Goal: Answer question/provide support: Share knowledge or assist other users

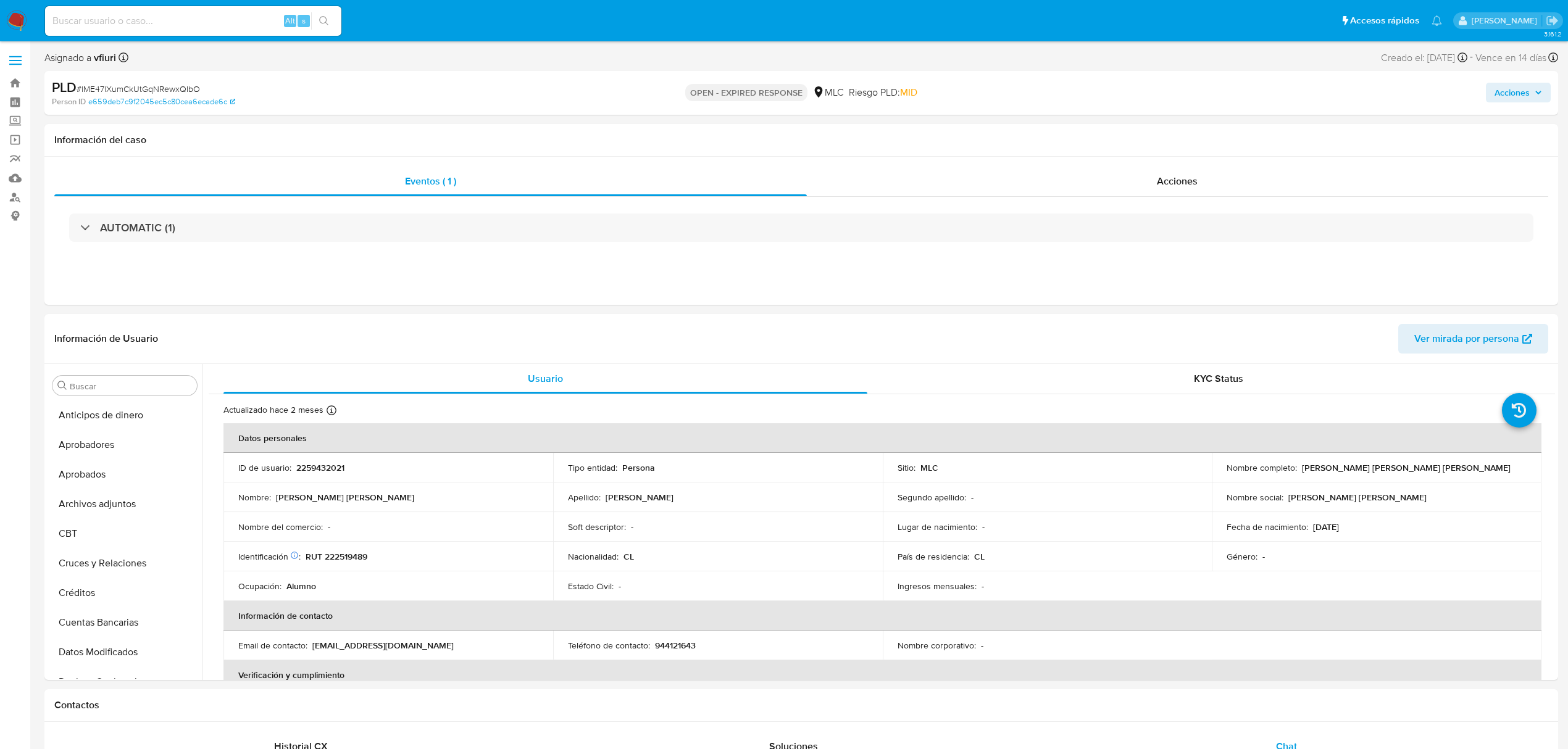
click at [150, 85] on span "# lME47lXumCkUtGqNRewxQIbO" at bounding box center [138, 88] width 124 height 13
copy span "lME47lXumCkUtGqNRewxQIbO"
click at [99, 496] on button "Archivos adjuntos" at bounding box center [119, 504] width 144 height 30
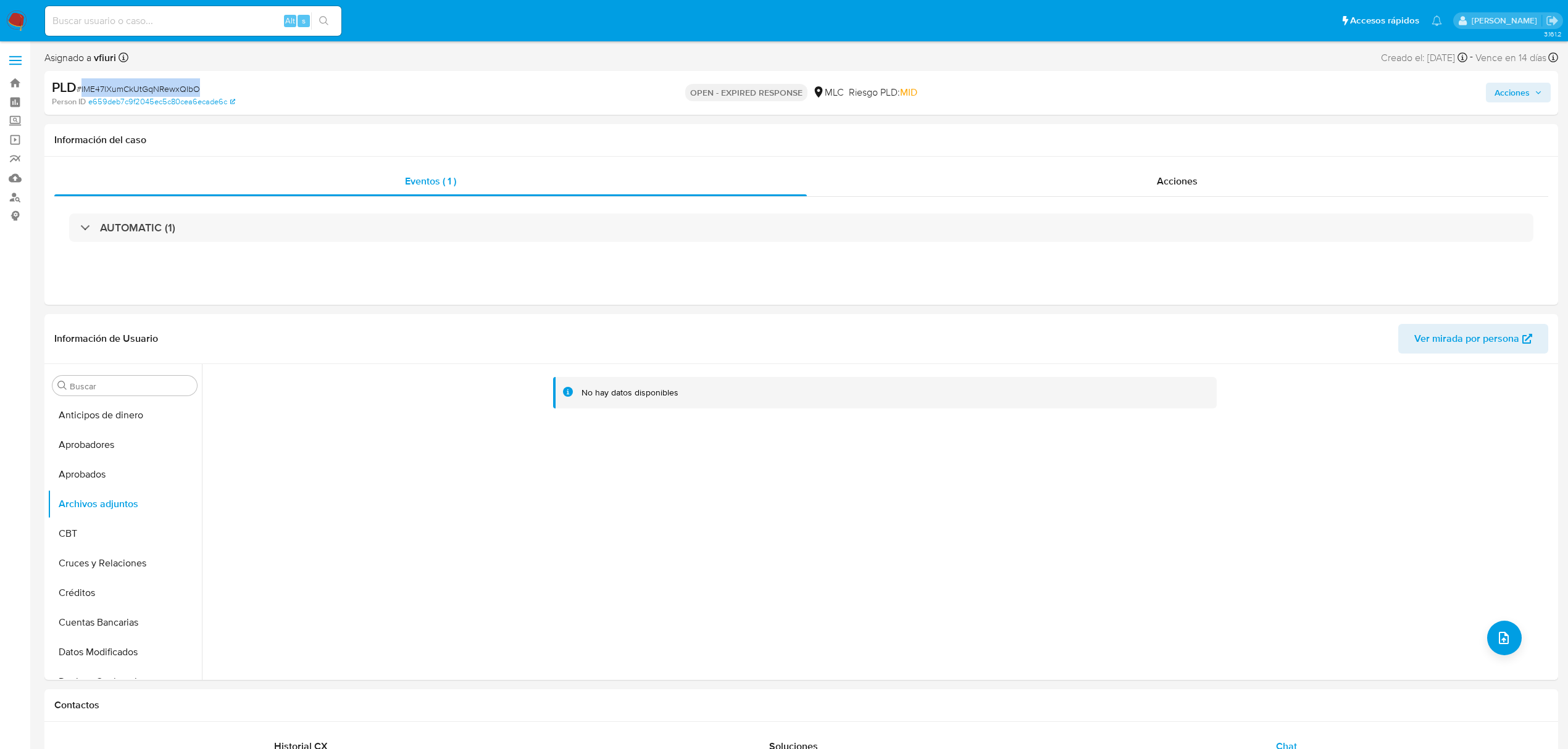
copy span "lME47lXumCkUtGqNRewxQIbO"
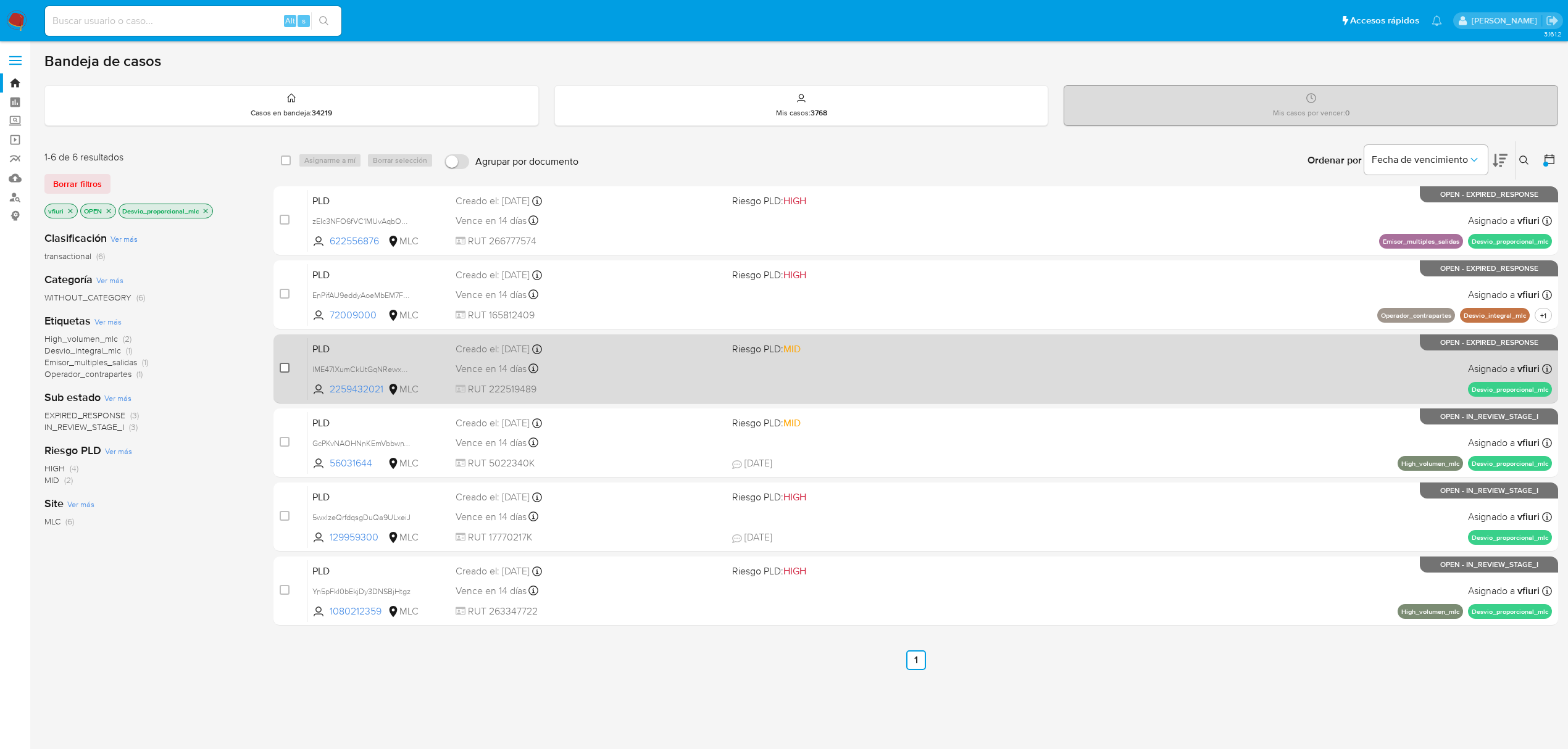
click at [285, 363] on input "checkbox" at bounding box center [284, 368] width 10 height 10
checkbox input "true"
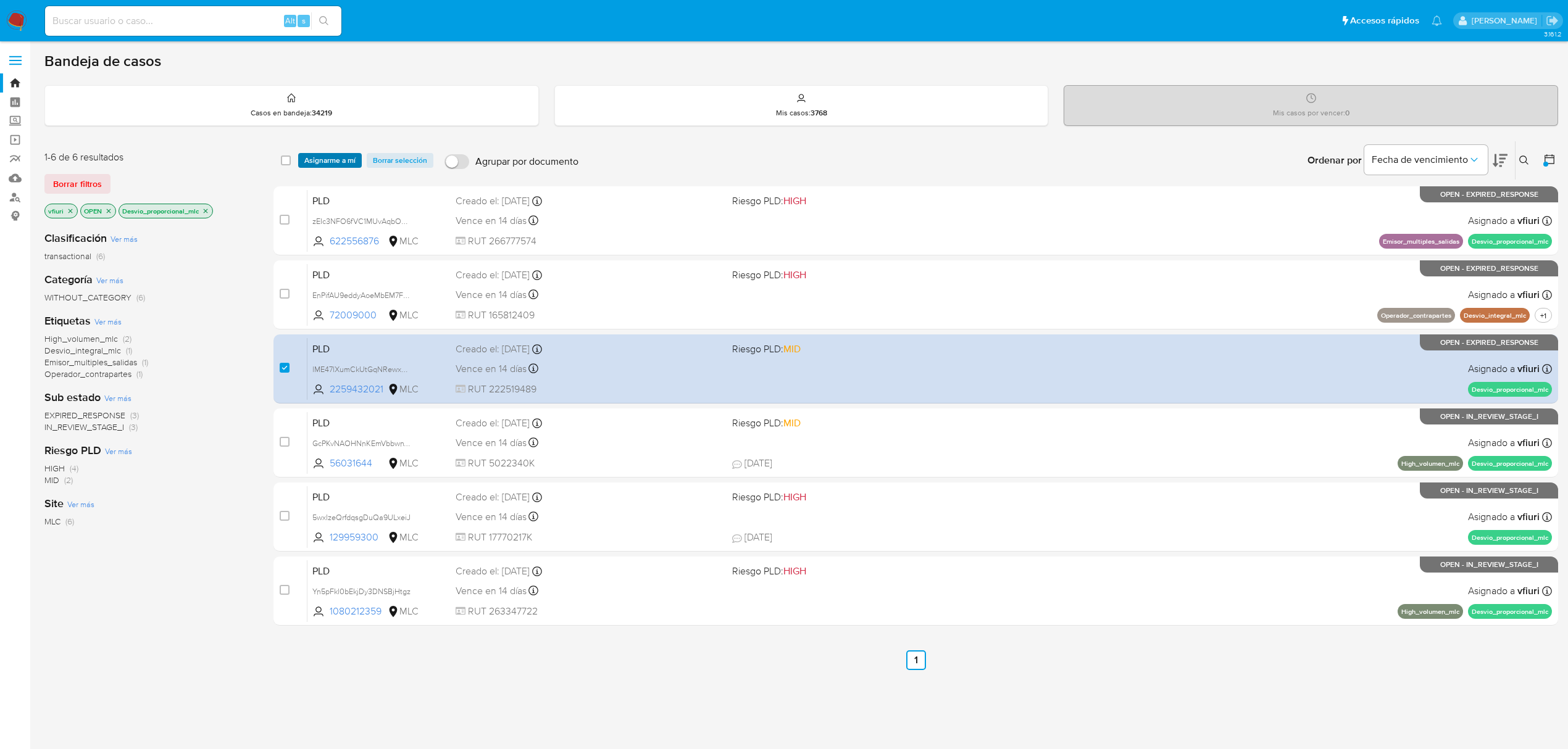
click at [327, 161] on span "Asignarme a mí" at bounding box center [330, 160] width 51 height 13
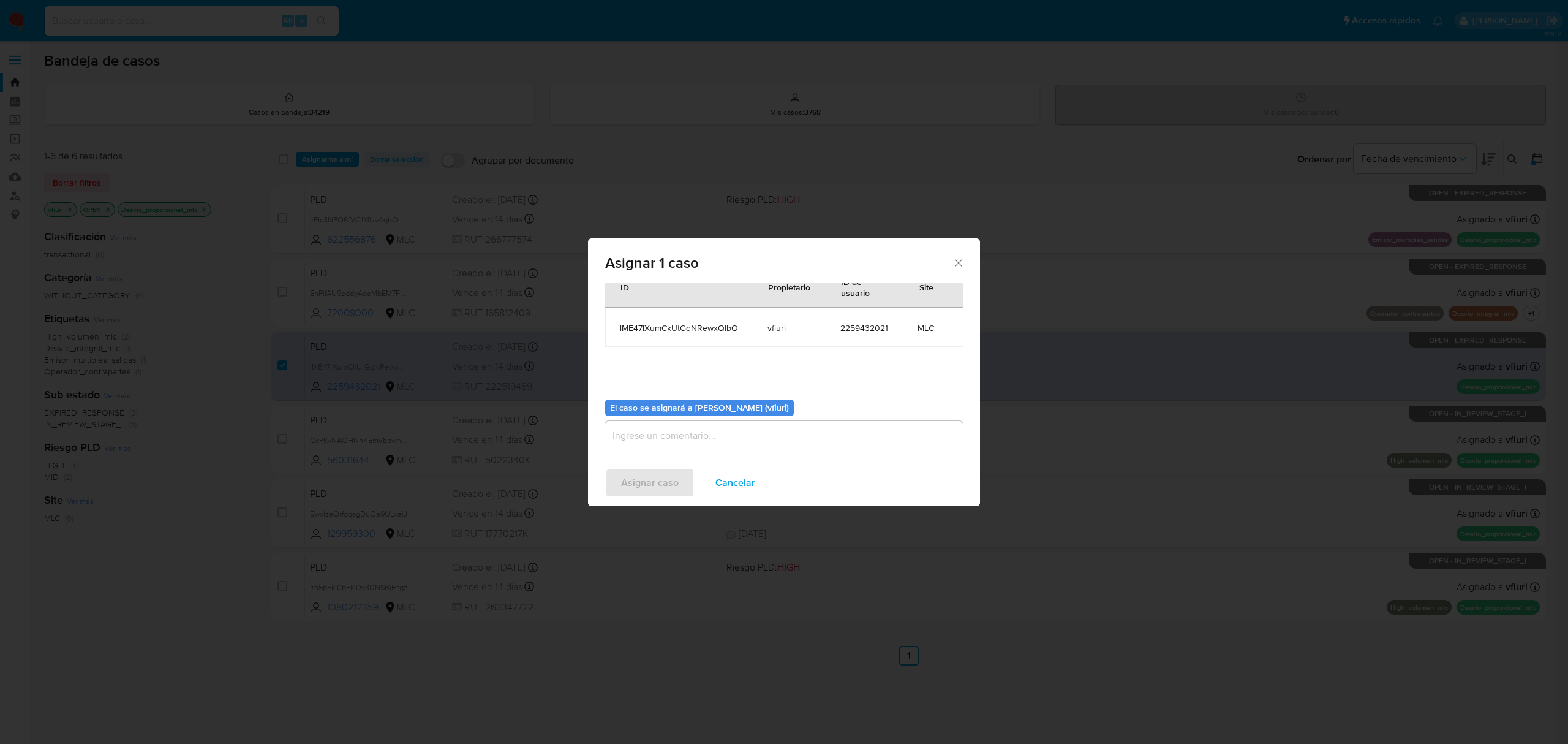
scroll to position [63, 0]
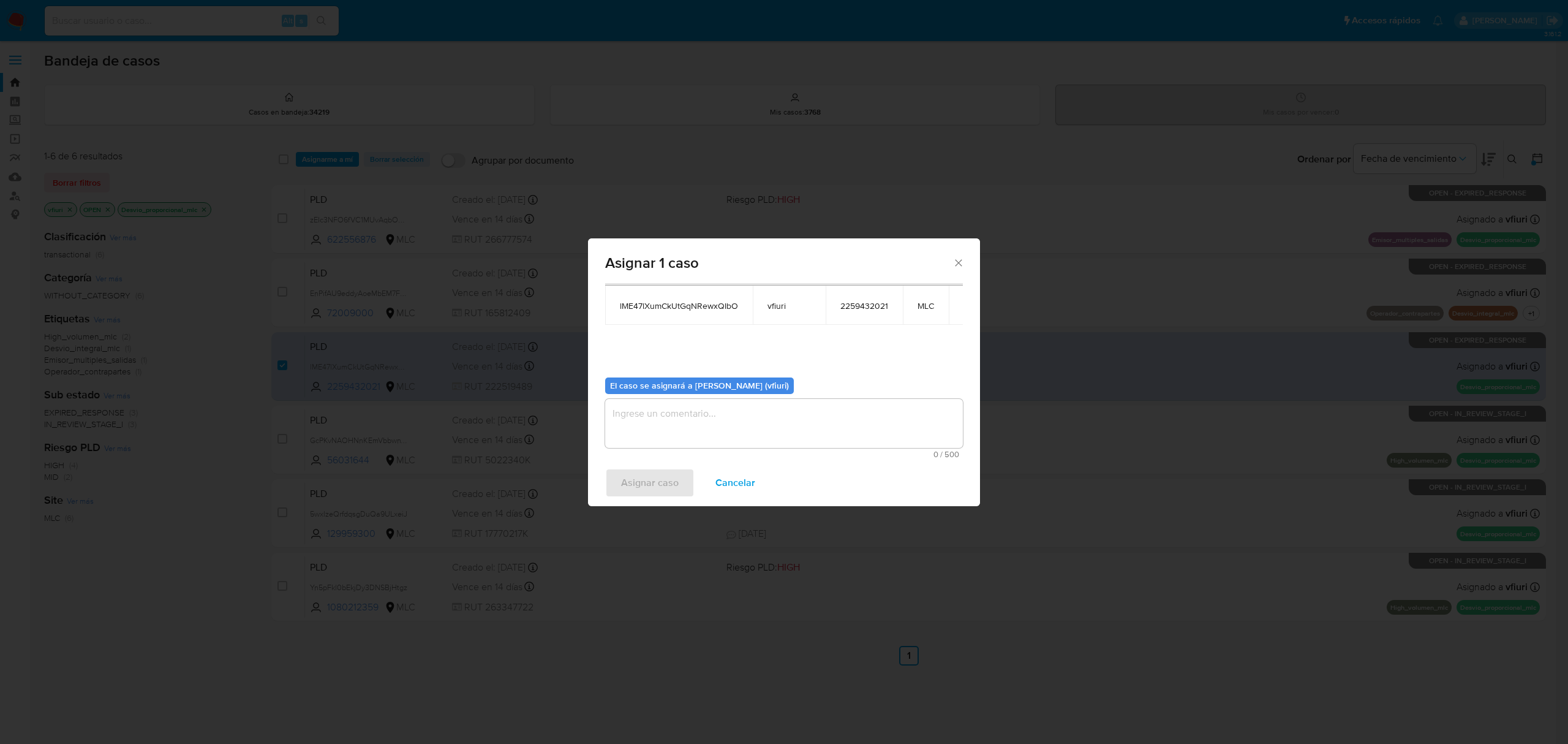
click at [643, 431] on textarea "assign-modal" at bounding box center [784, 423] width 358 height 49
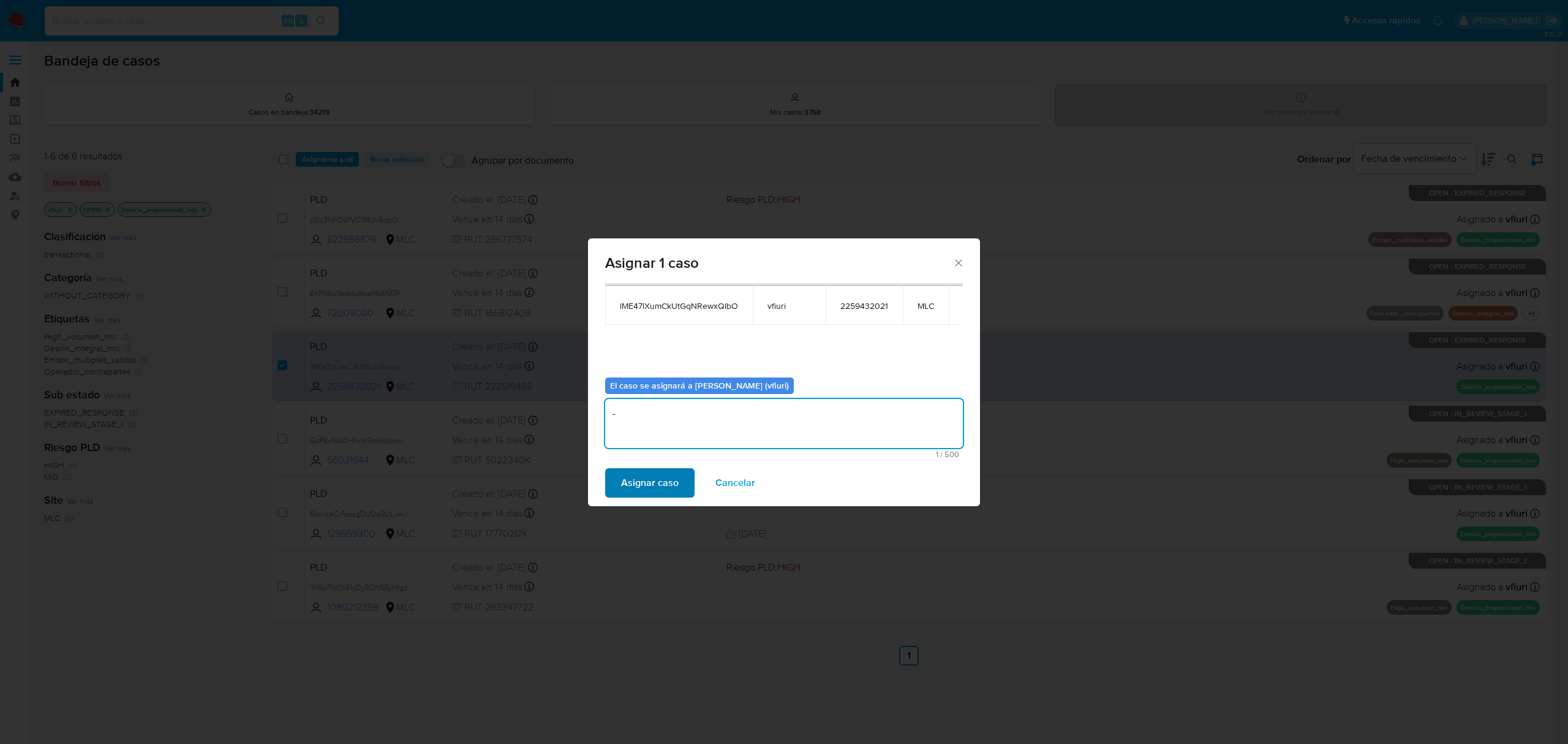
type textarea "-"
click at [630, 486] on span "Asignar caso" at bounding box center [649, 483] width 57 height 27
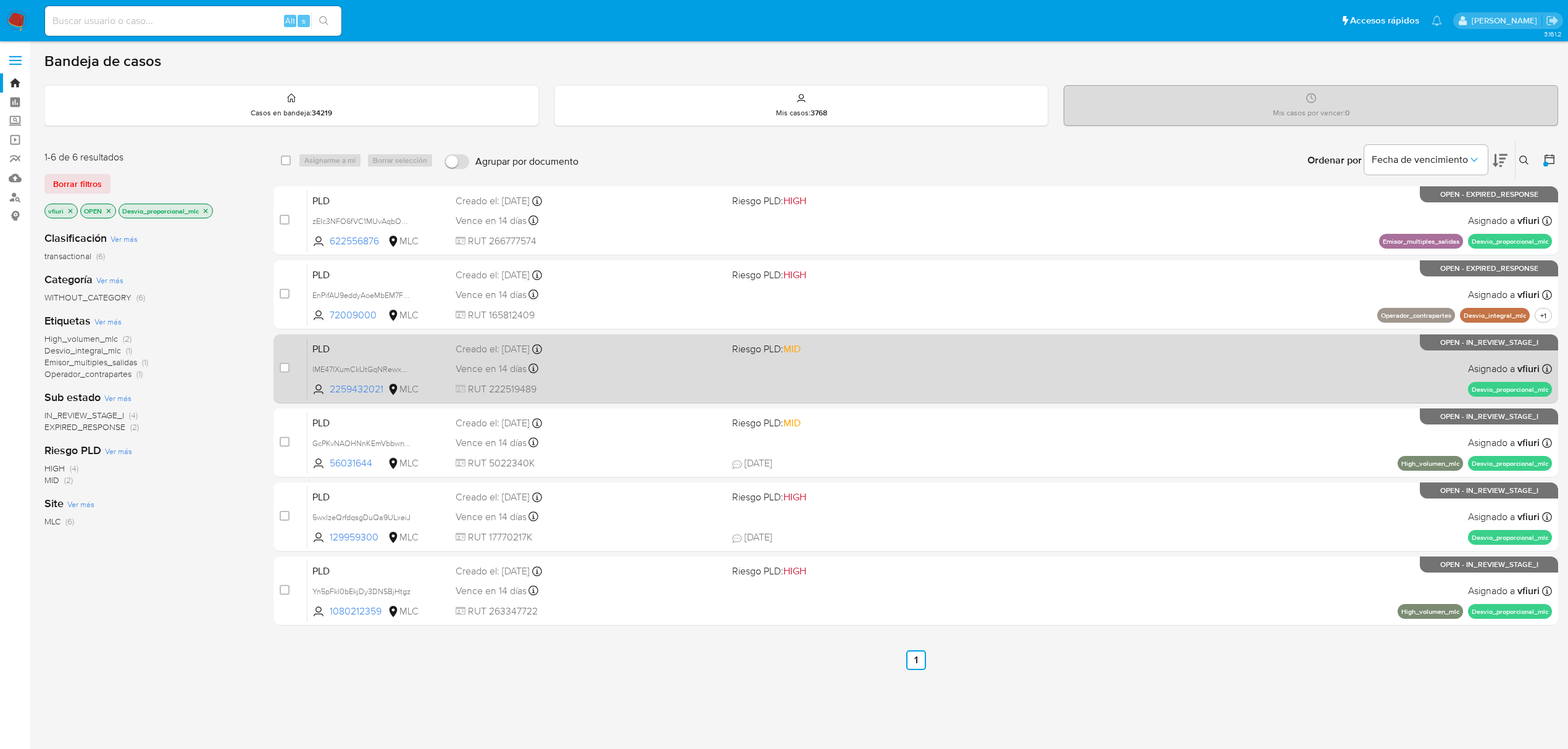
click at [278, 364] on div "case-item-checkbox No es posible asignar el caso PLD lME47lXumCkUtGqNRewxQIbO 2…" at bounding box center [916, 369] width 1285 height 69
click at [287, 373] on div "case-item-checkbox" at bounding box center [284, 368] width 10 height 13
click at [283, 366] on input "checkbox" at bounding box center [284, 368] width 10 height 10
checkbox input "true"
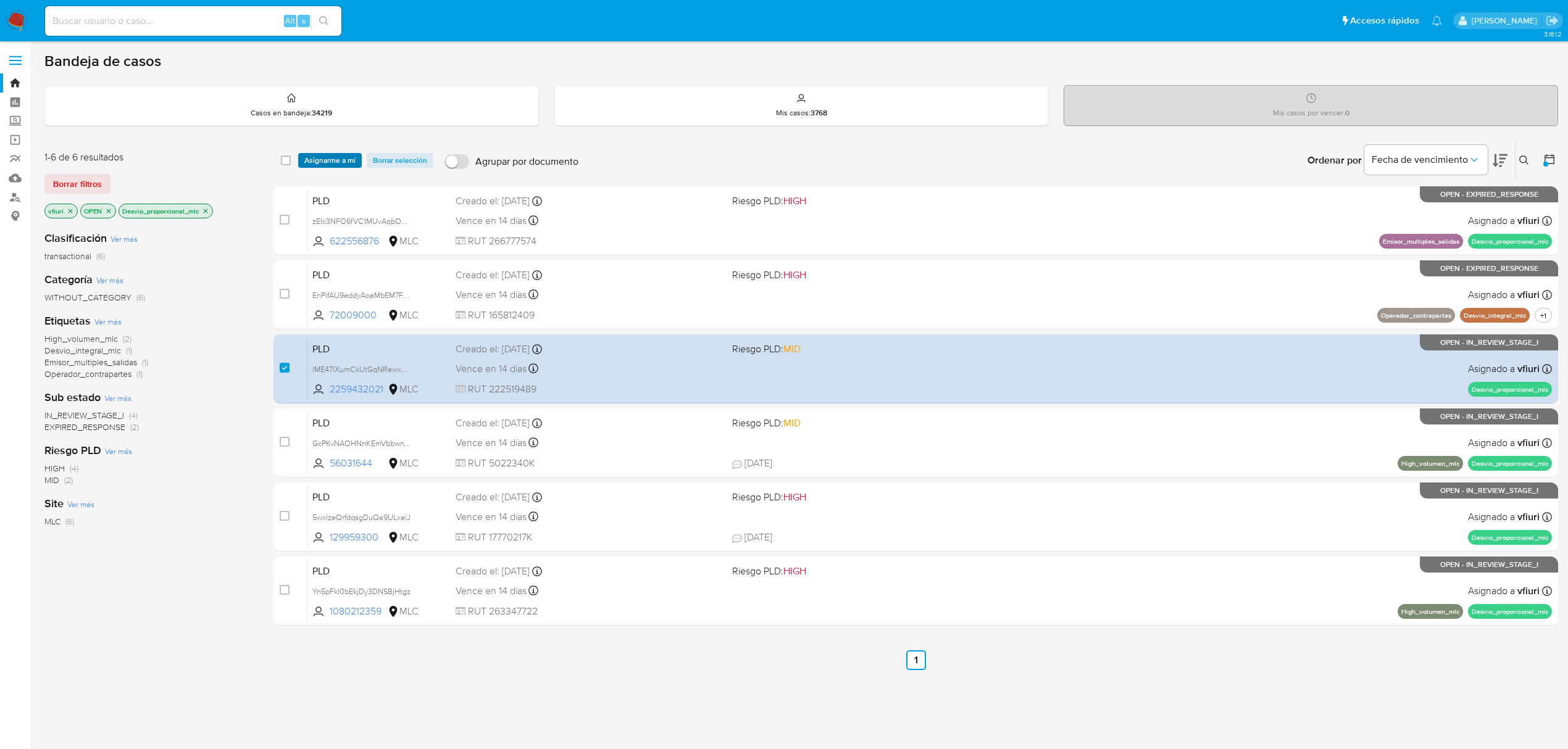
click at [326, 161] on span "Asignarme a mí" at bounding box center [330, 160] width 51 height 13
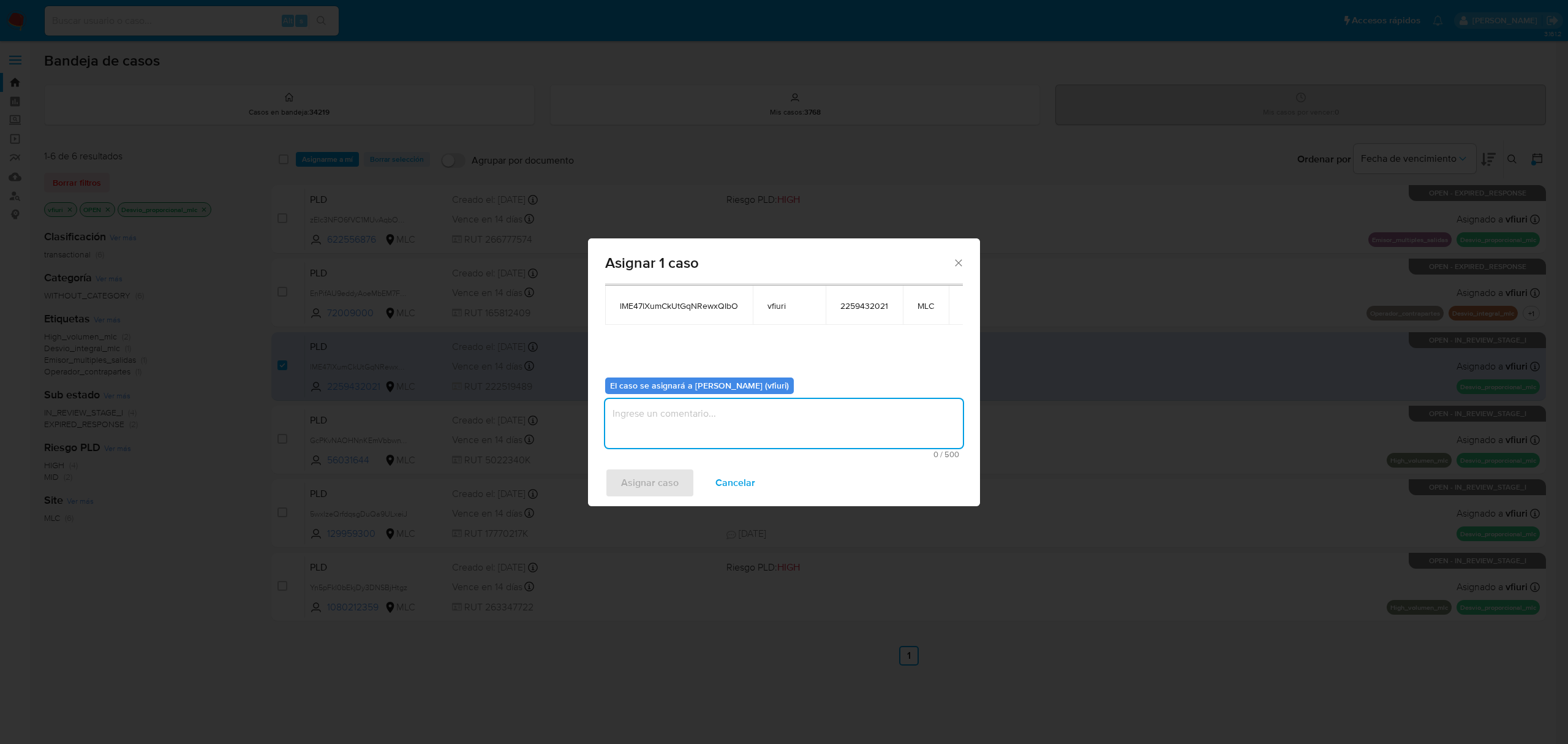
click at [743, 434] on textarea "assign-modal" at bounding box center [784, 423] width 358 height 49
type textarea "-"
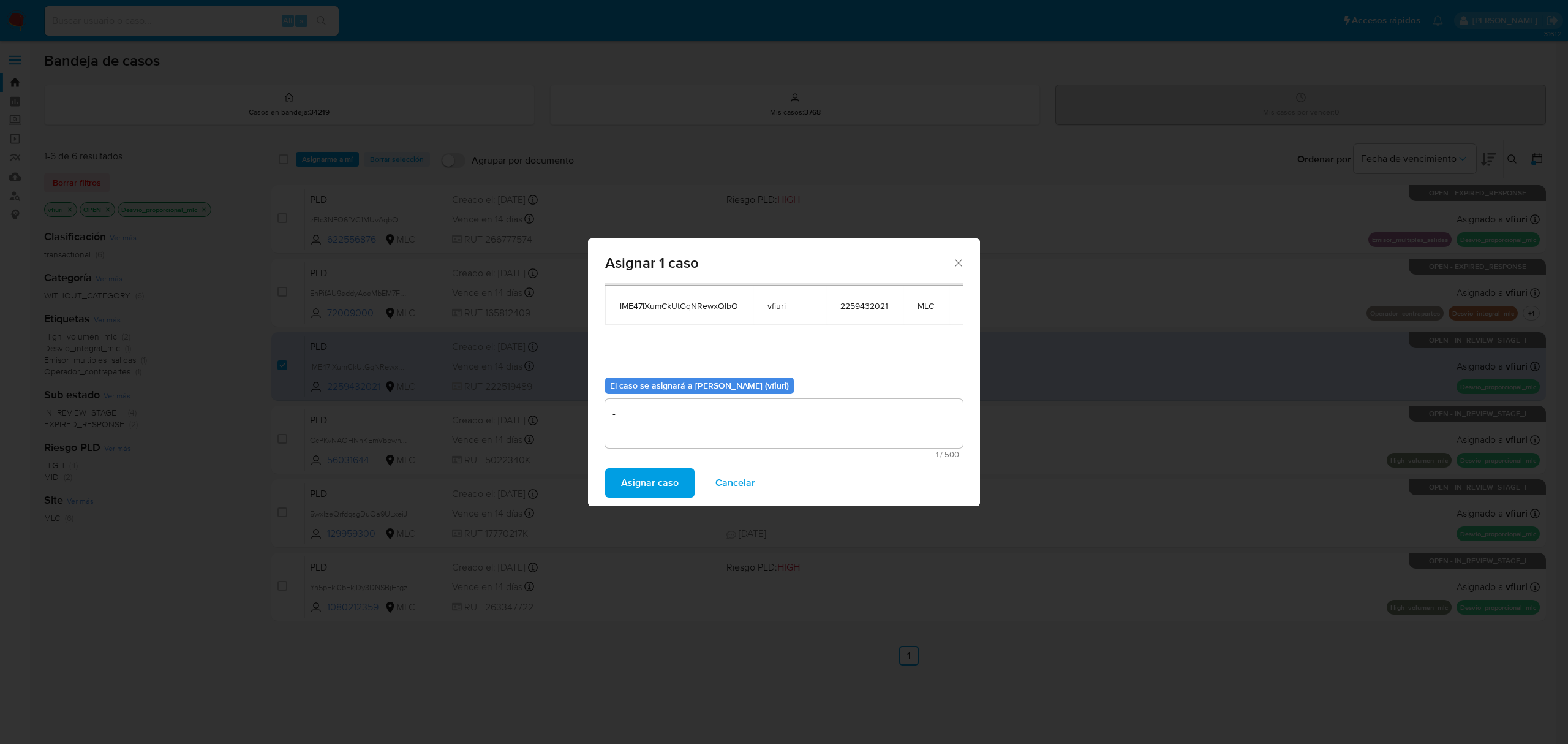
click at [639, 486] on span "Asignar caso" at bounding box center [649, 483] width 57 height 27
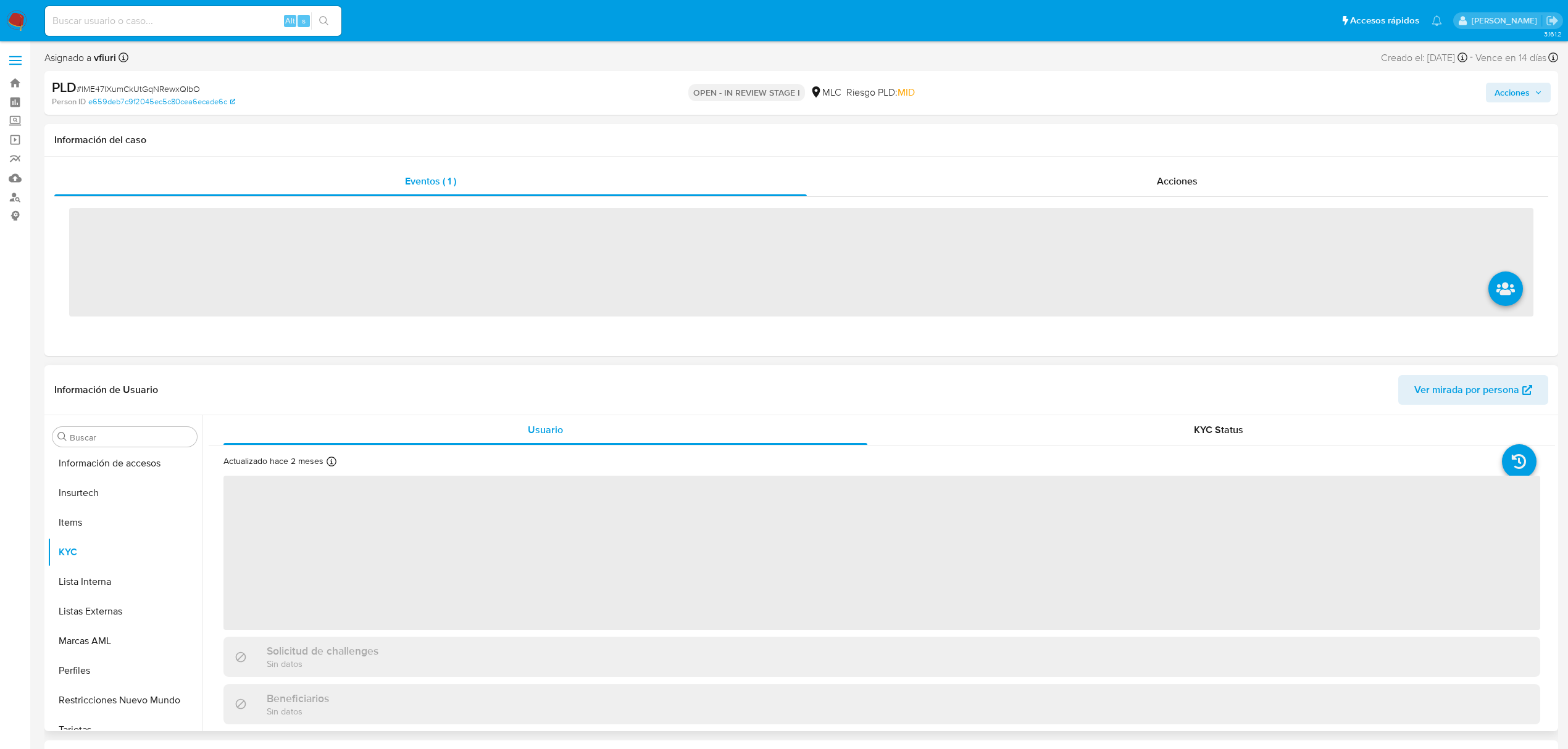
scroll to position [580, 0]
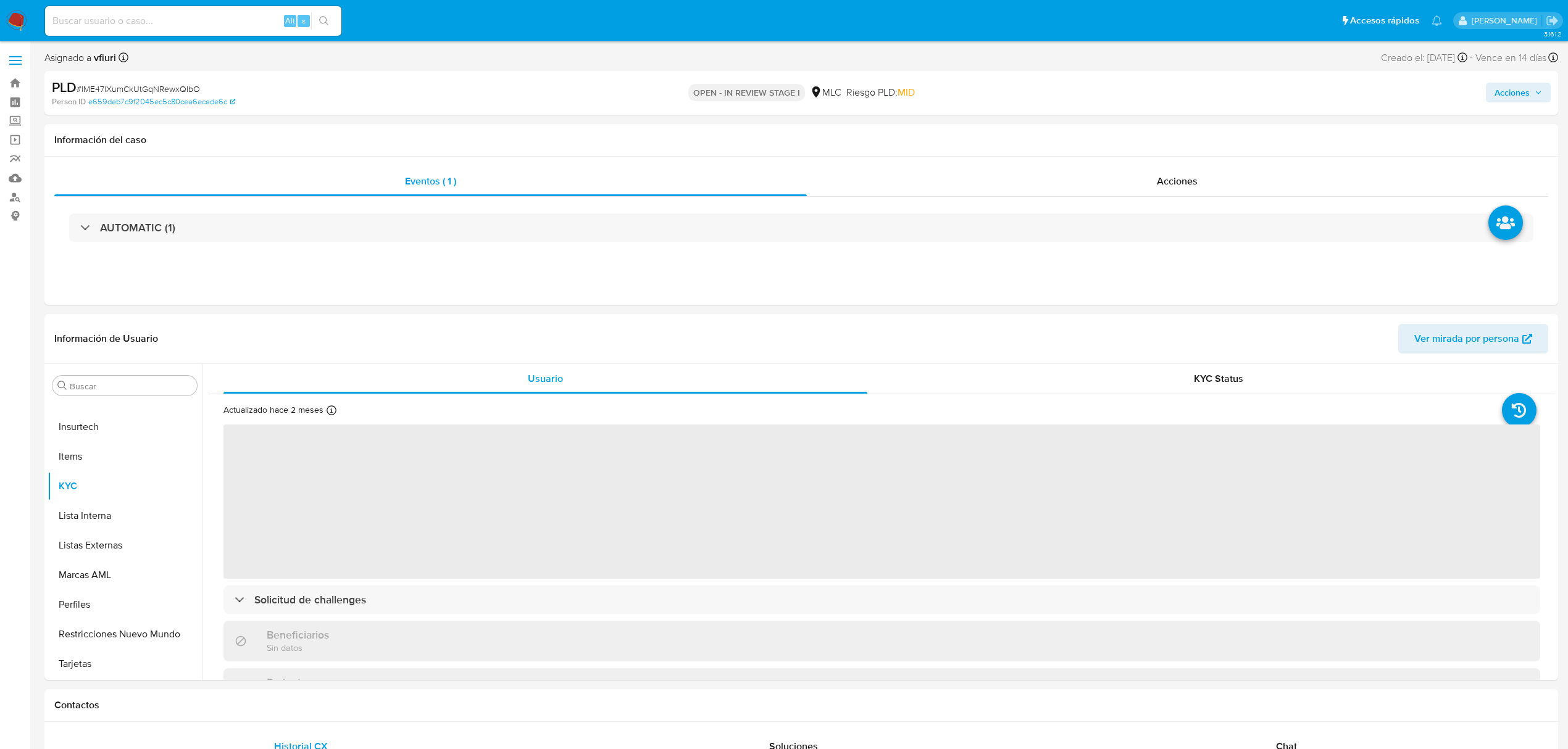
select select "10"
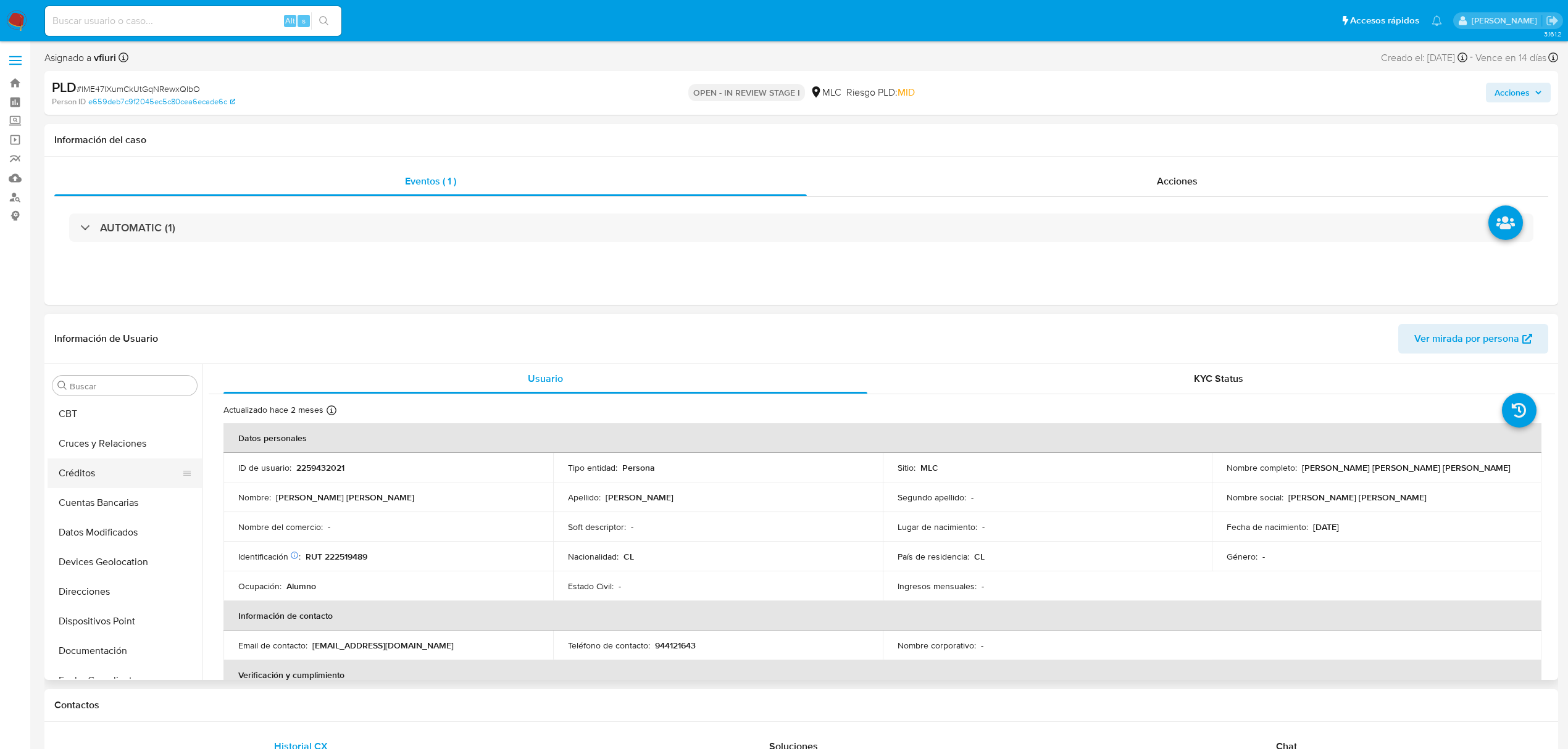
scroll to position [87, 0]
click at [82, 427] on button "Archivos adjuntos" at bounding box center [119, 417] width 144 height 30
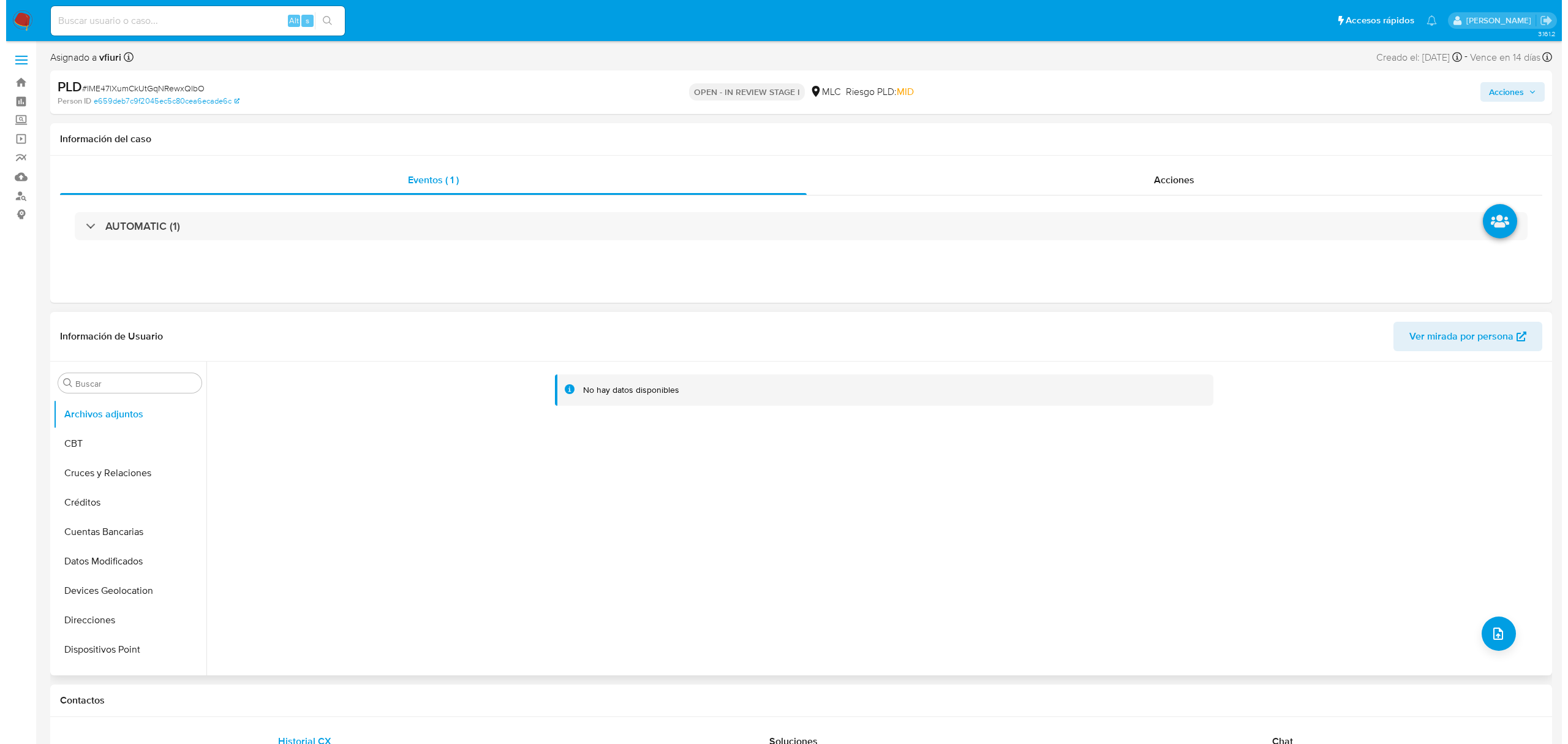
scroll to position [0, 0]
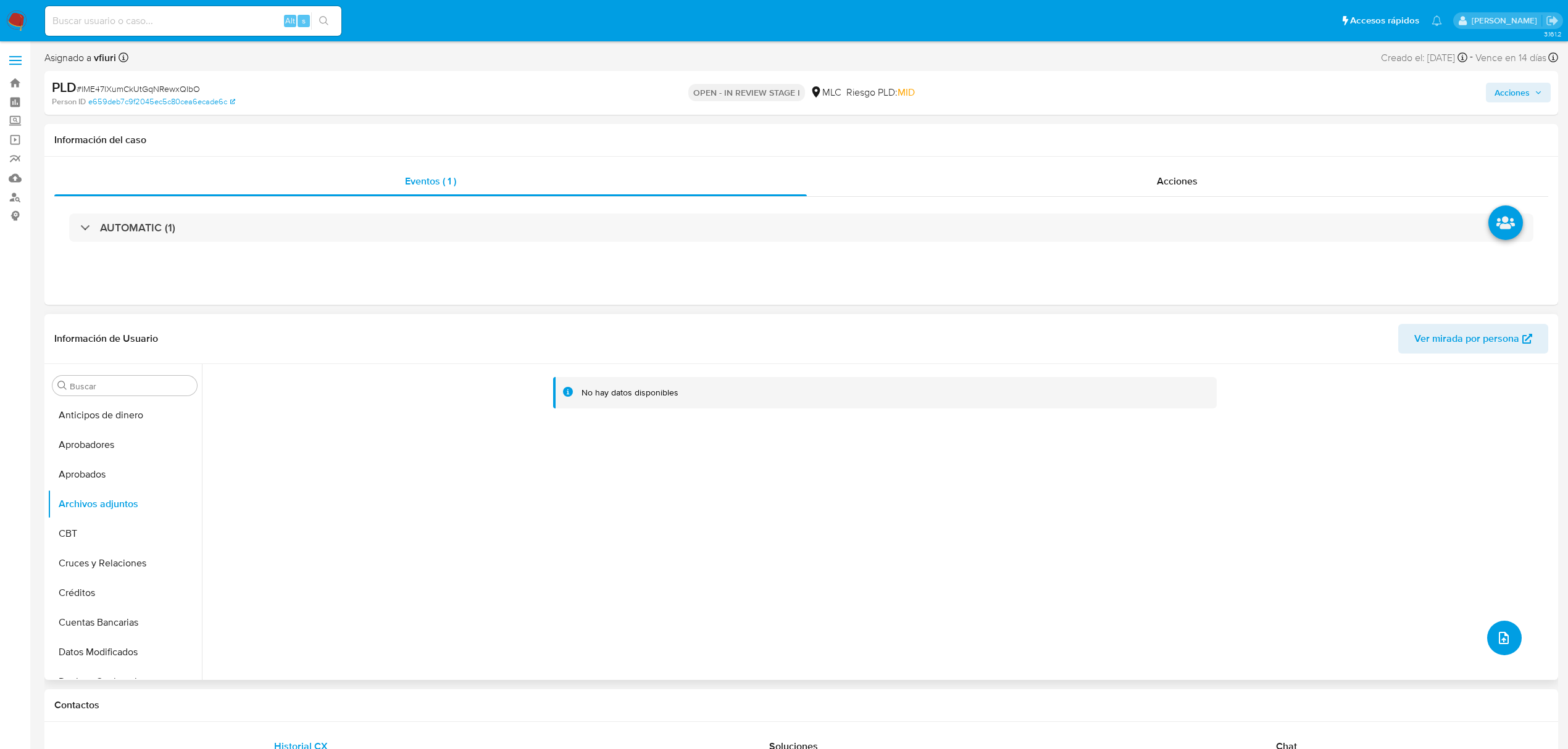
click at [1492, 651] on button "upload-file" at bounding box center [1504, 638] width 35 height 35
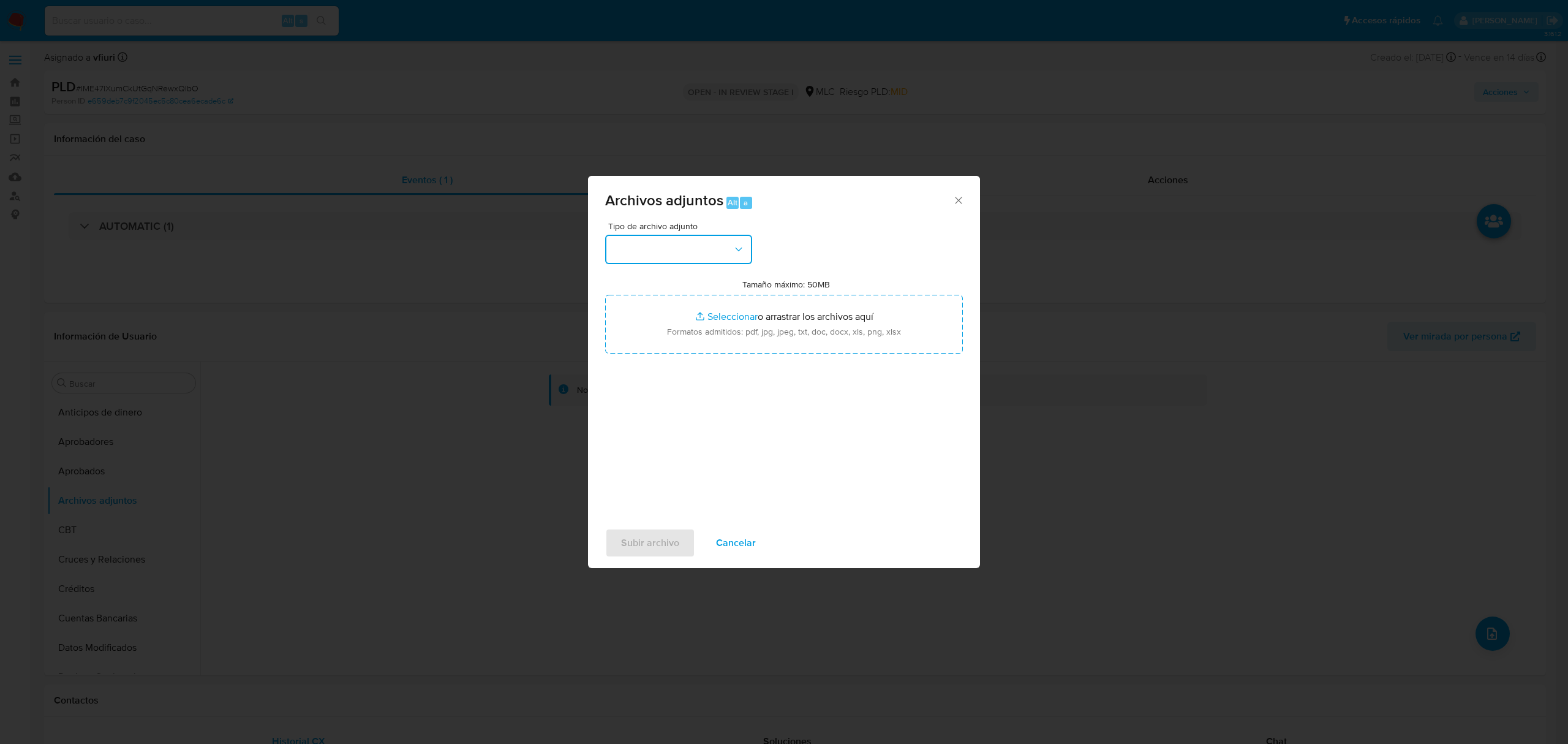
click at [660, 246] on button "button" at bounding box center [678, 250] width 147 height 30
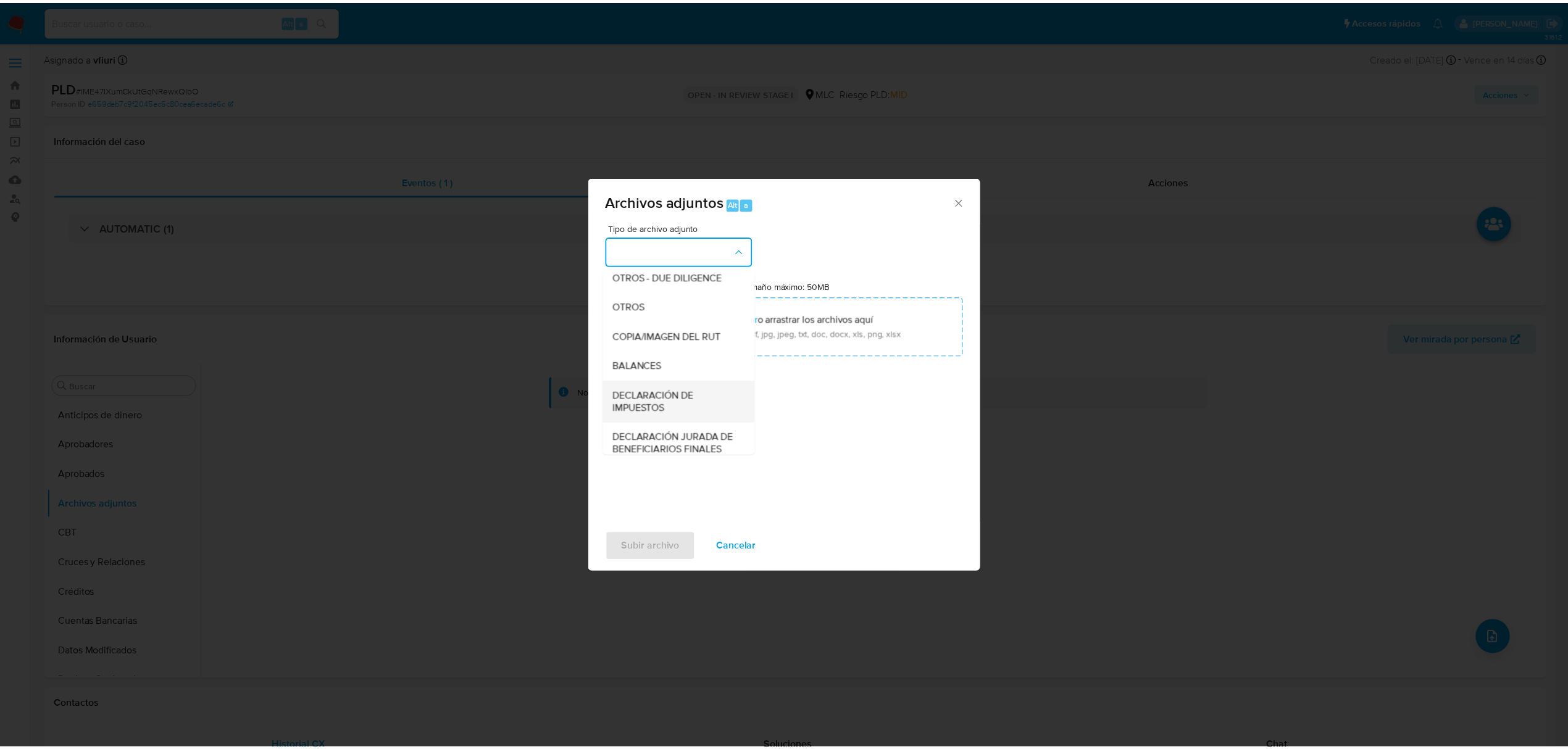
scroll to position [184, 0]
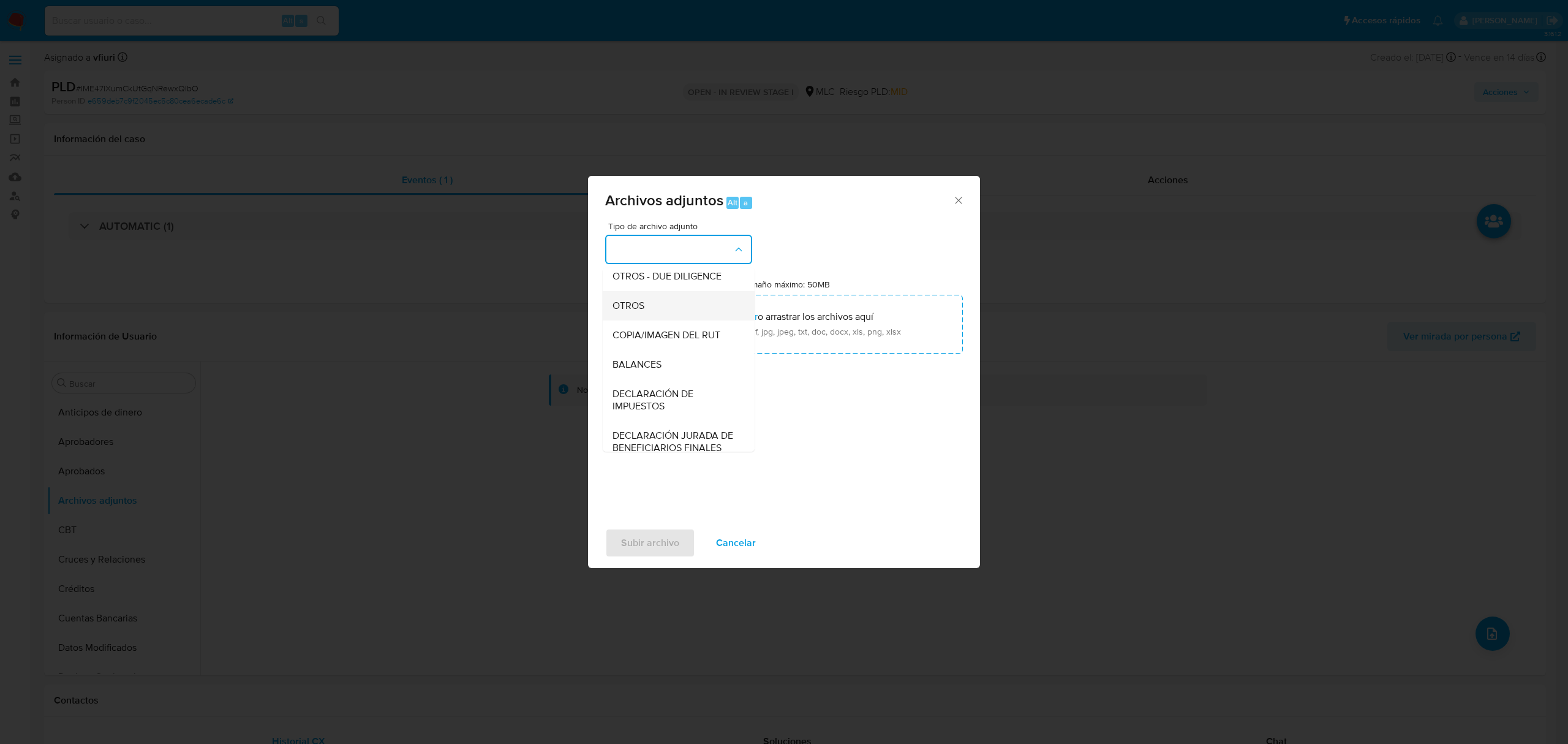
click at [635, 312] on span "OTROS" at bounding box center [628, 306] width 32 height 13
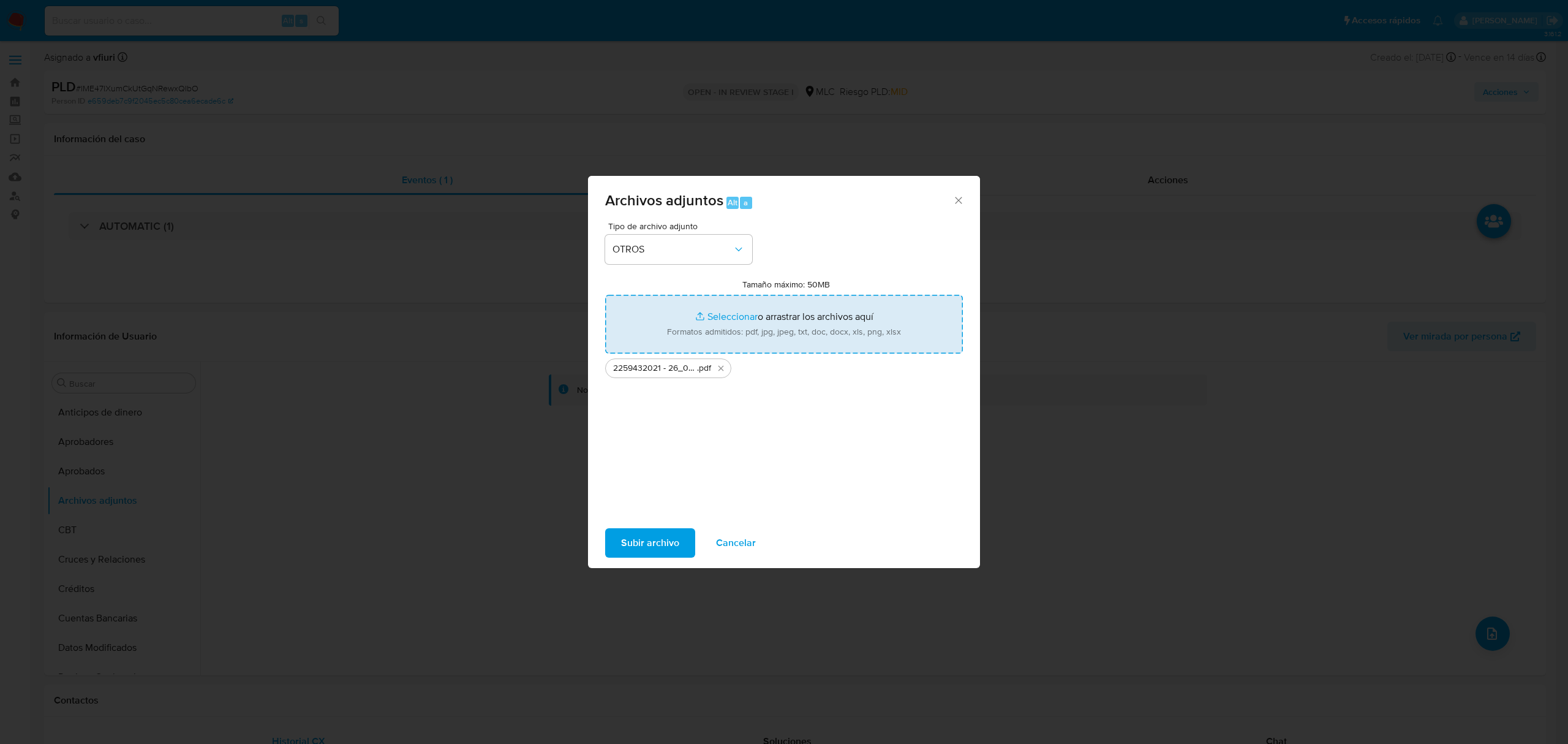
type input "C:\fakepath\Tabla 2259432021.xlsx"
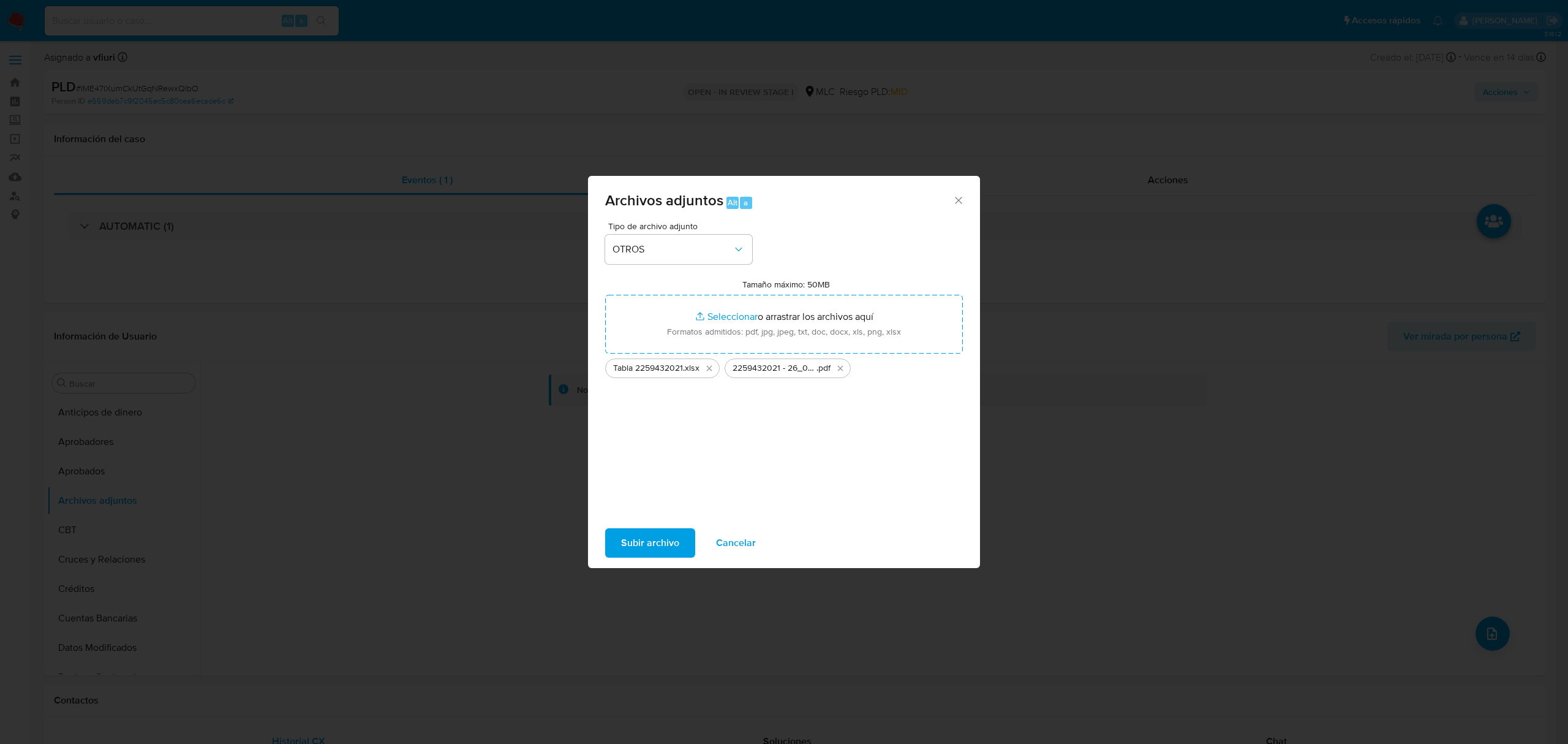
click at [651, 548] on span "Subir archivo" at bounding box center [650, 543] width 58 height 27
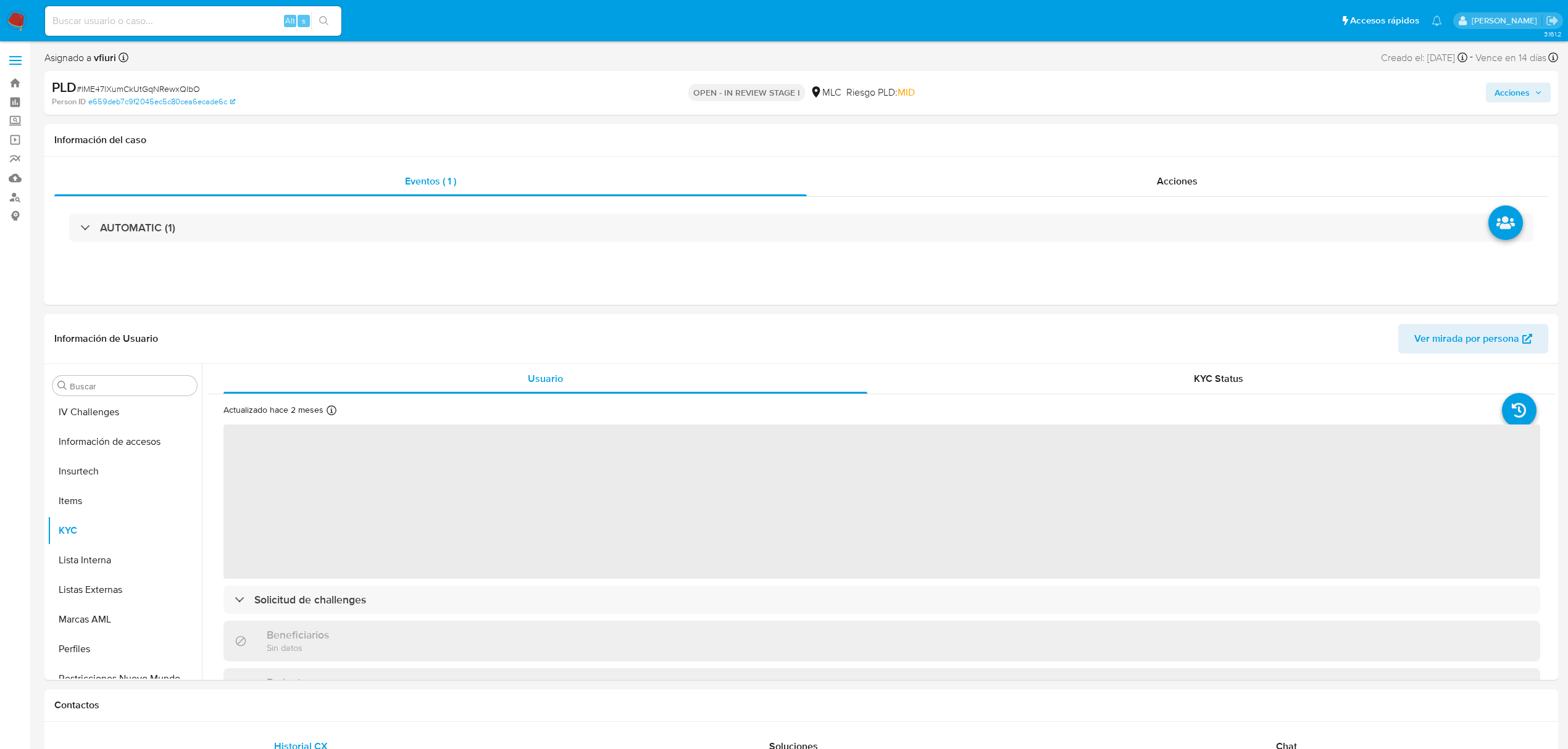
select select "10"
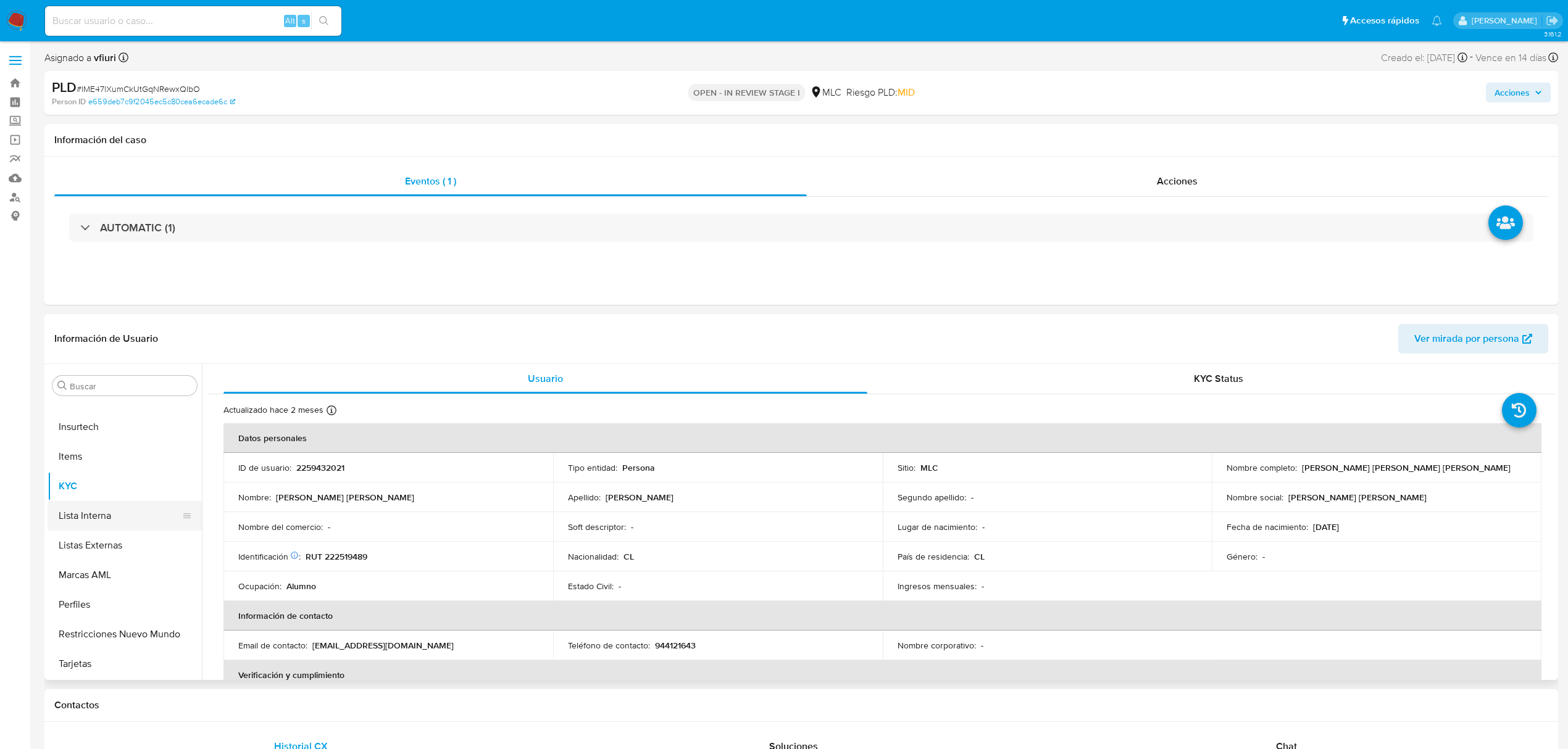
scroll to position [5, 0]
click at [108, 497] on button "Archivos adjuntos" at bounding box center [119, 499] width 144 height 30
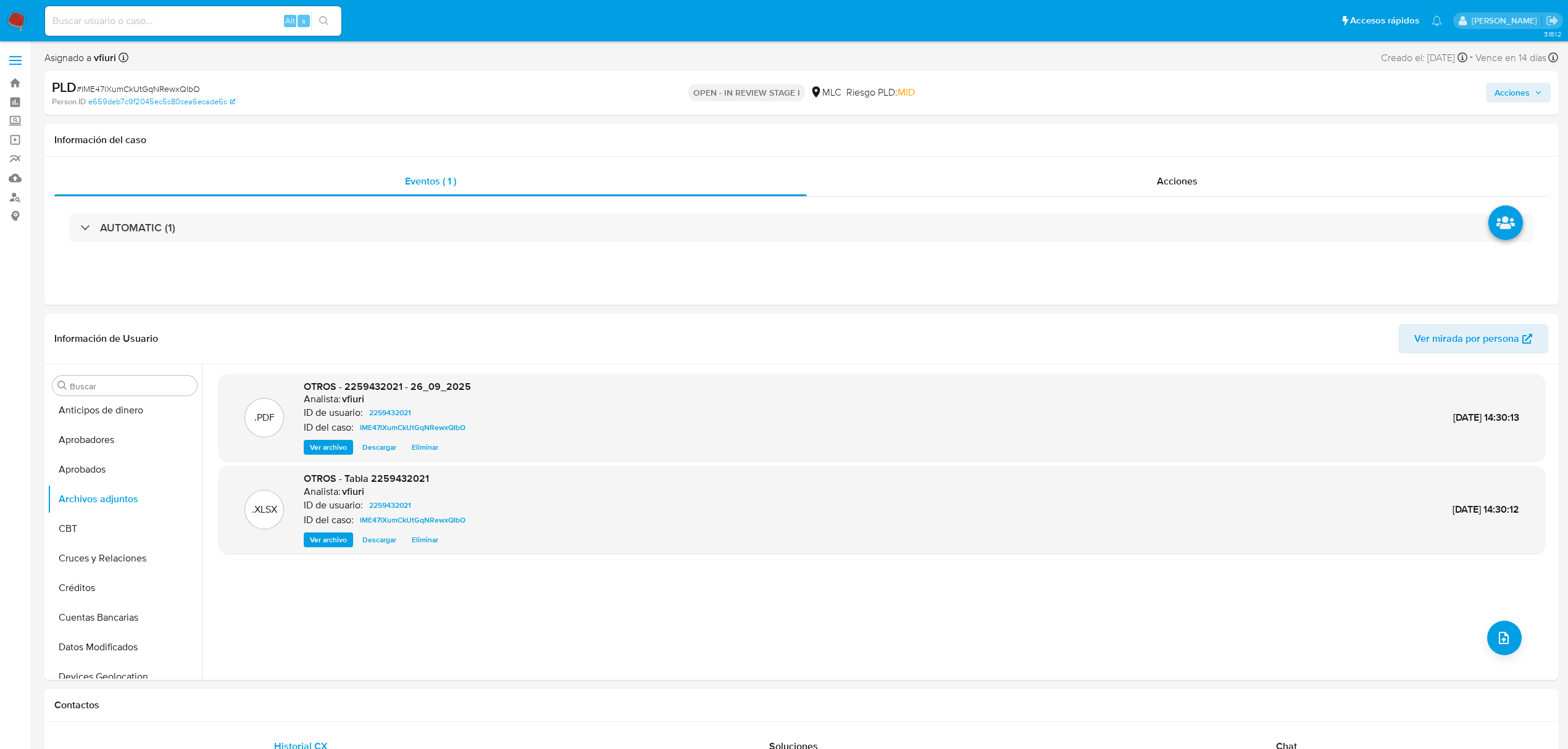
click at [1505, 104] on div "Acciones" at bounding box center [1302, 93] width 496 height 29
click at [1496, 92] on span "Acciones" at bounding box center [1511, 92] width 35 height 20
click at [1170, 137] on span "Resolución del caso" at bounding box center [1167, 132] width 88 height 14
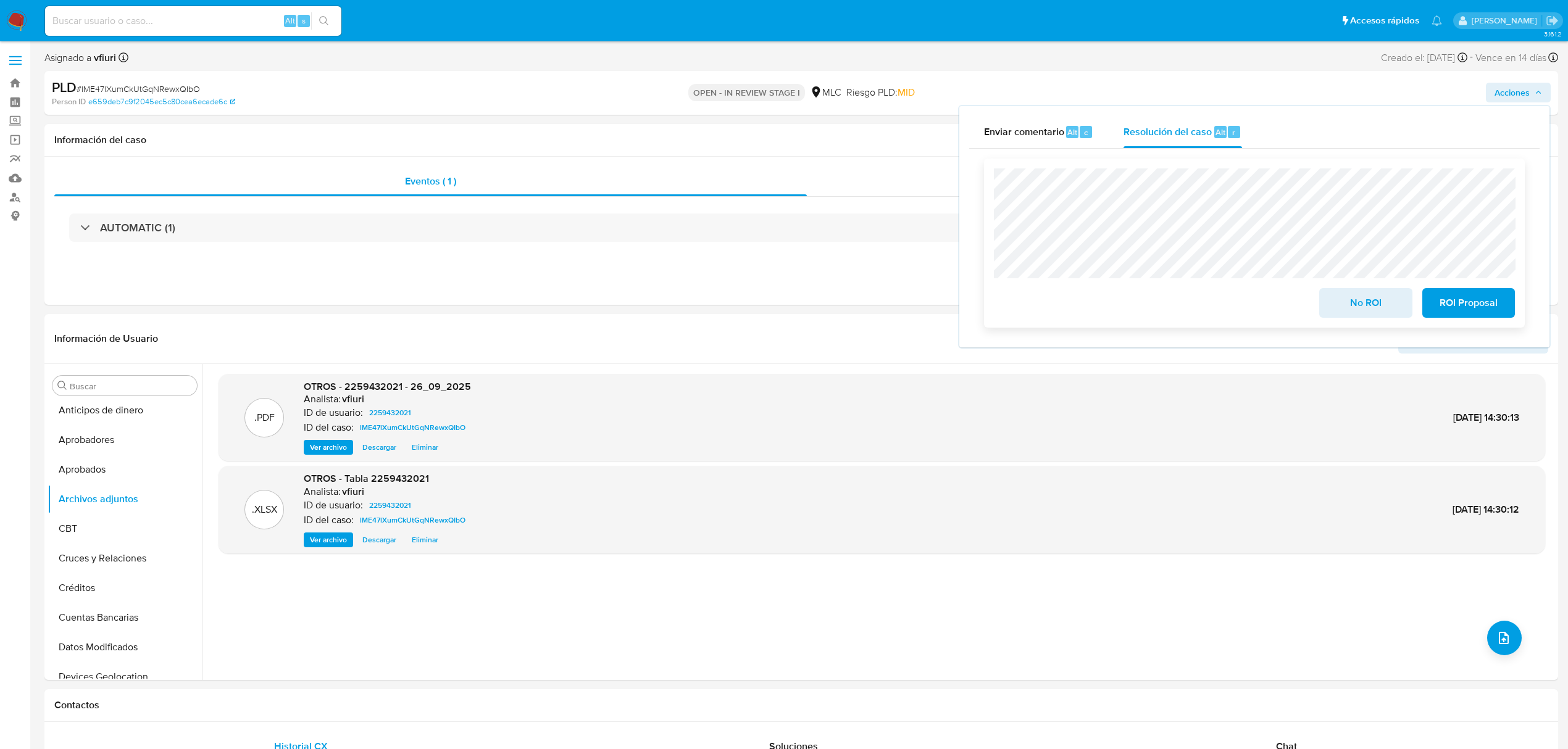
click at [1332, 300] on button "No ROI" at bounding box center [1365, 302] width 92 height 30
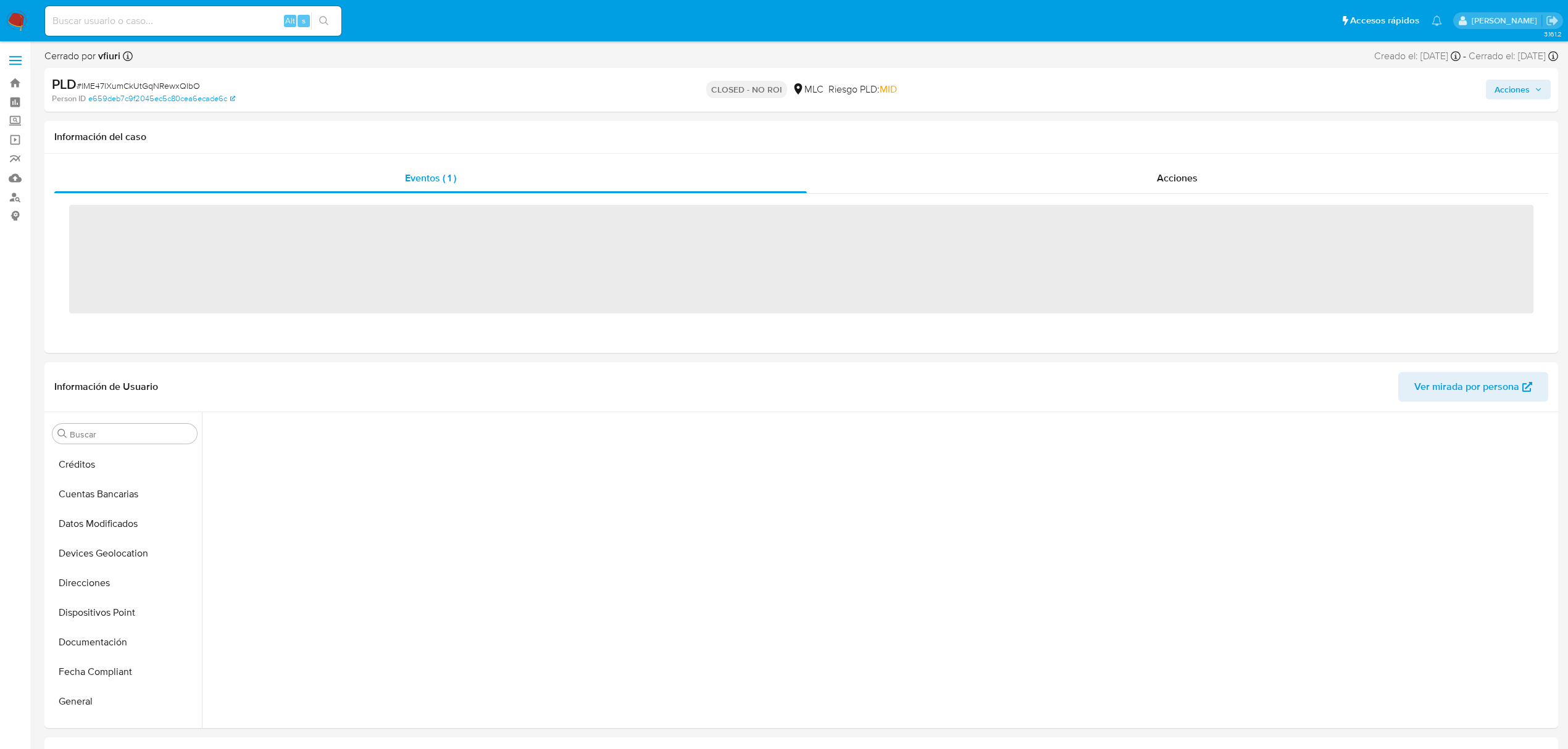
scroll to position [566, 0]
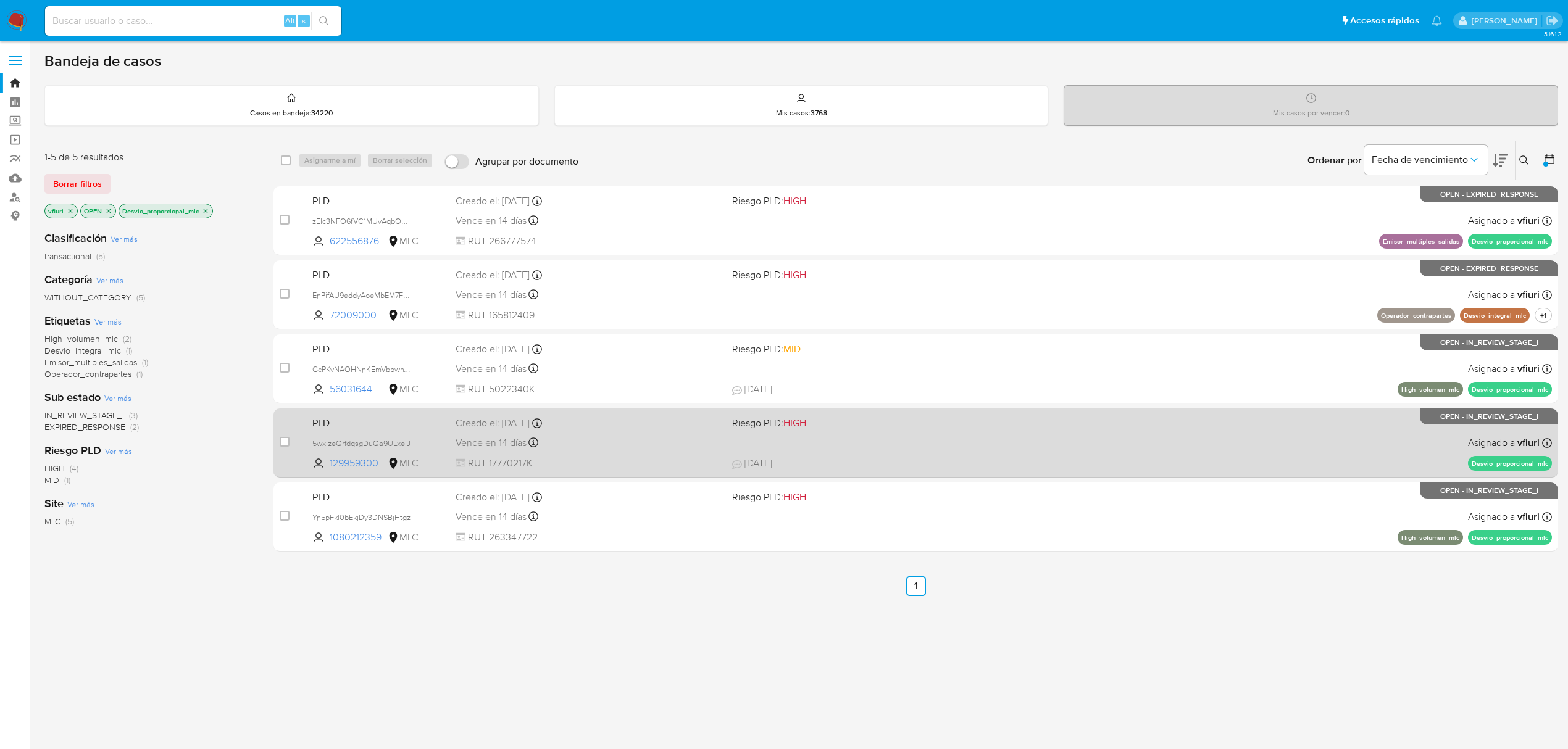
scroll to position [3, 0]
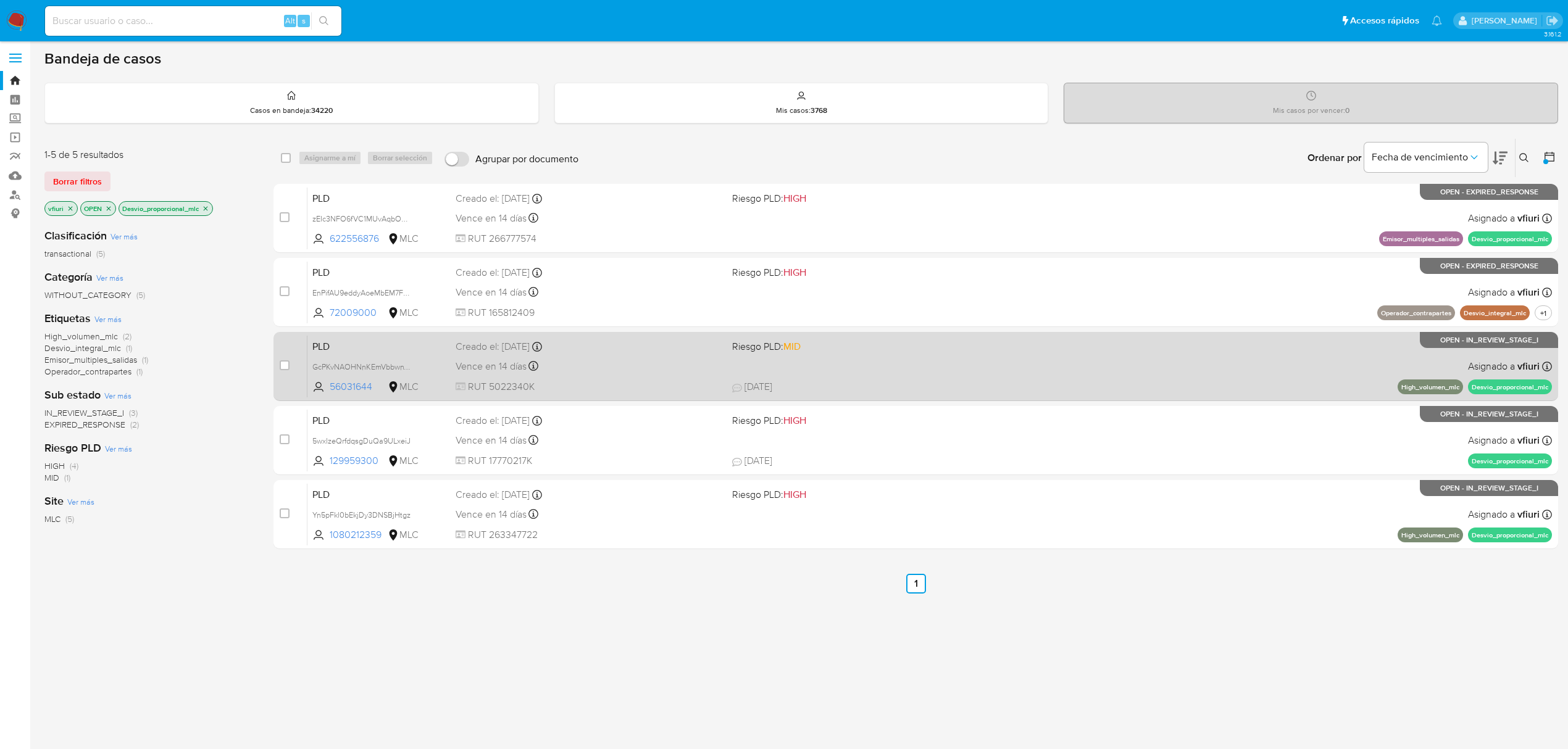
click at [581, 358] on div "Vence en 14 días Vence el 10/10/2025 16:05:45" at bounding box center [588, 366] width 267 height 17
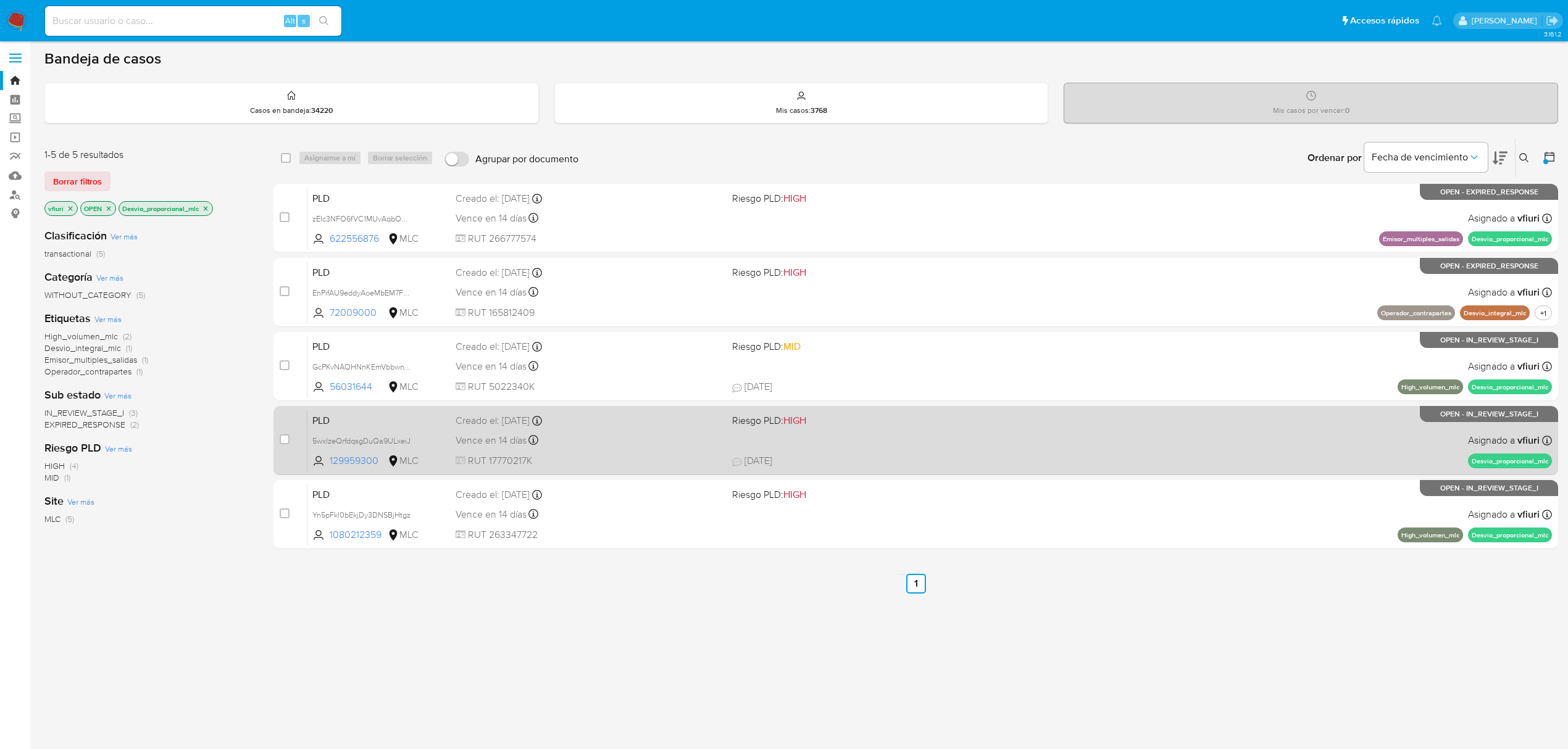
click at [610, 451] on div "PLD 5wxlzeQrfdqsgDuQa9ULxeiJ 129959300 MLC Riesgo PLD: HIGH Creado el: 12/07/20…" at bounding box center [929, 440] width 1244 height 62
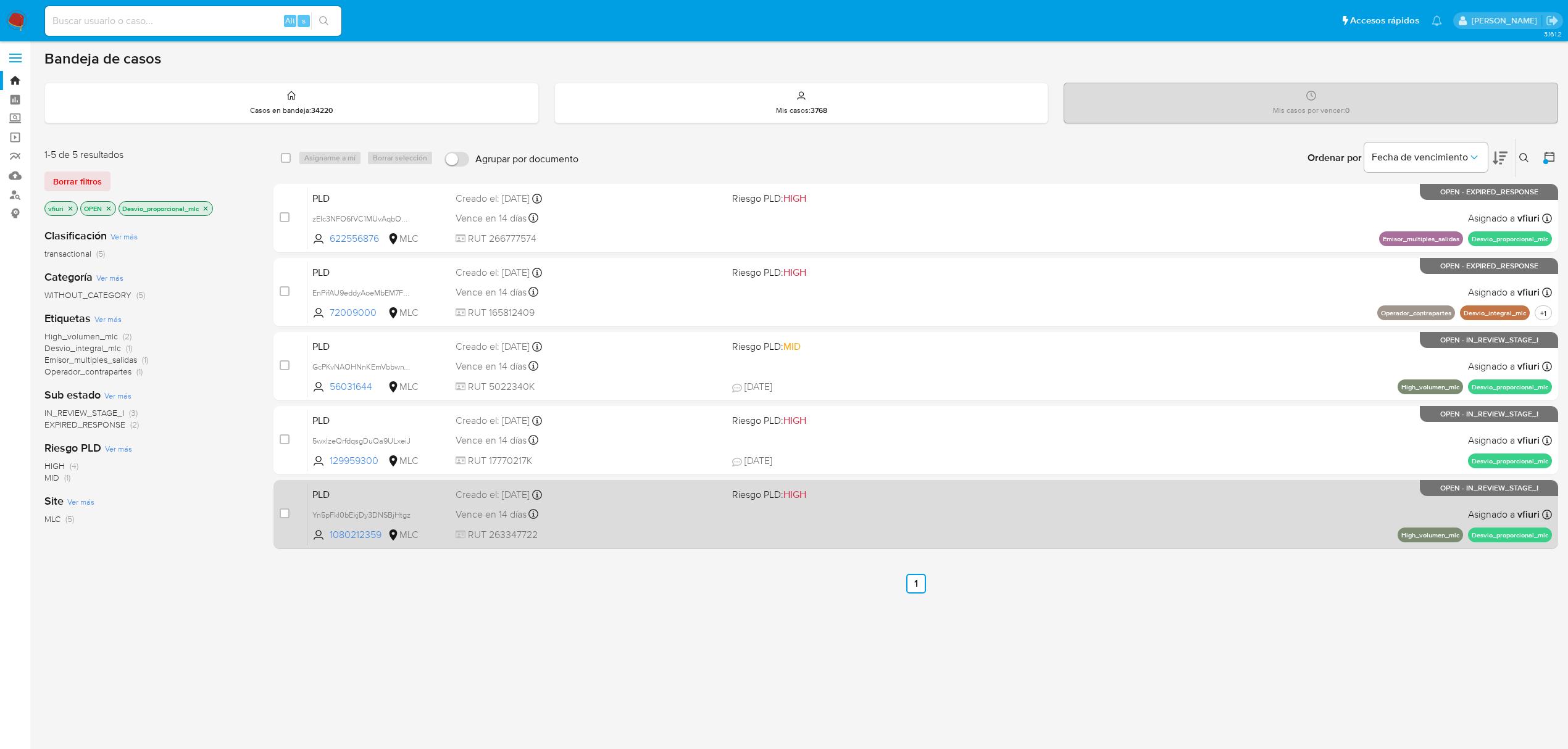
click at [670, 523] on div "PLD Yn5pFkl0bEkjDy3DNSBjHtgz 1080212359 MLC Riesgo PLD: HIGH Creado el: 12/07/2…" at bounding box center [929, 514] width 1244 height 62
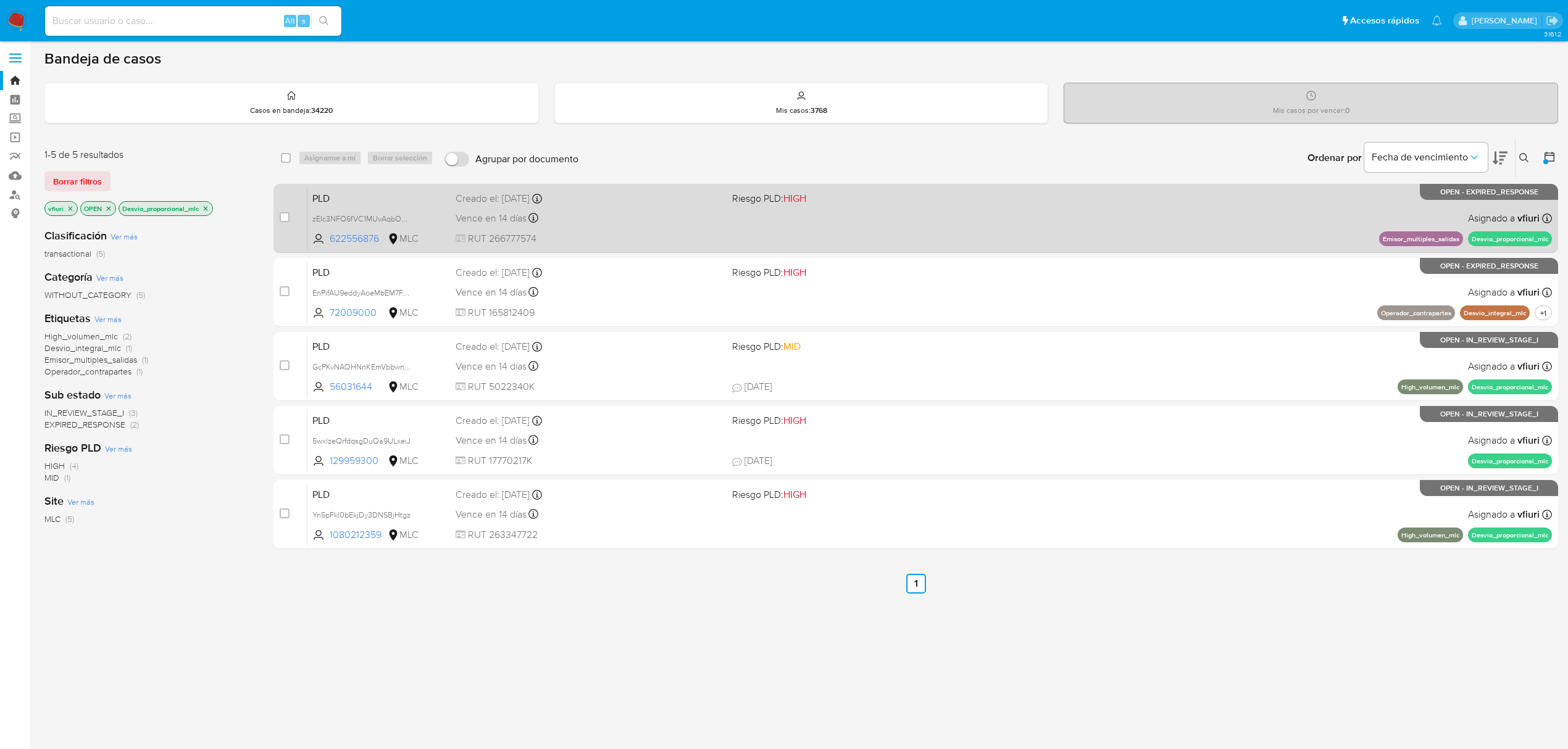
scroll to position [0, 0]
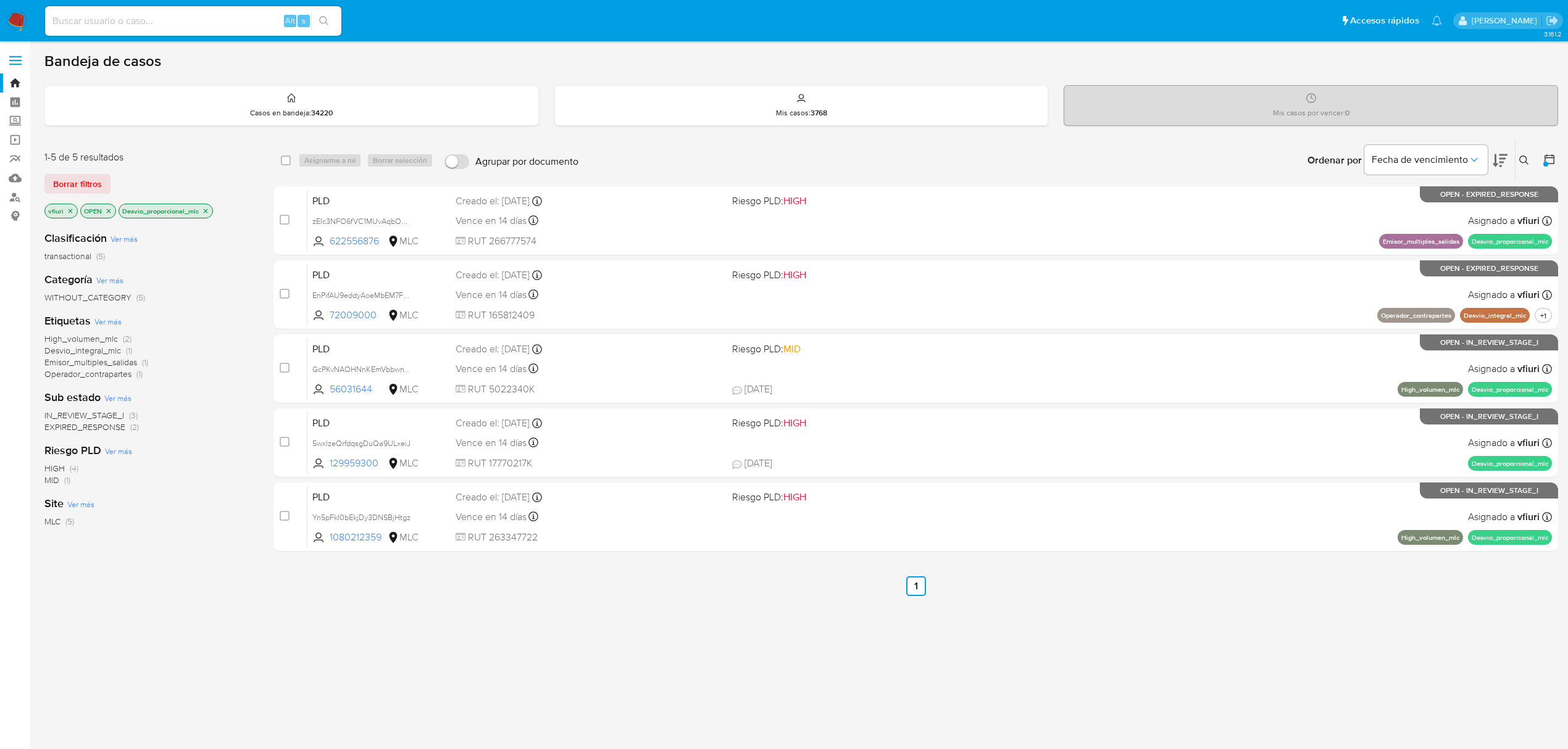
click at [207, 209] on icon "close-filter" at bounding box center [205, 211] width 7 height 7
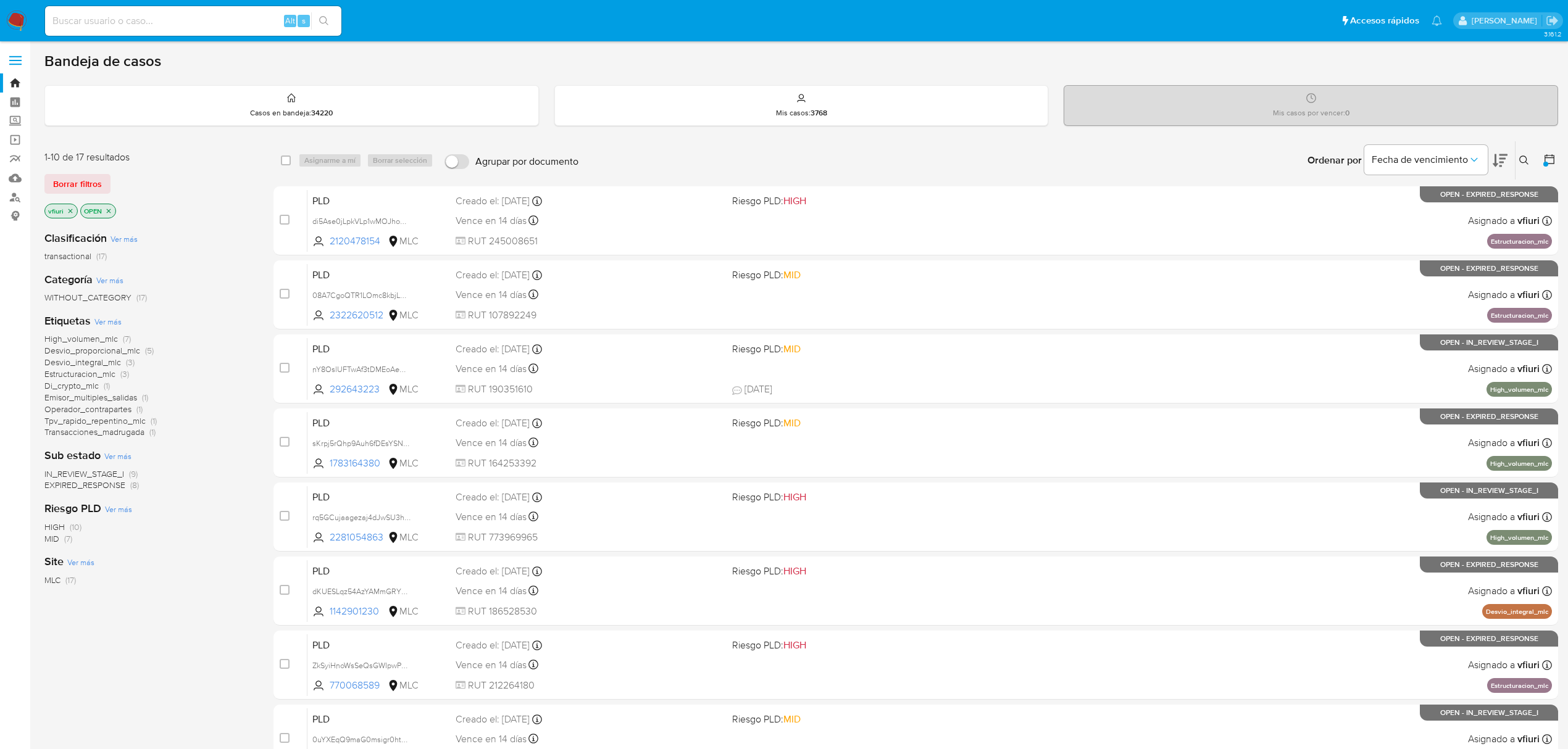
click at [107, 337] on span "High_volumen_mlc" at bounding box center [81, 338] width 73 height 13
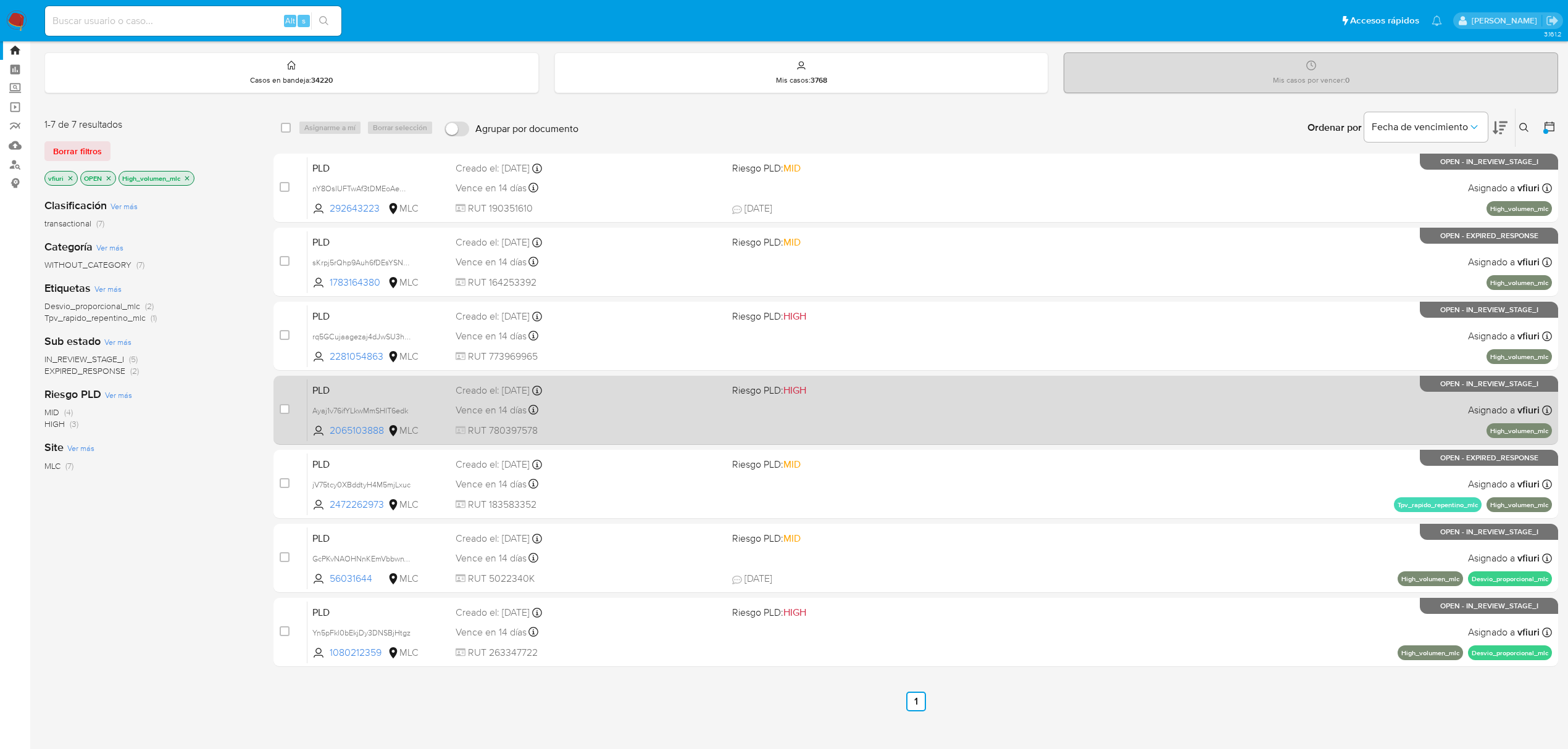
scroll to position [47, 0]
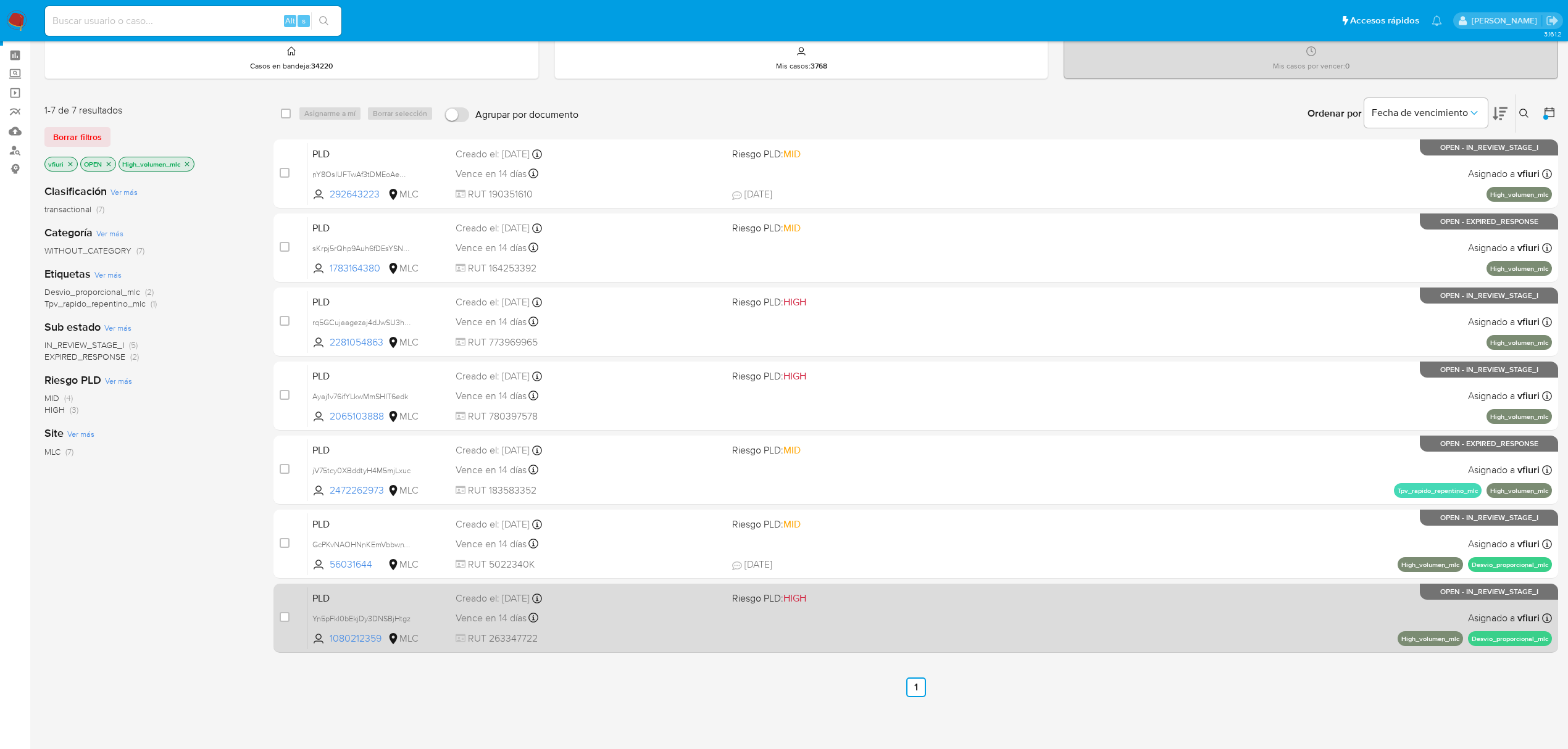
click at [650, 633] on span "RUT 263347722" at bounding box center [588, 639] width 267 height 13
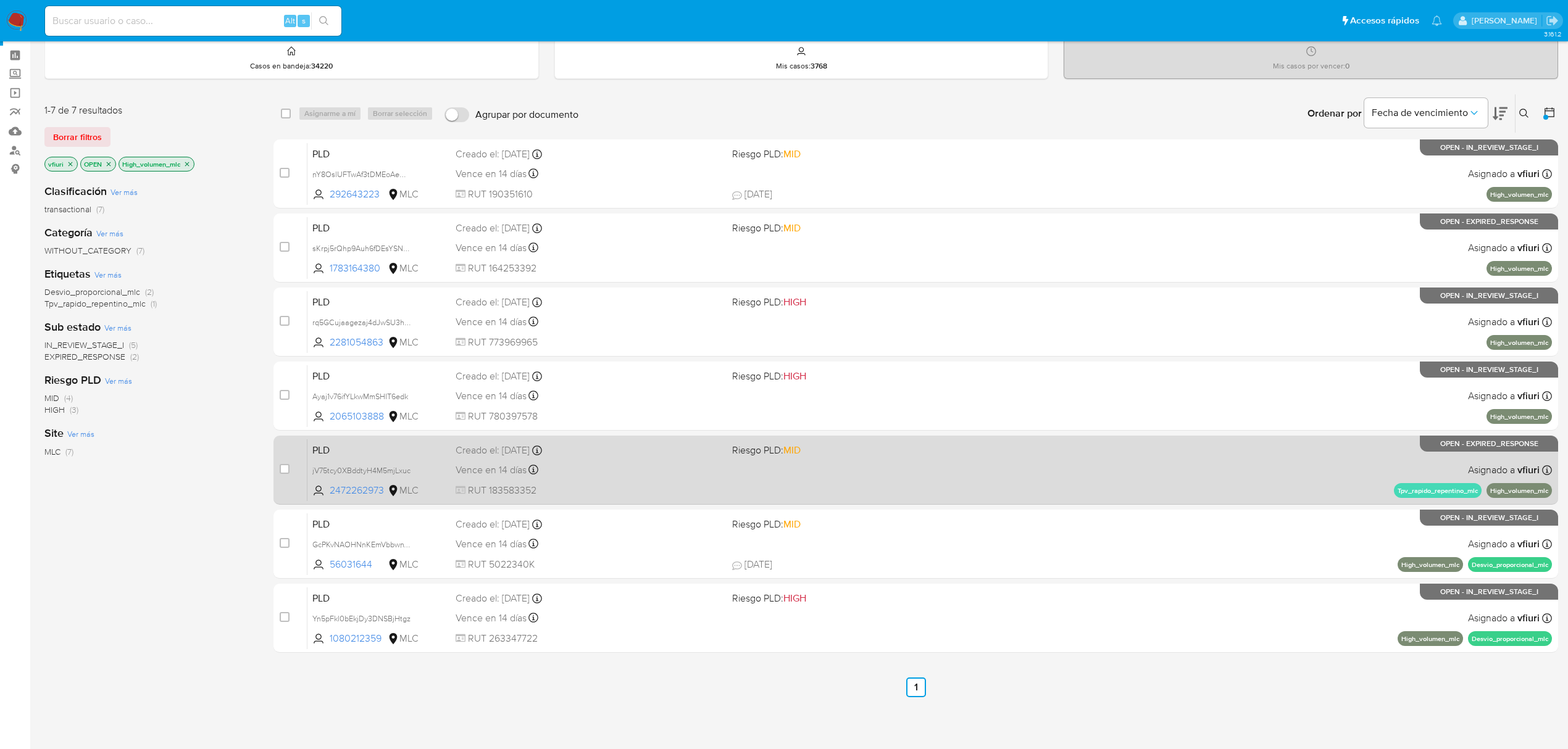
click at [607, 477] on div "PLD jV75tcy0XBddtyH4M5mjLxuc 2472262973 MLC Riesgo PLD: MID Creado el: 12/07/20…" at bounding box center [929, 470] width 1244 height 62
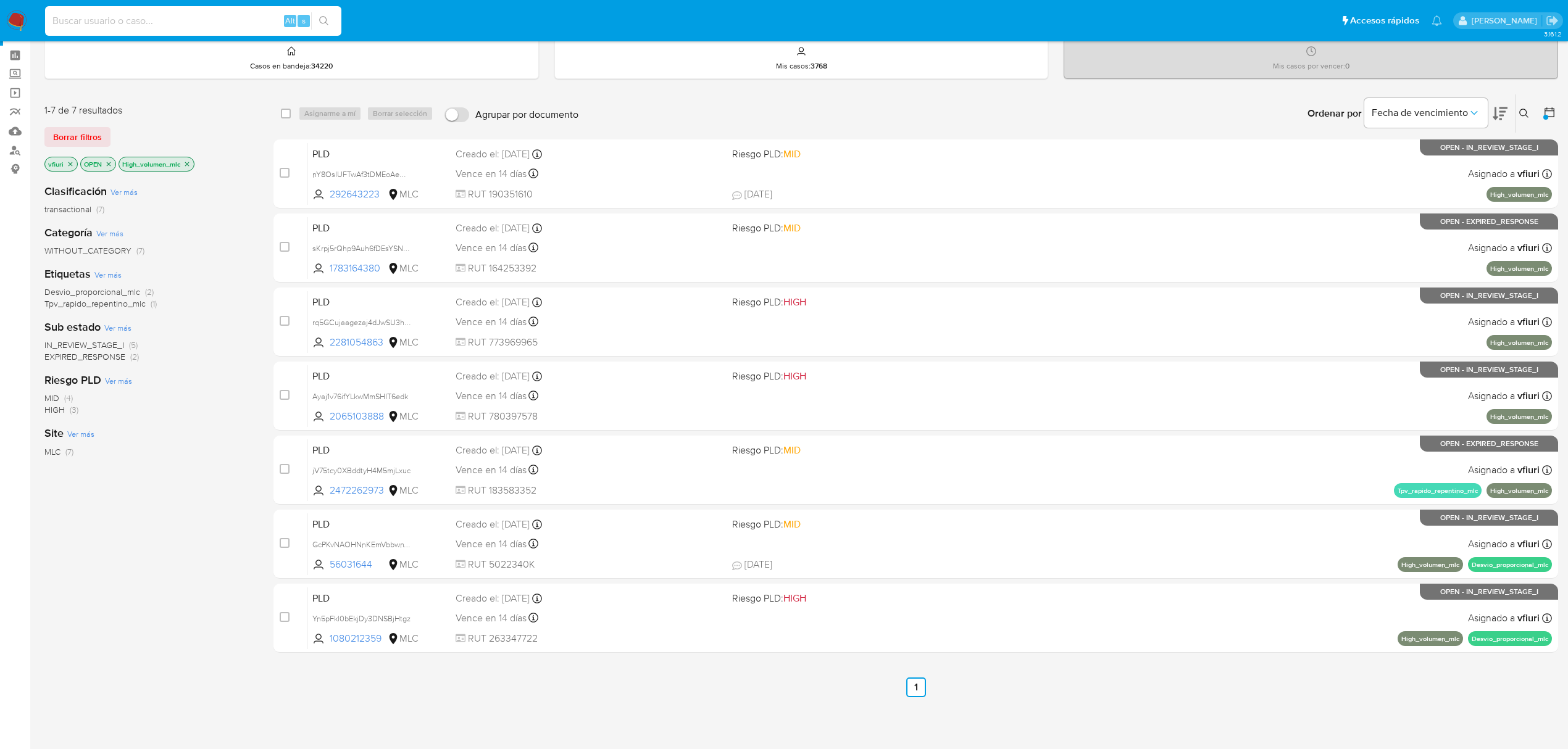
click at [126, 23] on input at bounding box center [194, 21] width 297 height 16
paste input "1126638847"
type input "1126638847"
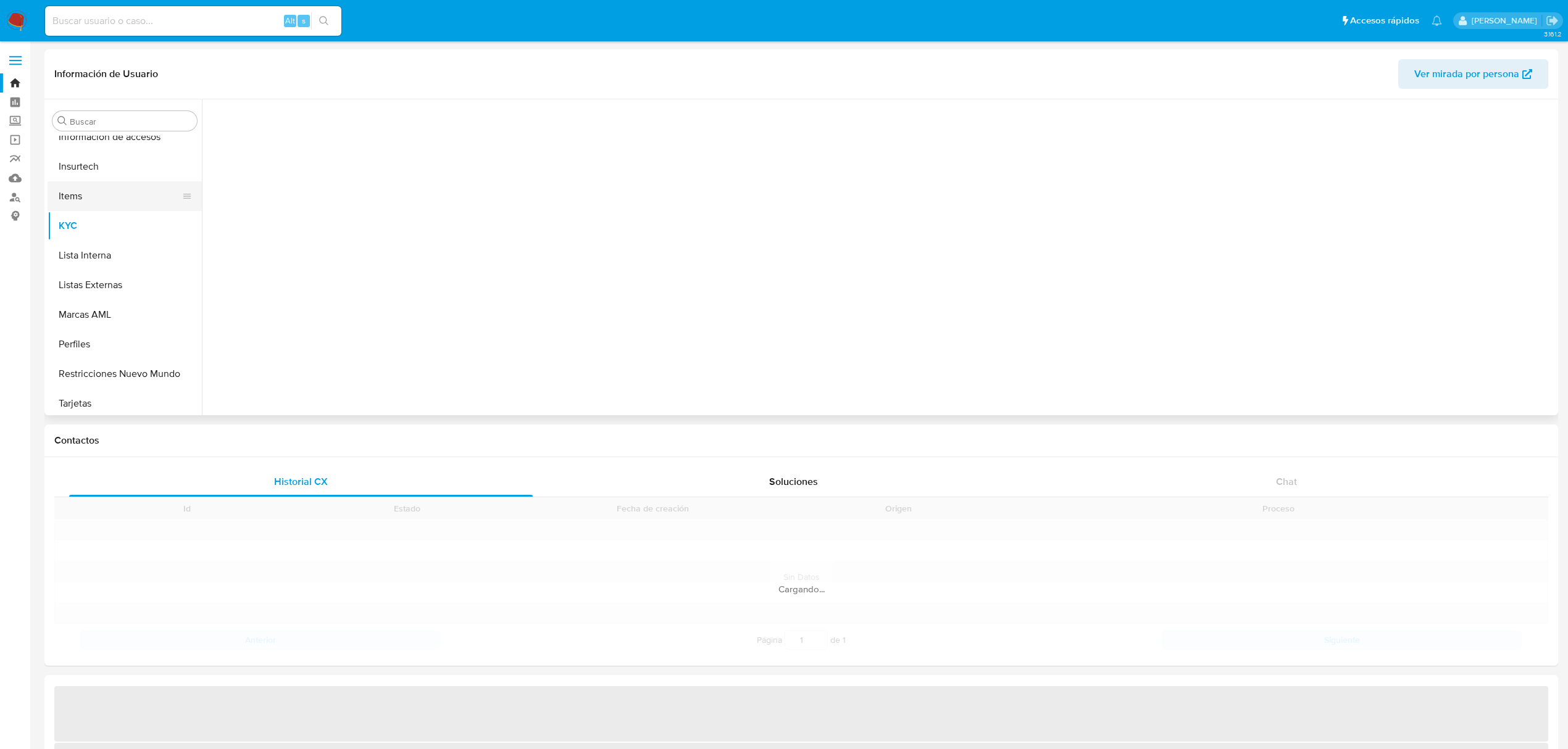
scroll to position [580, 0]
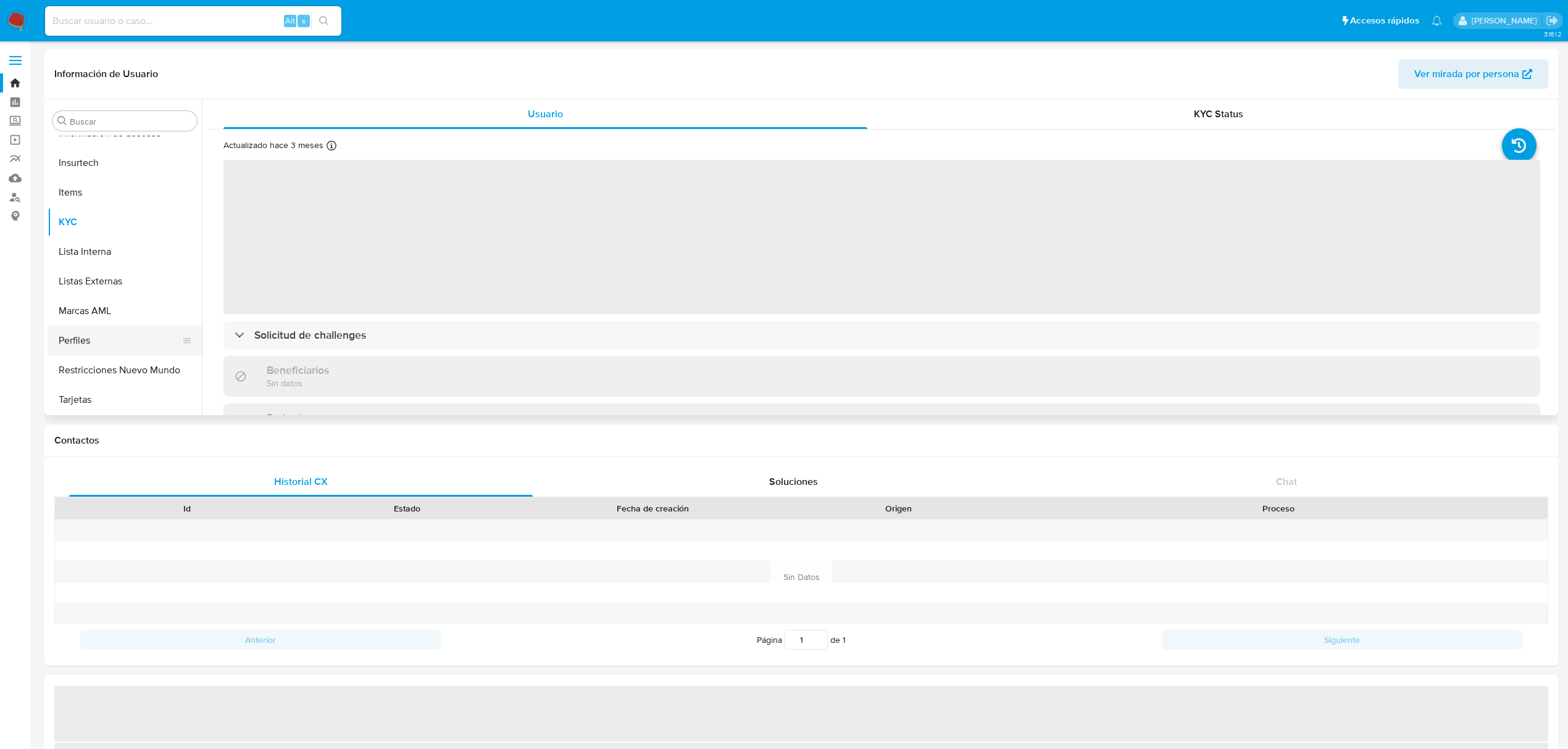
select select "10"
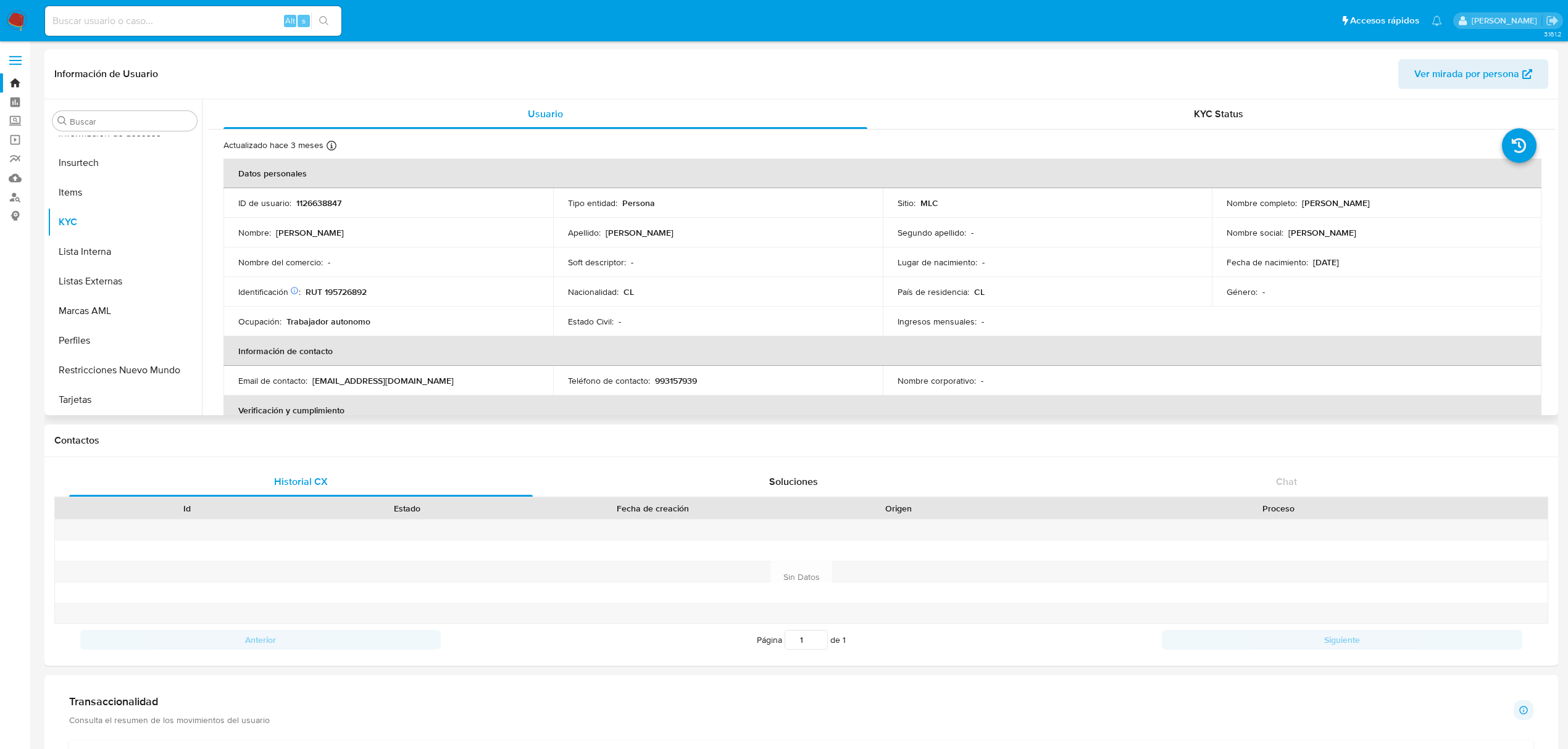
click at [340, 291] on p "RUT 195726892" at bounding box center [336, 292] width 61 height 11
copy p "195726892"
drag, startPoint x: 351, startPoint y: 282, endPoint x: 338, endPoint y: 289, distance: 14.8
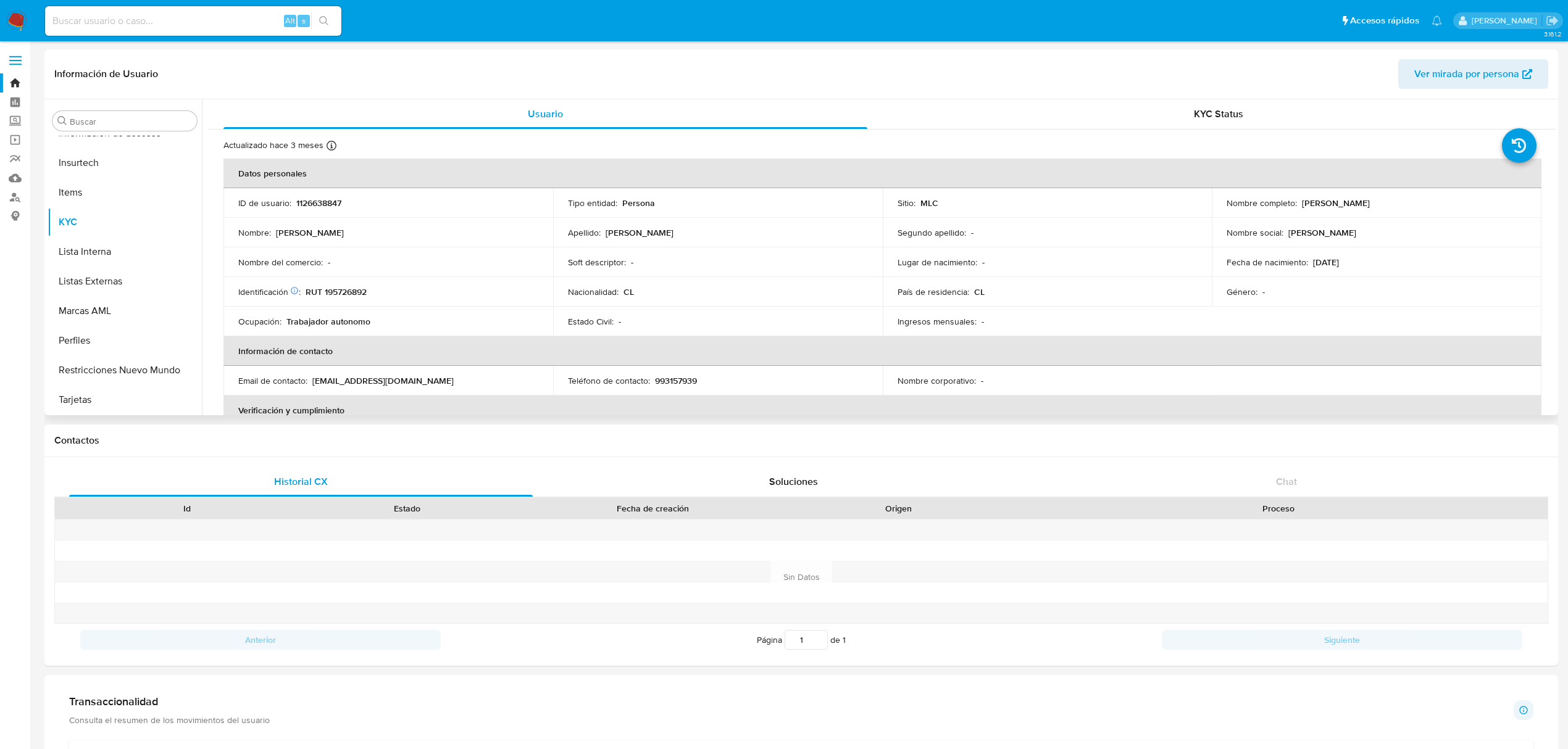
click at [338, 289] on p "RUT 195726892" at bounding box center [336, 292] width 61 height 11
copy p "195726892"
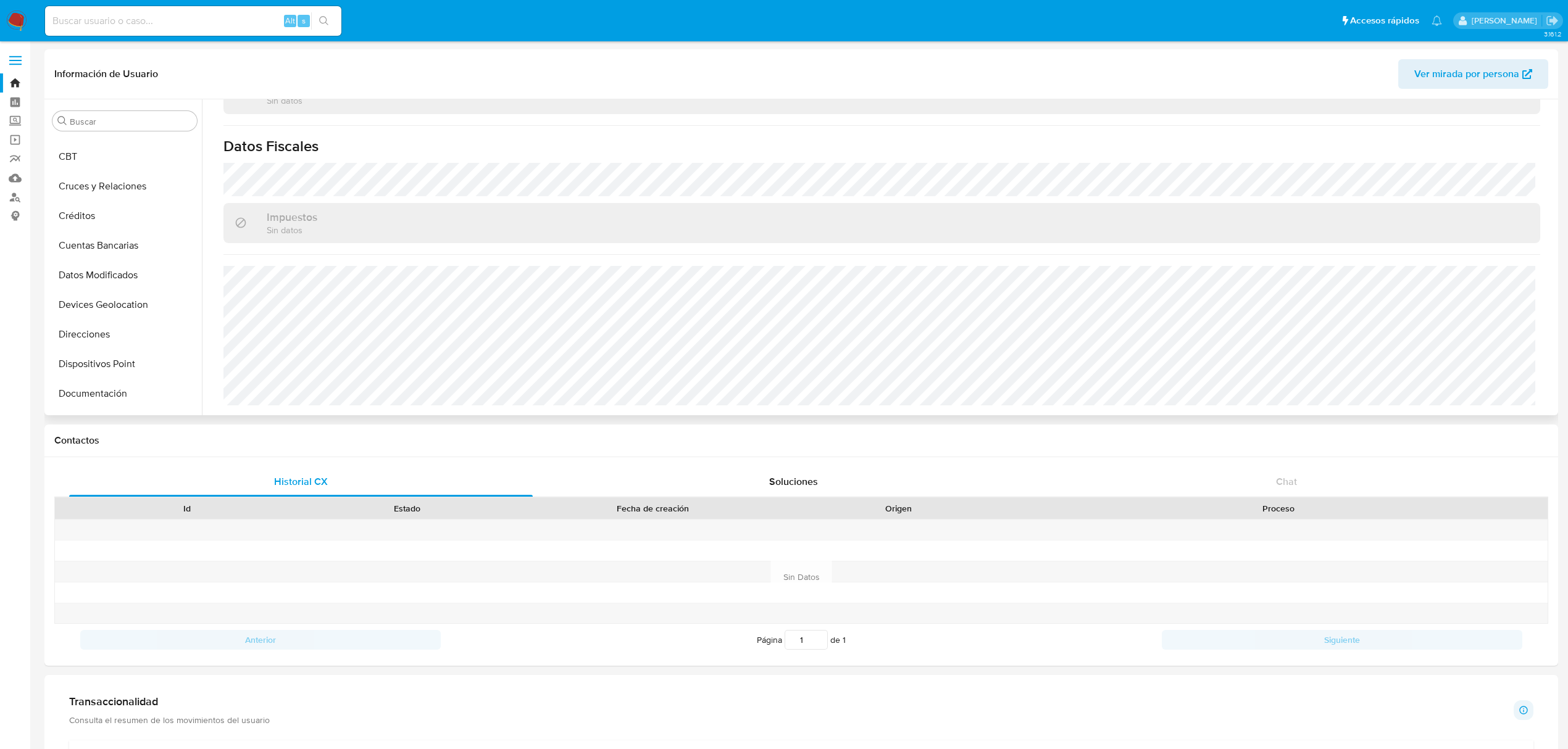
scroll to position [86, 0]
click at [96, 223] on button "Cruces y Relaciones" at bounding box center [119, 212] width 144 height 30
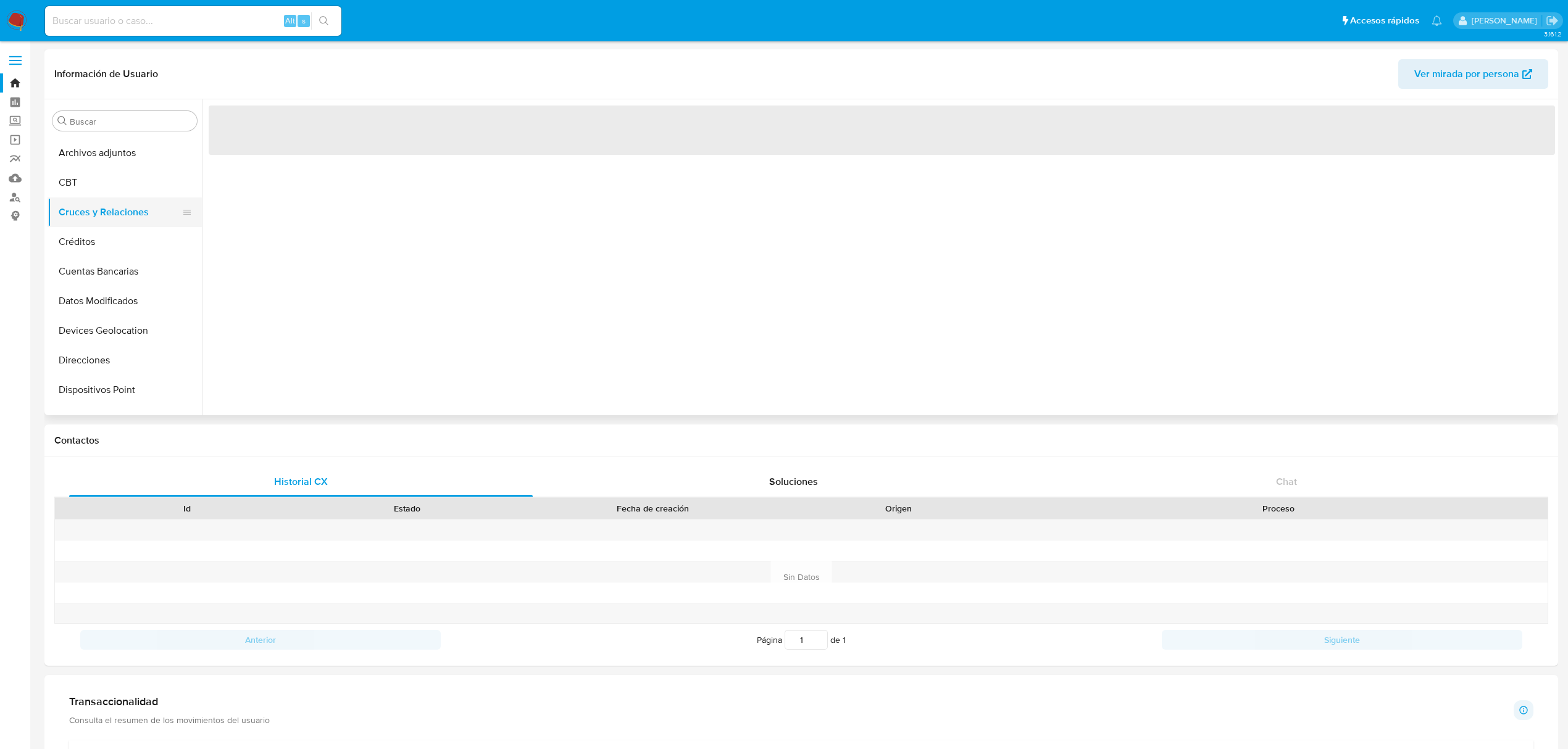
scroll to position [0, 0]
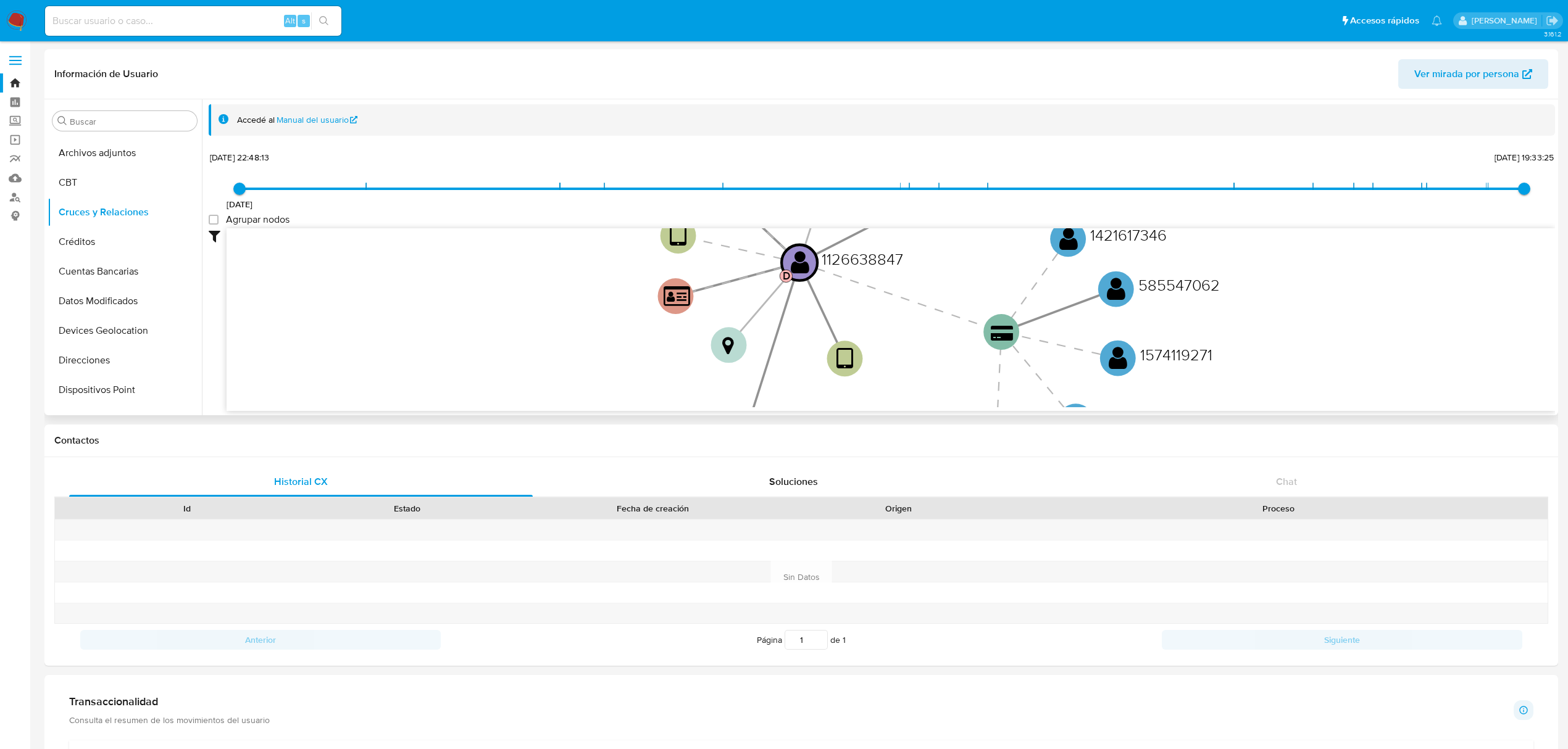
drag, startPoint x: 591, startPoint y: 341, endPoint x: 555, endPoint y: 219, distance: 127.2
click at [555, 219] on div "5/1/2022 5/1/2022, 22:48:13 18/9/2025, 19:33:25 Agrupar nodos Filtros Confianza…" at bounding box center [882, 302] width 1347 height 306
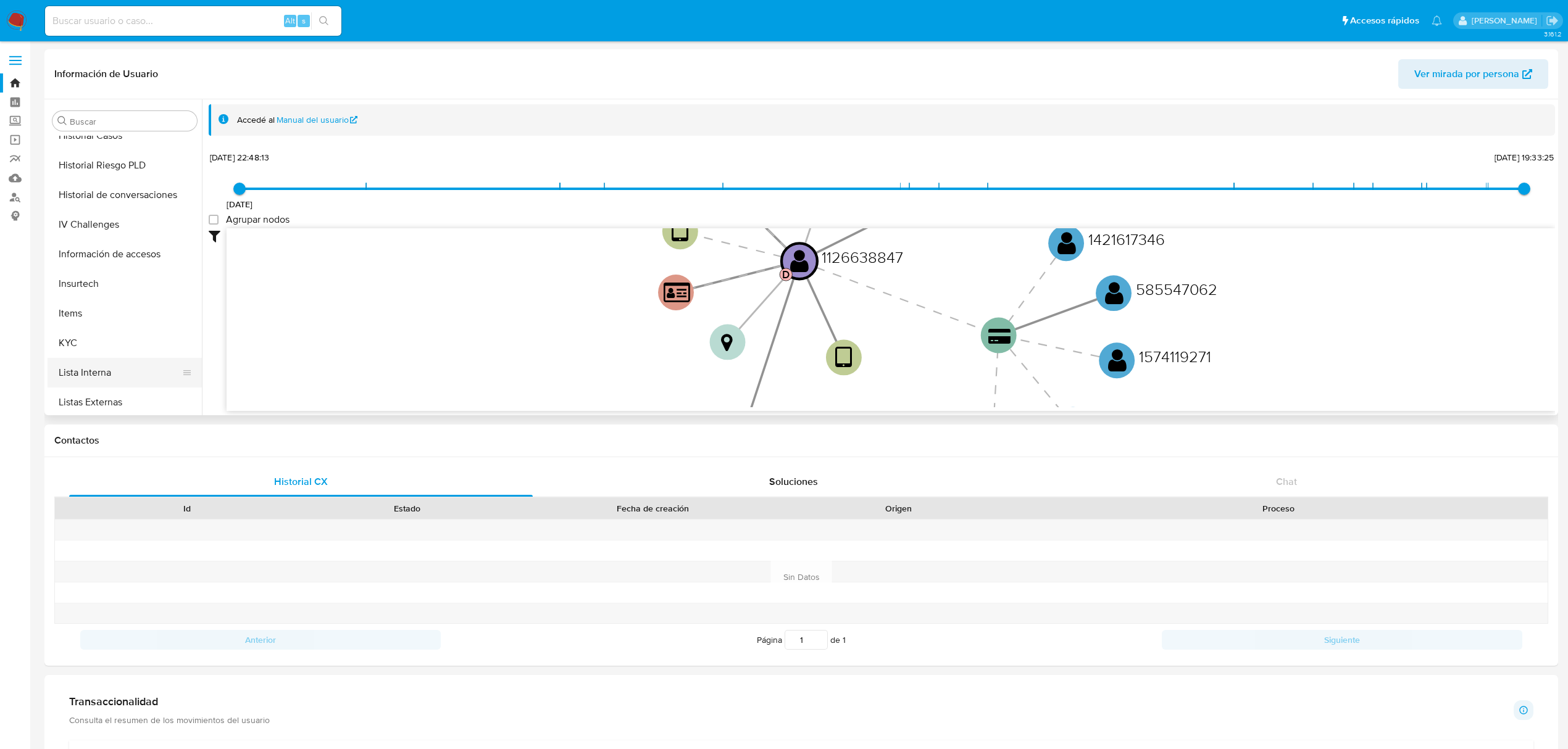
scroll to position [580, 0]
click at [100, 220] on button "KYC" at bounding box center [119, 222] width 144 height 30
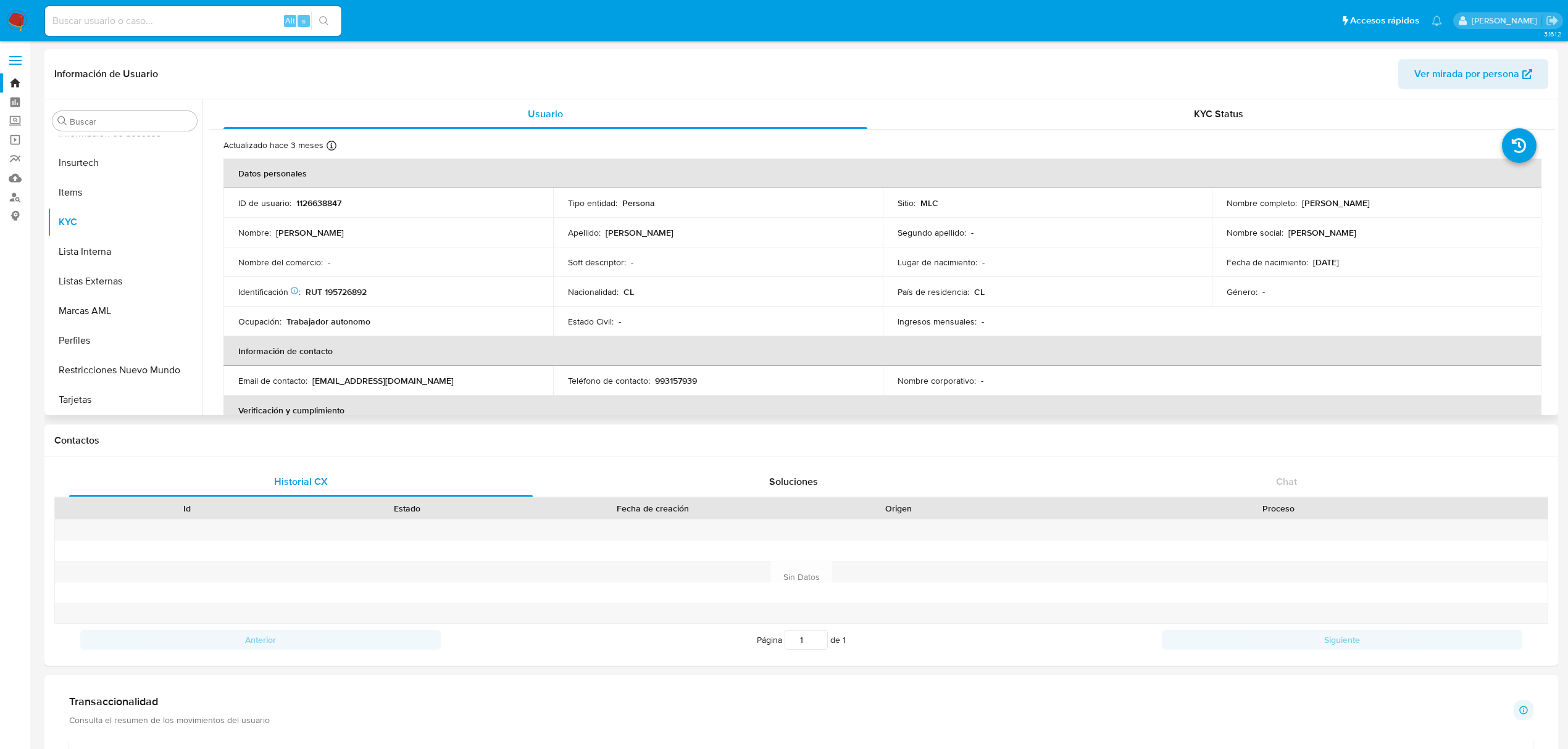
drag, startPoint x: 1297, startPoint y: 206, endPoint x: 1437, endPoint y: 202, distance: 140.1
click at [1437, 202] on div "Nombre completo : Nicolás Andrés Fuentes Millao" at bounding box center [1376, 203] width 300 height 11
copy p "Nicolás Andrés Fuentes Millao"
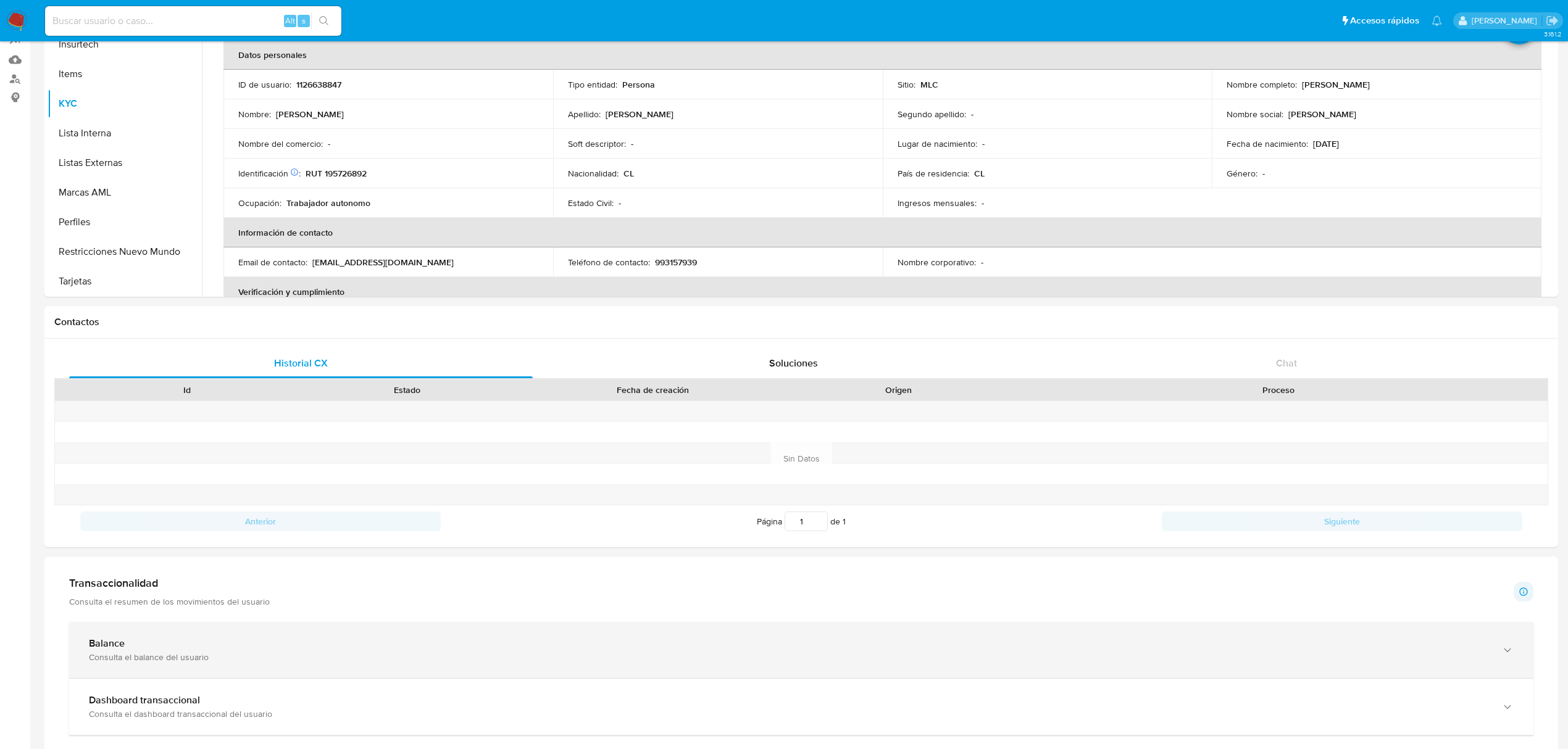
scroll to position [0, 0]
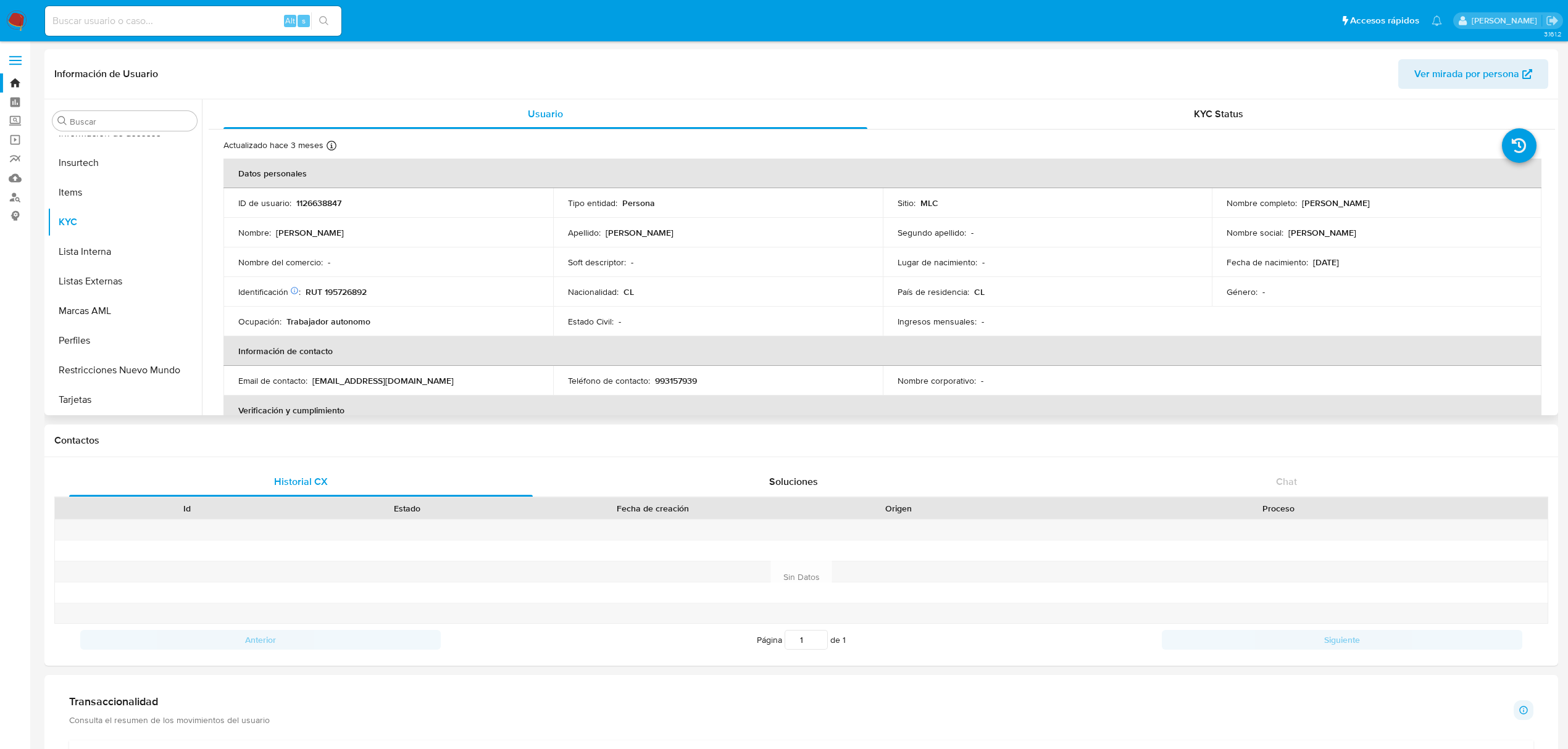
copy p "Nicolás Andrés Fuentes Millao"
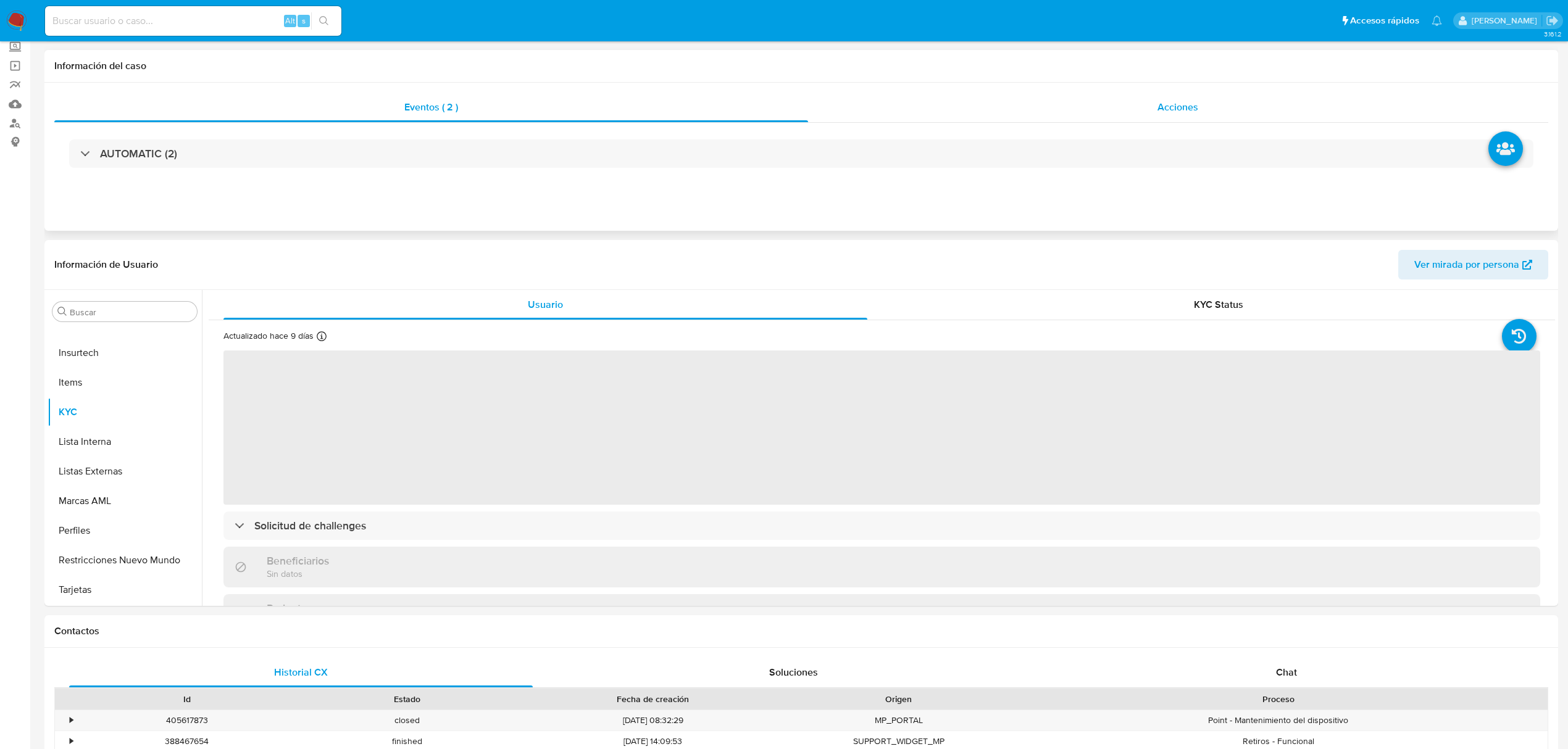
scroll to position [164, 0]
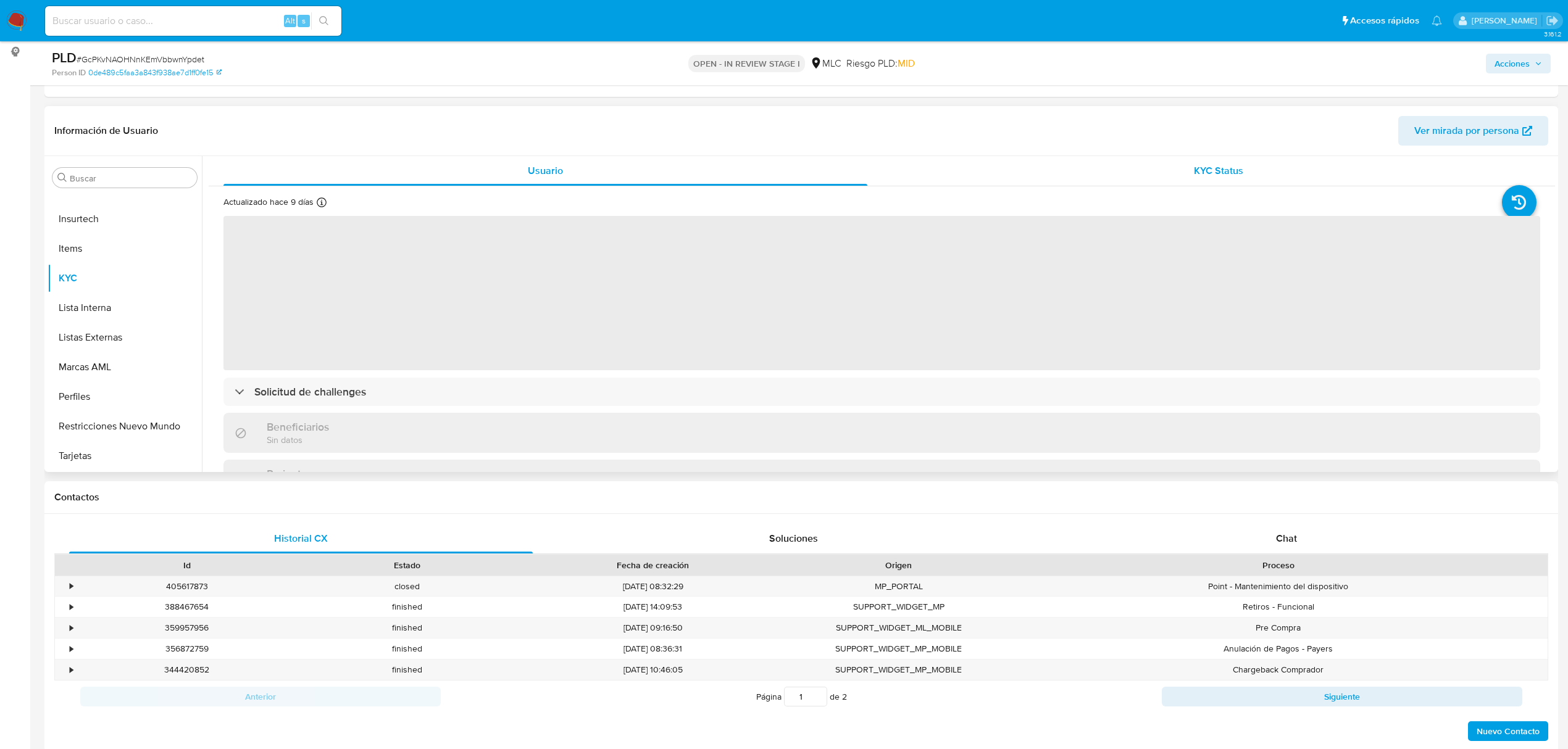
select select "10"
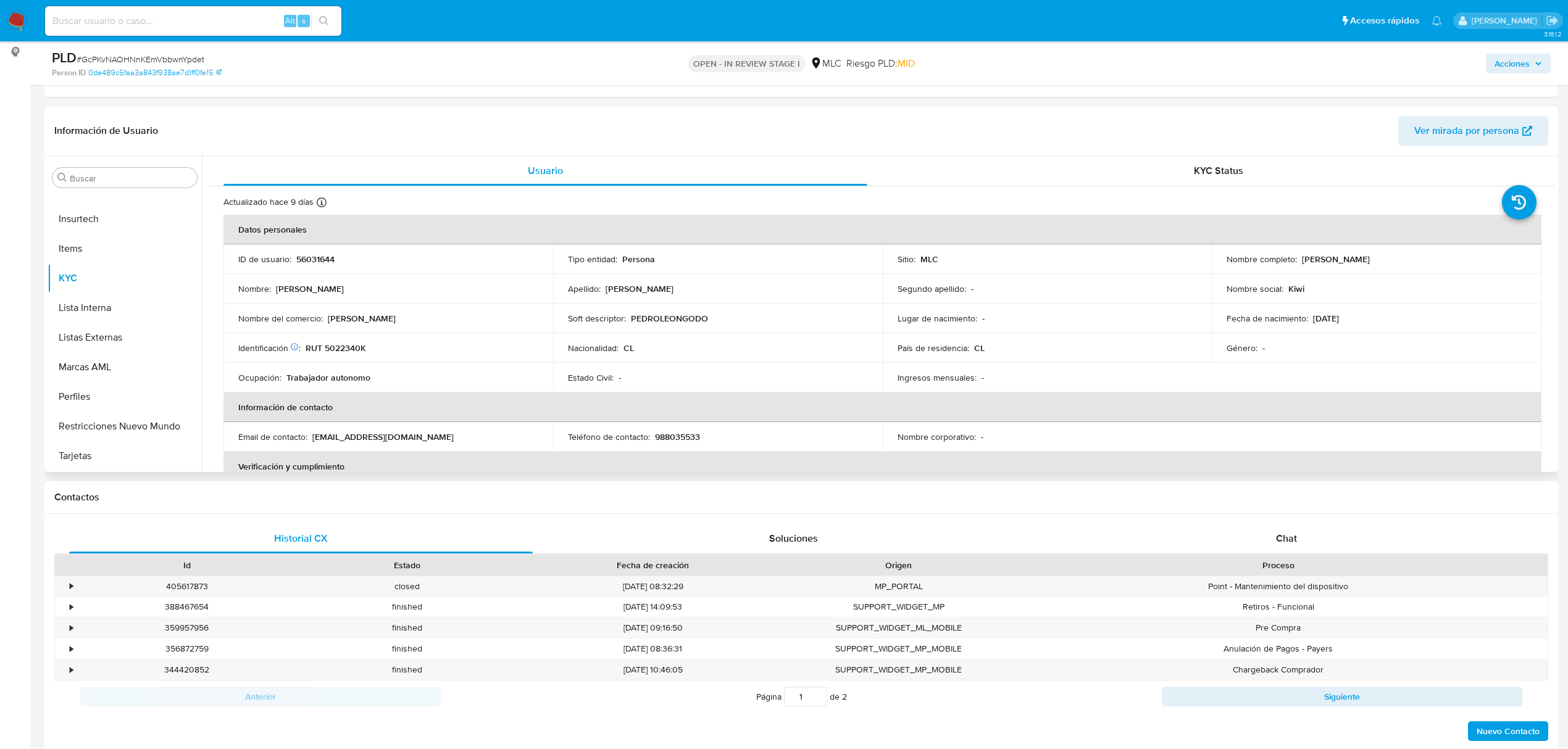
click at [305, 263] on p "56031644" at bounding box center [316, 259] width 39 height 11
copy p "56031644"
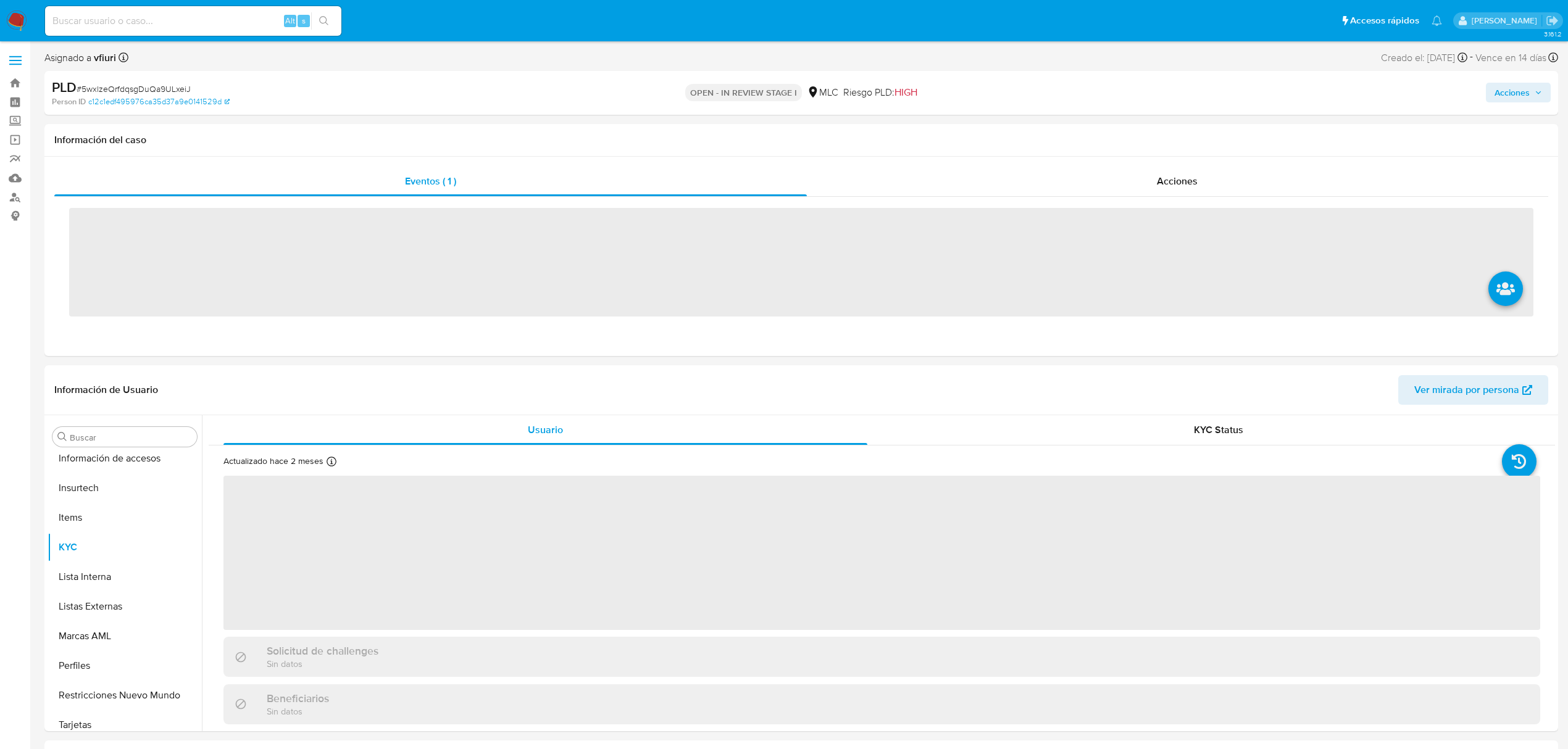
scroll to position [580, 0]
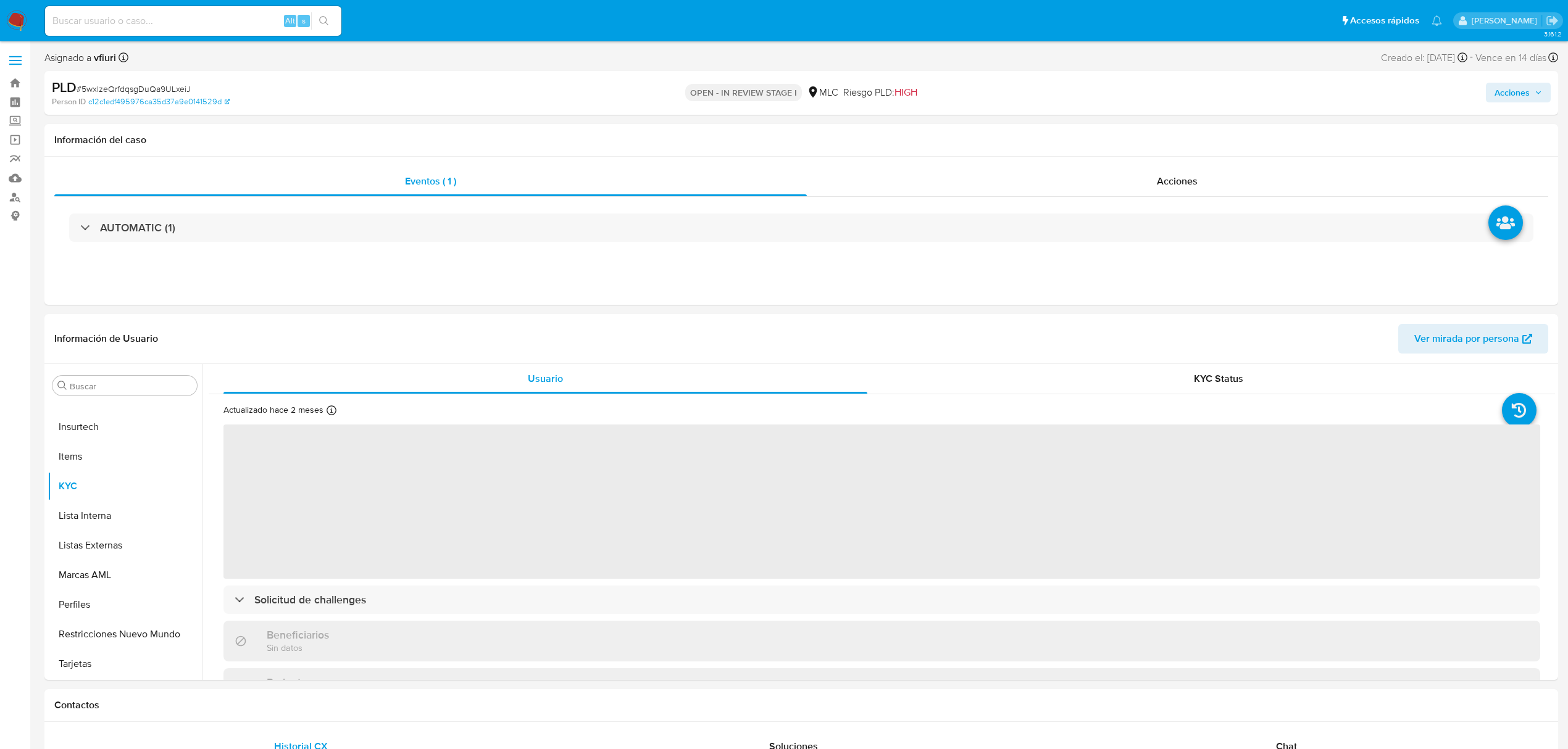
select select "10"
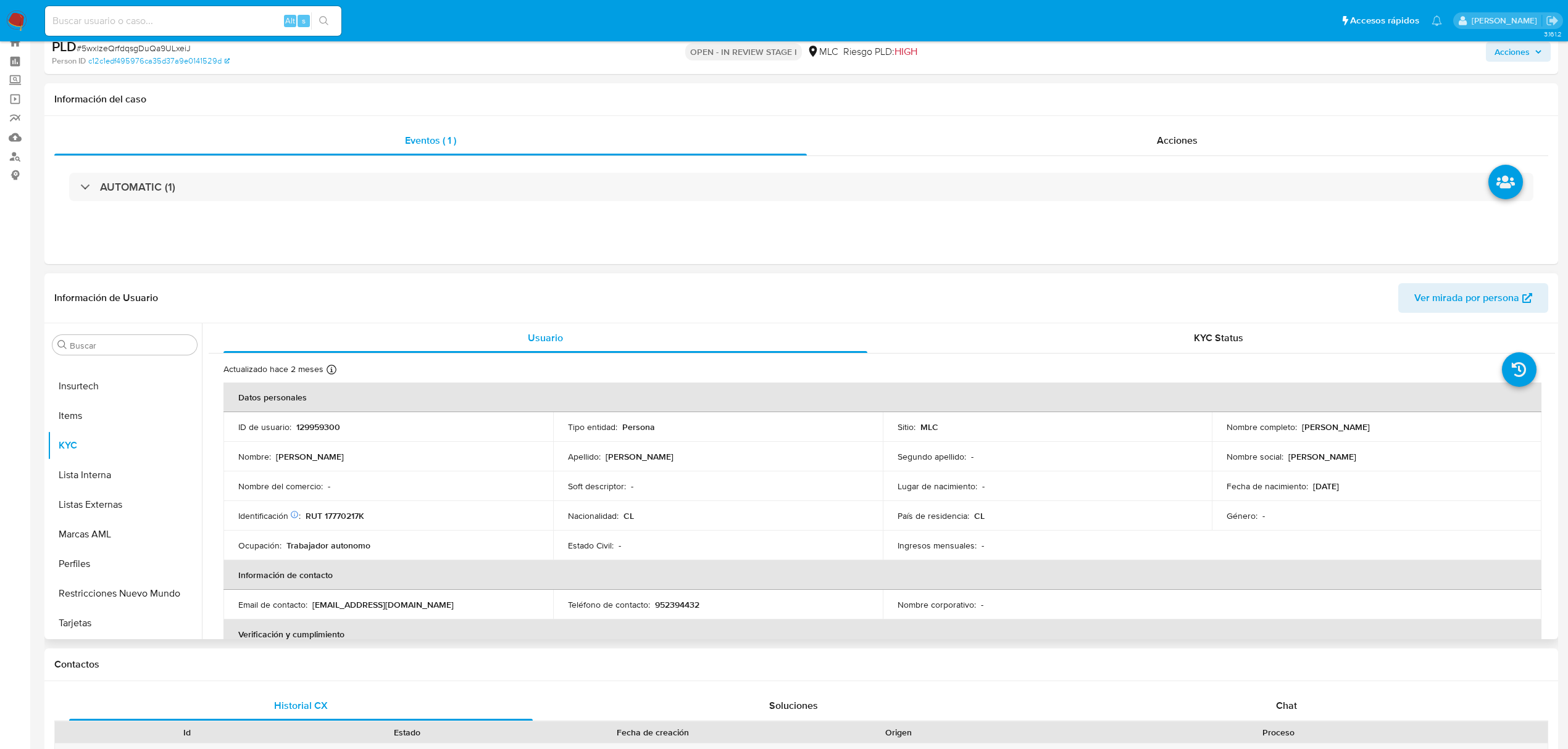
scroll to position [82, 0]
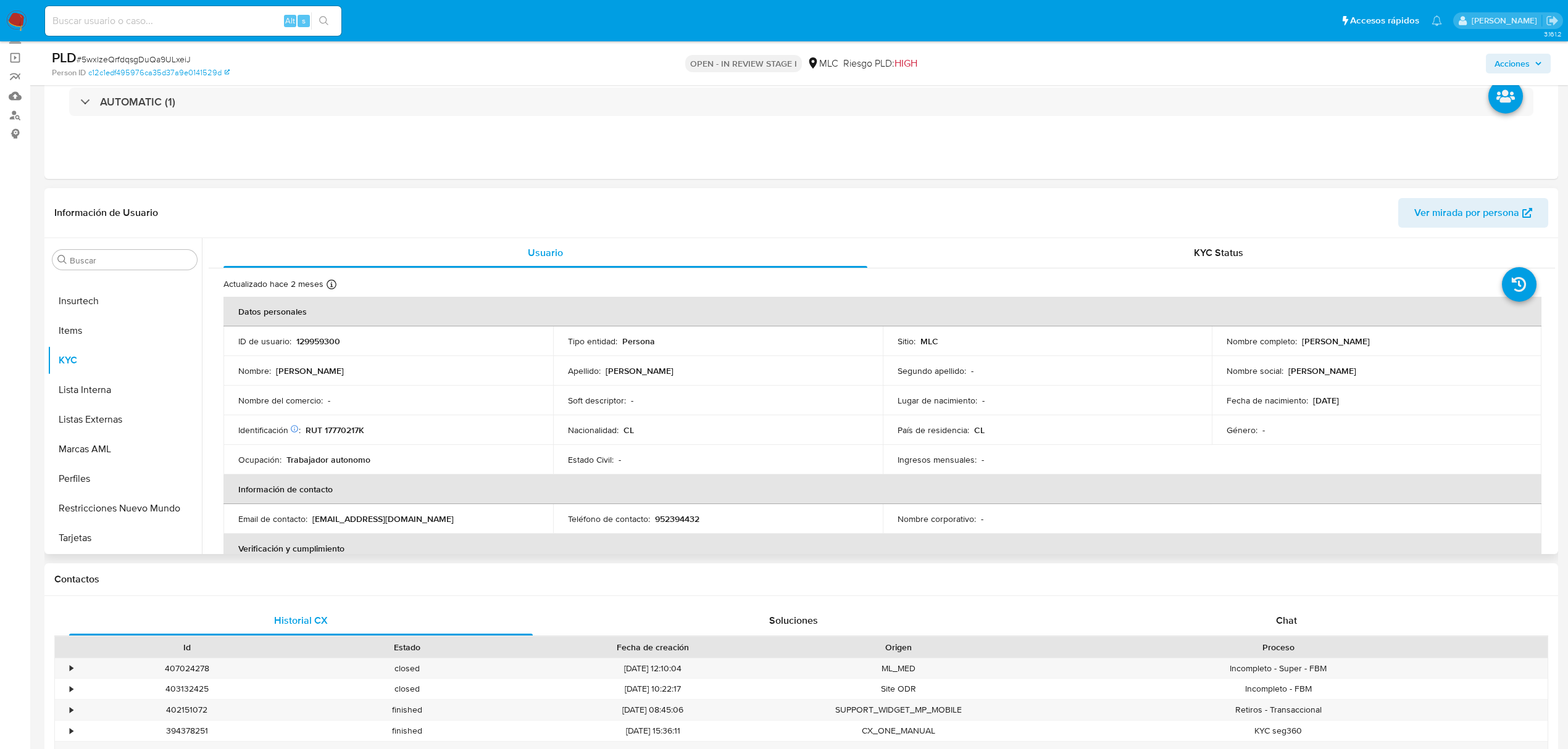
click at [314, 336] on p "129959300" at bounding box center [319, 341] width 44 height 11
copy p "129959300"
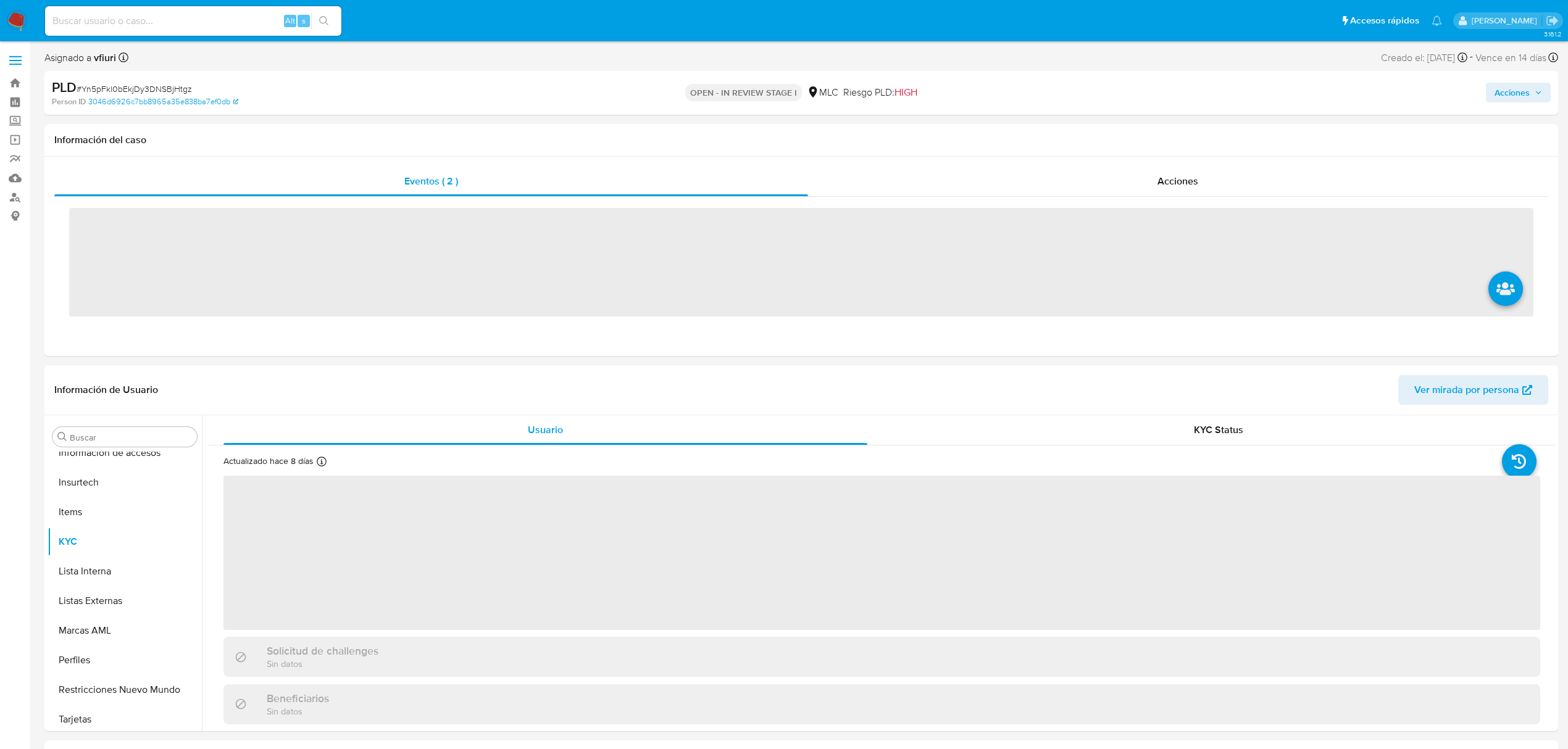
scroll to position [580, 0]
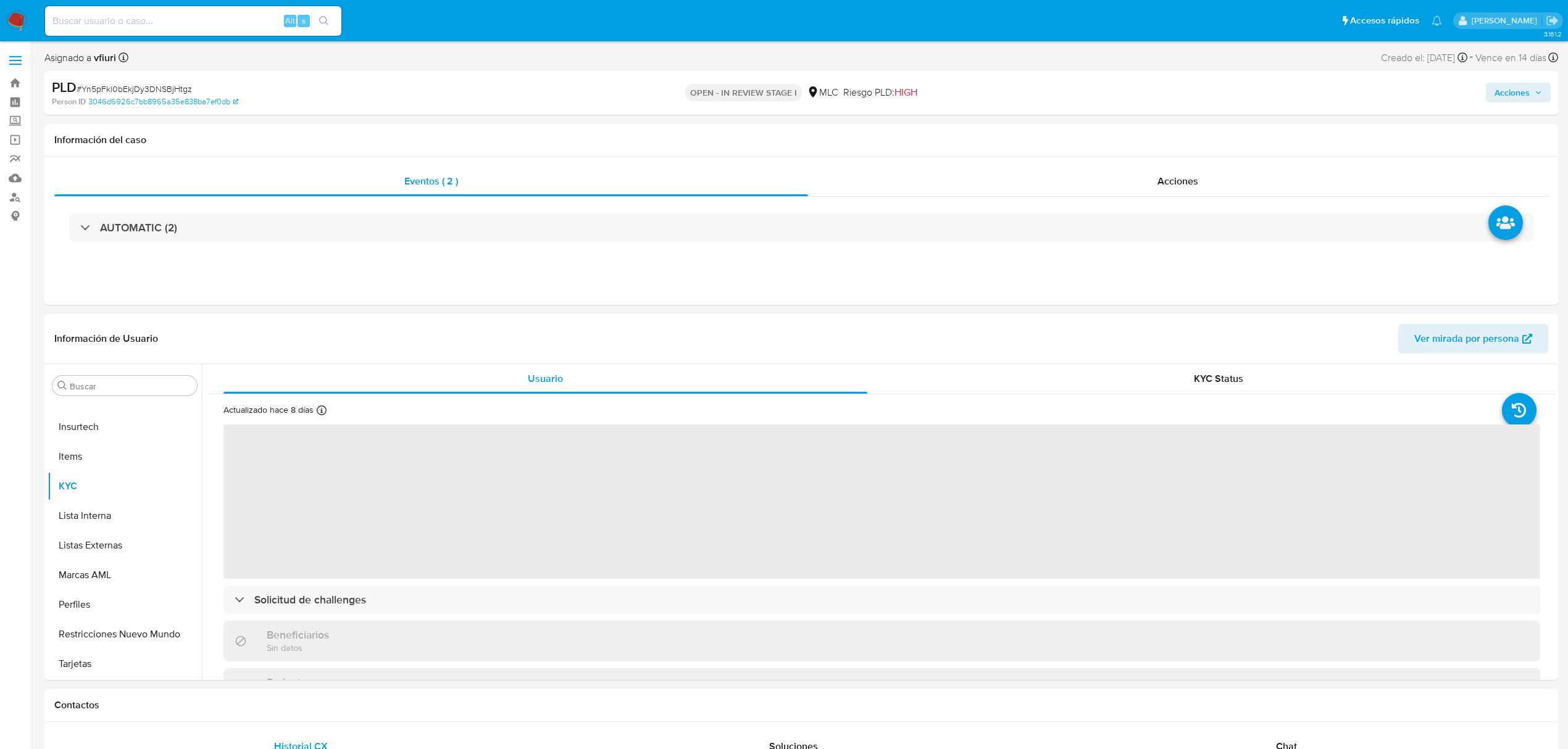
select select "10"
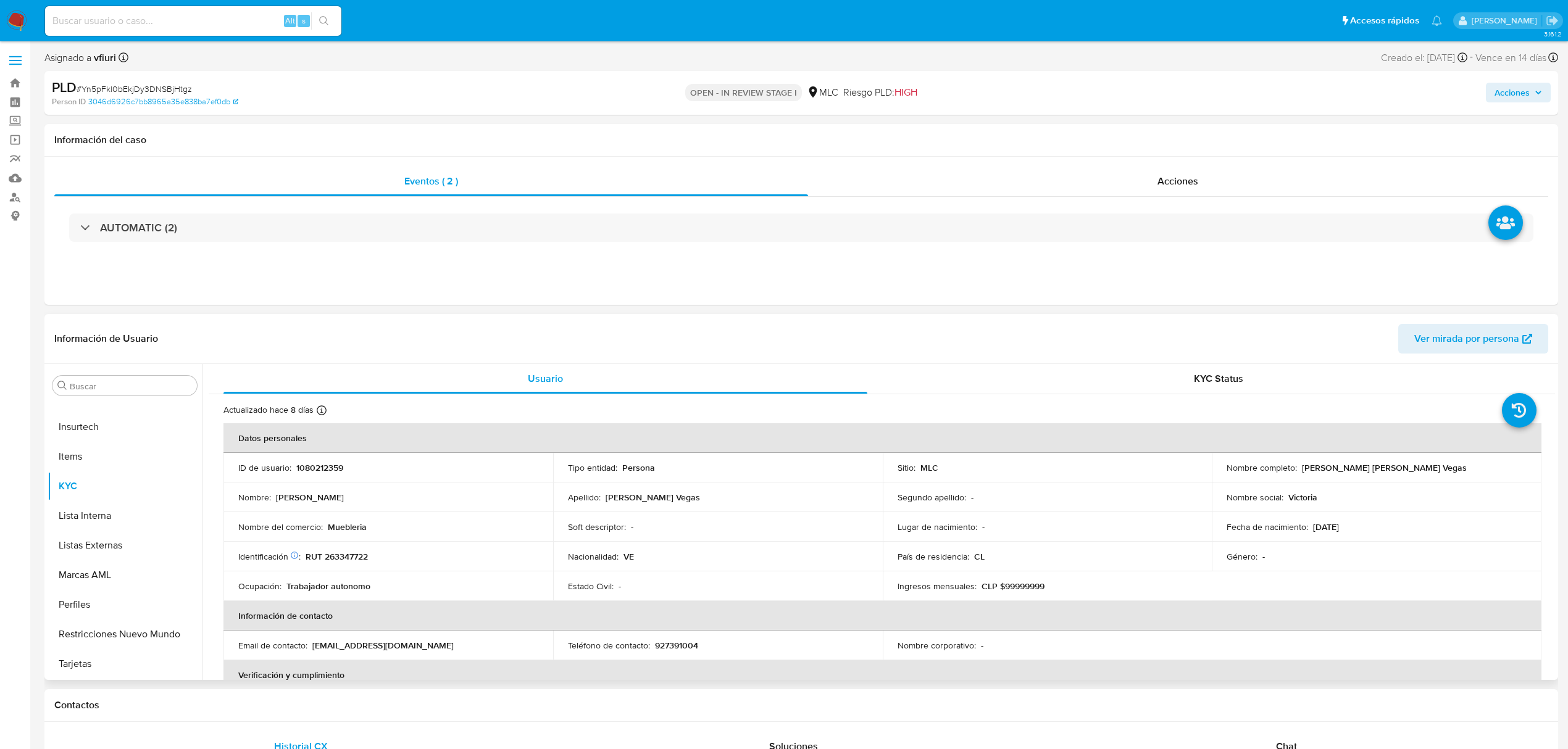
click at [306, 465] on p "1080212359" at bounding box center [320, 467] width 47 height 11
copy p "1080212359"
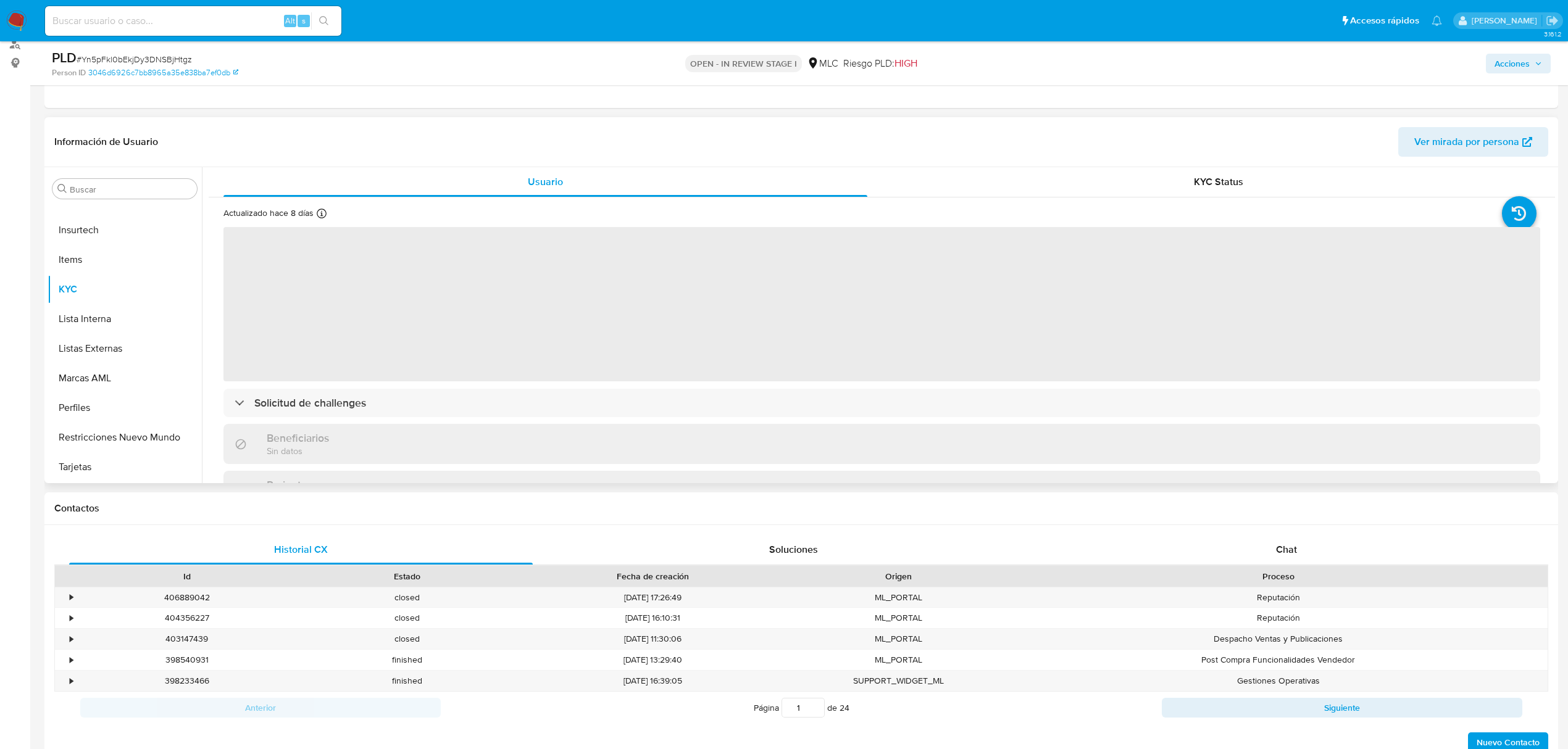
scroll to position [164, 0]
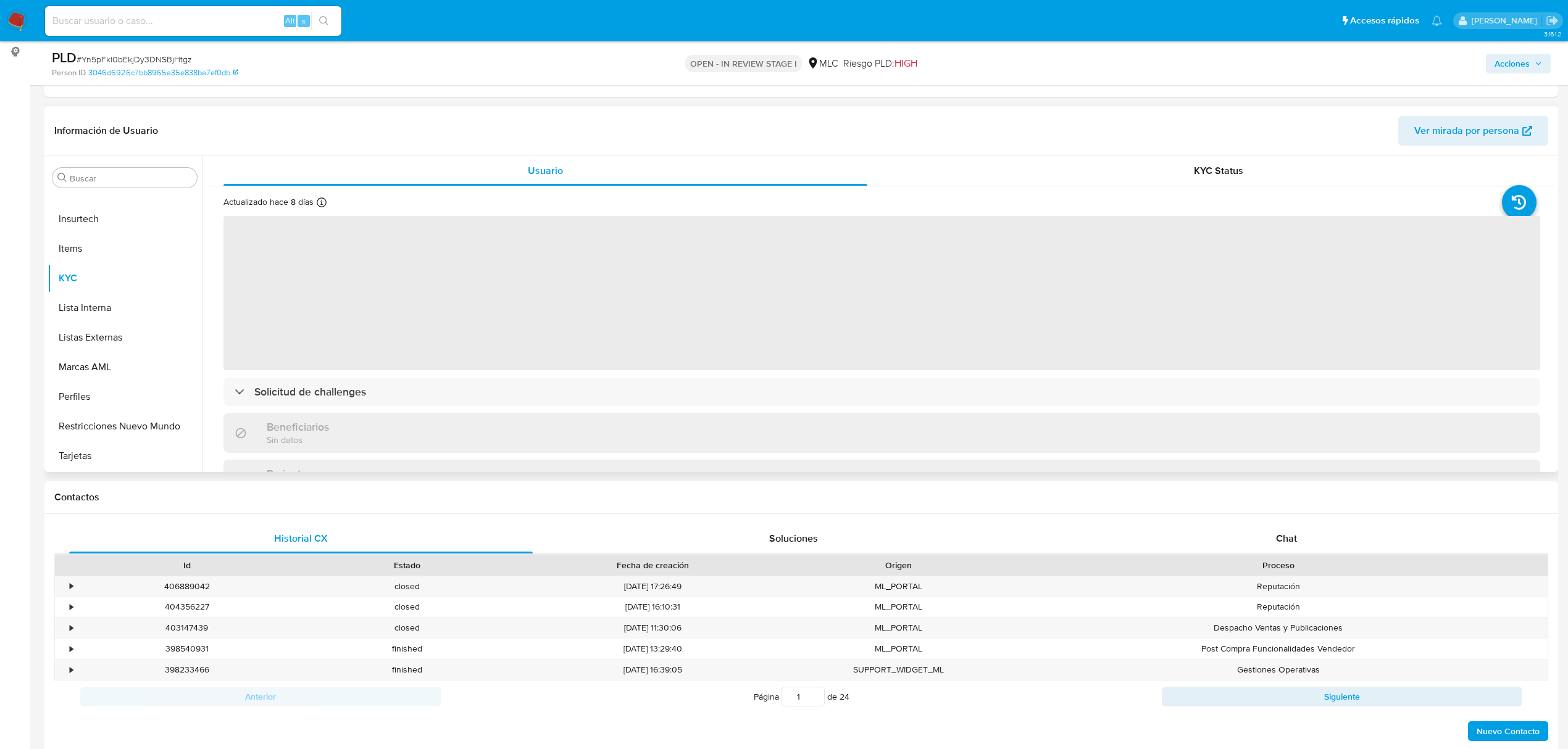
select select "10"
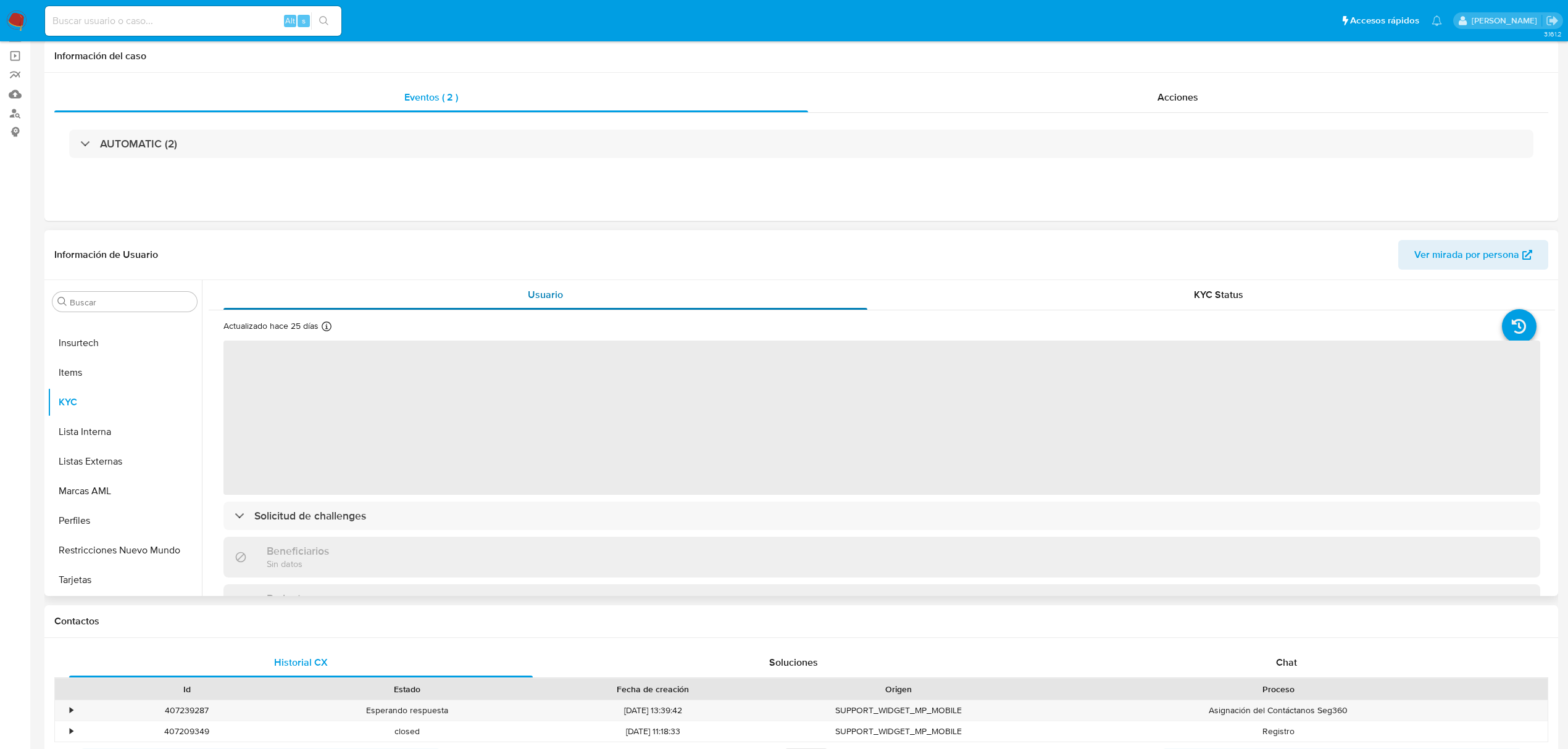
scroll to position [164, 0]
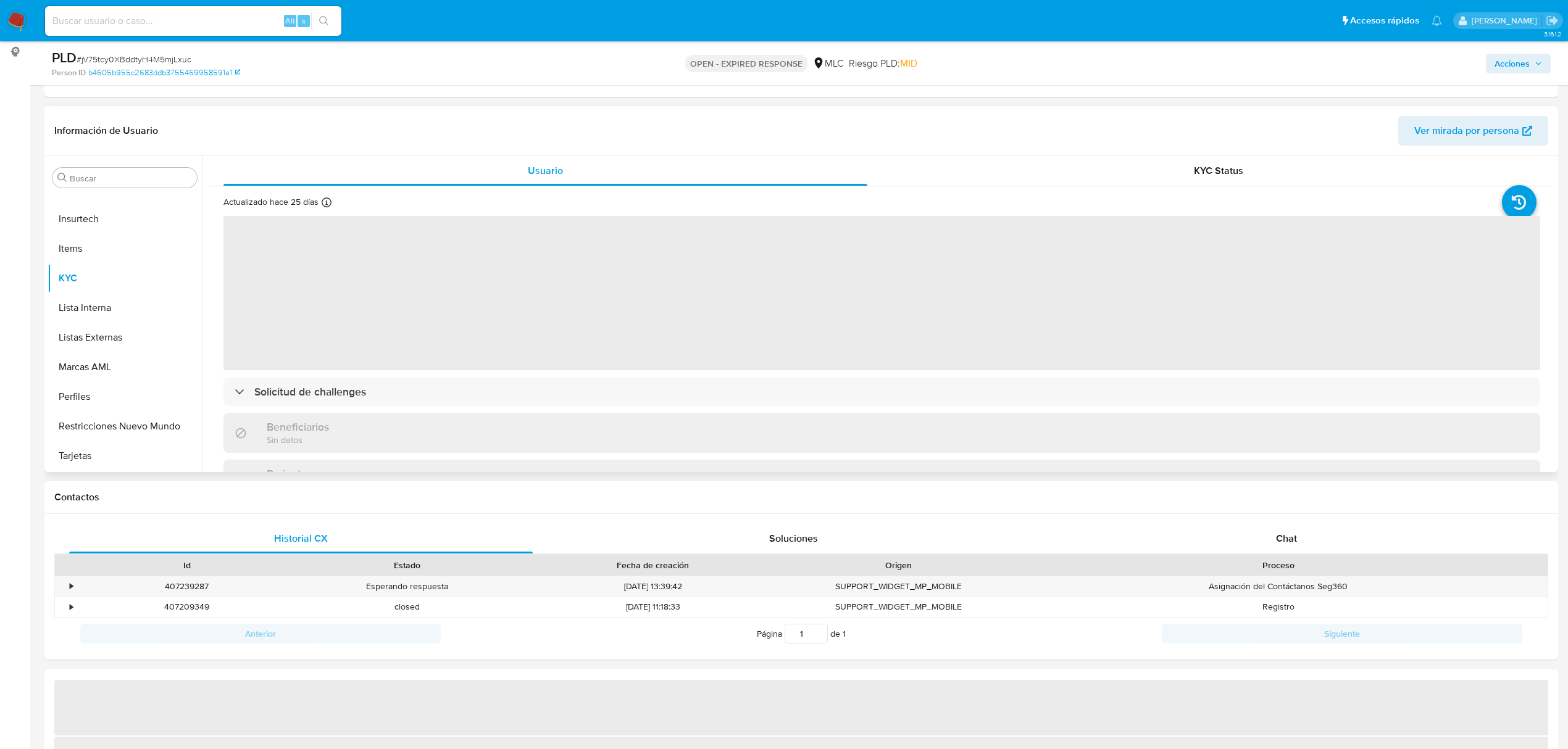
select select "10"
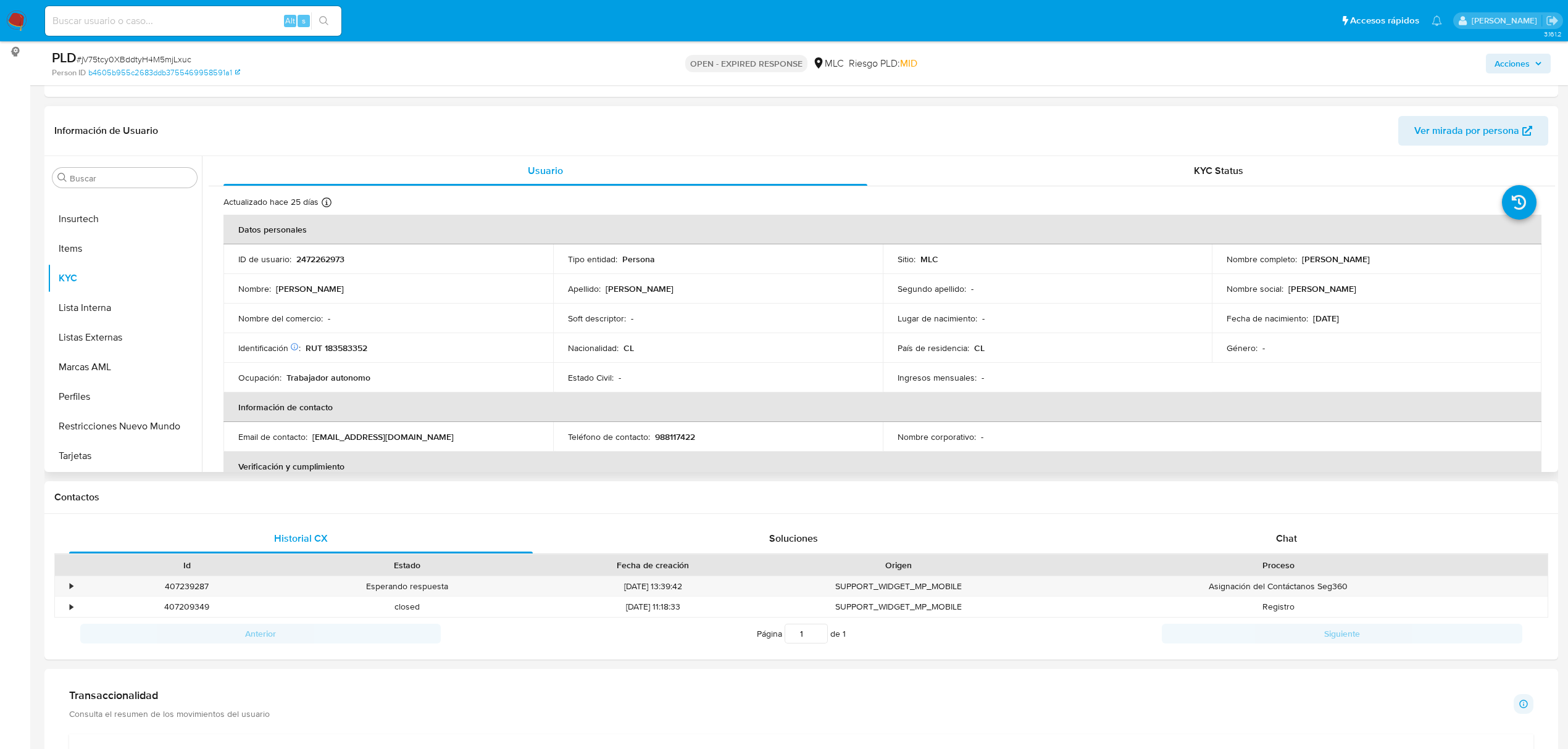
click at [316, 260] on p "2472262973" at bounding box center [321, 259] width 48 height 11
copy p "2472262973"
drag, startPoint x: 340, startPoint y: 257, endPoint x: 366, endPoint y: 270, distance: 29.1
click at [366, 264] on div "ID de usuario : 2472262973" at bounding box center [388, 259] width 300 height 11
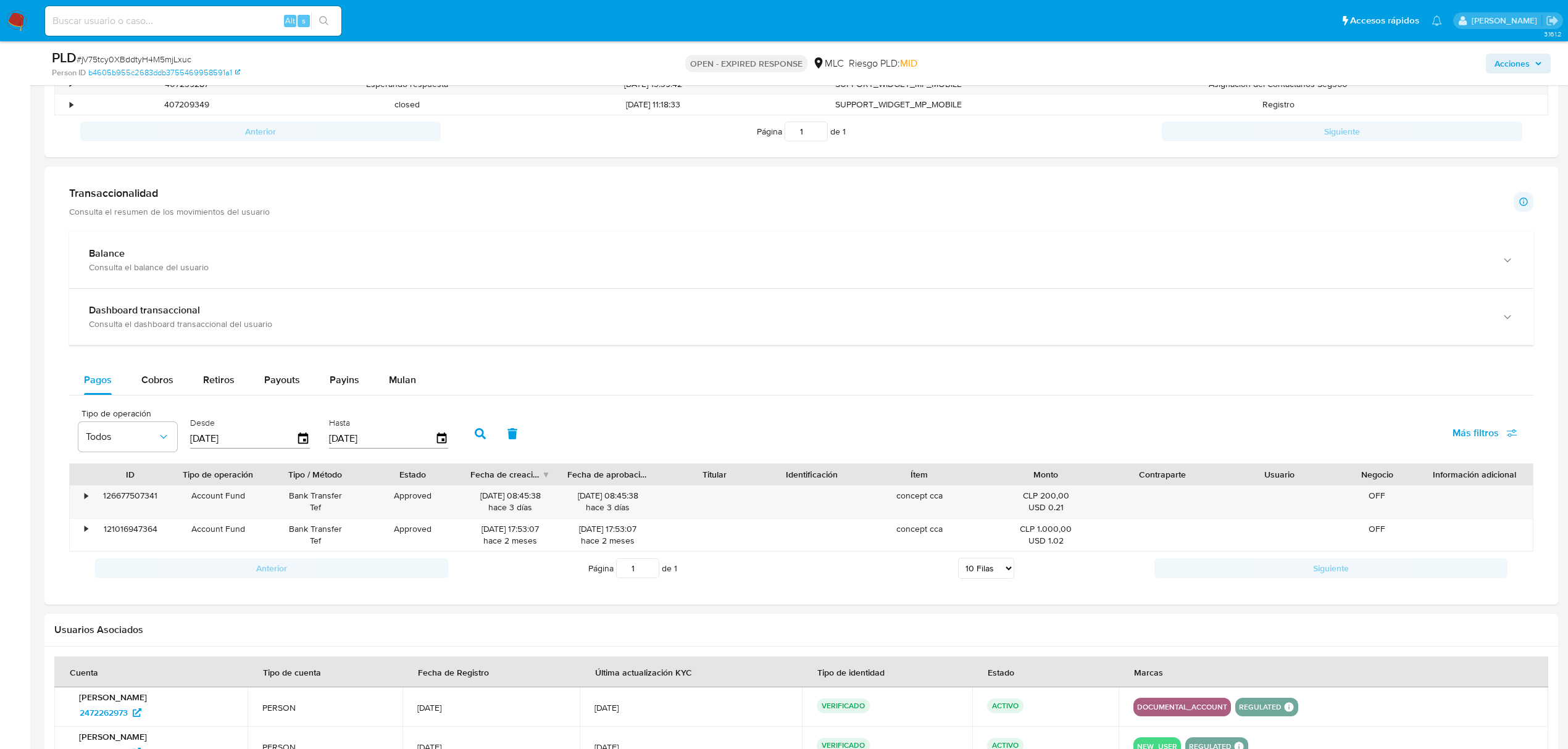
scroll to position [822, 0]
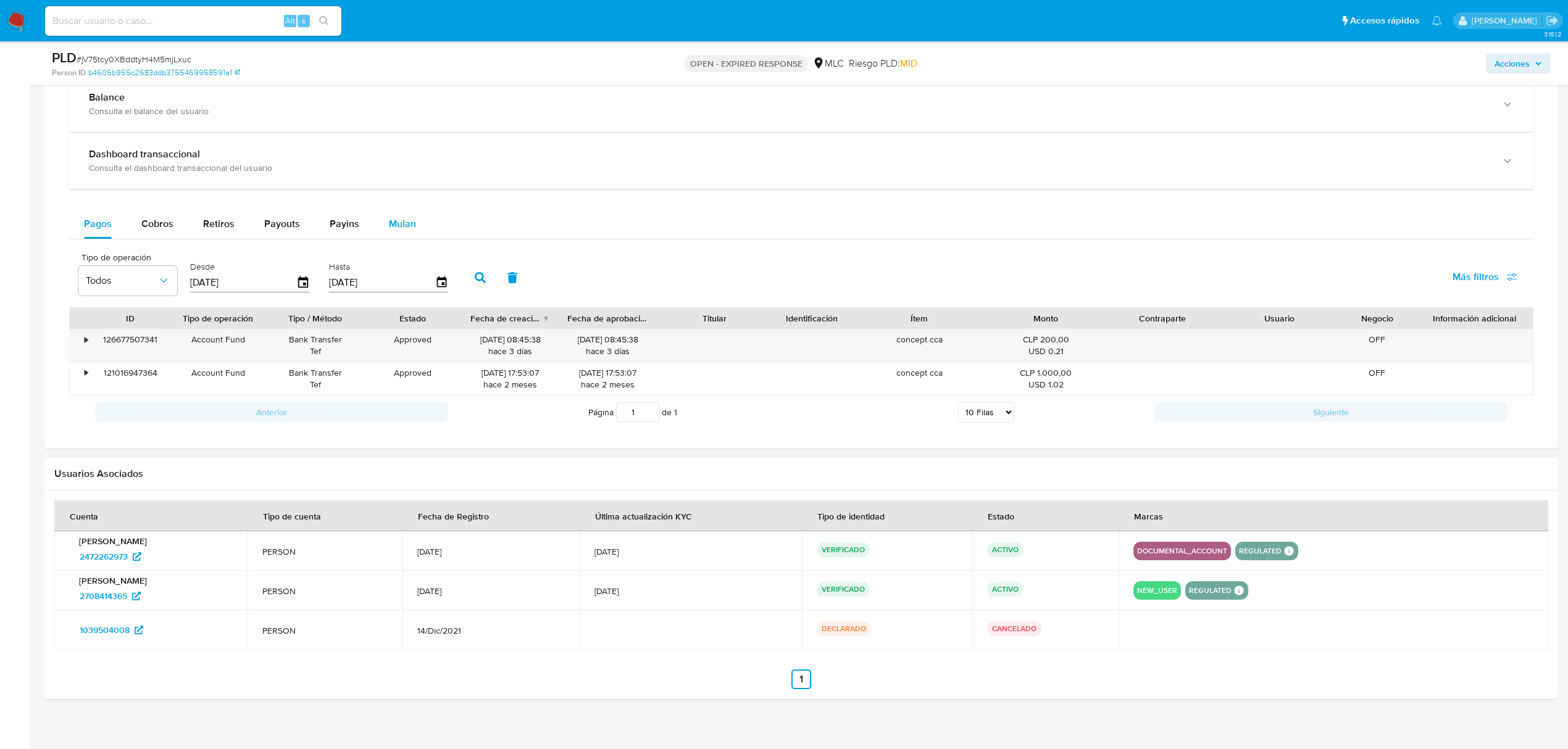
click at [402, 230] on span "Mulan" at bounding box center [402, 223] width 27 height 14
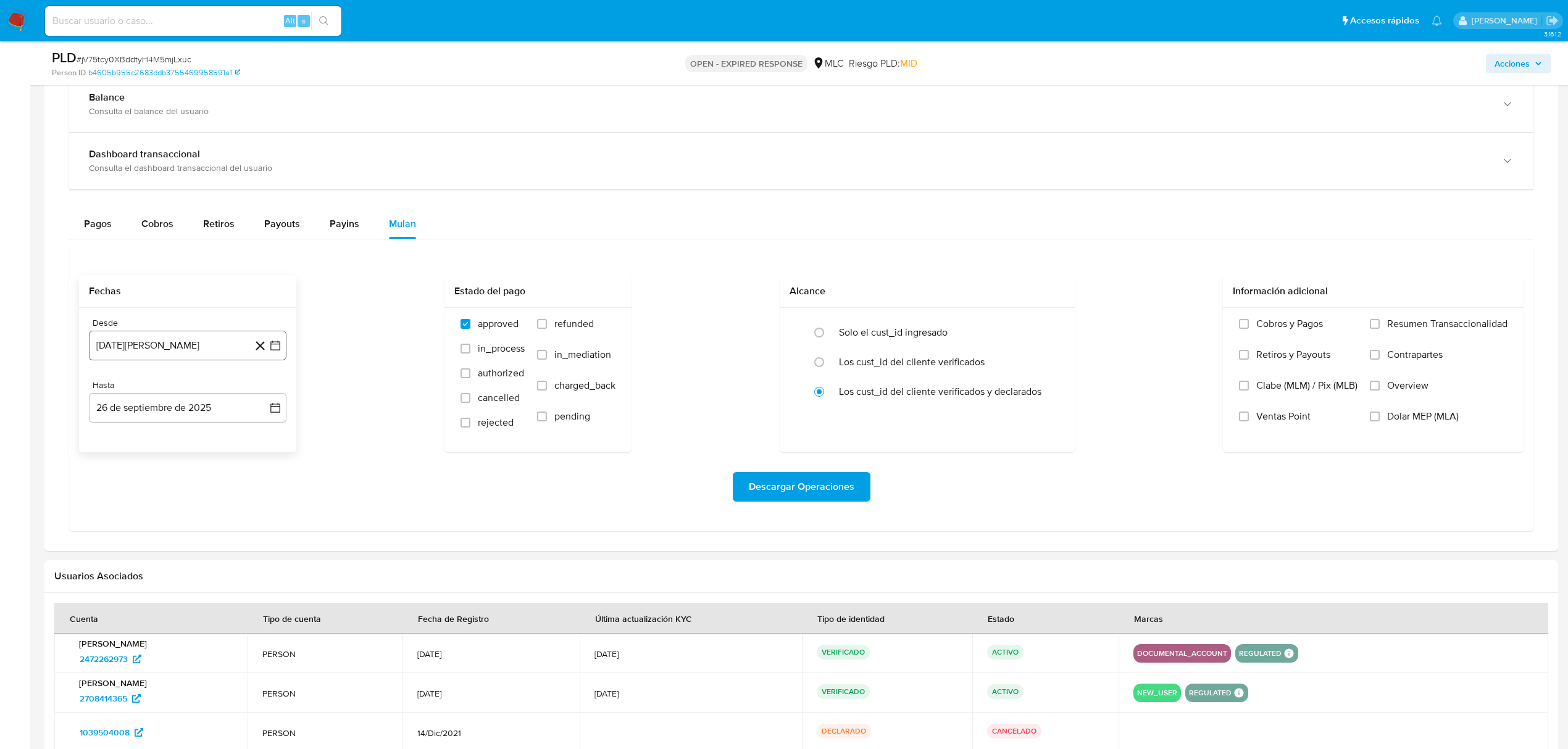
click at [280, 347] on button "26 de agosto de 2024" at bounding box center [188, 346] width 197 height 30
click at [268, 389] on icon "Mes siguiente" at bounding box center [264, 390] width 15 height 15
drag, startPoint x: 136, startPoint y: 494, endPoint x: 209, endPoint y: 469, distance: 77.2
click at [139, 494] on button "10" at bounding box center [138, 486] width 20 height 20
click at [281, 411] on button "26 de septiembre de 2025" at bounding box center [188, 407] width 197 height 30
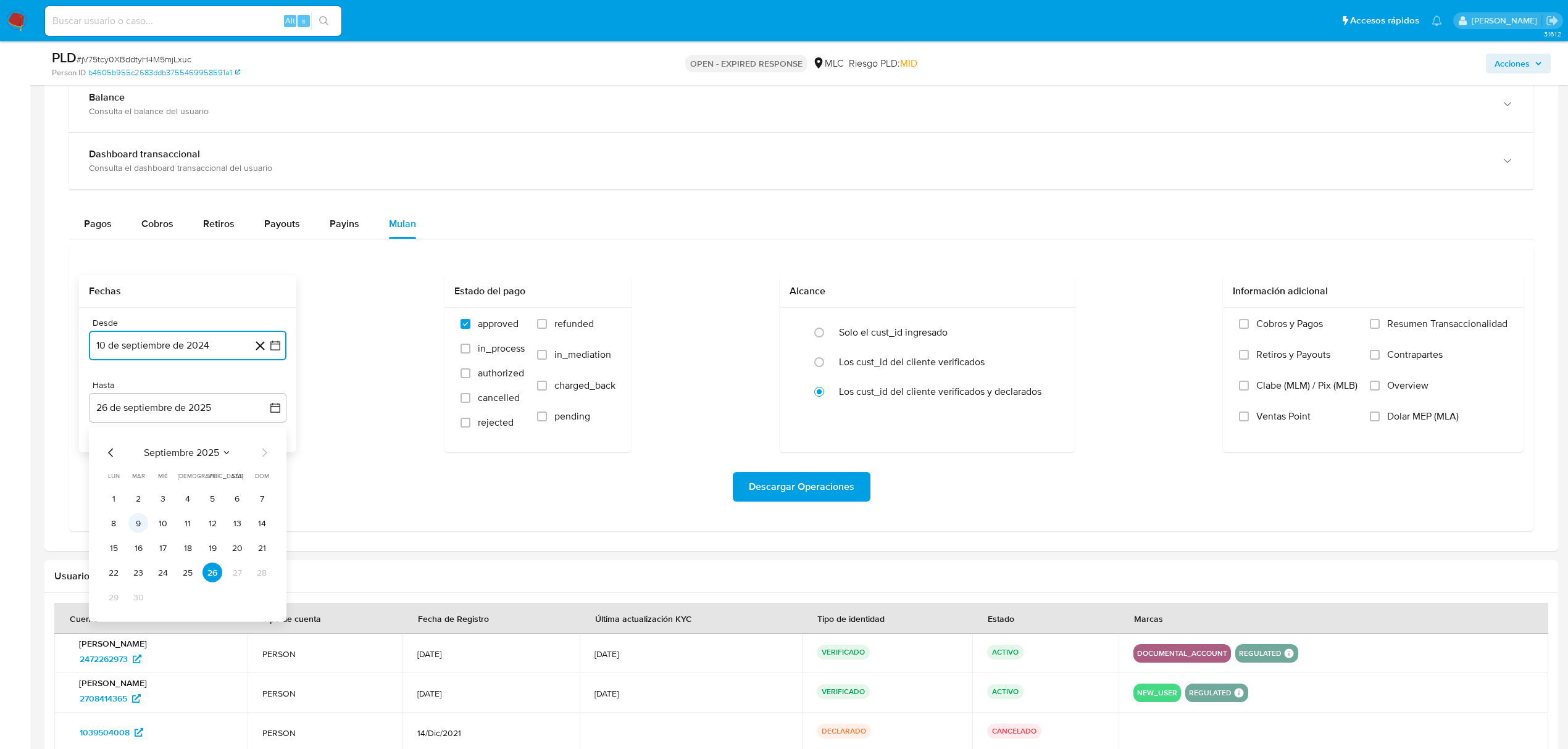
click at [134, 521] on button "9" at bounding box center [138, 523] width 20 height 20
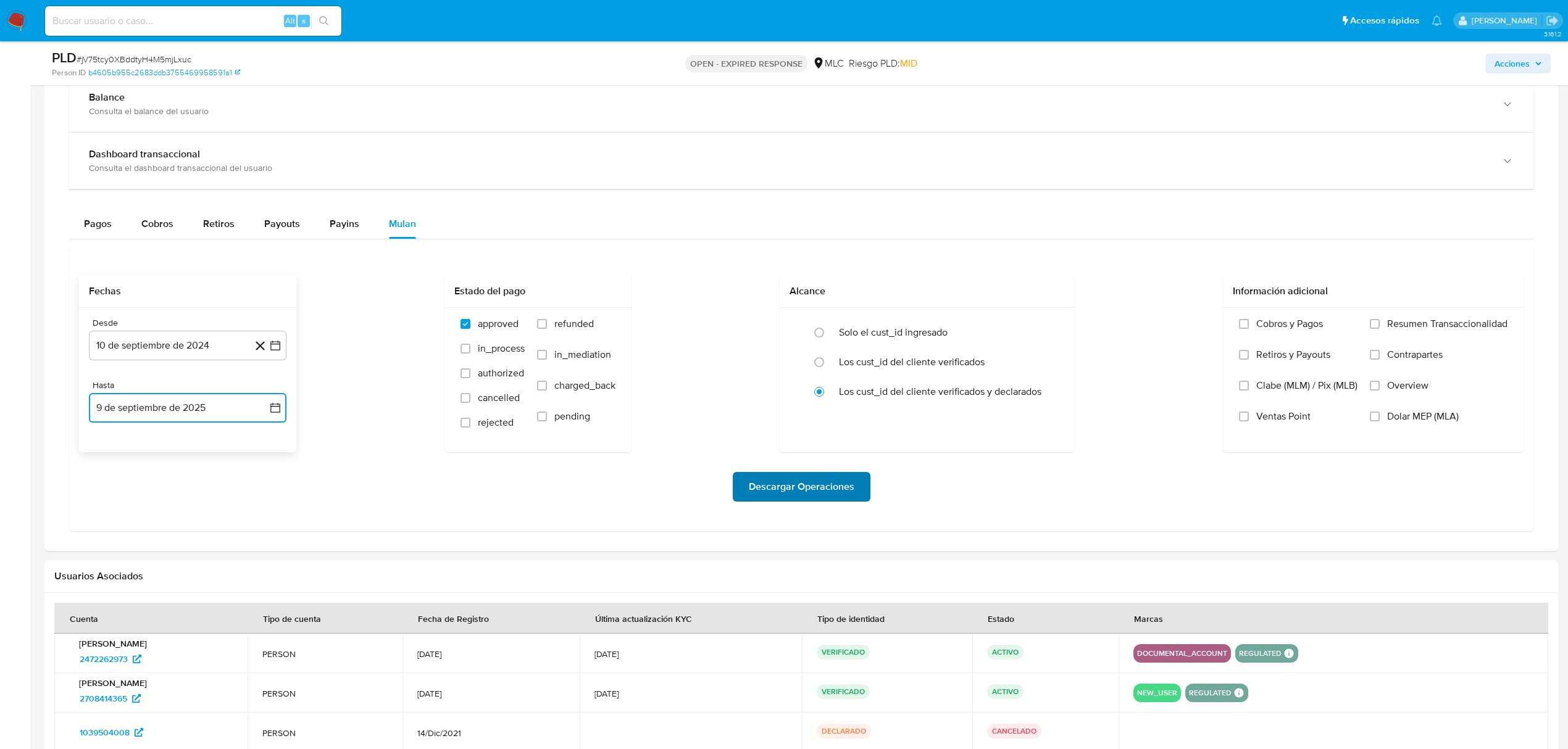
click at [752, 486] on span "Descargar Operaciones" at bounding box center [801, 486] width 106 height 27
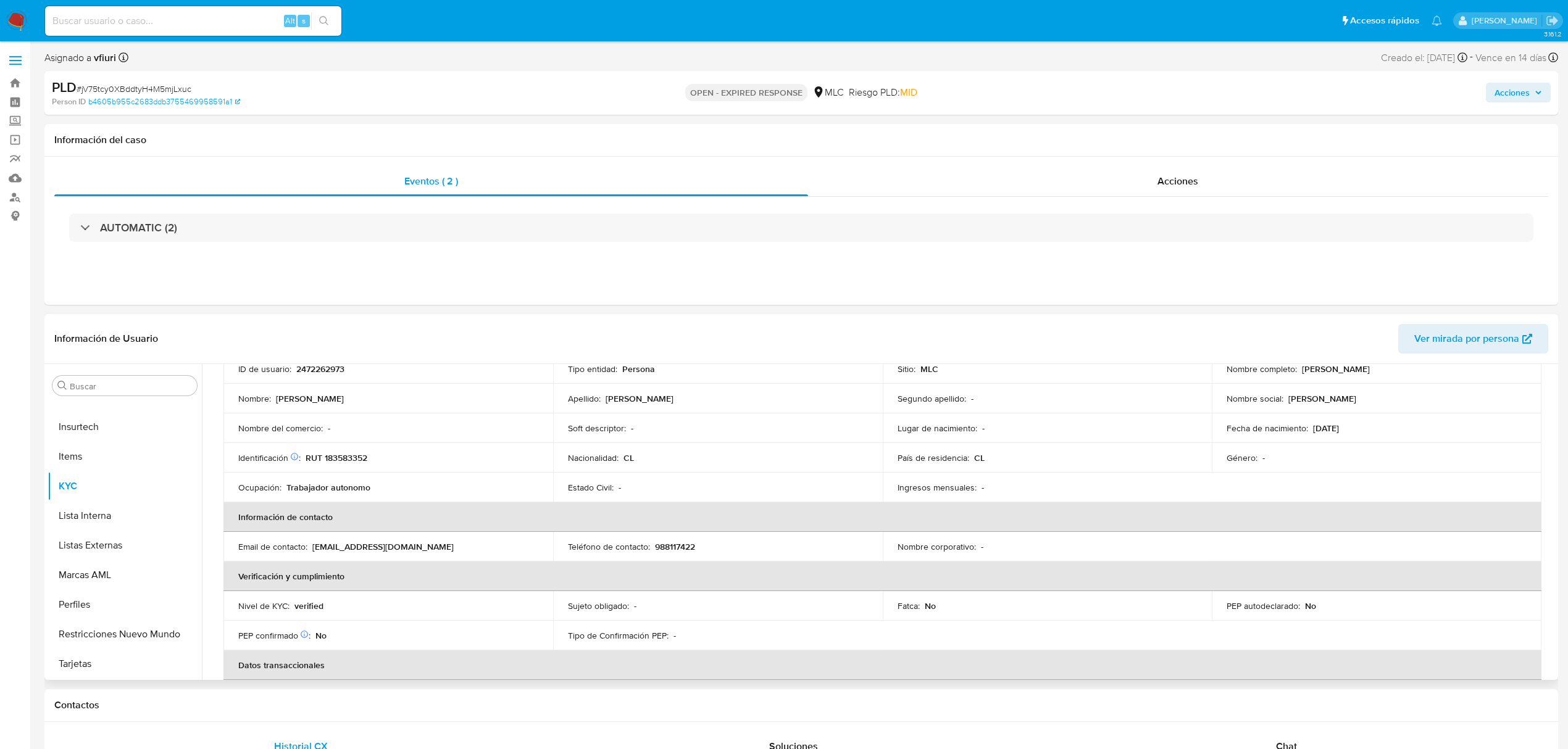
scroll to position [0, 0]
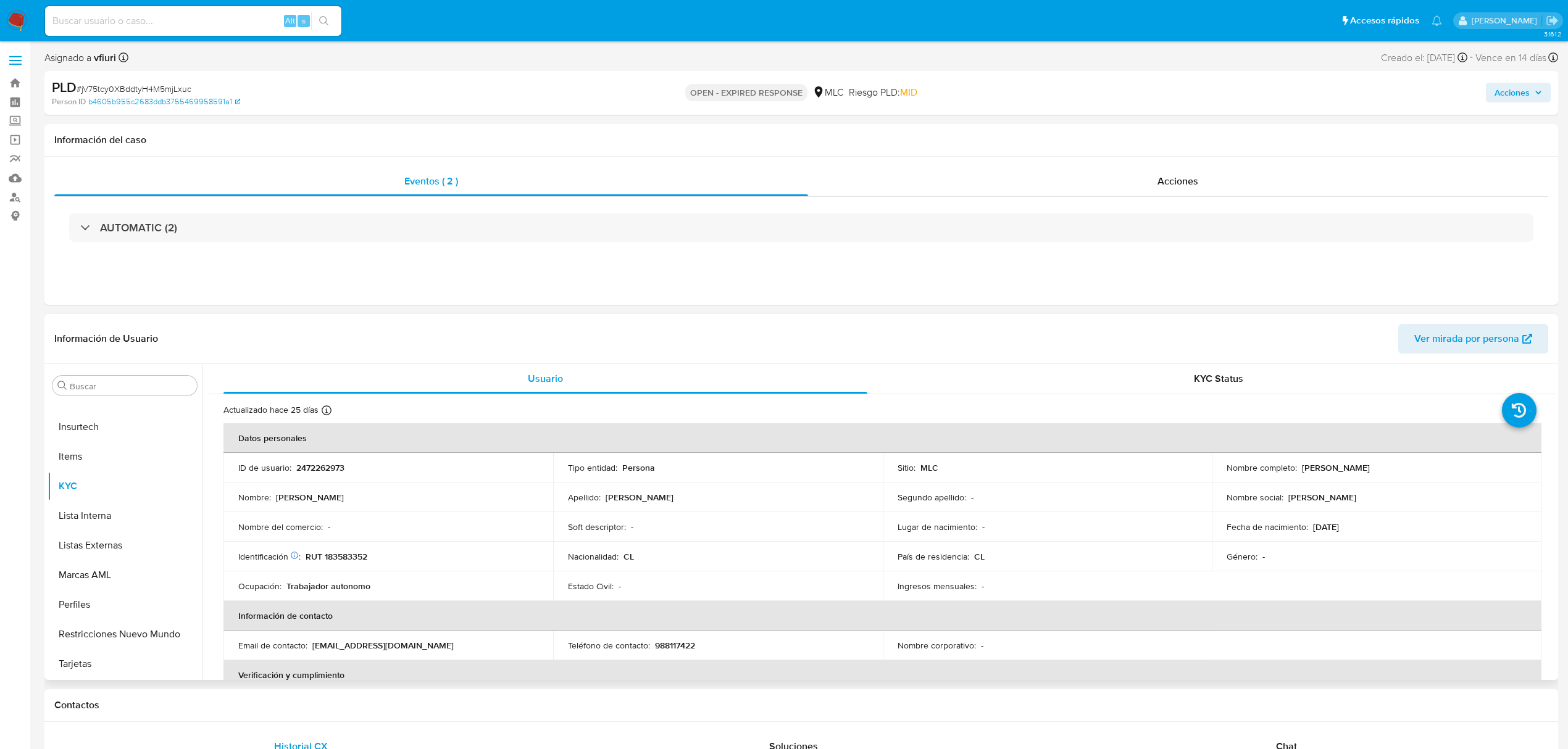
click at [326, 464] on p "2472262973" at bounding box center [321, 467] width 48 height 11
copy p "2472262973"
drag, startPoint x: 346, startPoint y: 465, endPoint x: 331, endPoint y: 464, distance: 15.0
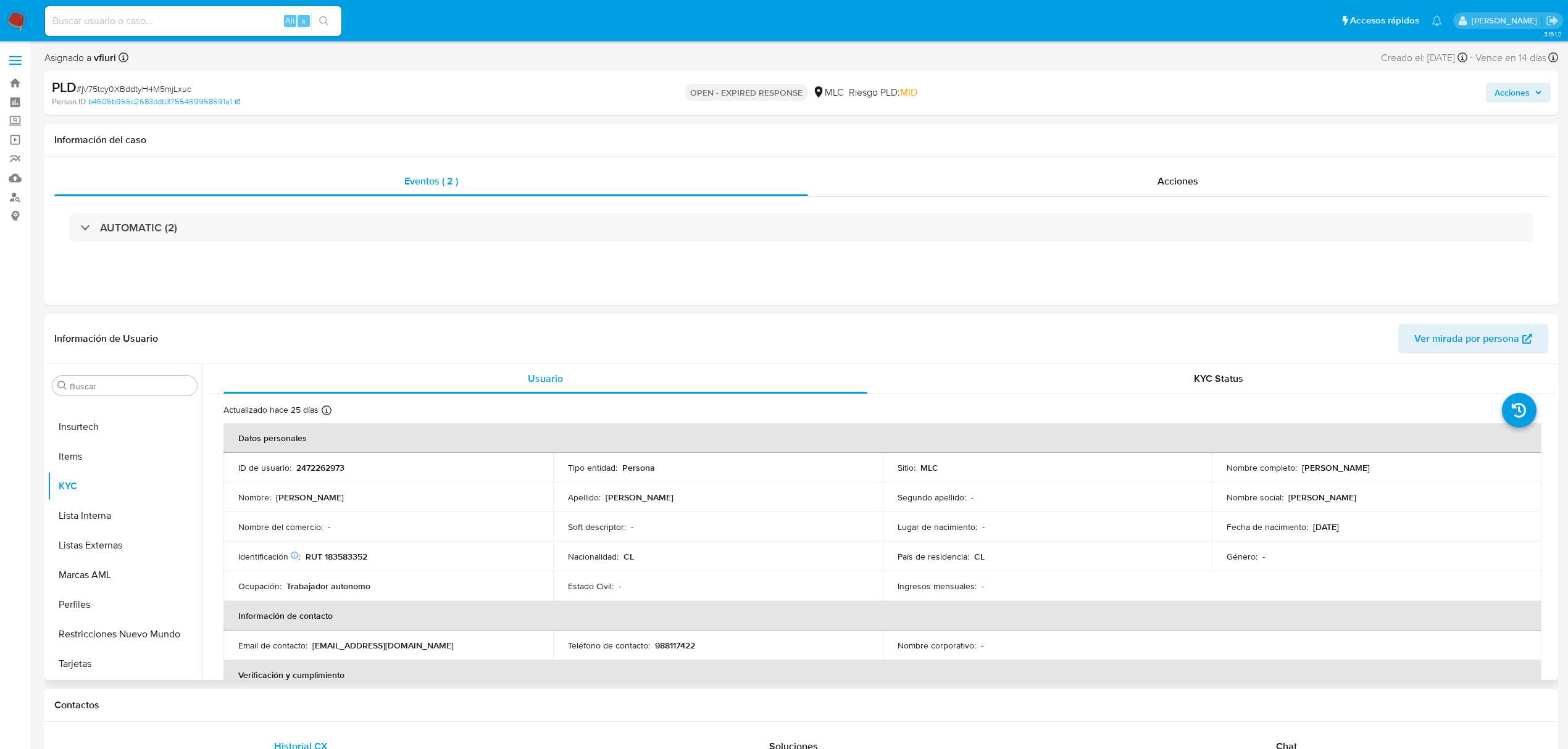
click at [331, 464] on p "2472262973" at bounding box center [321, 467] width 48 height 11
copy p "2472262973"
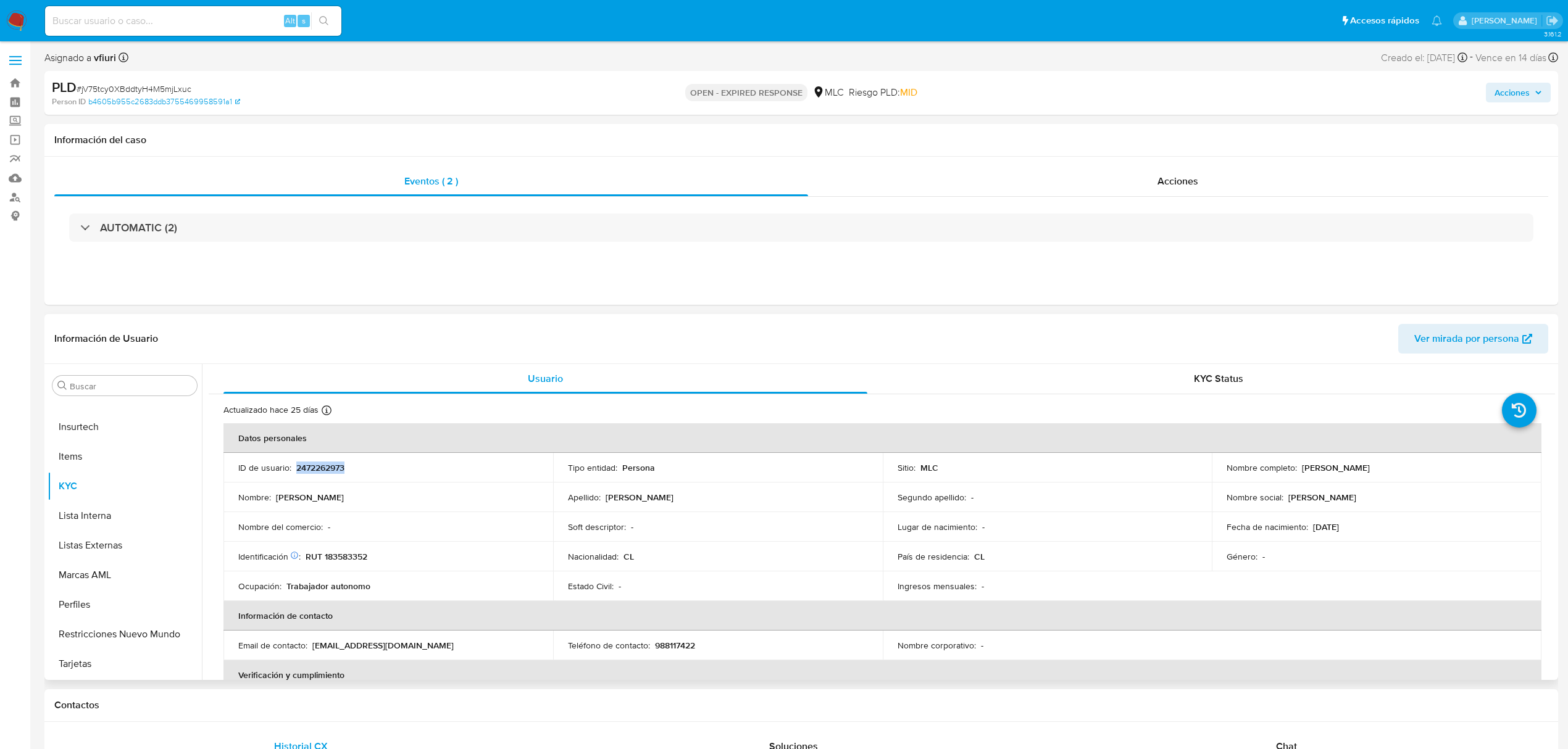
copy p "2472262973"
click at [317, 467] on p "2472262973" at bounding box center [321, 467] width 48 height 11
click at [163, 87] on span "# jV75tcy0XBddtyH4M5mjLxuc" at bounding box center [134, 88] width 115 height 13
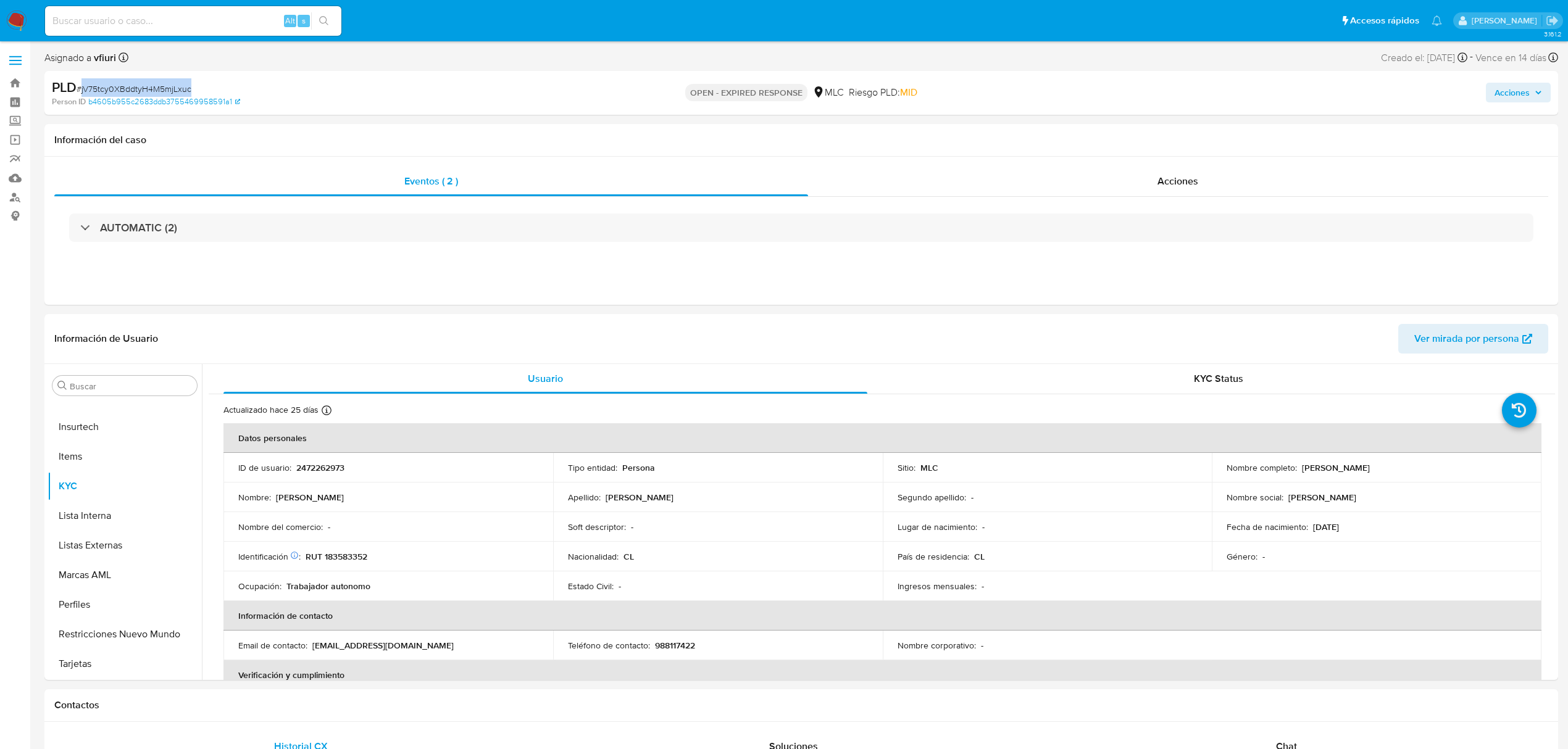
click at [163, 87] on span "# jV75tcy0XBddtyH4M5mjLxuc" at bounding box center [134, 88] width 115 height 13
copy span "jV75tcy0XBddtyH4M5mjLxuc"
click at [333, 555] on p "RUT 183583352" at bounding box center [336, 556] width 62 height 11
copy p "183583352"
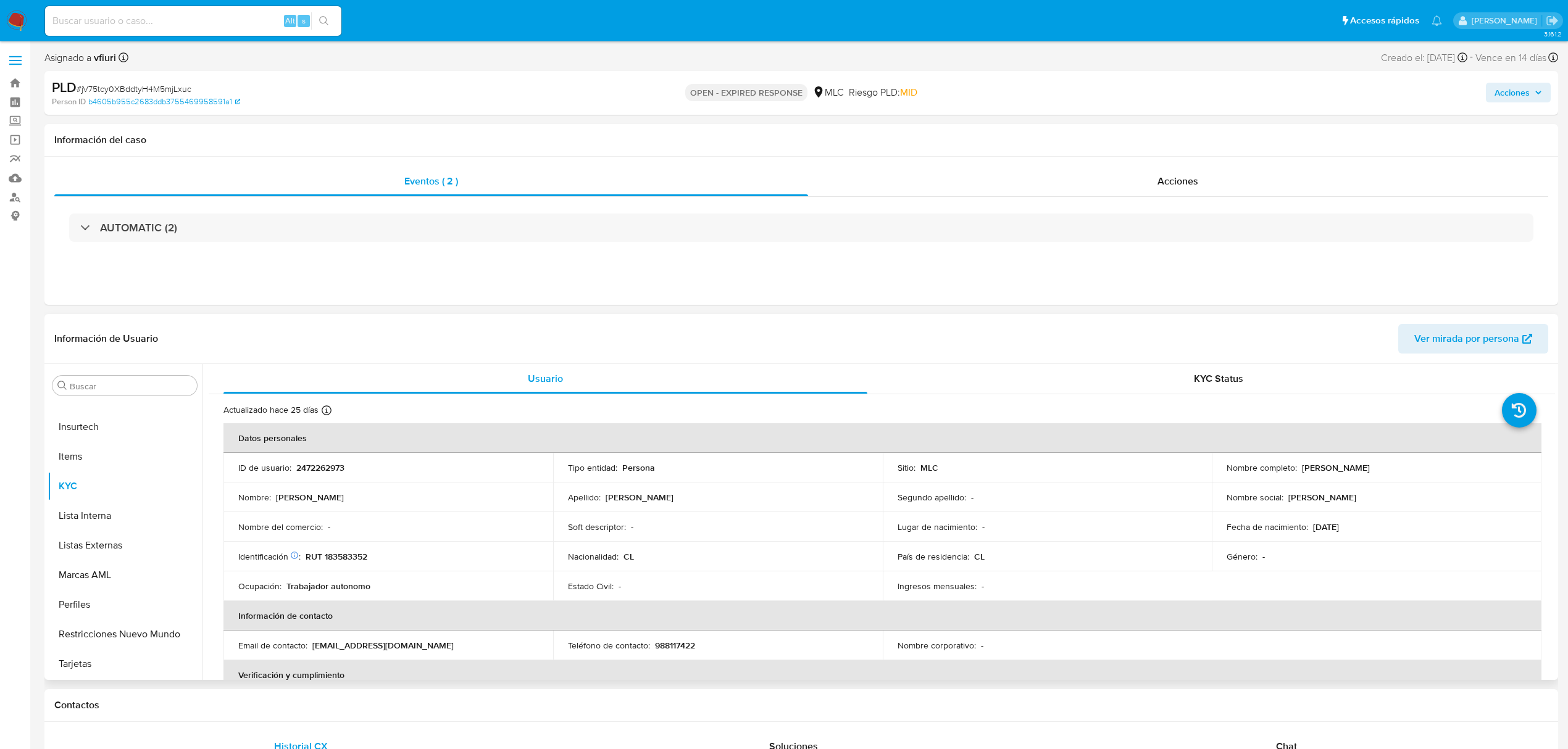
click at [341, 563] on td "Identificación Nº de serie: 520629920 : RUT 183583352" at bounding box center [388, 556] width 330 height 30
click at [341, 556] on p "RUT 183583352" at bounding box center [336, 556] width 62 height 11
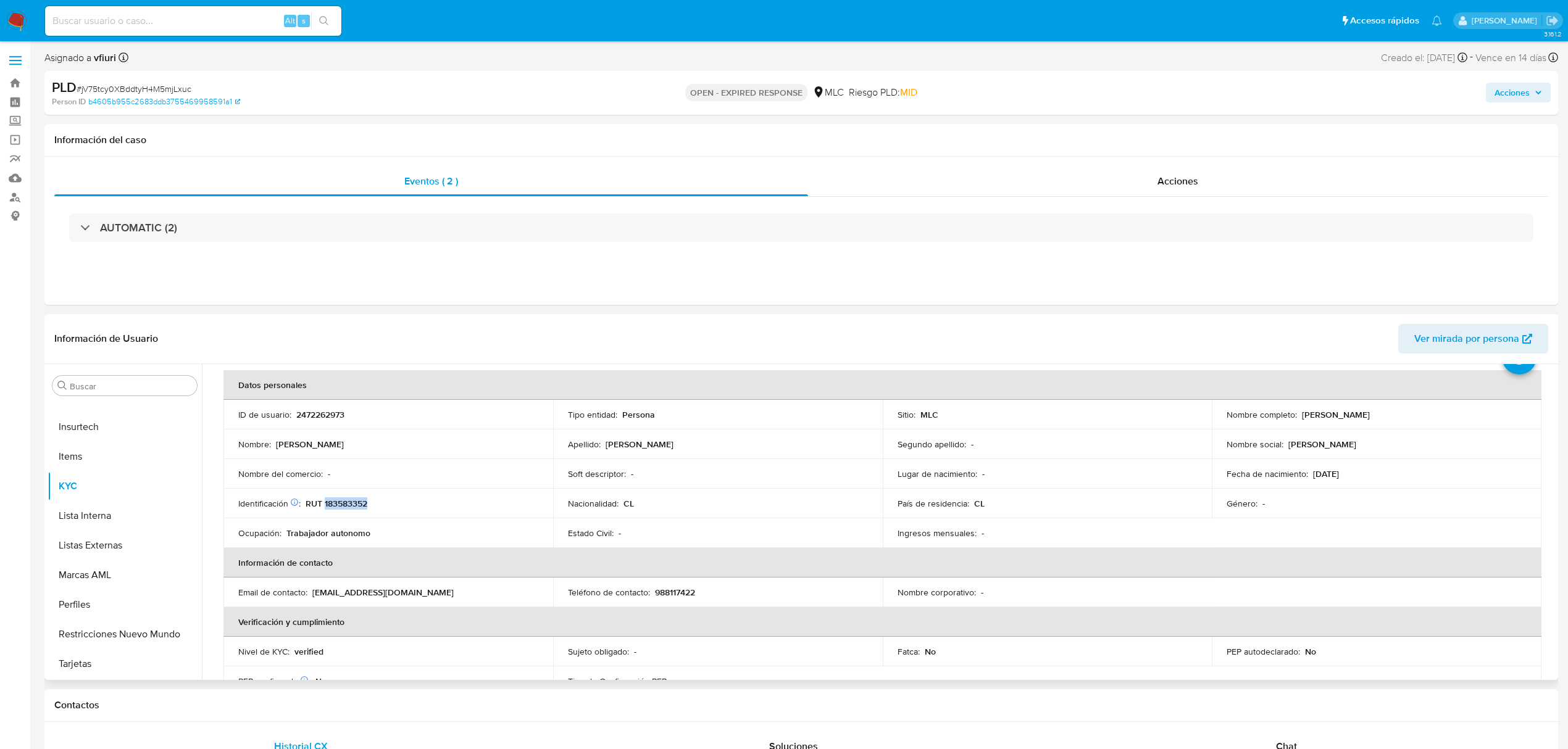
scroll to position [82, 0]
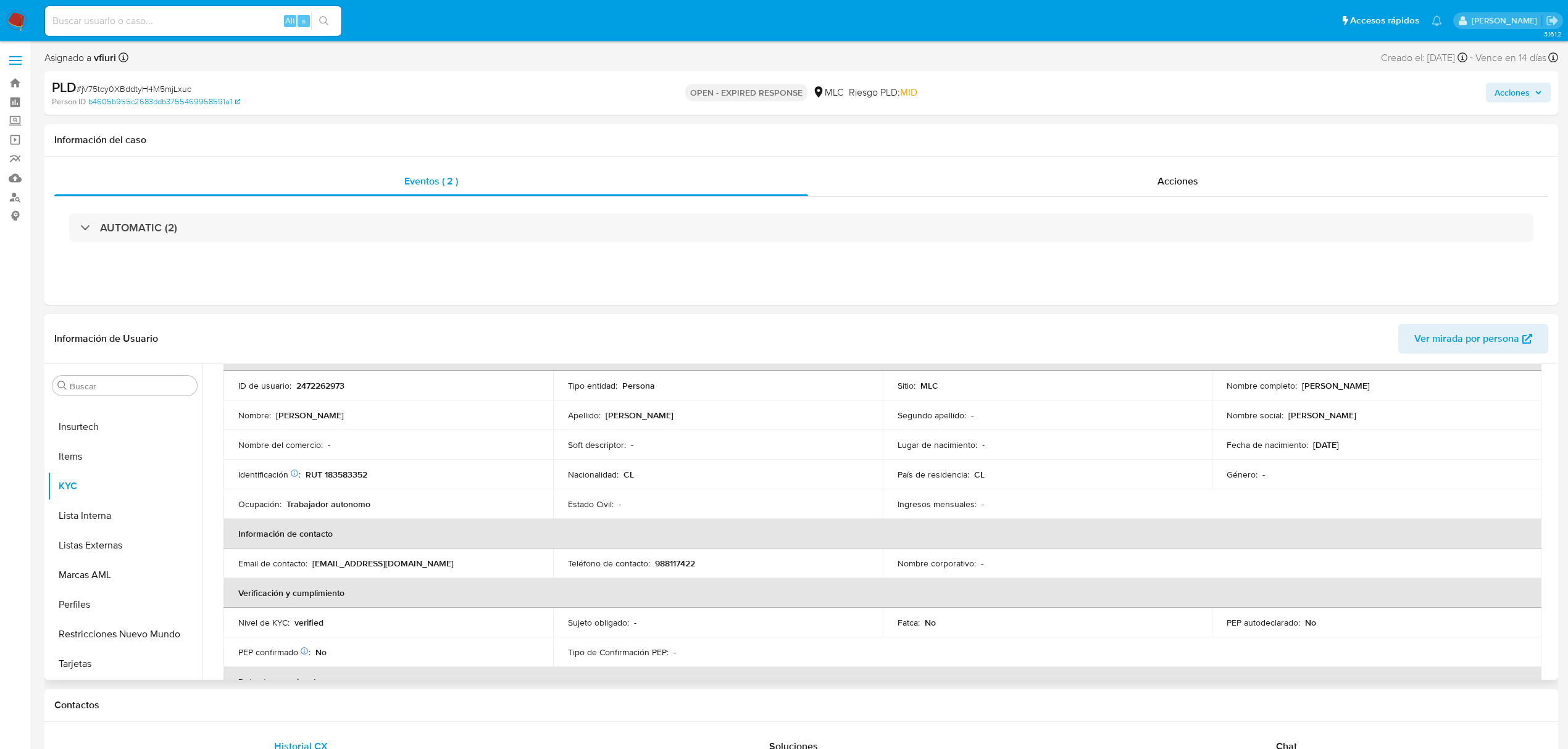
click at [864, 471] on div "Nacionalidad : CL" at bounding box center [718, 474] width 300 height 11
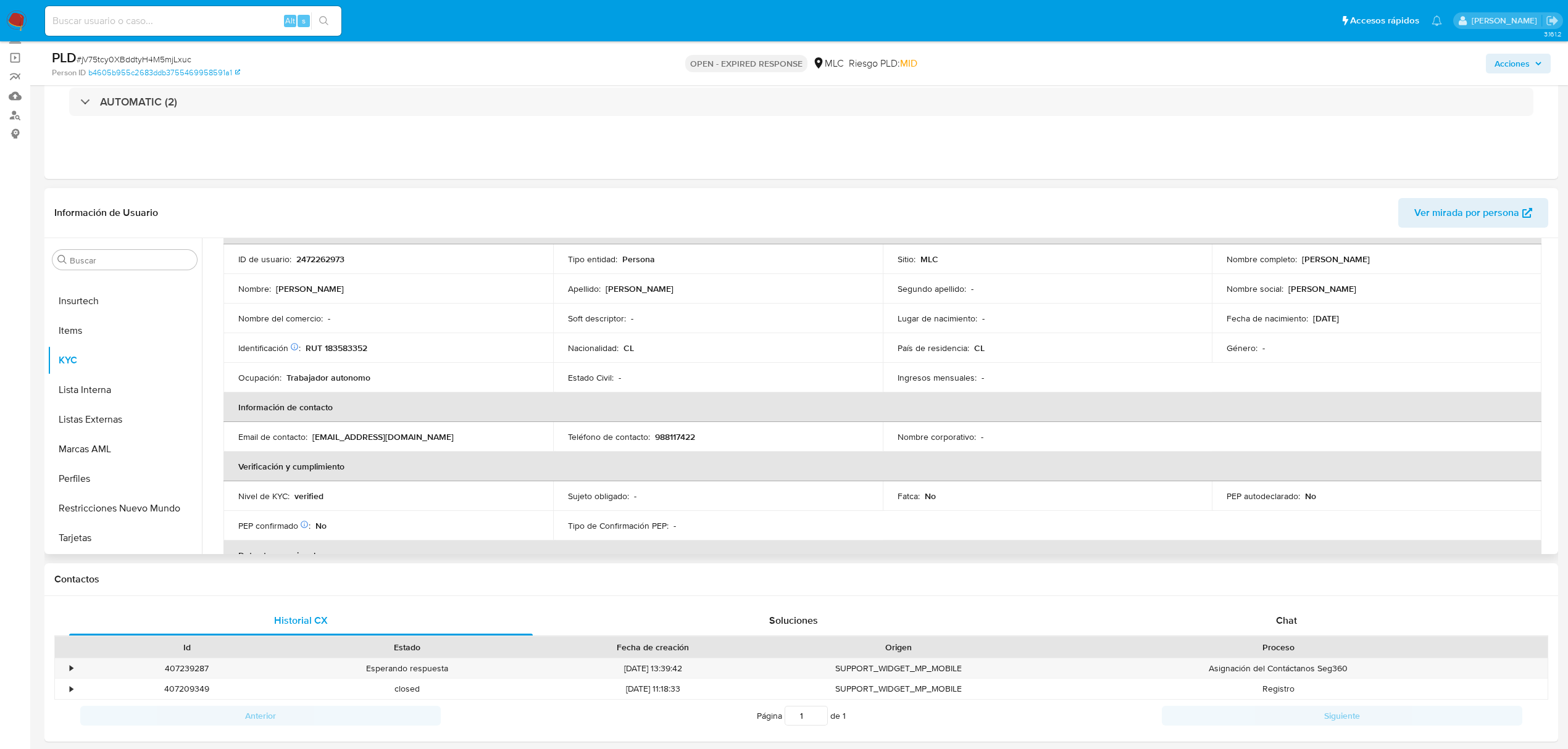
drag, startPoint x: 1554, startPoint y: 327, endPoint x: 1554, endPoint y: 298, distance: 29.0
click at [1554, 298] on div "Usuario KYC Status Actualizado hace 25 días Creado: 02/06/2025 22:45:31 Actuali…" at bounding box center [878, 395] width 1353 height 316
drag, startPoint x: 1554, startPoint y: 274, endPoint x: 1557, endPoint y: 268, distance: 6.7
click at [1557, 268] on div "Buscar Anticipos de dinero Aprobadores Aprobados Archivos adjuntos CBT Cruces y…" at bounding box center [801, 395] width 1513 height 316
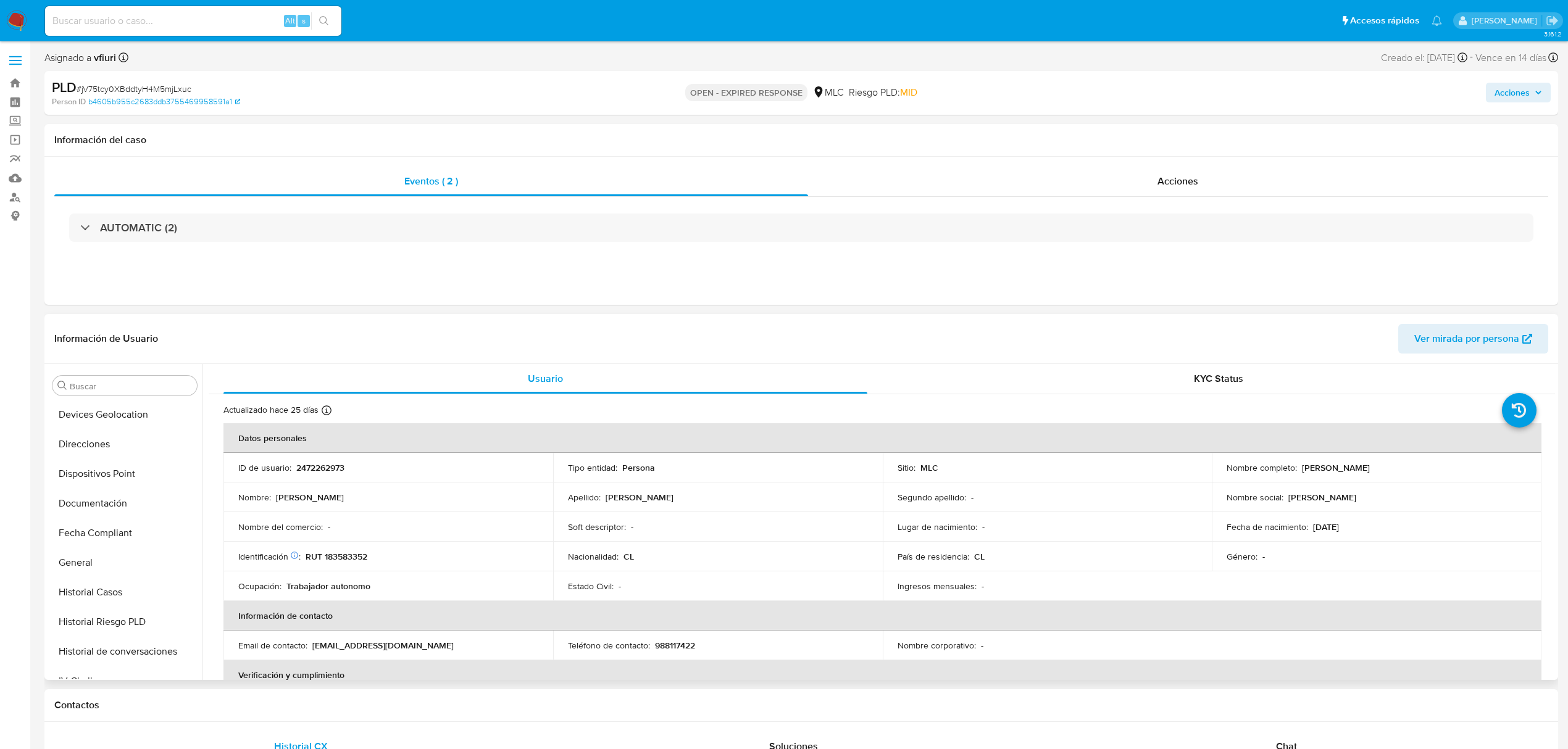
scroll to position [5, 0]
click at [100, 570] on button "Cruces y Relaciones" at bounding box center [119, 558] width 144 height 30
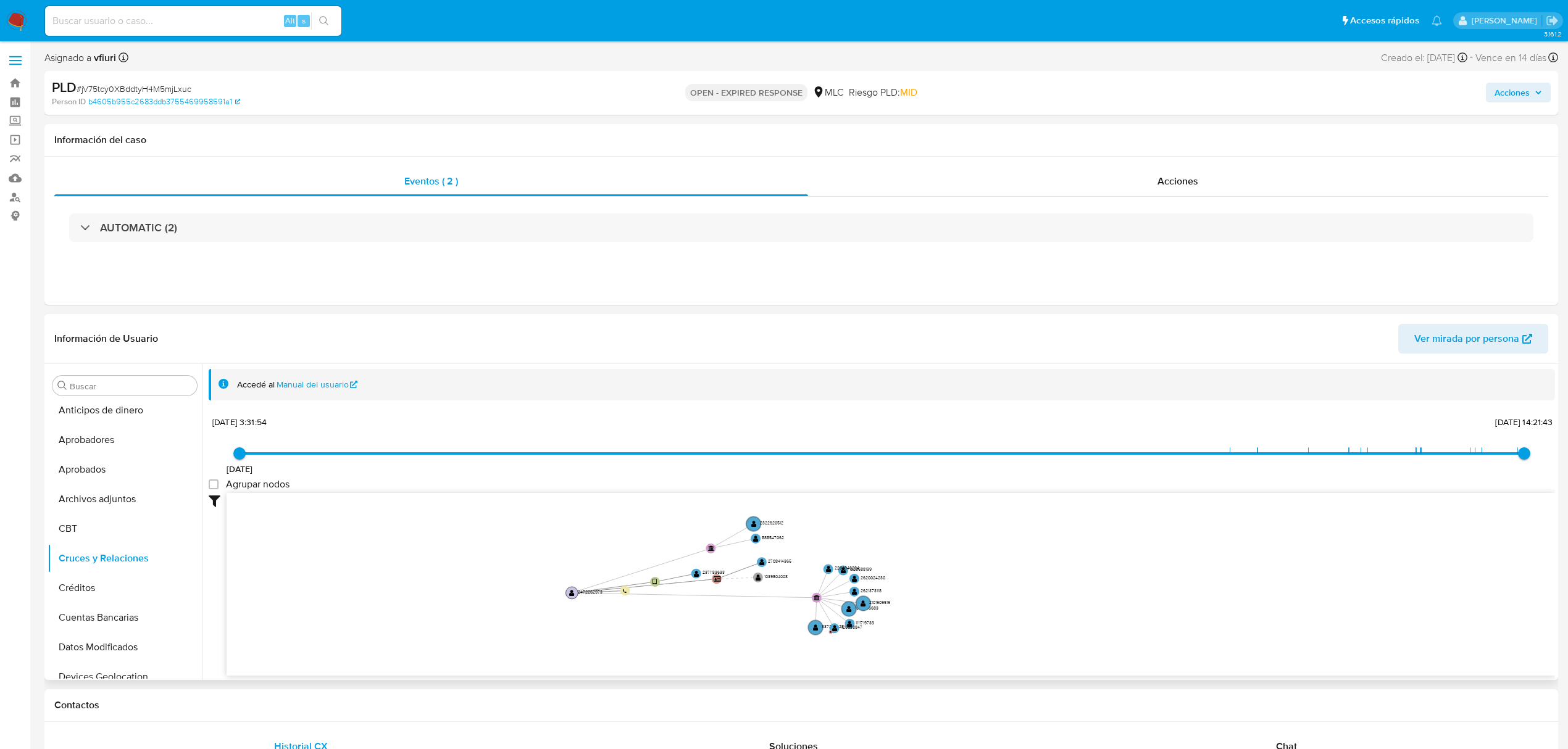
drag, startPoint x: 880, startPoint y: 540, endPoint x: 569, endPoint y: 592, distance: 315.3
click at [569, 592] on text "" at bounding box center [572, 592] width 5 height 7
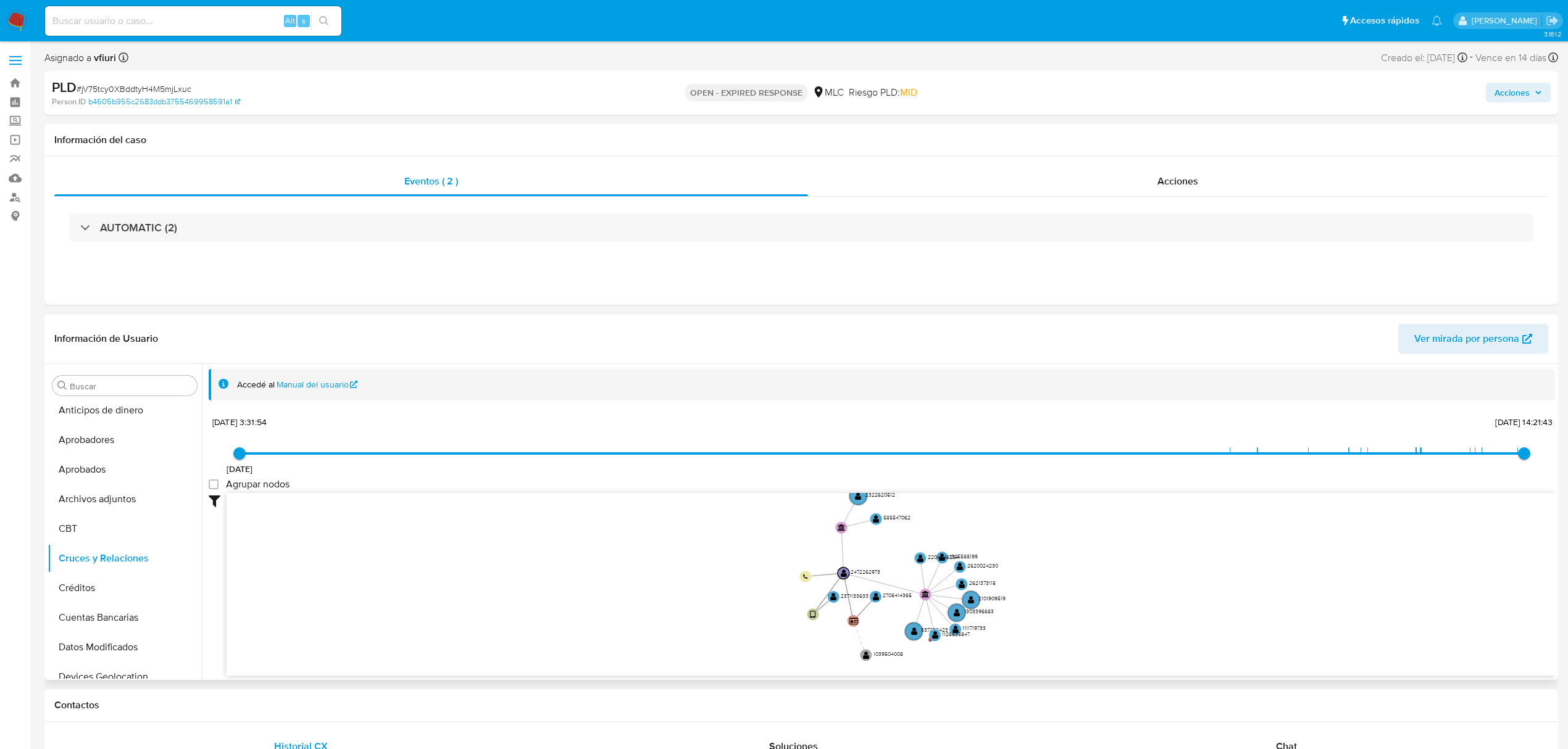
drag, startPoint x: 964, startPoint y: 645, endPoint x: 1013, endPoint y: 652, distance: 49.5
click at [1013, 652] on icon "user-2472262973  2472262973 device-67f1739398f475da05b57169  user-2371133633 …" at bounding box center [891, 582] width 1329 height 179
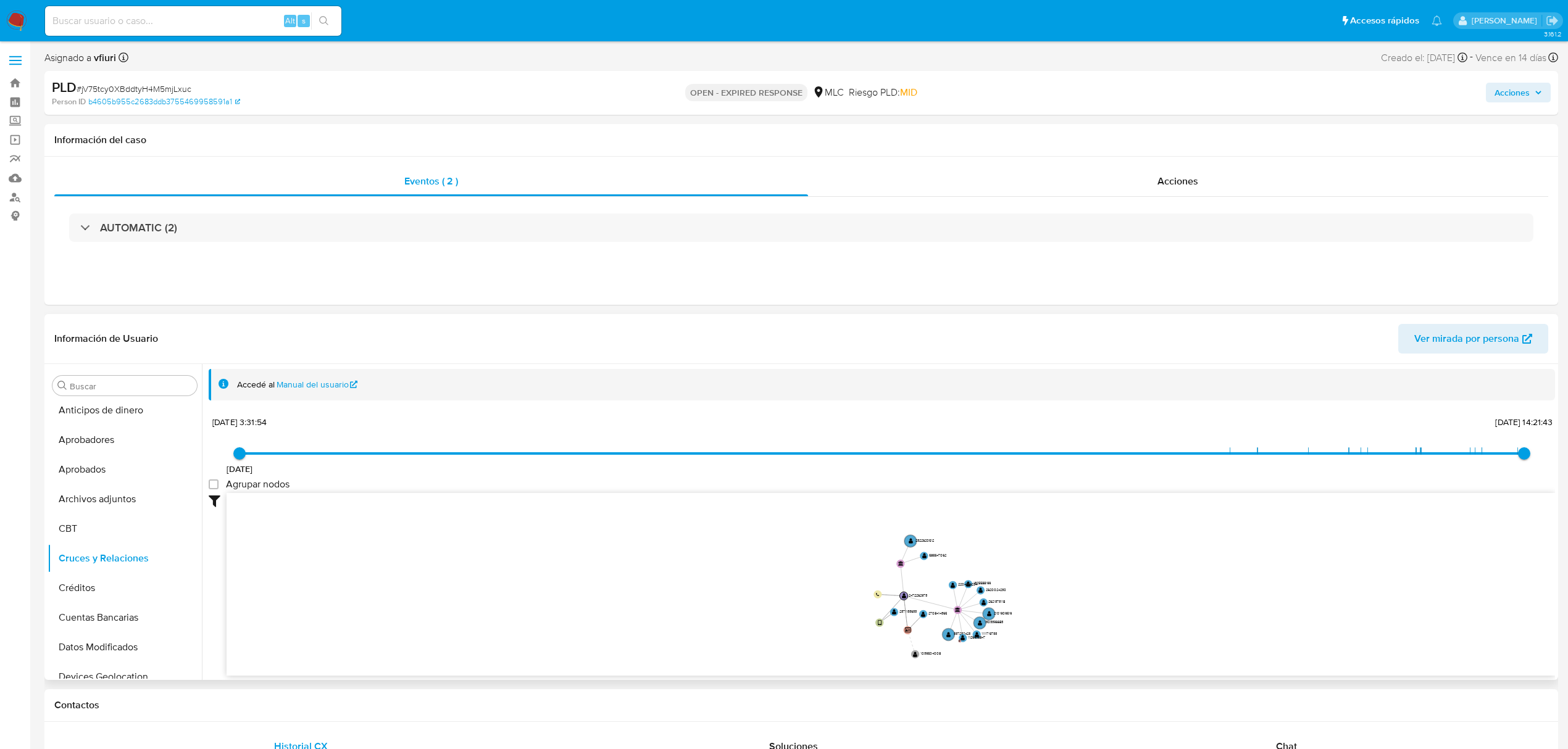
click at [840, 582] on icon "user-2472262973  2472262973 device-67f1739398f475da05b57169  user-2371133633 …" at bounding box center [891, 582] width 1329 height 179
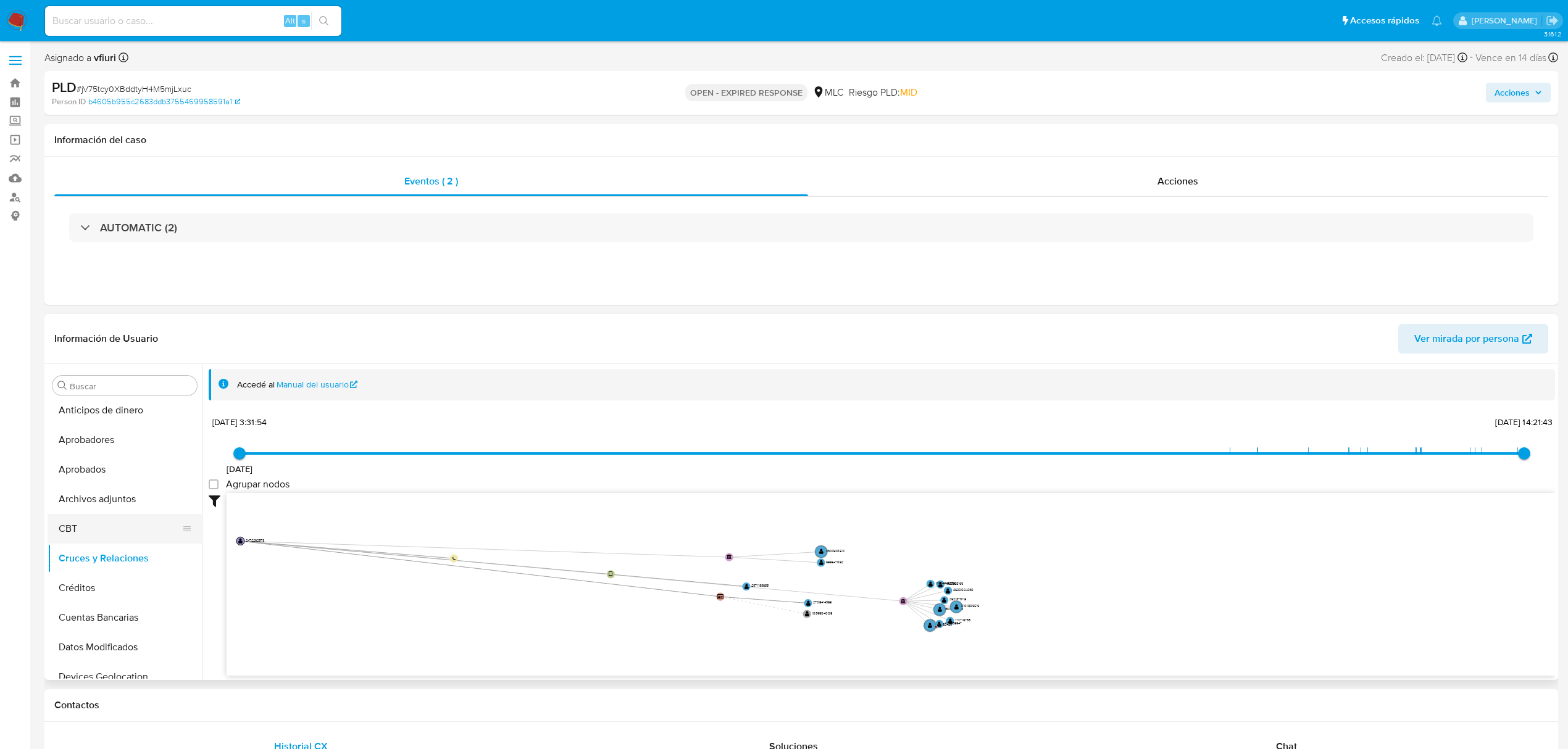
drag, startPoint x: 904, startPoint y: 593, endPoint x: 186, endPoint y: 534, distance: 720.4
click at [186, 534] on div "Buscar Anticipos de dinero Aprobadores Aprobados Archivos adjuntos CBT Cruces y…" at bounding box center [801, 522] width 1507 height 316
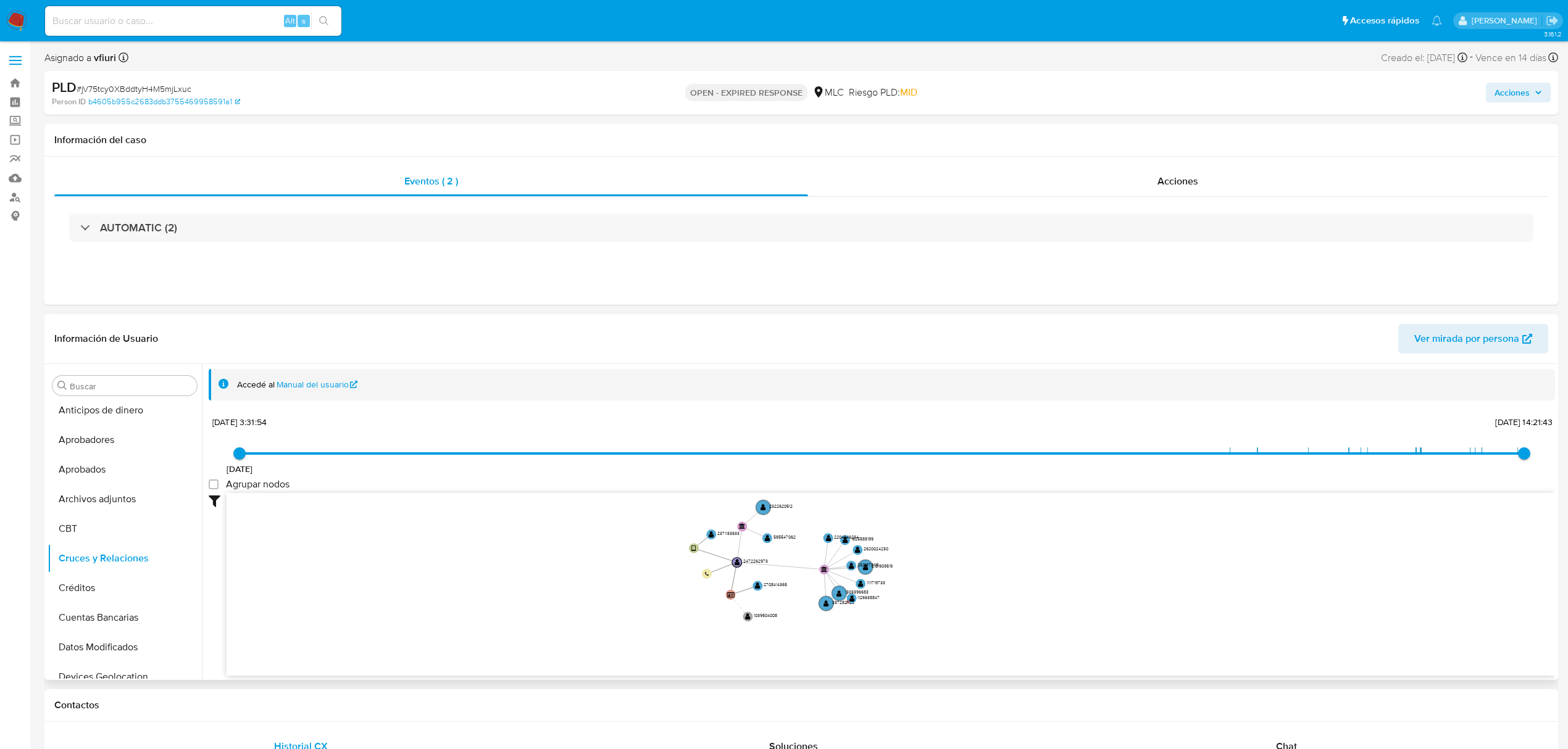
drag, startPoint x: 606, startPoint y: 572, endPoint x: 519, endPoint y: 543, distance: 91.7
click at [519, 543] on icon "user-2472262973  2472262973 device-67f1739398f475da05b57169  user-2371133633 …" at bounding box center [891, 582] width 1329 height 179
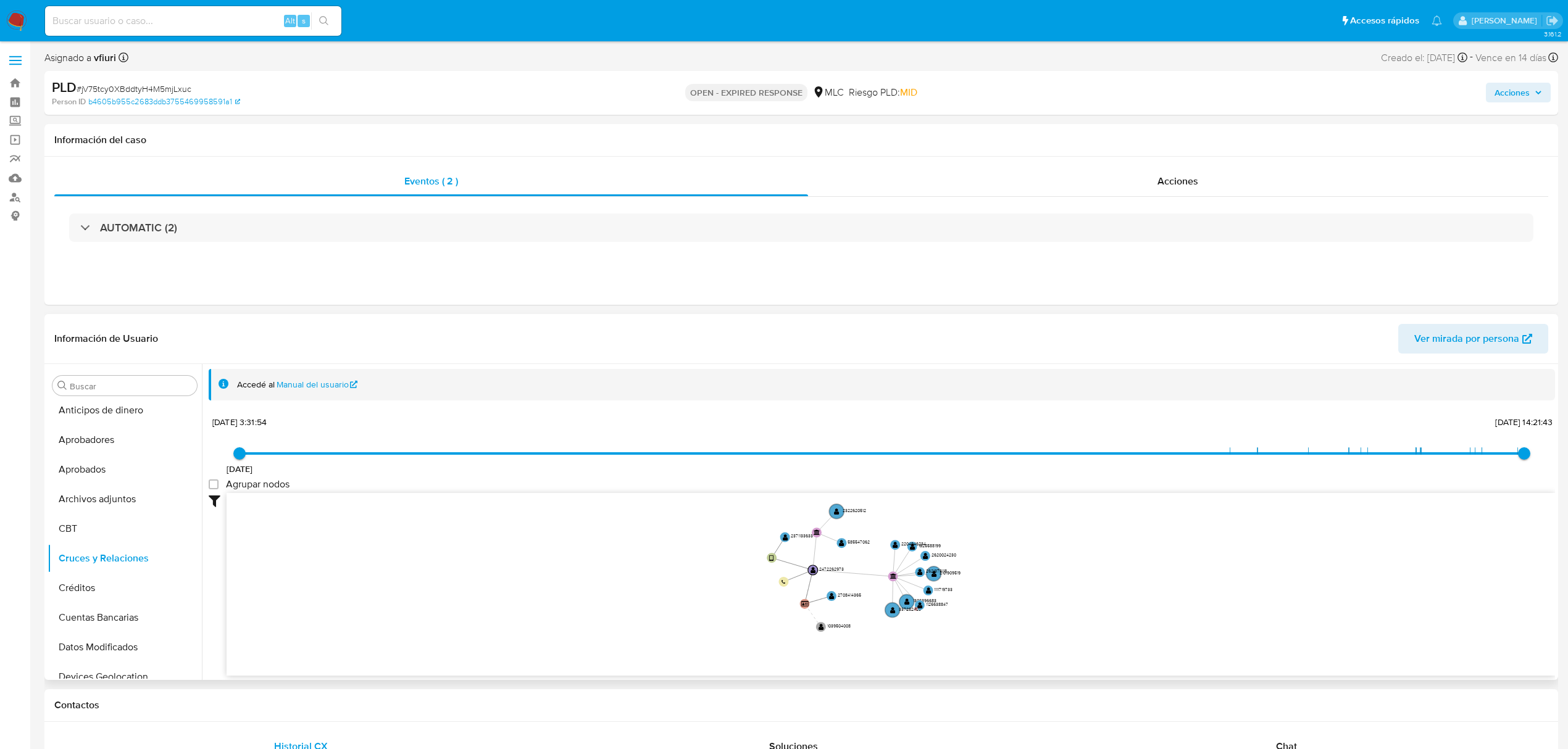
drag, startPoint x: 521, startPoint y: 544, endPoint x: 588, endPoint y: 549, distance: 67.2
click at [588, 549] on icon "user-2472262973  2472262973 device-67f1739398f475da05b57169  user-2371133633 …" at bounding box center [891, 582] width 1329 height 179
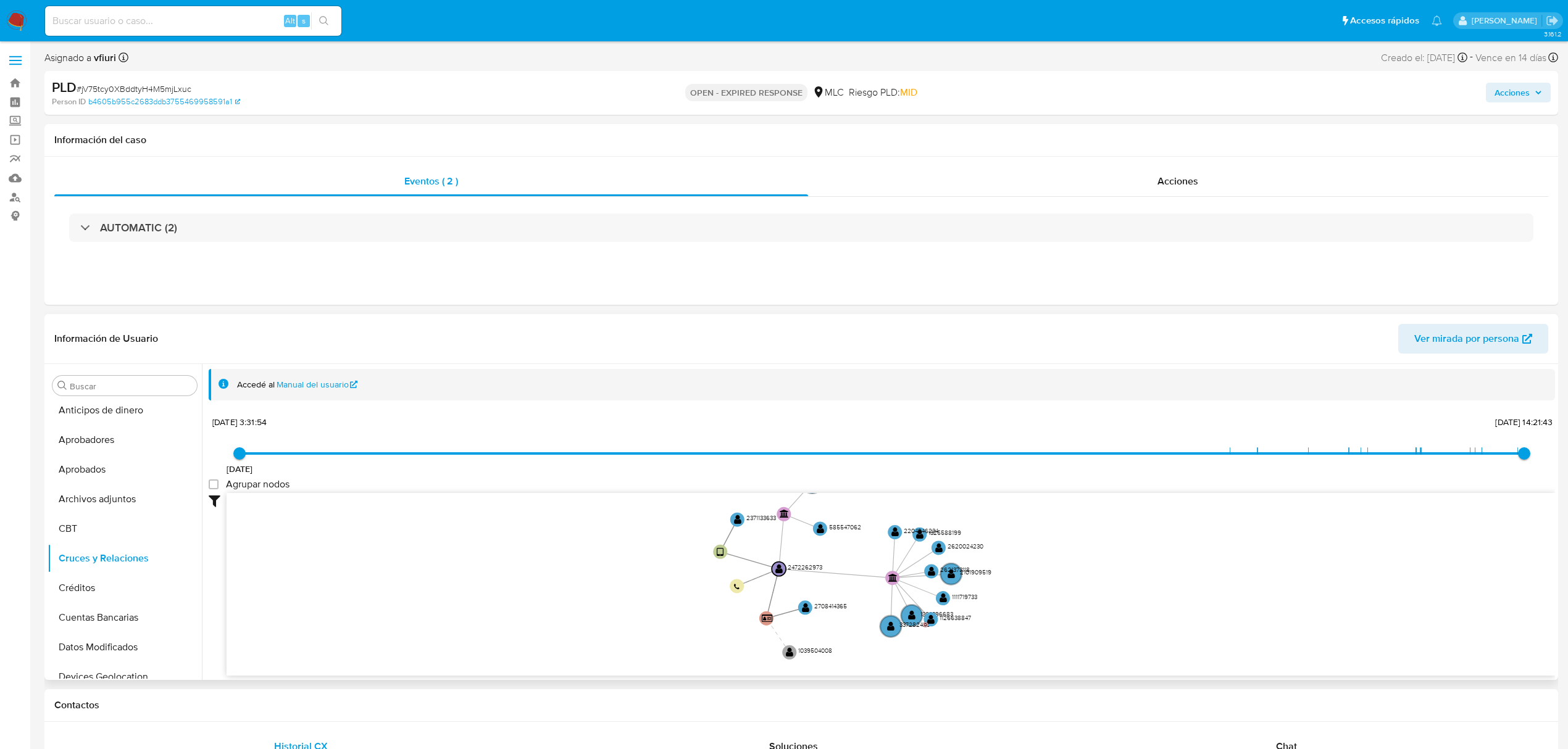
drag, startPoint x: 934, startPoint y: 585, endPoint x: 954, endPoint y: 602, distance: 26.2
click at [954, 602] on icon "user-2472262973  2472262973 device-67f1739398f475da05b57169  user-2371133633 …" at bounding box center [891, 582] width 1329 height 179
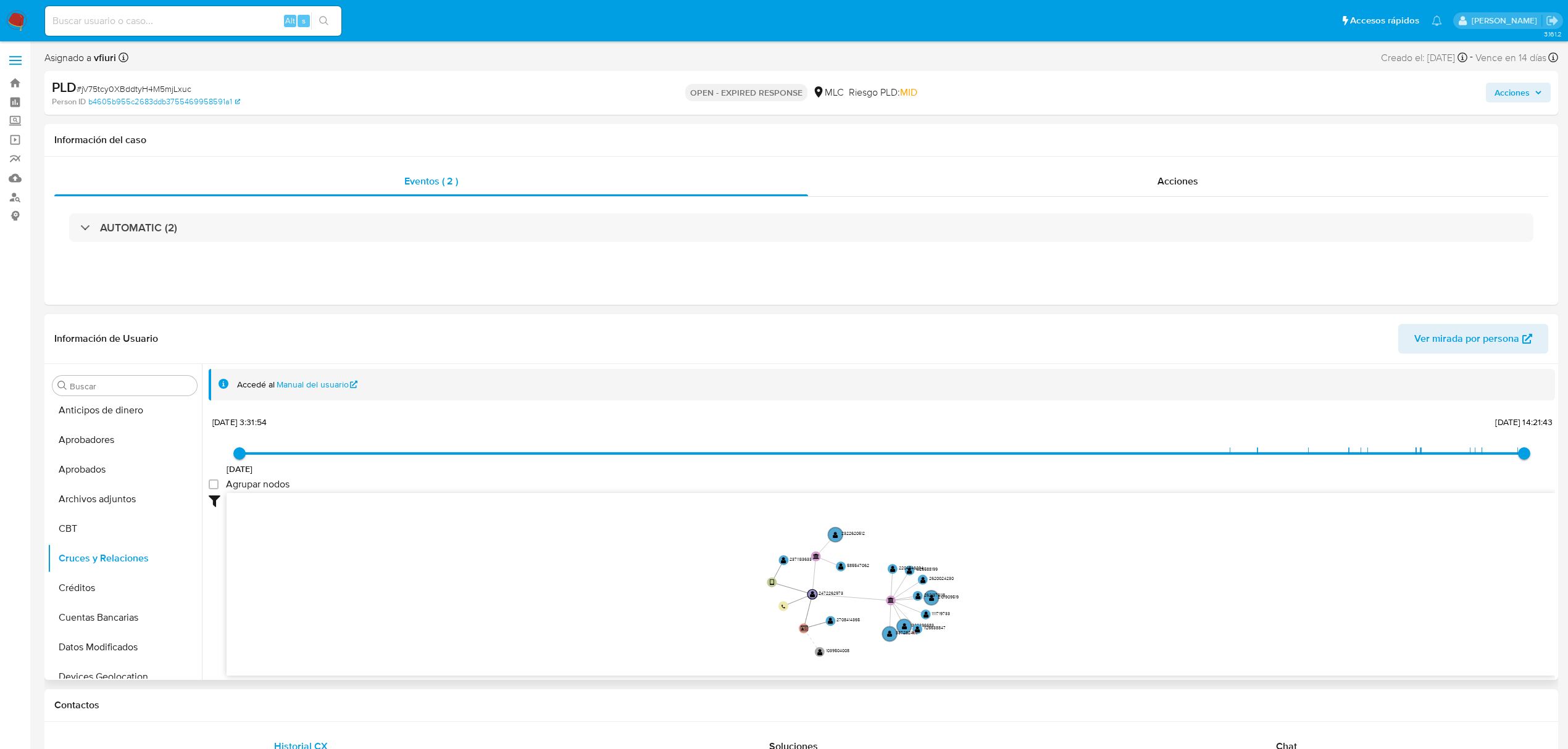
drag, startPoint x: 984, startPoint y: 601, endPoint x: 952, endPoint y: 608, distance: 32.8
click at [952, 608] on icon "user-2472262973  2472262973 device-67f1739398f475da05b57169  user-2371133633 …" at bounding box center [891, 582] width 1329 height 179
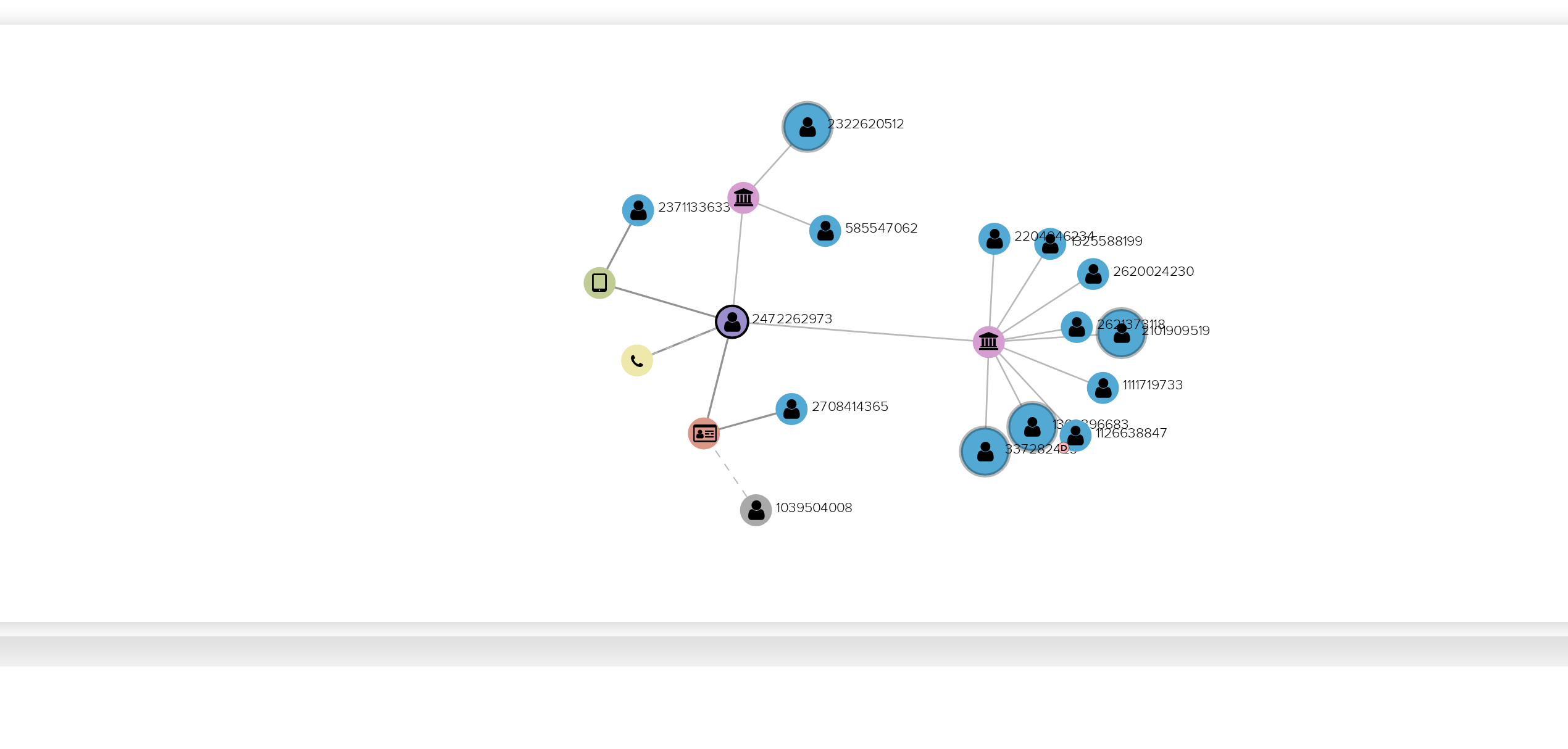
drag, startPoint x: 860, startPoint y: 572, endPoint x: 856, endPoint y: 561, distance: 11.7
click at [856, 561] on icon "user-2472262973  2472262973 device-67f1739398f475da05b57169  user-2371133633 …" at bounding box center [891, 582] width 1329 height 179
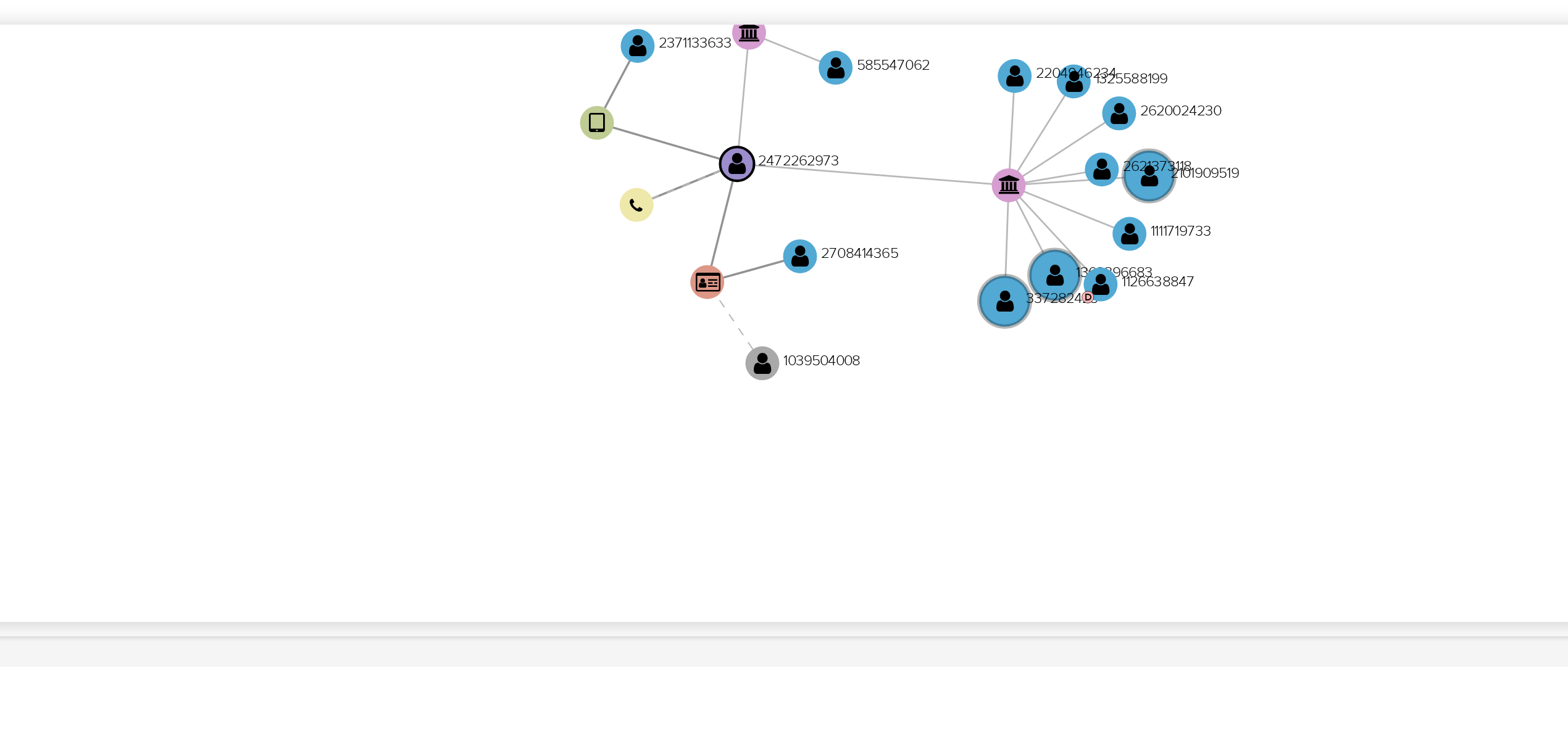
drag, startPoint x: 1060, startPoint y: 560, endPoint x: 1064, endPoint y: 510, distance: 50.2
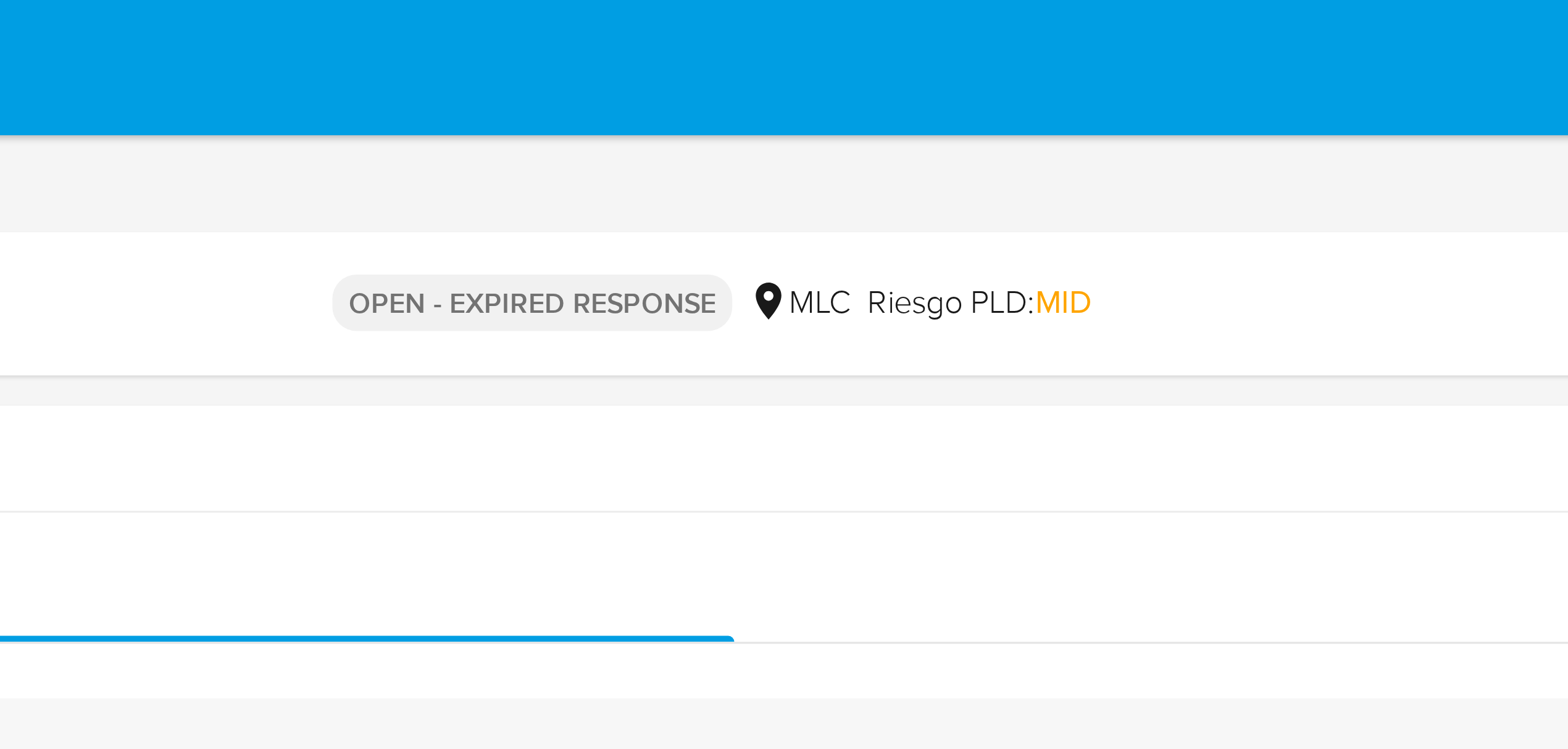
drag, startPoint x: 1066, startPoint y: 604, endPoint x: 1066, endPoint y: 37, distance: 567.0
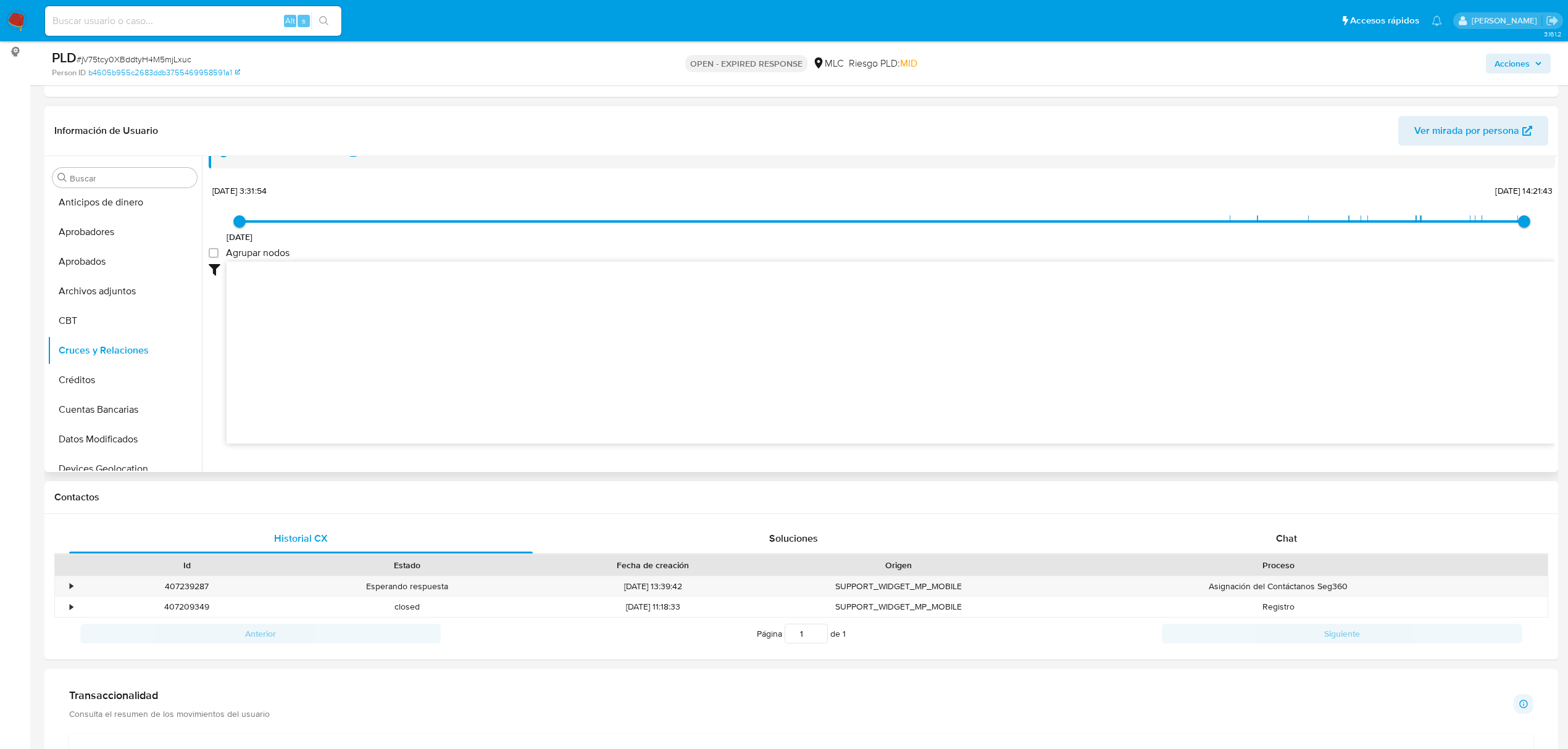
scroll to position [46, 0]
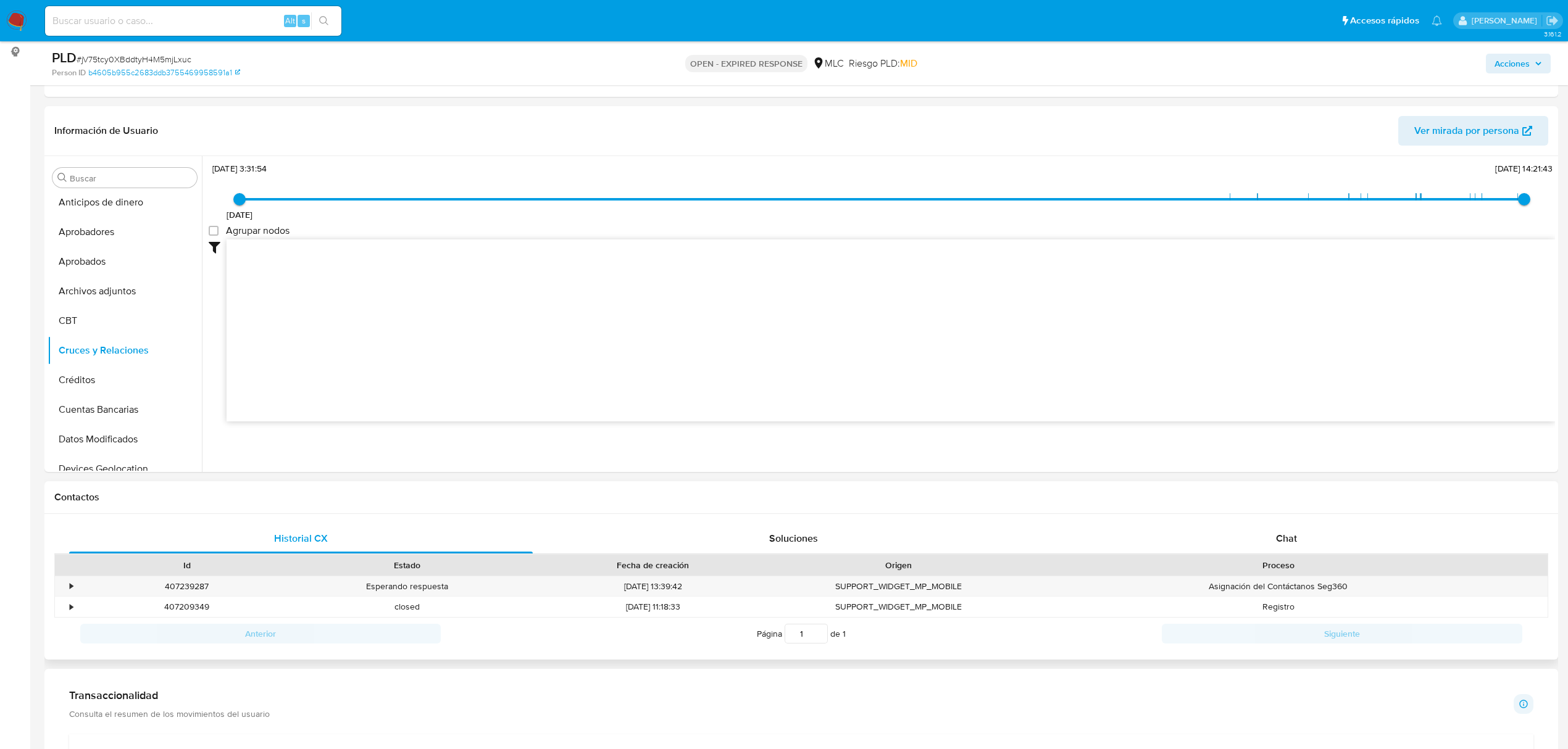
click at [1297, 559] on div "Proceso" at bounding box center [1278, 565] width 521 height 13
click at [1287, 538] on span "Chat" at bounding box center [1287, 538] width 21 height 14
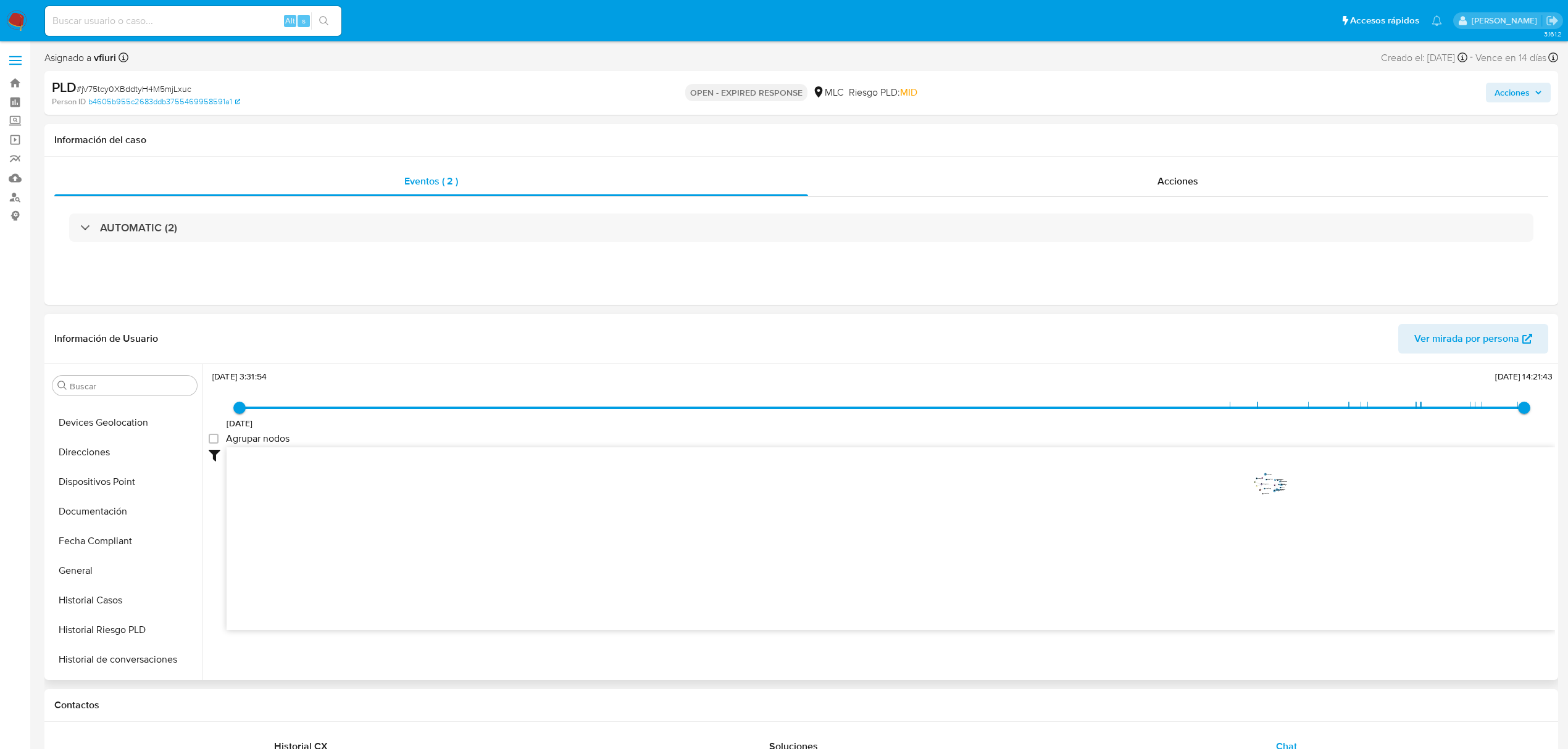
scroll to position [498, 0]
click at [90, 574] on button "KYC" at bounding box center [119, 568] width 144 height 30
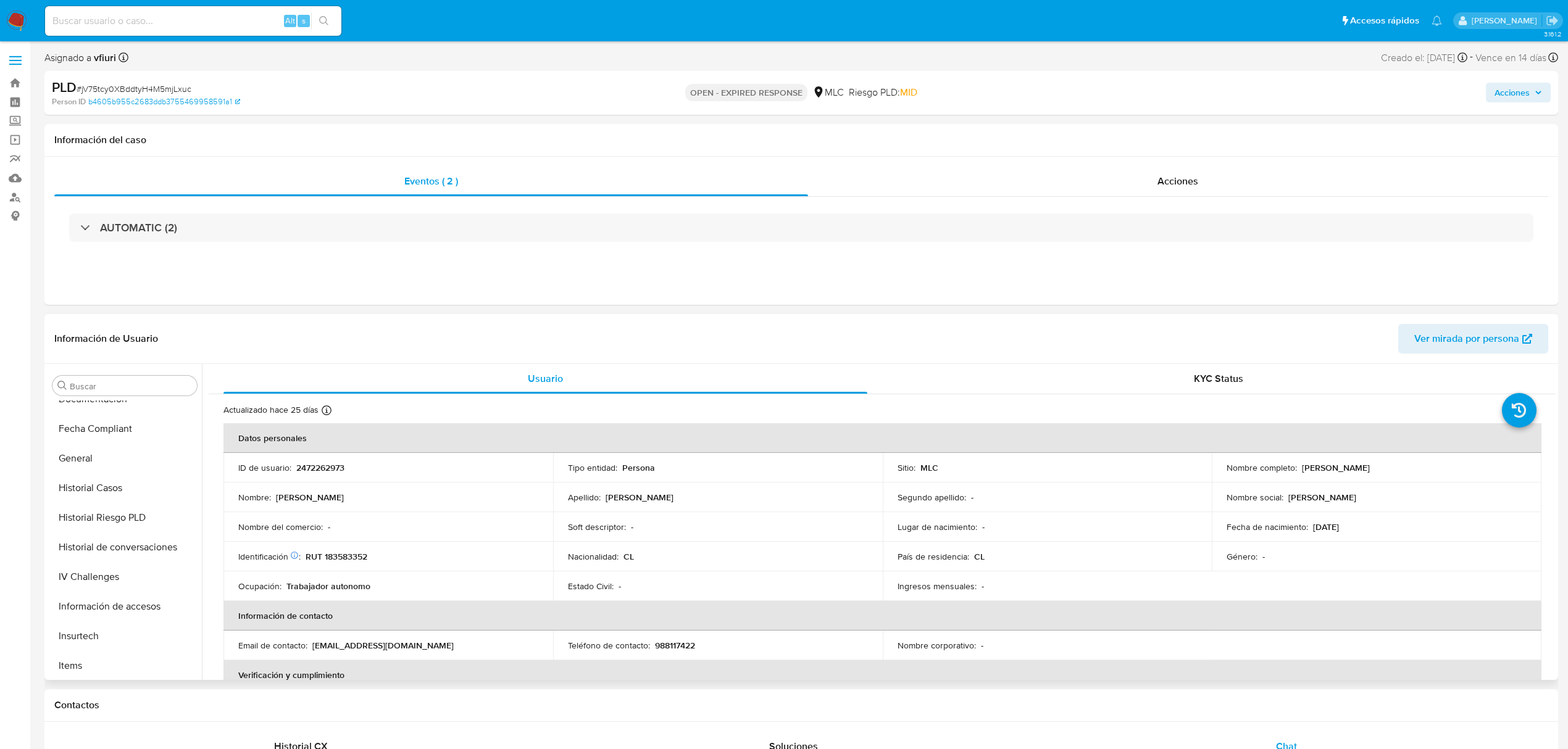
scroll to position [252, 0]
click at [96, 611] on button "Historial Casos" at bounding box center [119, 607] width 144 height 30
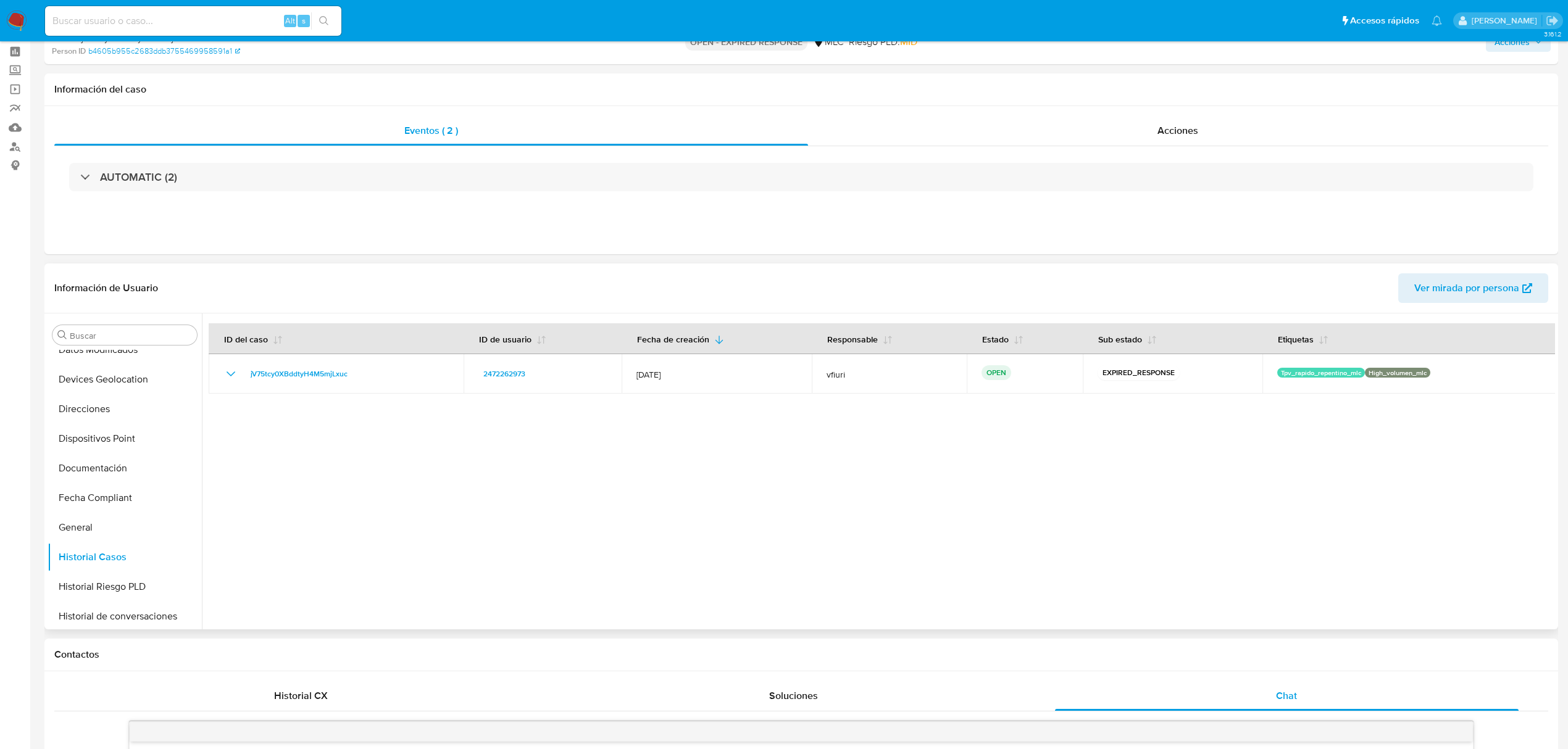
scroll to position [0, 0]
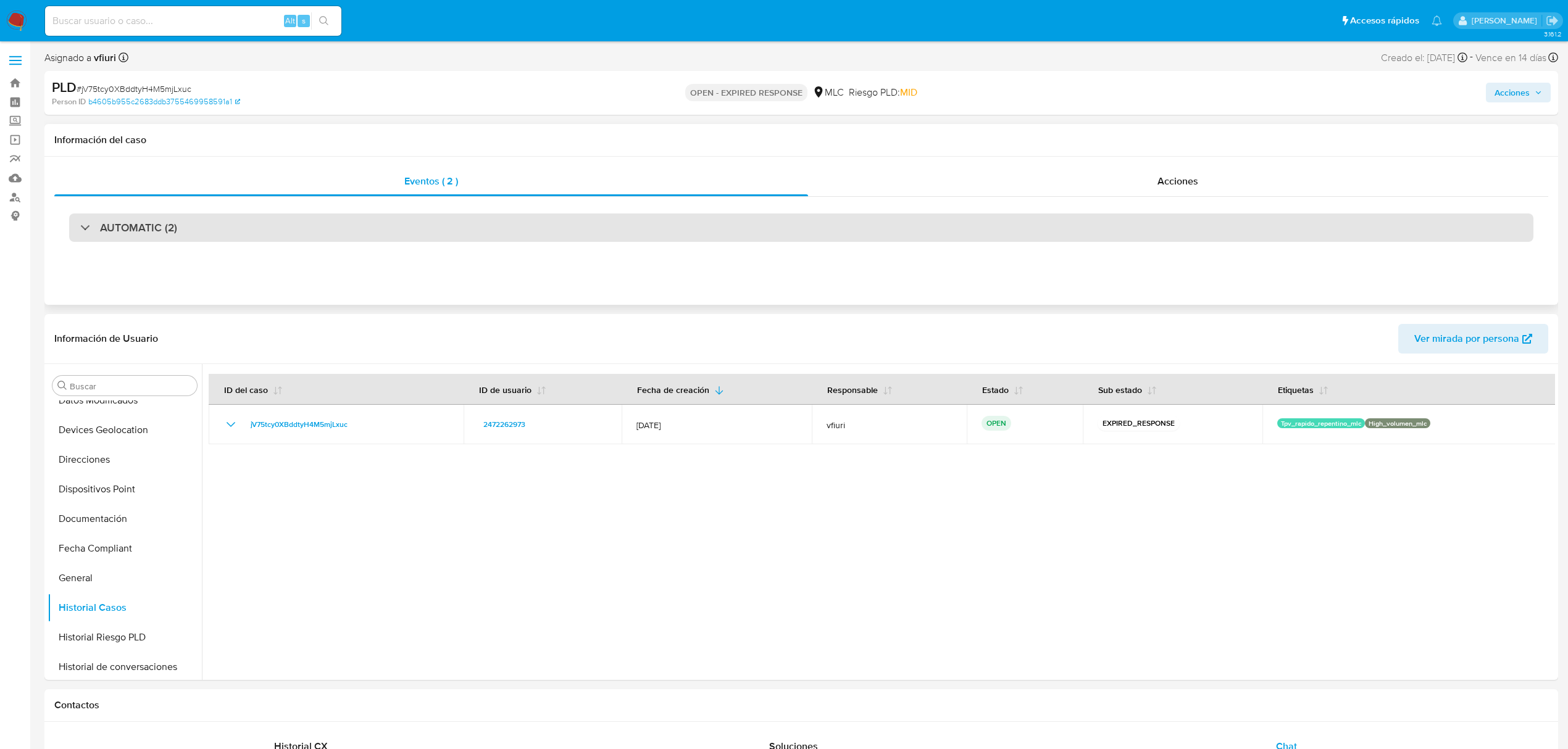
click at [144, 236] on div "AUTOMATIC (2)" at bounding box center [801, 227] width 1464 height 29
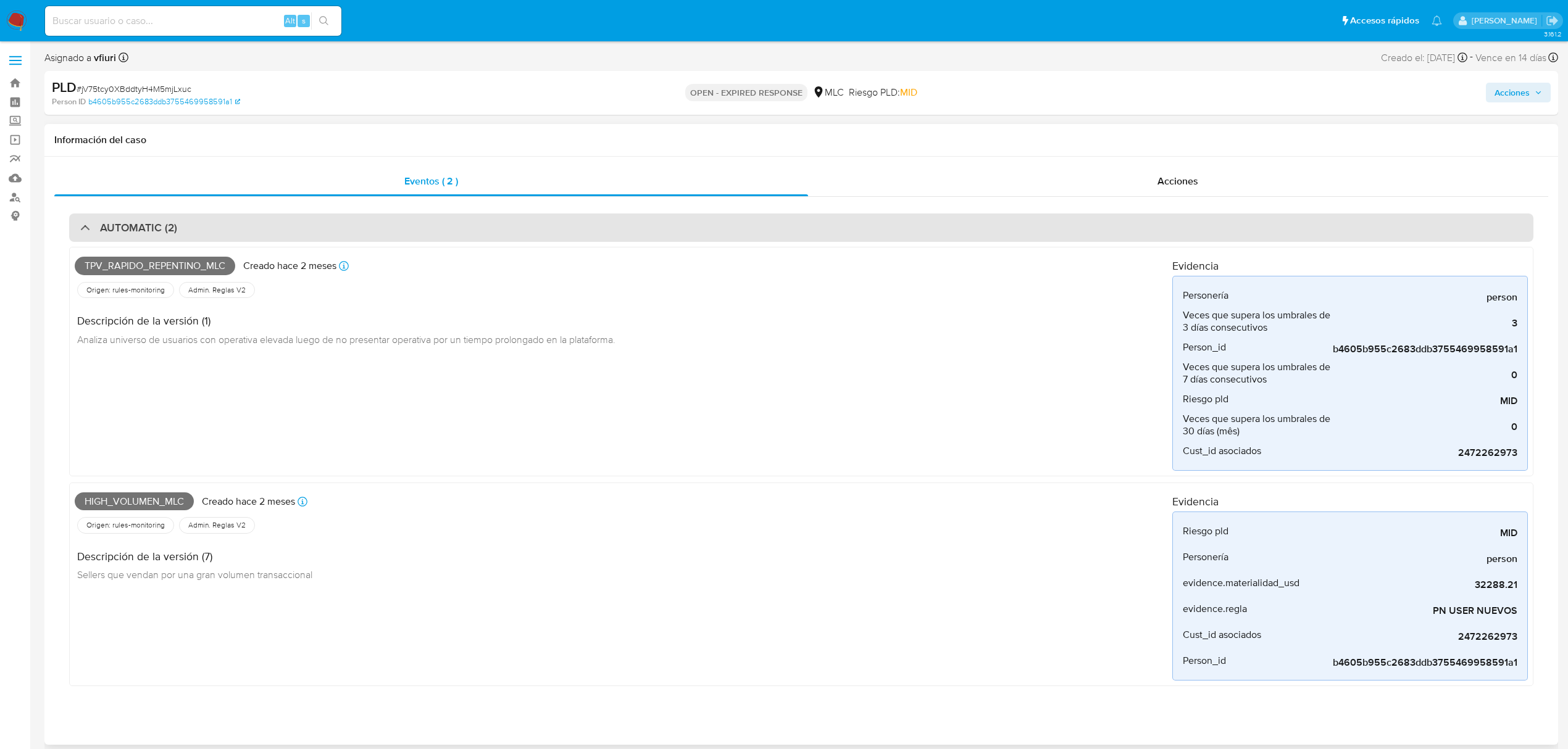
click at [144, 236] on div "AUTOMATIC (2)" at bounding box center [801, 227] width 1464 height 29
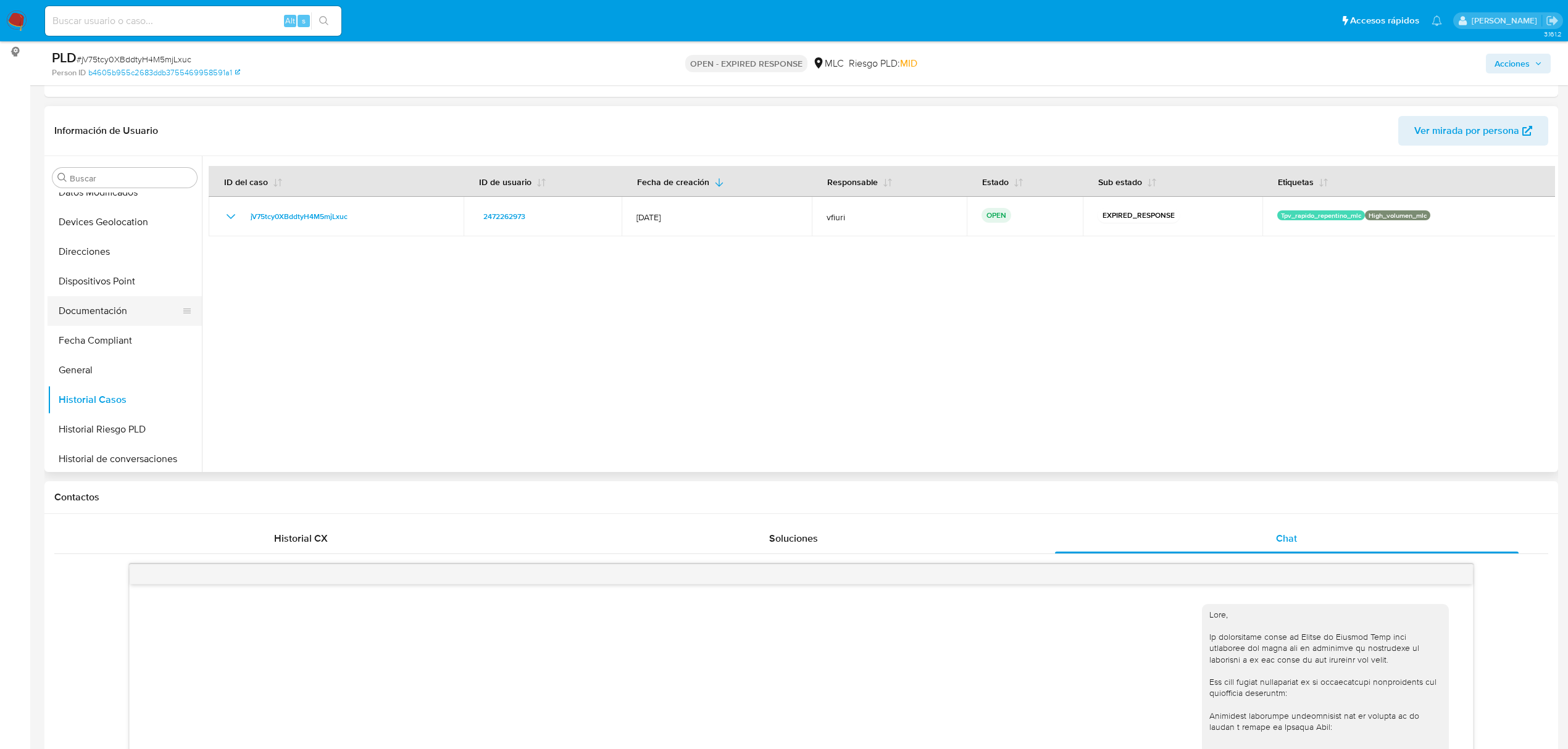
scroll to position [580, 0]
click at [108, 275] on button "KYC" at bounding box center [119, 278] width 144 height 30
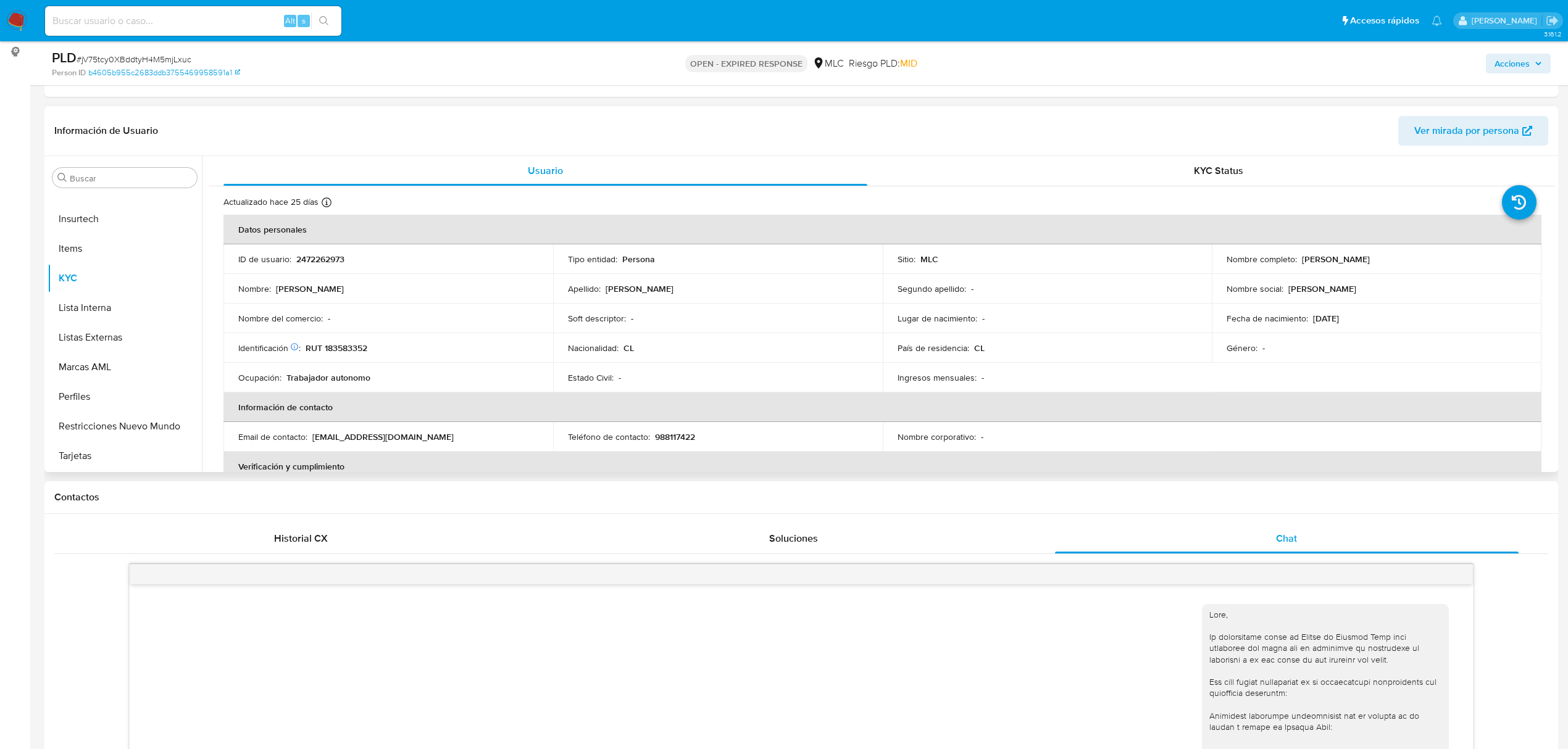
drag, startPoint x: 1295, startPoint y: 261, endPoint x: 1421, endPoint y: 259, distance: 126.0
click at [1421, 259] on div "Nombre completo : Jorge Nicolás Zúñiga González" at bounding box center [1376, 259] width 300 height 11
drag, startPoint x: 1390, startPoint y: 259, endPoint x: 1212, endPoint y: 268, distance: 178.2
click at [1212, 268] on td "Nombre completo : Jorge Nicolás Zúñiga González" at bounding box center [1376, 259] width 330 height 30
click at [1312, 259] on p "Jorge Nicolás Zúñiga González" at bounding box center [1336, 259] width 68 height 11
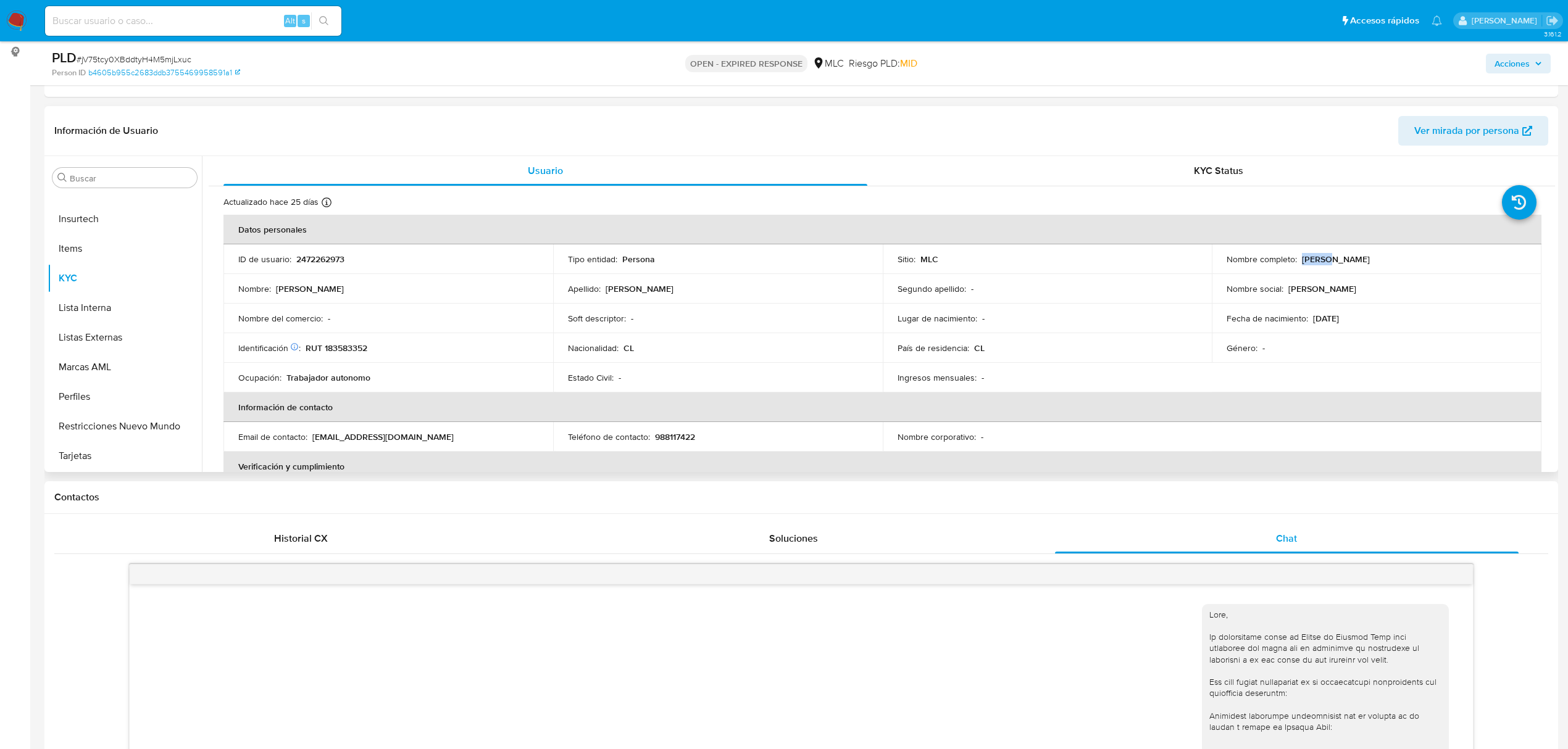
click at [1312, 259] on p "Jorge Nicolás Zúñiga González" at bounding box center [1336, 259] width 68 height 11
click at [1367, 265] on td "Nombre completo : Jorge Nicolás Zúñiga González" at bounding box center [1376, 259] width 330 height 30
drag, startPoint x: 1434, startPoint y: 260, endPoint x: 1299, endPoint y: 259, distance: 135.0
click at [1299, 259] on div "Nombre completo : Jorge Nicolás Zúñiga González" at bounding box center [1376, 259] width 300 height 11
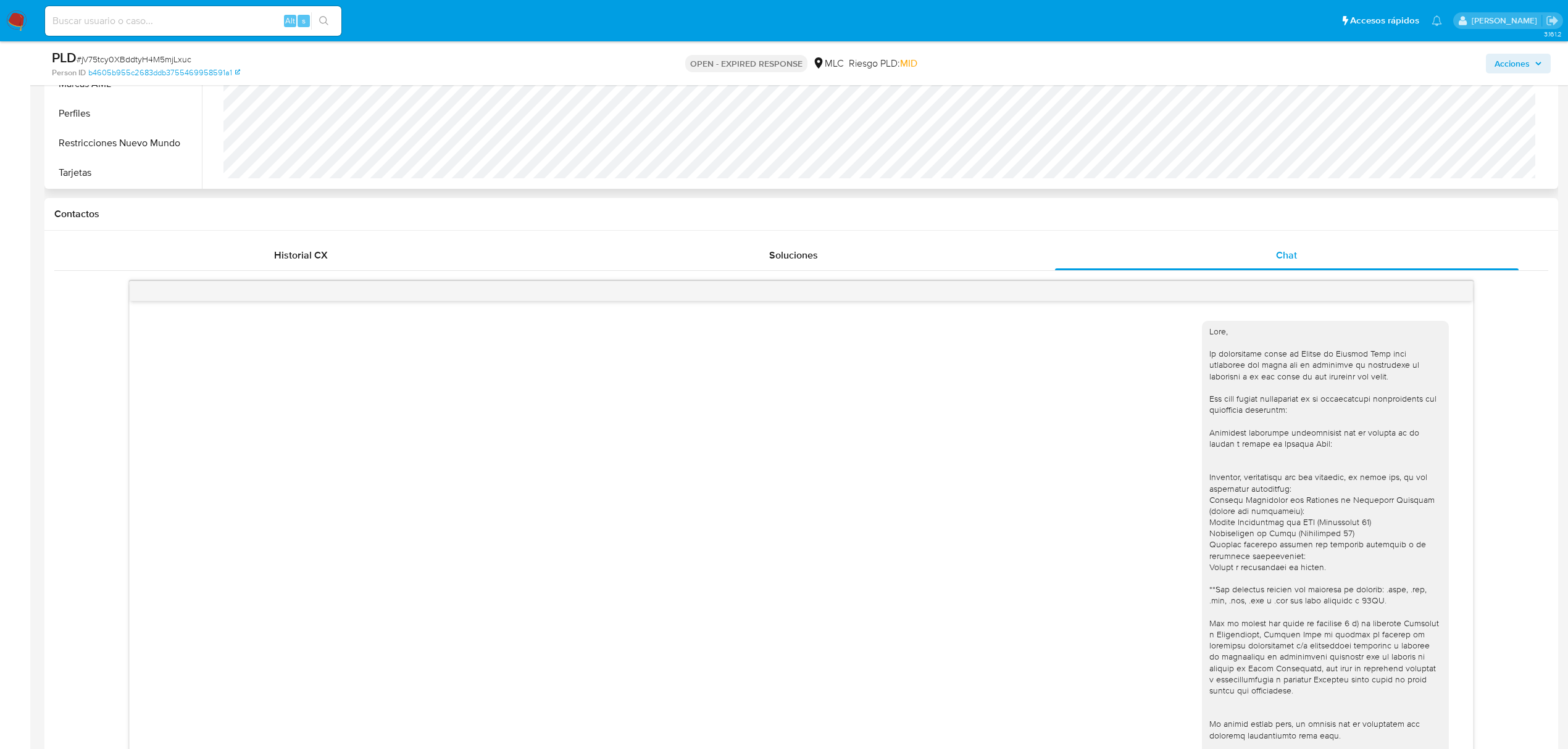
scroll to position [82, 0]
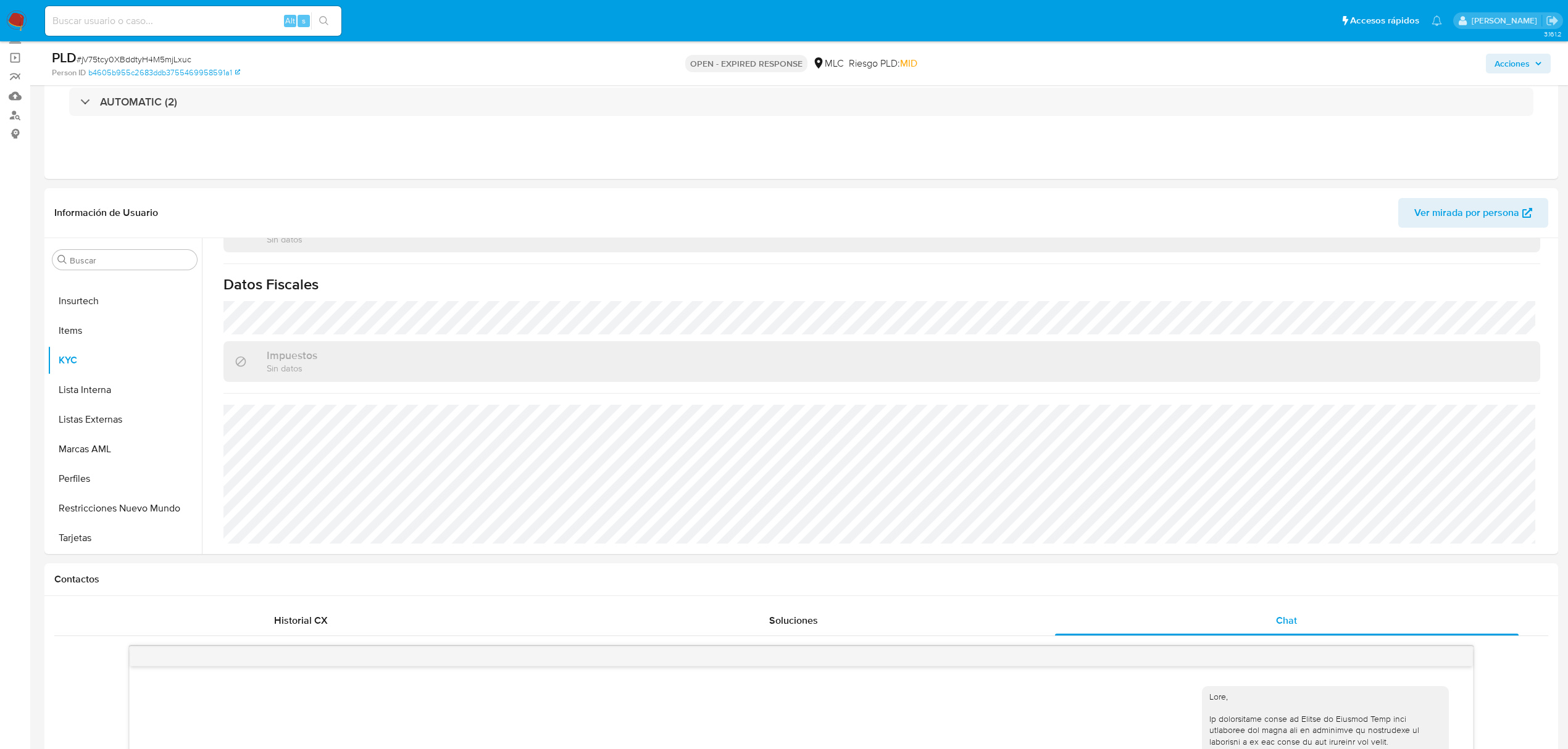
click at [166, 55] on span "# jV75tcy0XBddtyH4M5mjLxuc" at bounding box center [134, 59] width 115 height 13
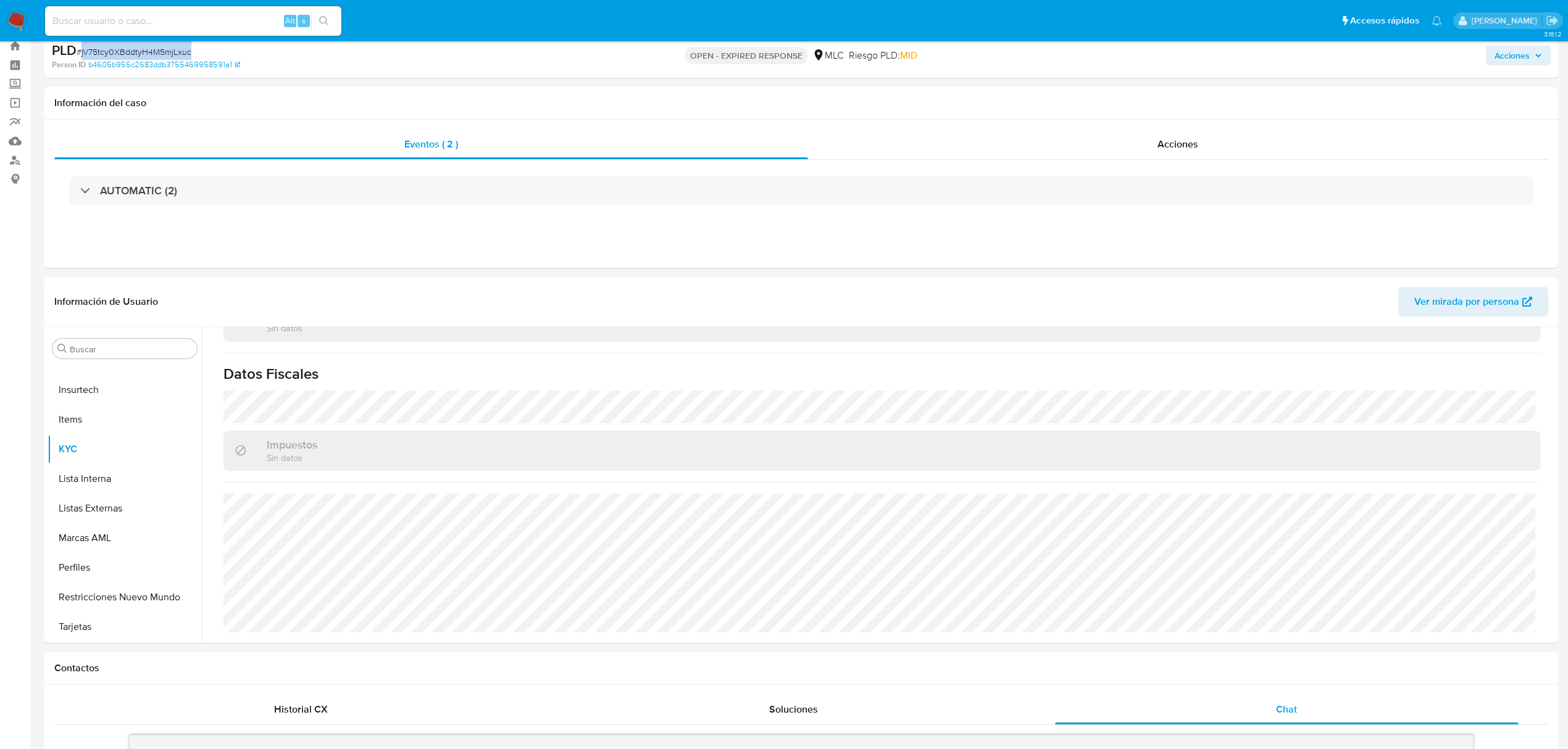
scroll to position [0, 0]
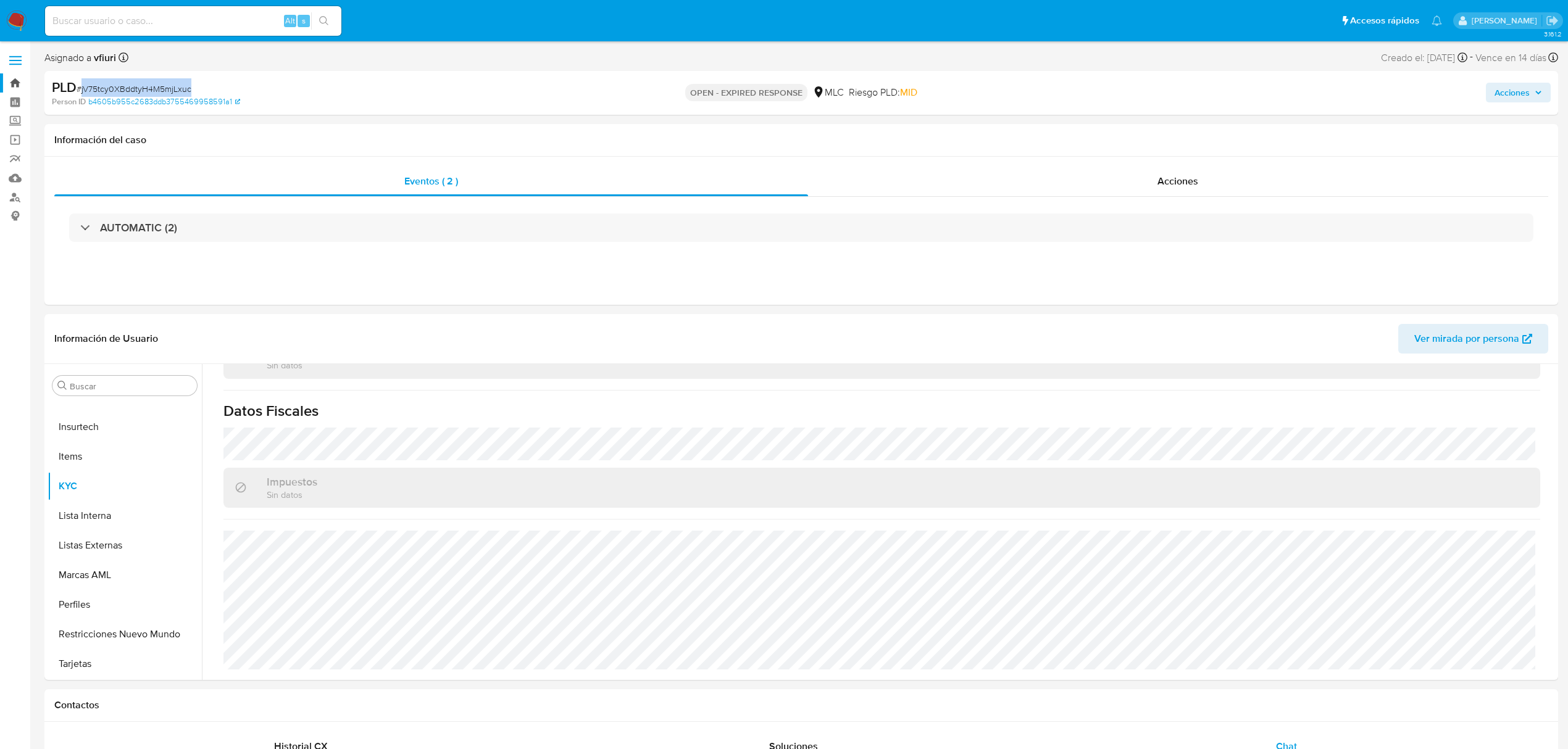
click at [20, 82] on link "Bandeja" at bounding box center [73, 82] width 147 height 19
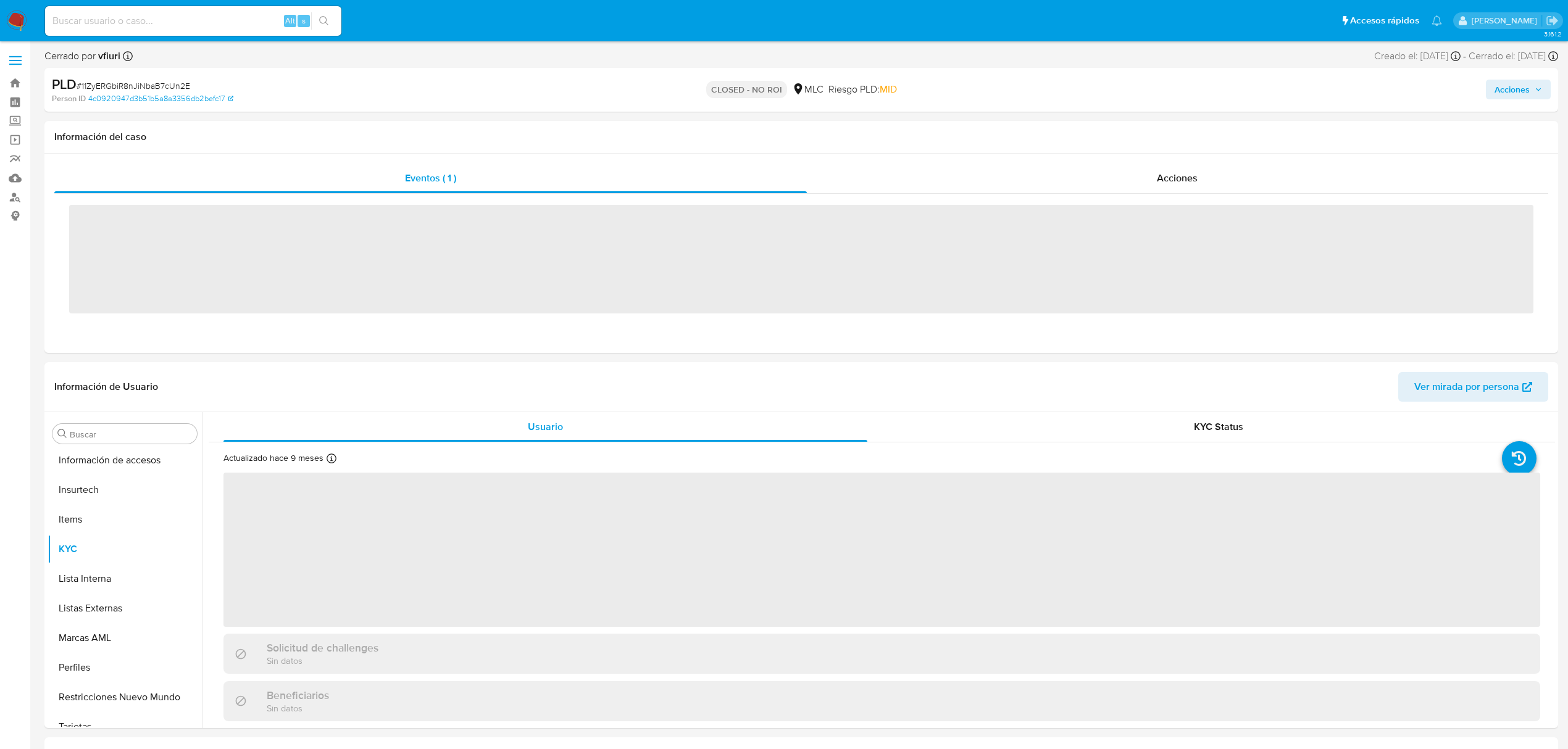
scroll to position [580, 0]
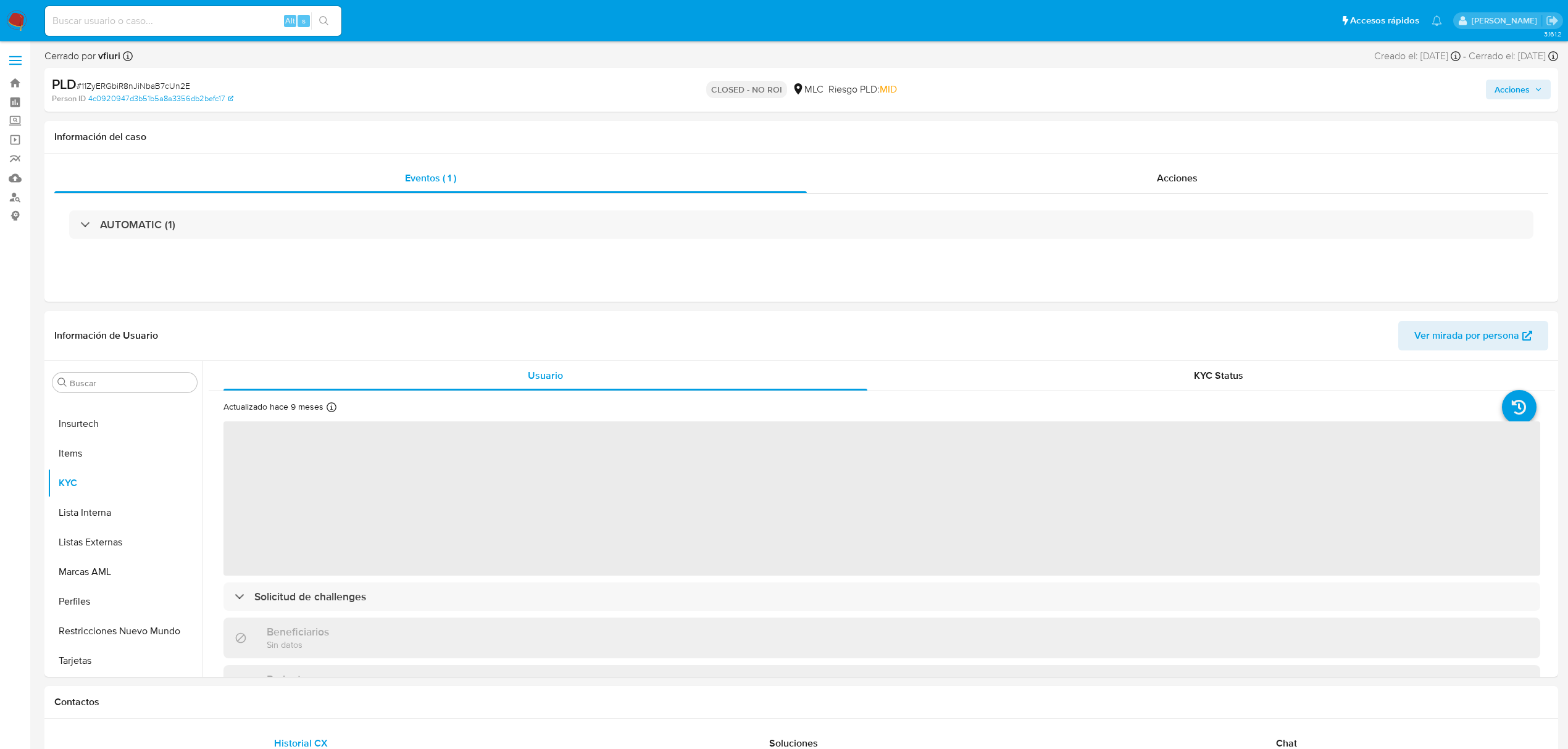
select select "10"
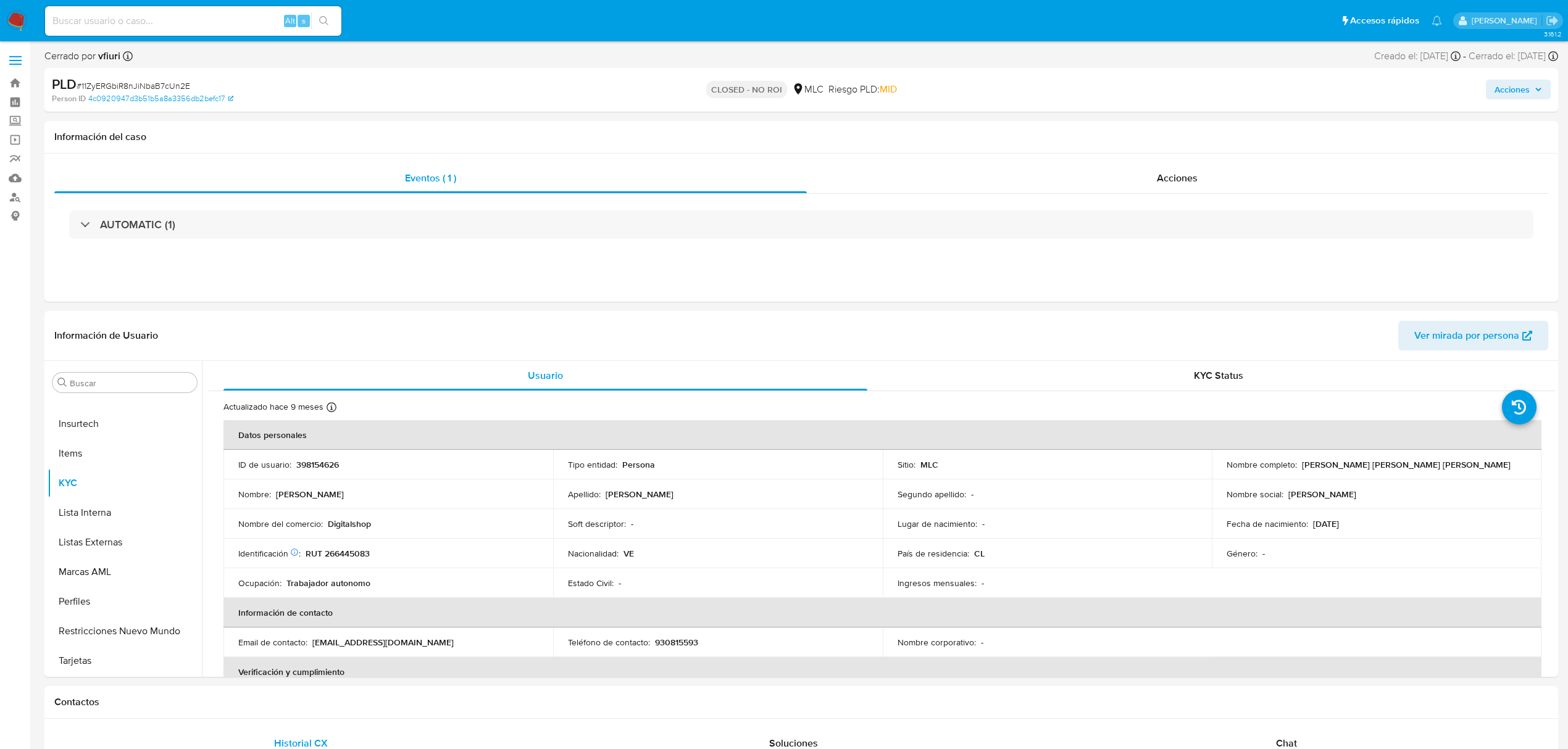
click at [163, 11] on div "Alt s" at bounding box center [194, 21] width 297 height 30
click at [163, 13] on input at bounding box center [194, 21] width 297 height 16
paste input "585547062"
type input "585547062"
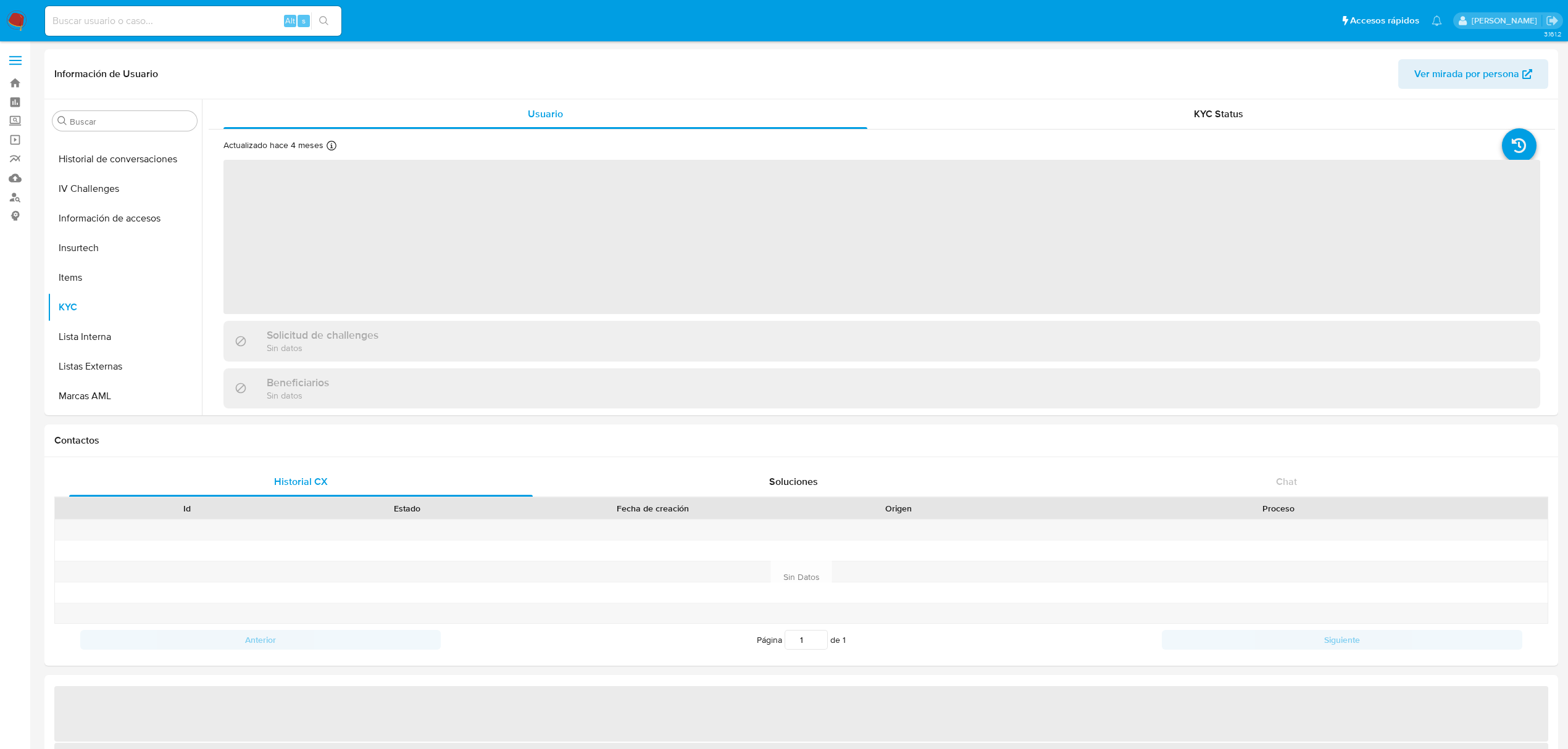
scroll to position [580, 0]
select select "10"
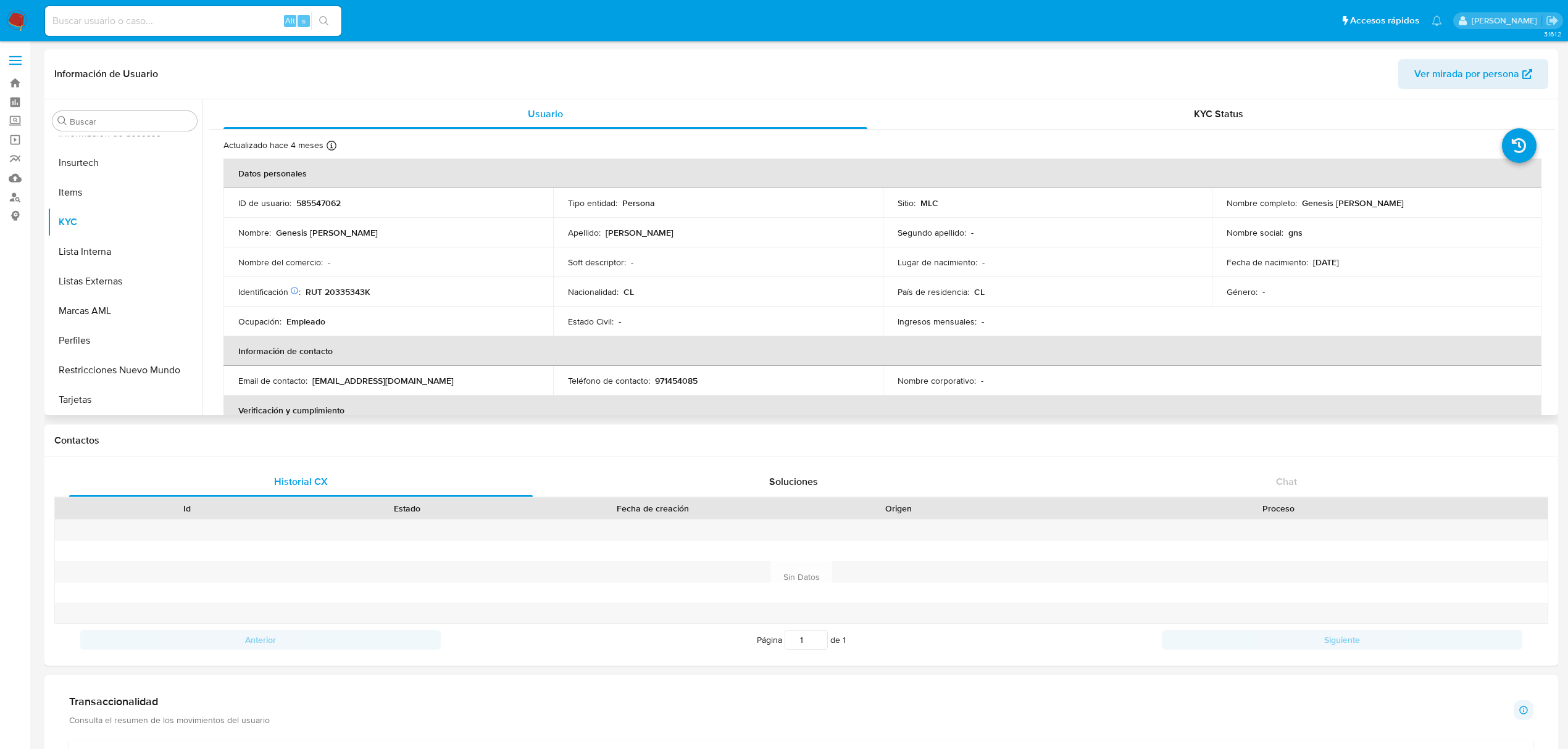
click at [358, 291] on p "RUT 20335343K" at bounding box center [337, 292] width 65 height 11
copy p "20335343K"
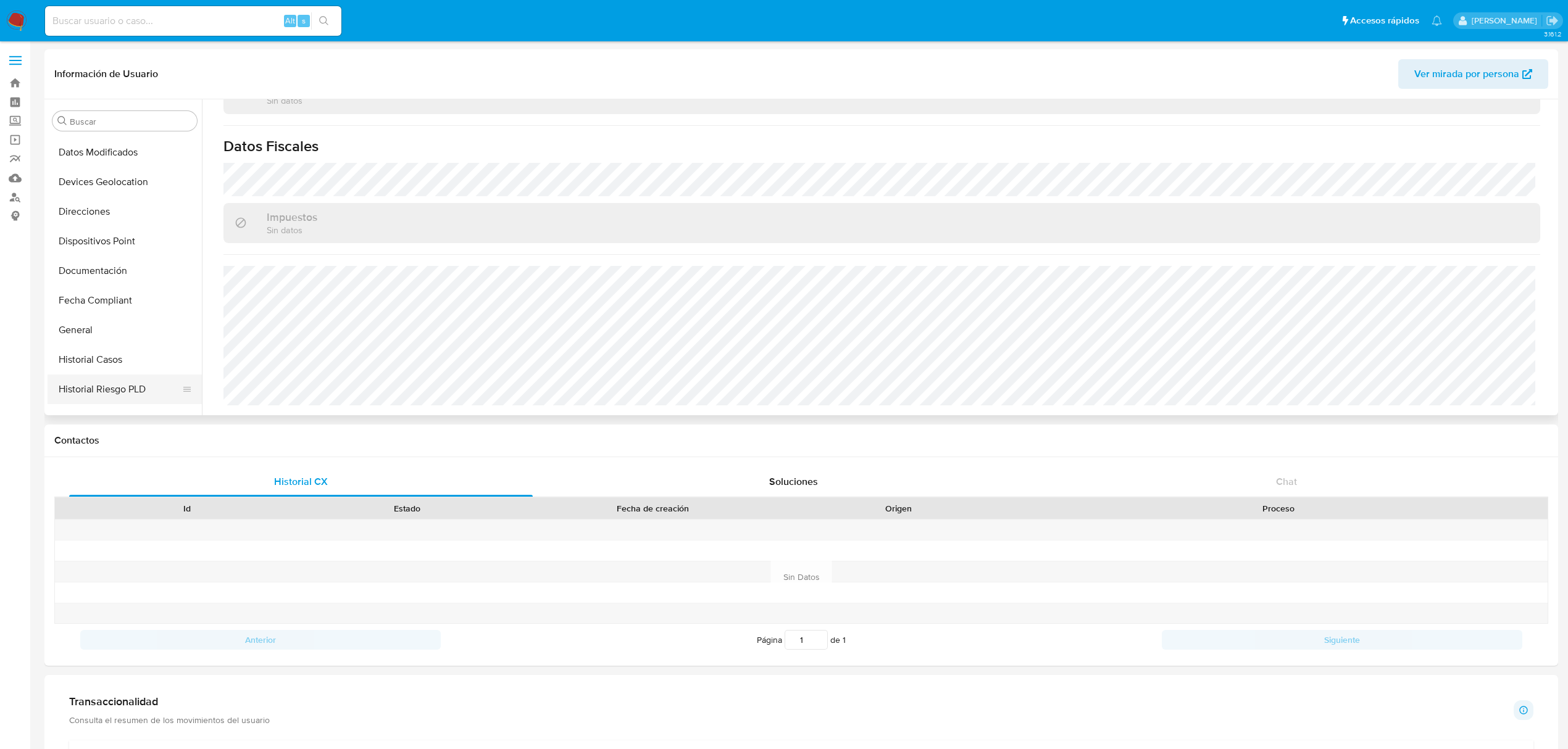
scroll to position [86, 0]
click at [94, 211] on button "Cruces y Relaciones" at bounding box center [119, 212] width 144 height 30
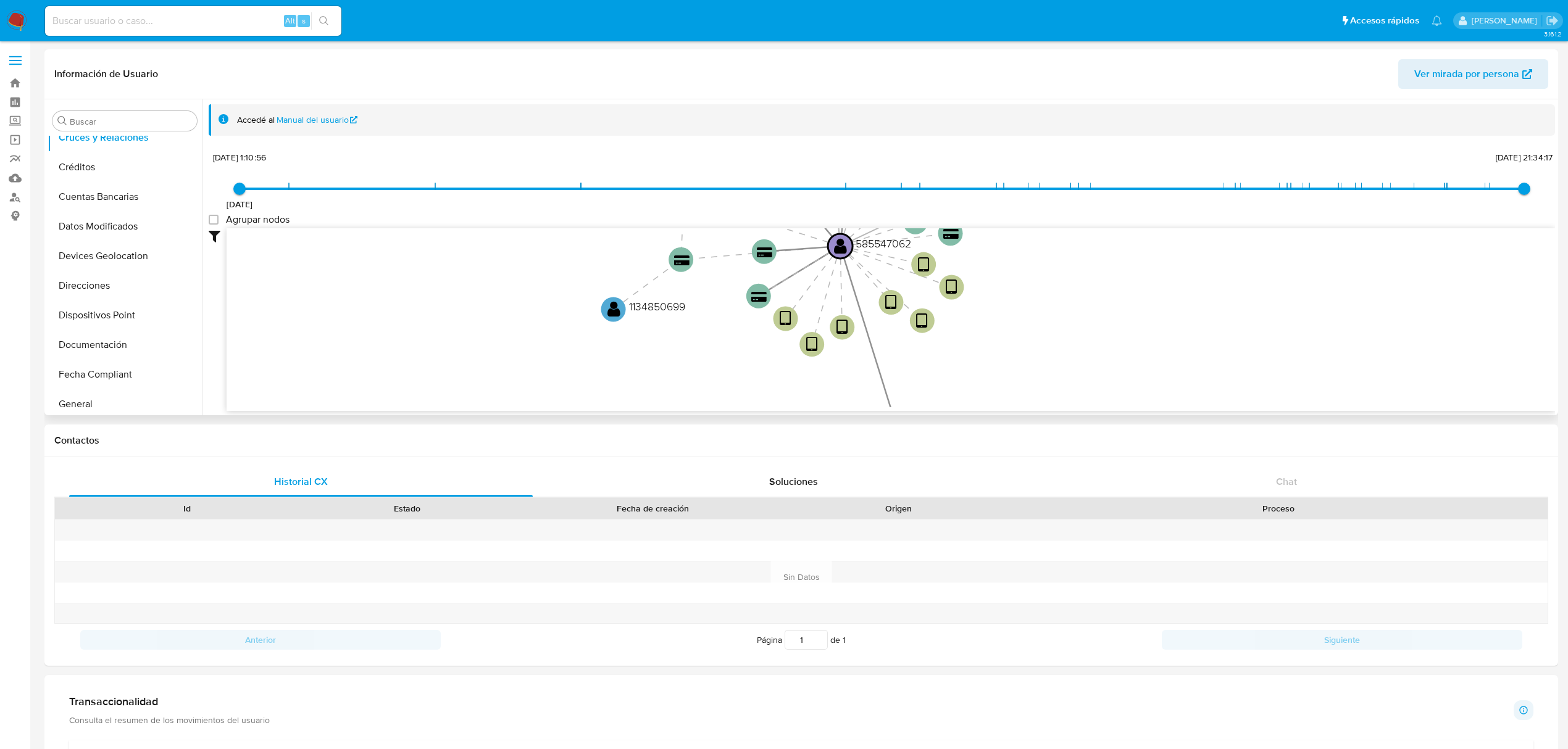
scroll to position [580, 0]
click at [102, 230] on button "KYC" at bounding box center [119, 222] width 144 height 30
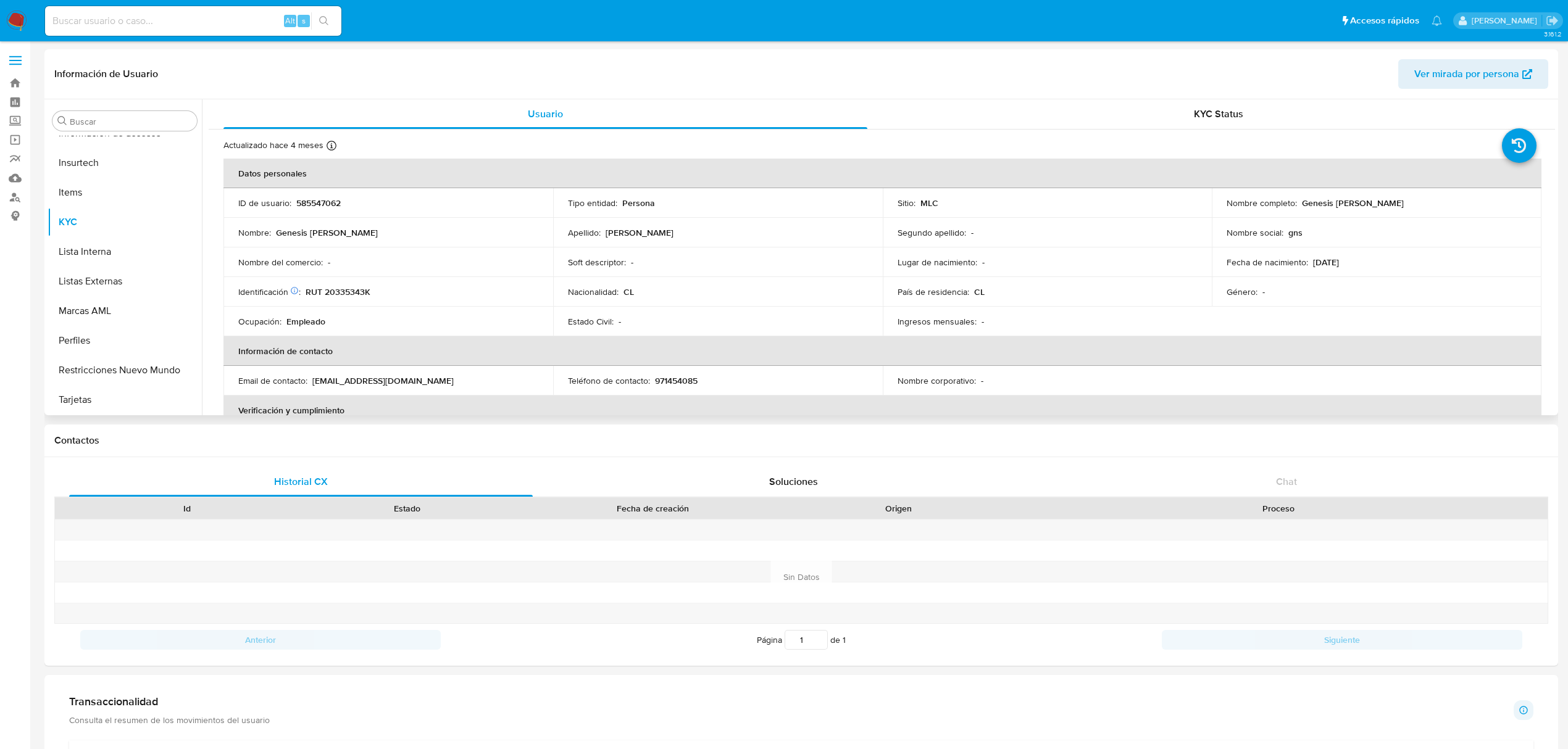
drag, startPoint x: 1362, startPoint y: 202, endPoint x: 1441, endPoint y: 202, distance: 79.0
click at [1441, 202] on div "Nombre completo : Genesis Sarahi Navarrete Arenas" at bounding box center [1376, 203] width 300 height 11
copy div "Genesis Sarahi Navarrete Arenas"
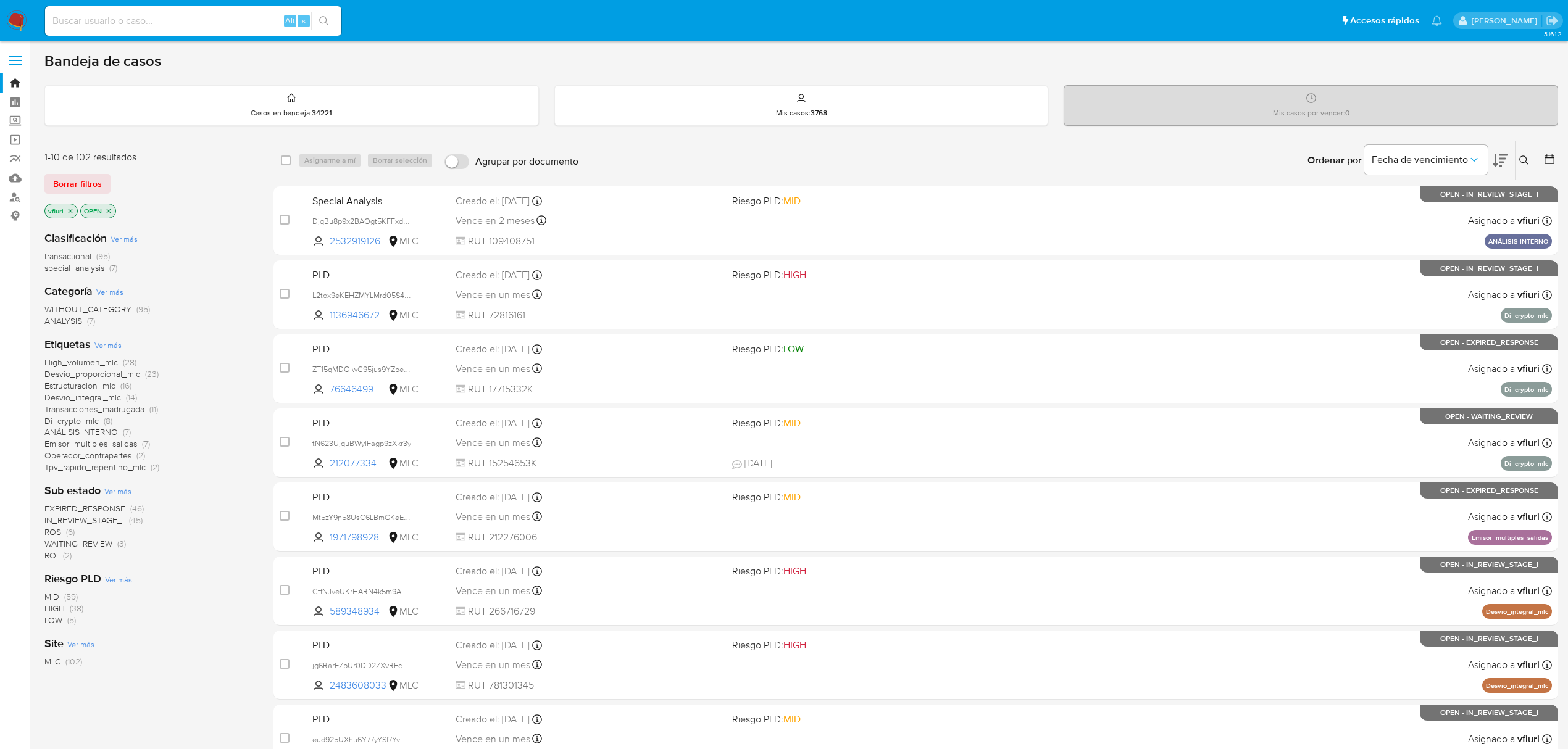
click at [1524, 168] on div "Ingrese ID de usuario o caso Buscar Borrar filtros" at bounding box center [1525, 161] width 21 height 39
click at [1524, 167] on button at bounding box center [1525, 160] width 21 height 15
click at [1523, 164] on icon at bounding box center [1523, 160] width 10 height 10
click at [1529, 164] on button at bounding box center [1525, 160] width 21 height 15
drag, startPoint x: 1406, startPoint y: 223, endPoint x: 1398, endPoint y: 205, distance: 19.7
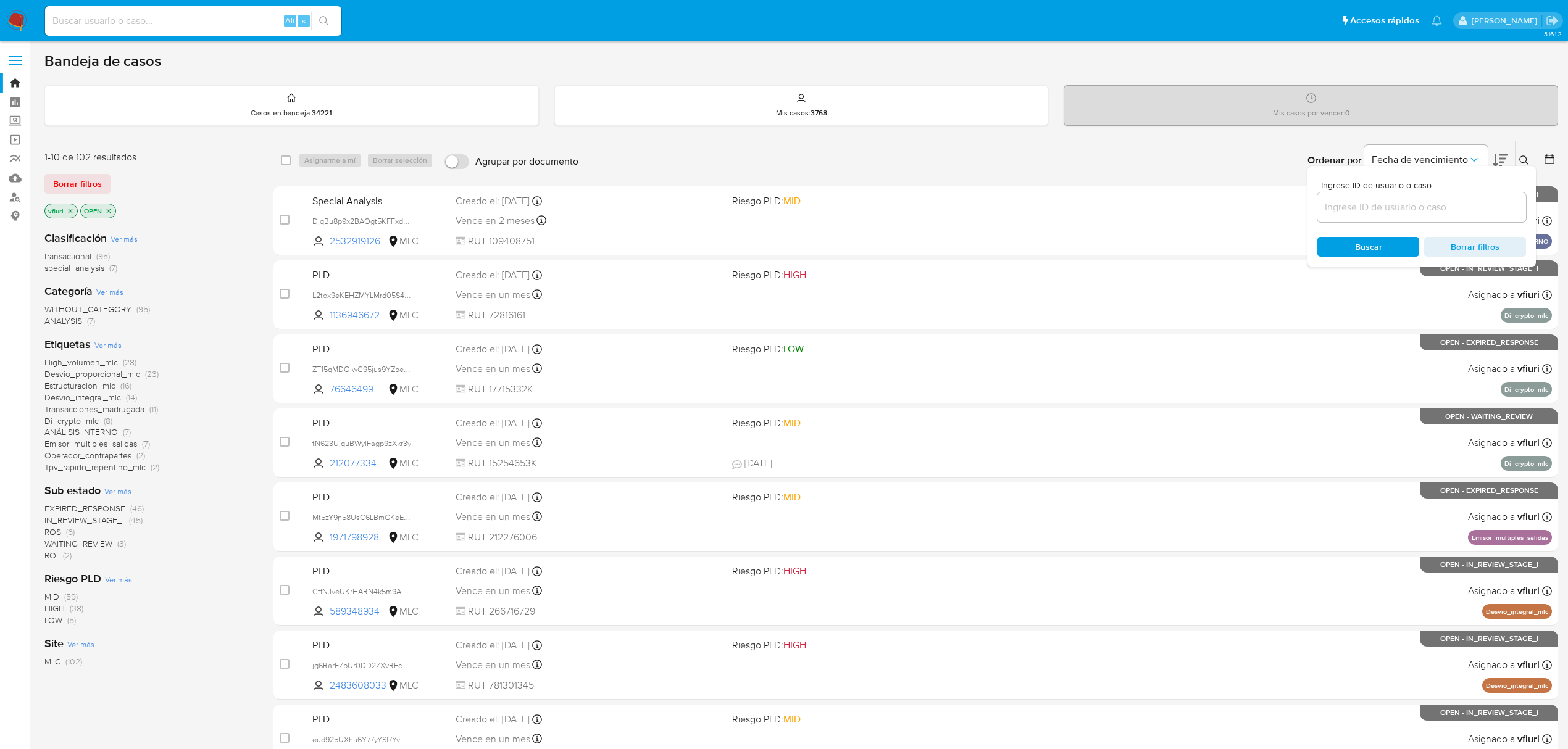
click at [1404, 223] on div "Ingrese ID de usuario o caso Buscar Borrar filtros" at bounding box center [1421, 216] width 228 height 100
click at [1398, 205] on input at bounding box center [1422, 207] width 209 height 16
paste input "jV75tcy0XBddtyH4M5mjLxuc"
type input "jV75tcy0XBddtyH4M5mjLxuc"
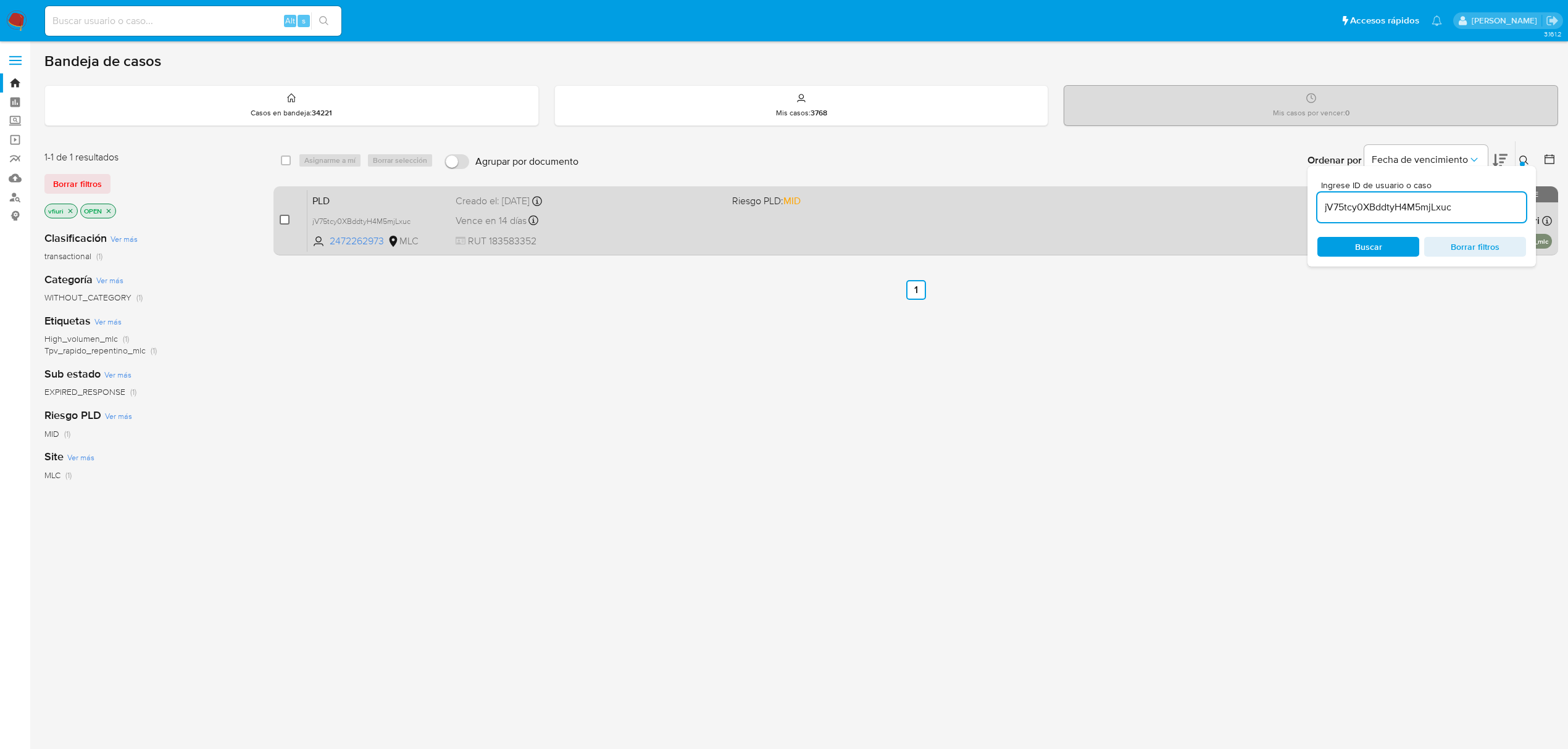
click at [285, 216] on input "checkbox" at bounding box center [284, 219] width 10 height 10
checkbox input "true"
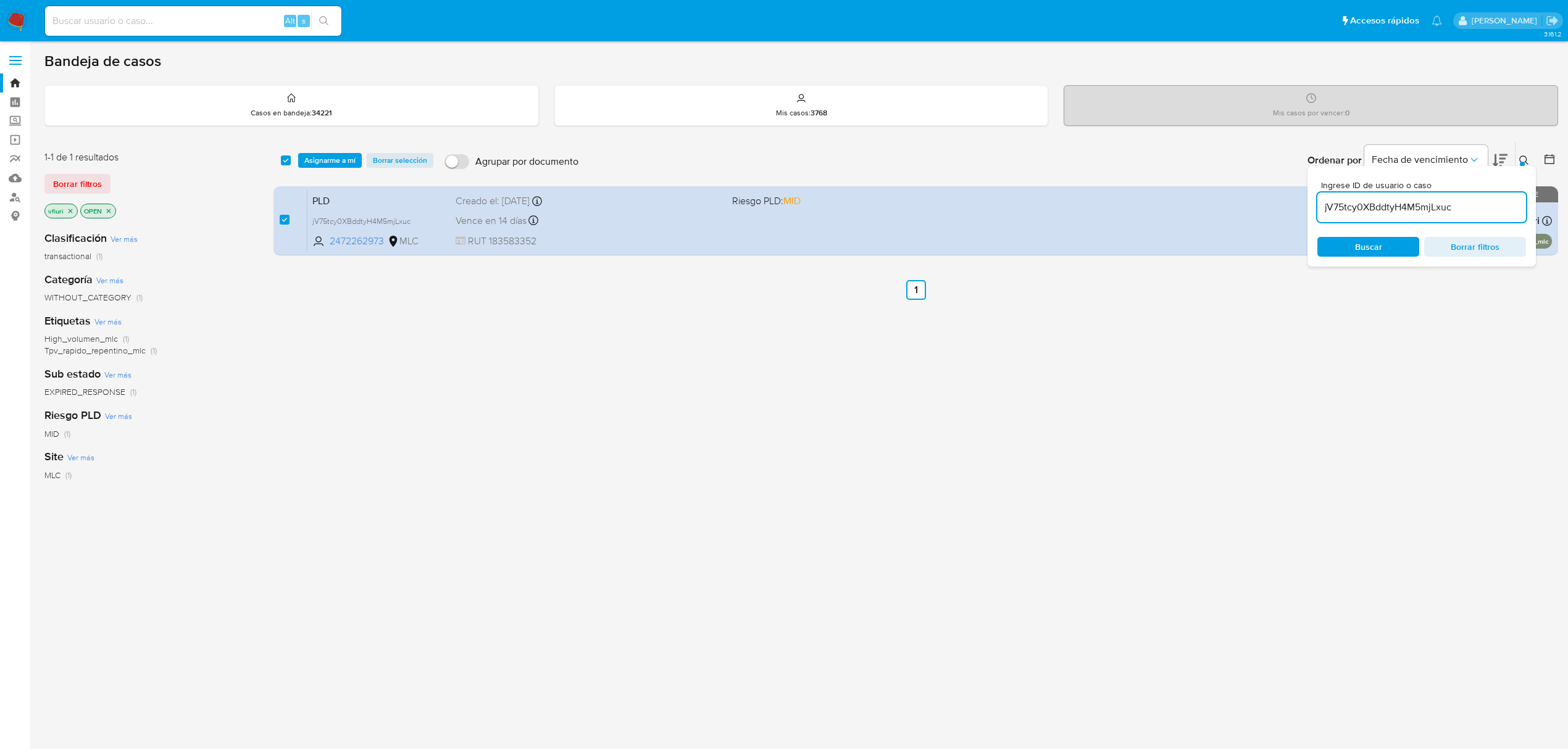
click at [327, 148] on div "select-all-cases-checkbox Asignarme a mí Borrar selección Agrupar por documento…" at bounding box center [916, 161] width 1285 height 39
click at [338, 167] on div "select-all-cases-checkbox Asignarme a mí Borrar selección Agrupar por documento…" at bounding box center [916, 161] width 1285 height 39
click at [340, 159] on span "Asignarme a mí" at bounding box center [330, 160] width 51 height 13
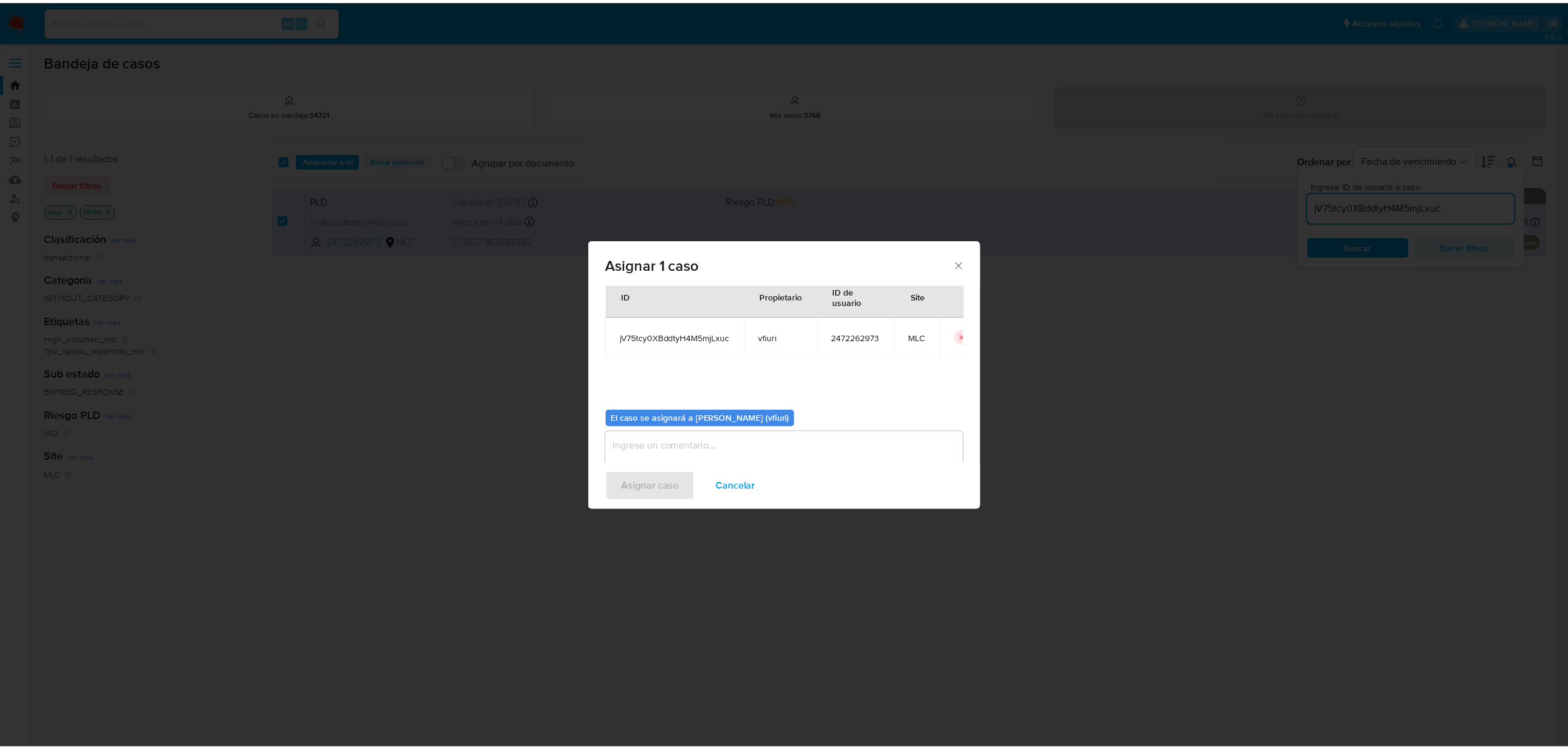
scroll to position [63, 0]
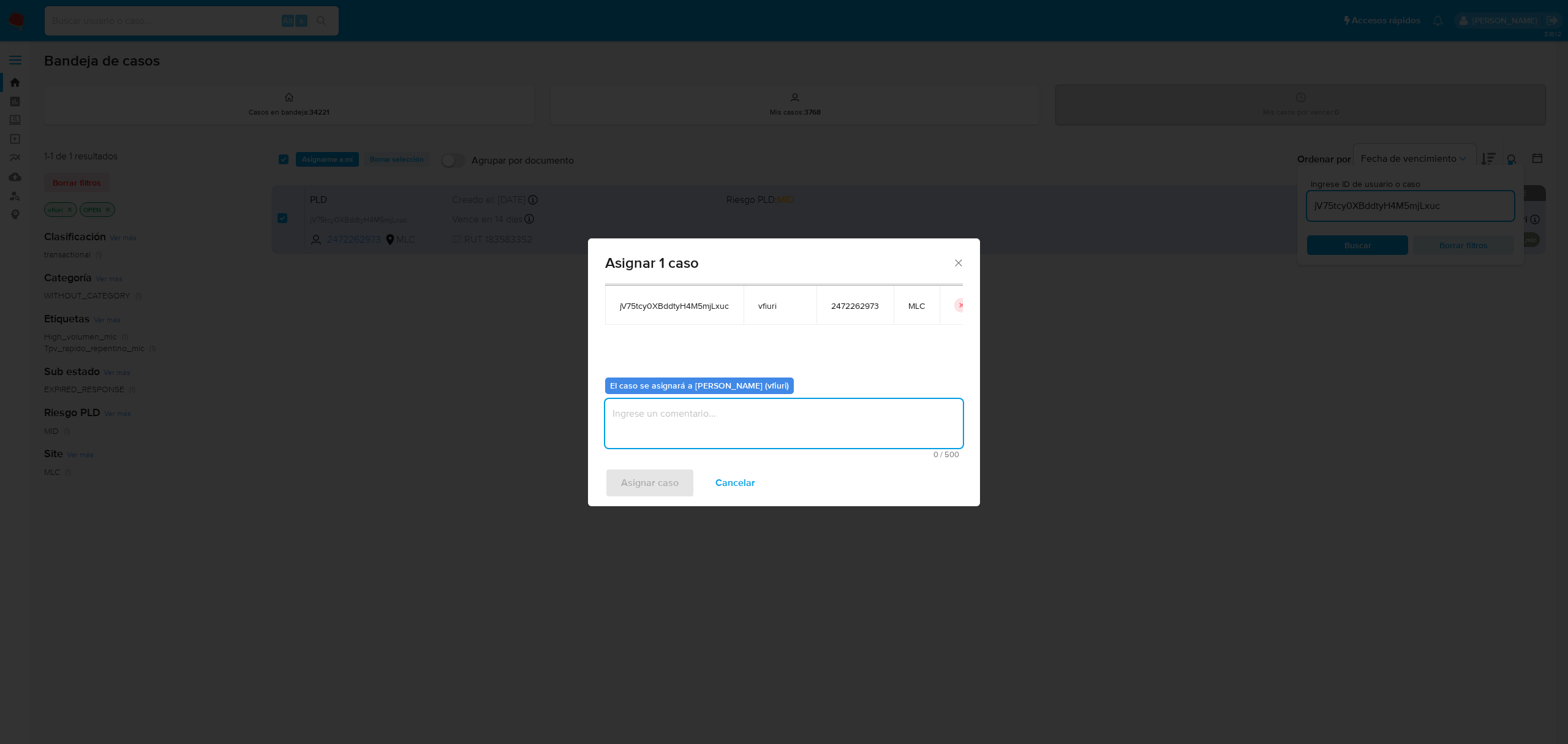
click at [645, 442] on textarea "assign-modal" at bounding box center [784, 423] width 358 height 49
type textarea "-"
click at [611, 485] on button "Asignar caso" at bounding box center [650, 483] width 90 height 30
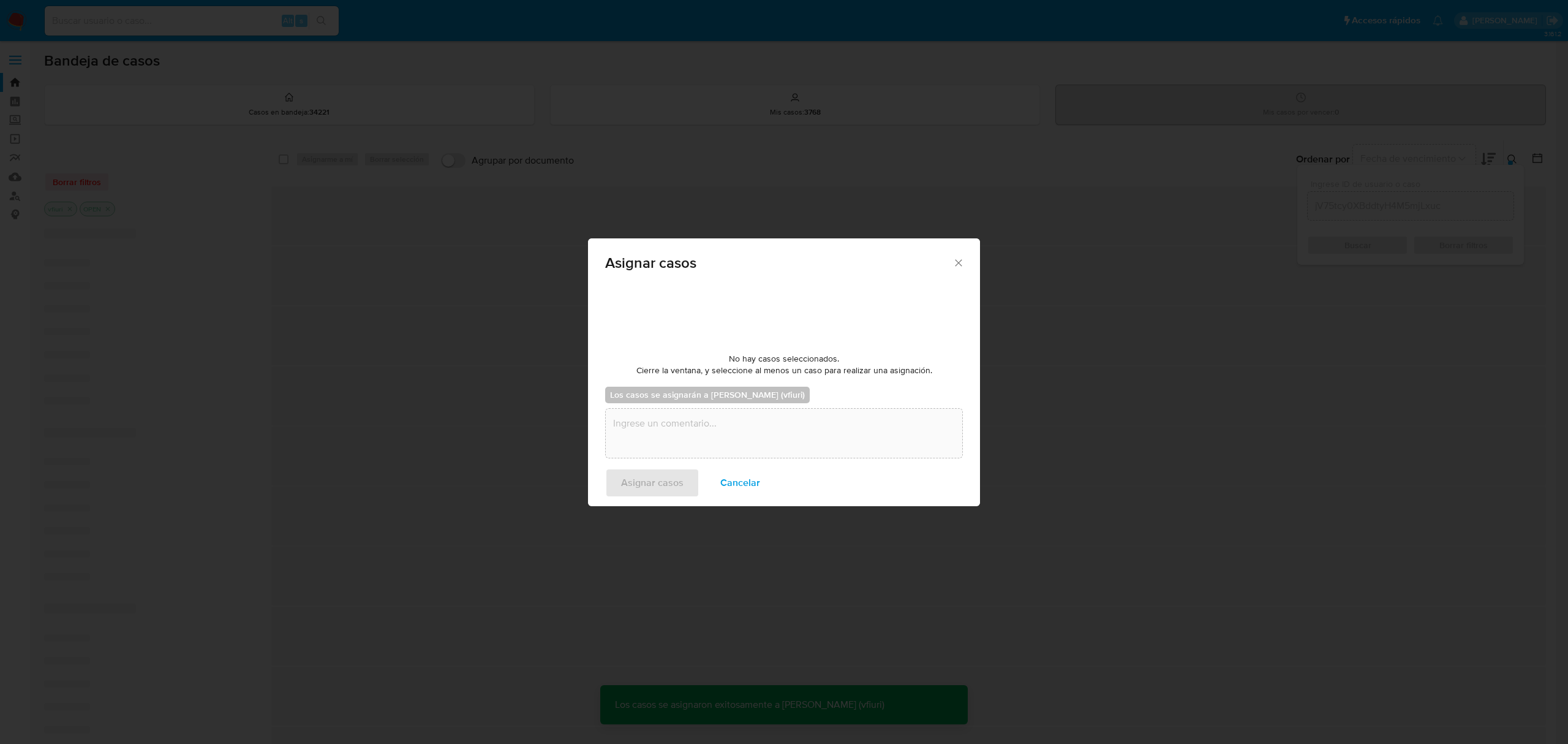
checkbox input "false"
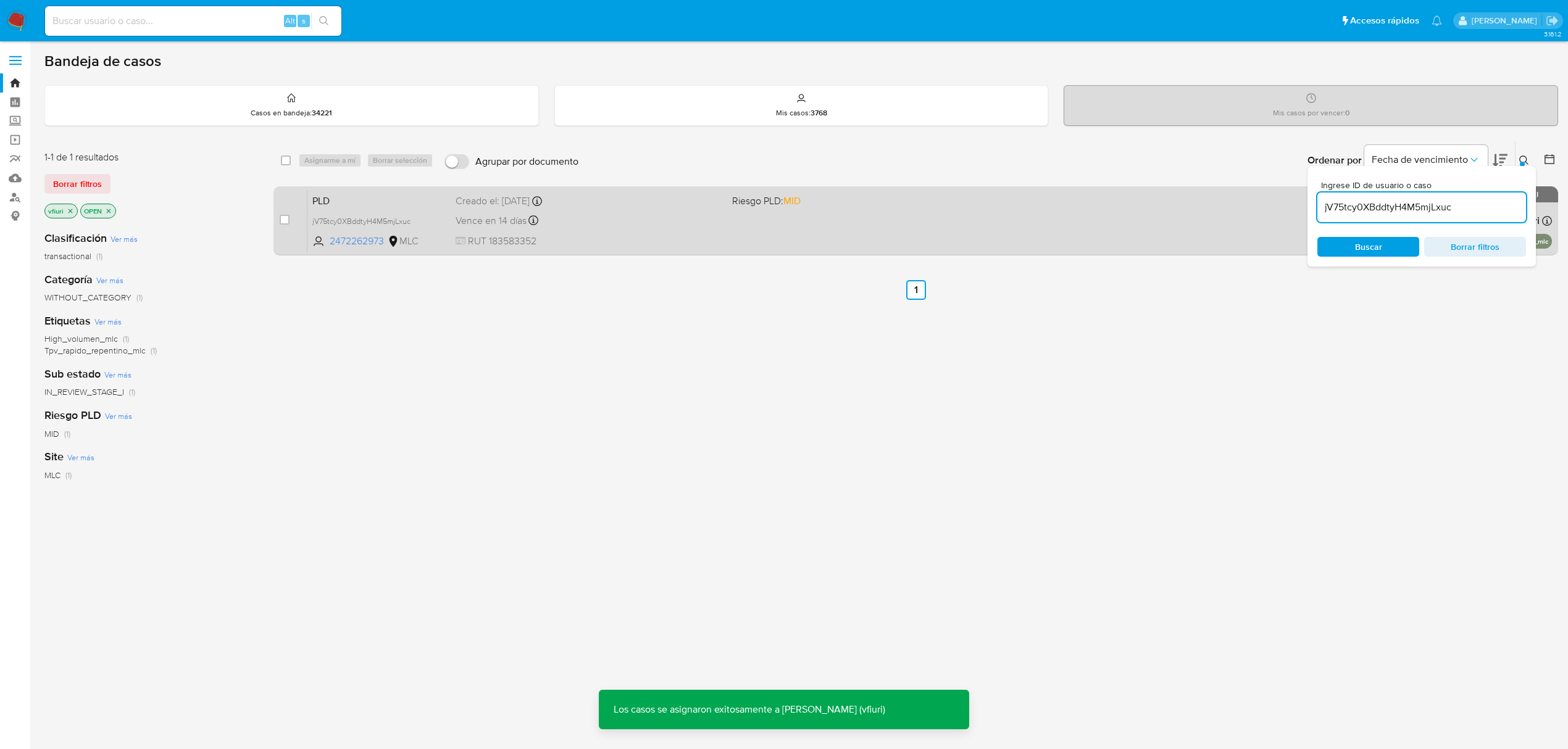
click at [546, 235] on span "RUT 183583352" at bounding box center [588, 241] width 267 height 13
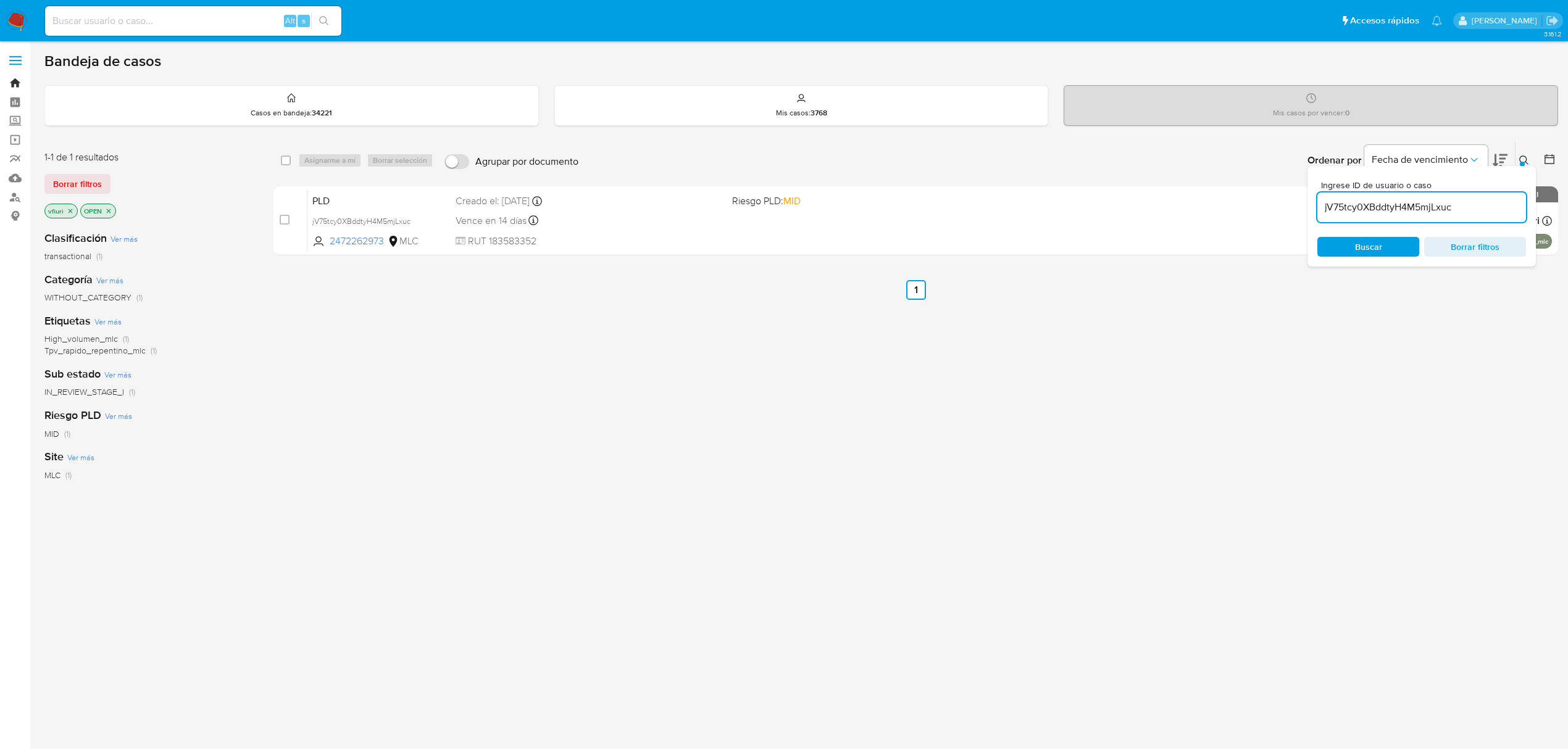
click at [18, 82] on link "Bandeja" at bounding box center [73, 82] width 147 height 19
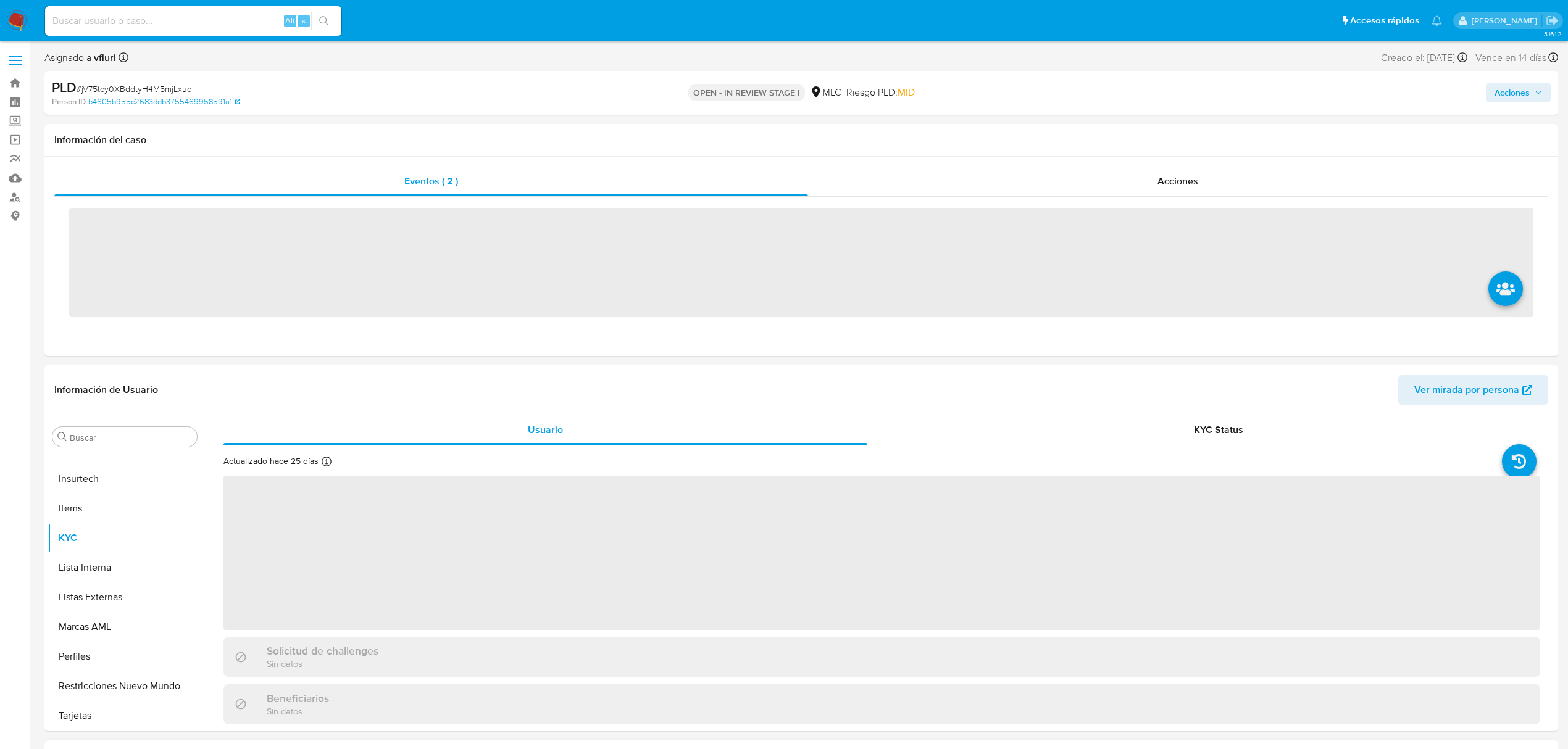
scroll to position [580, 0]
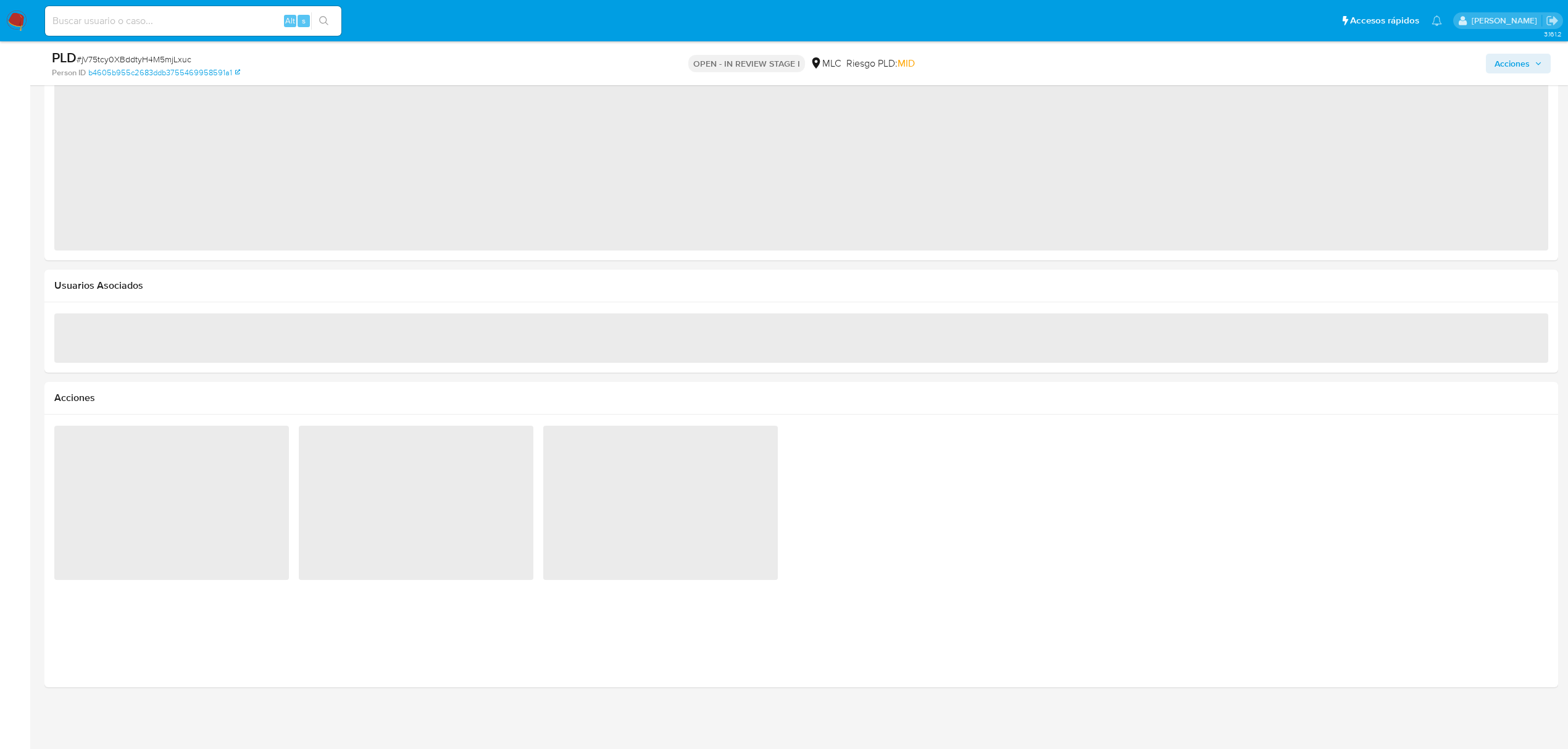
select select "10"
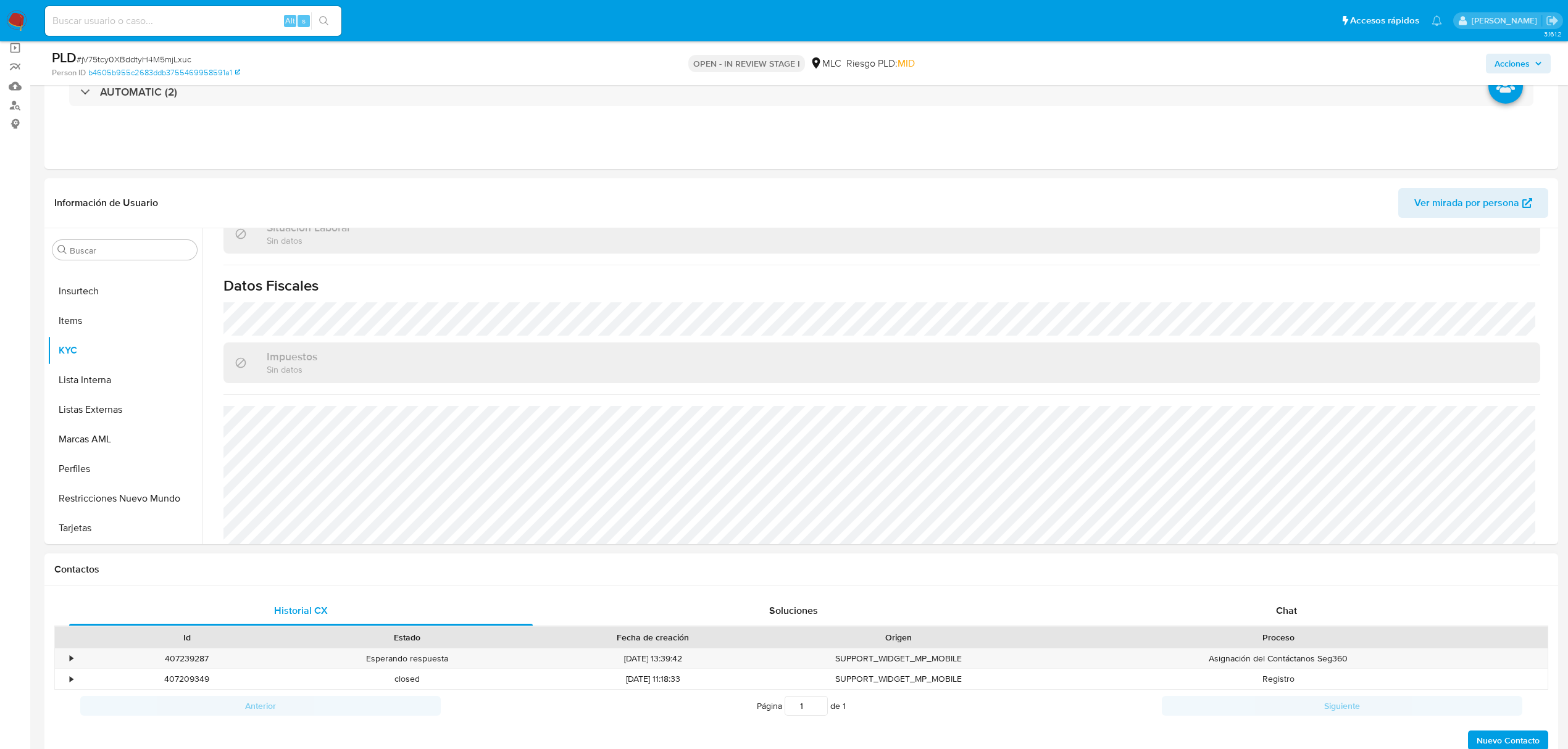
scroll to position [164, 0]
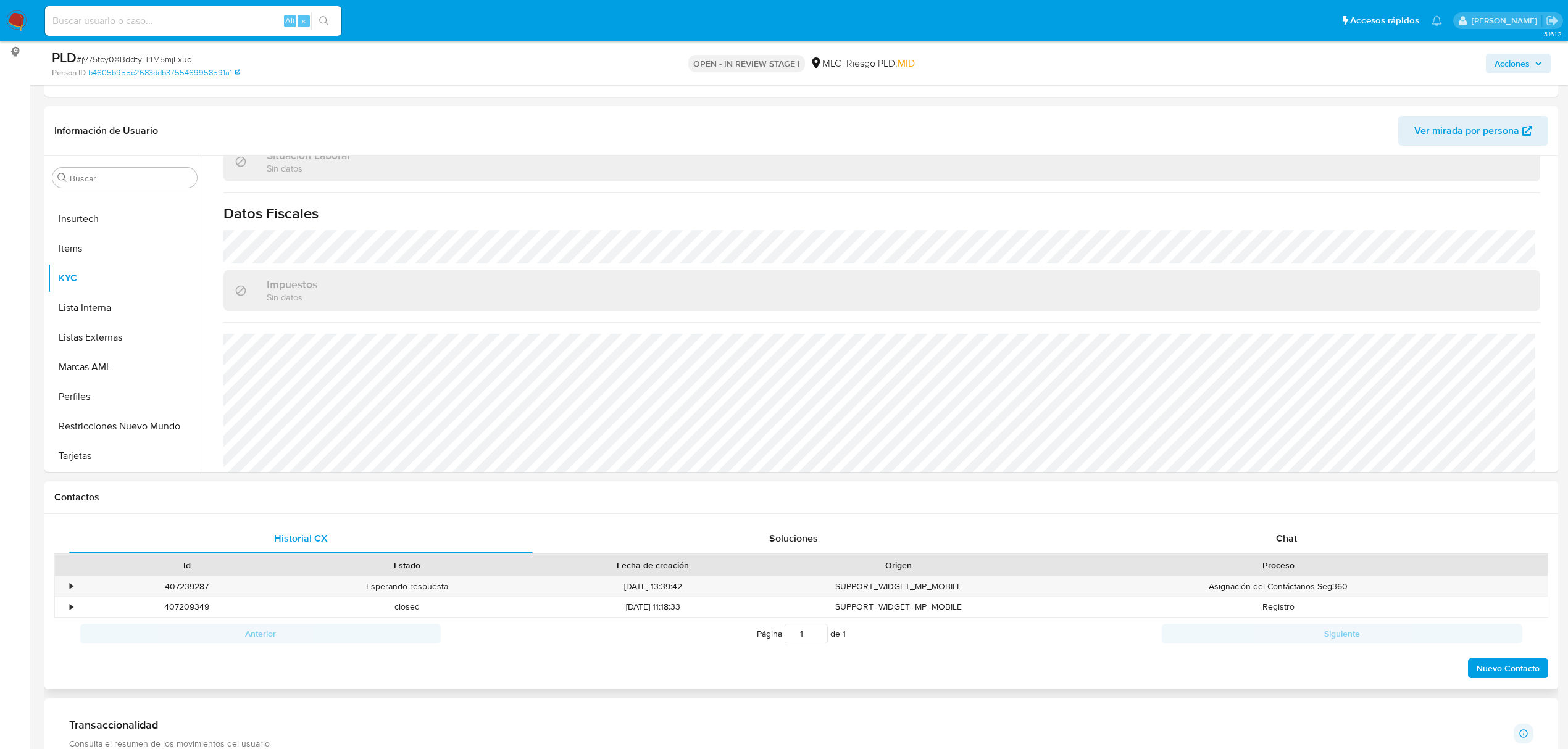
click at [1277, 556] on div "Proceso" at bounding box center [1278, 565] width 539 height 21
click at [1269, 548] on div "Chat" at bounding box center [1286, 538] width 463 height 30
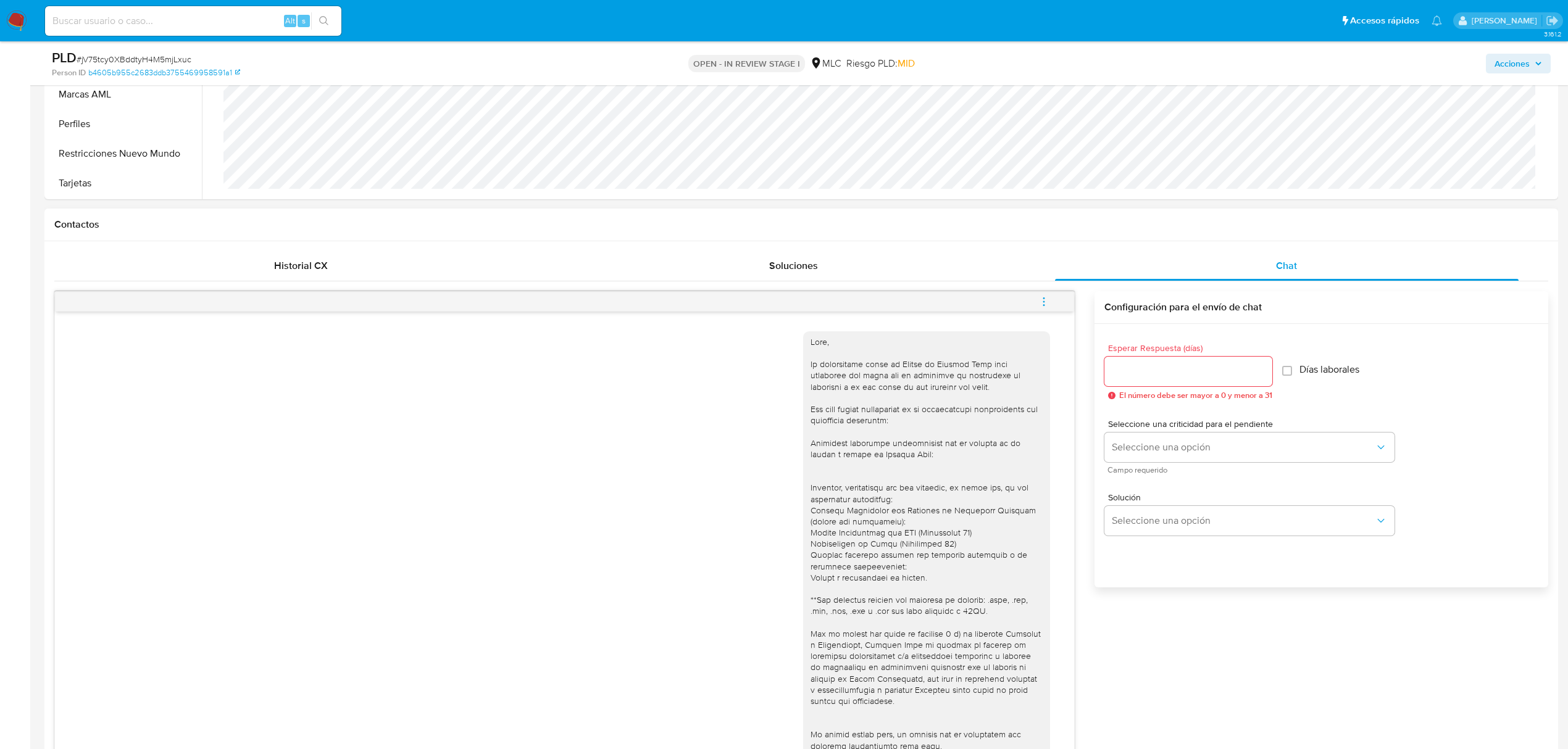
scroll to position [494, 0]
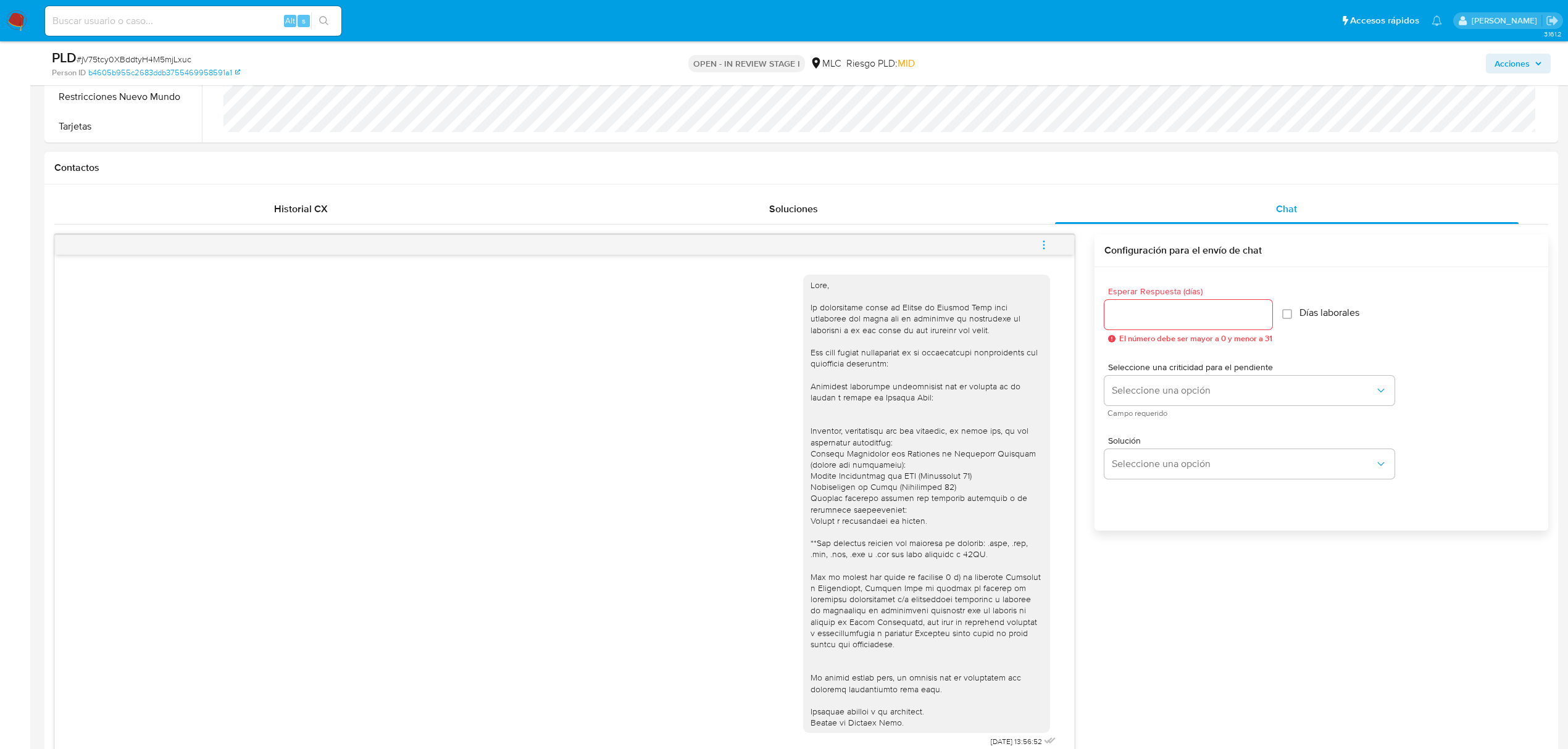
click at [1141, 322] on input "Esperar Respuesta (días)" at bounding box center [1188, 314] width 168 height 16
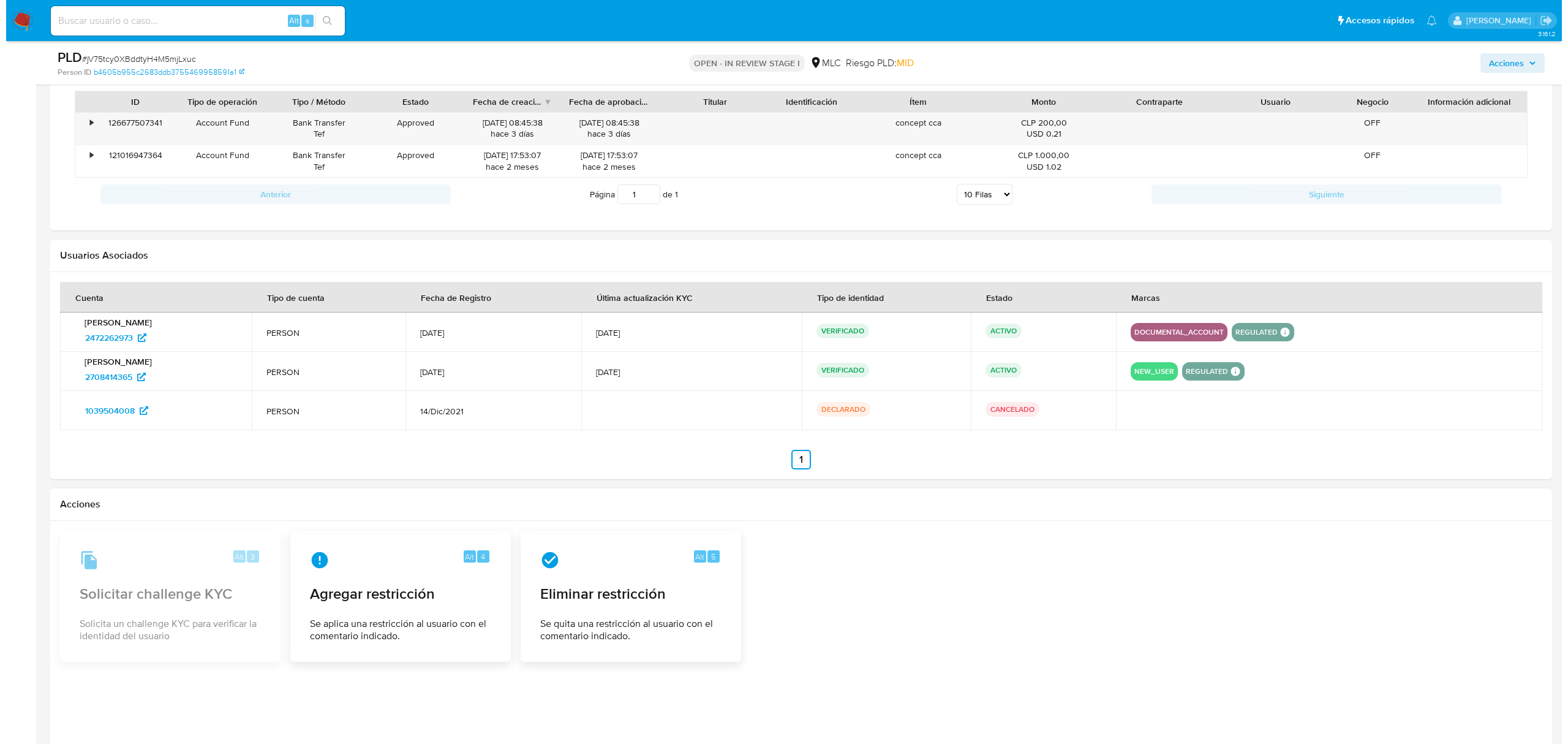
scroll to position [1700, 0]
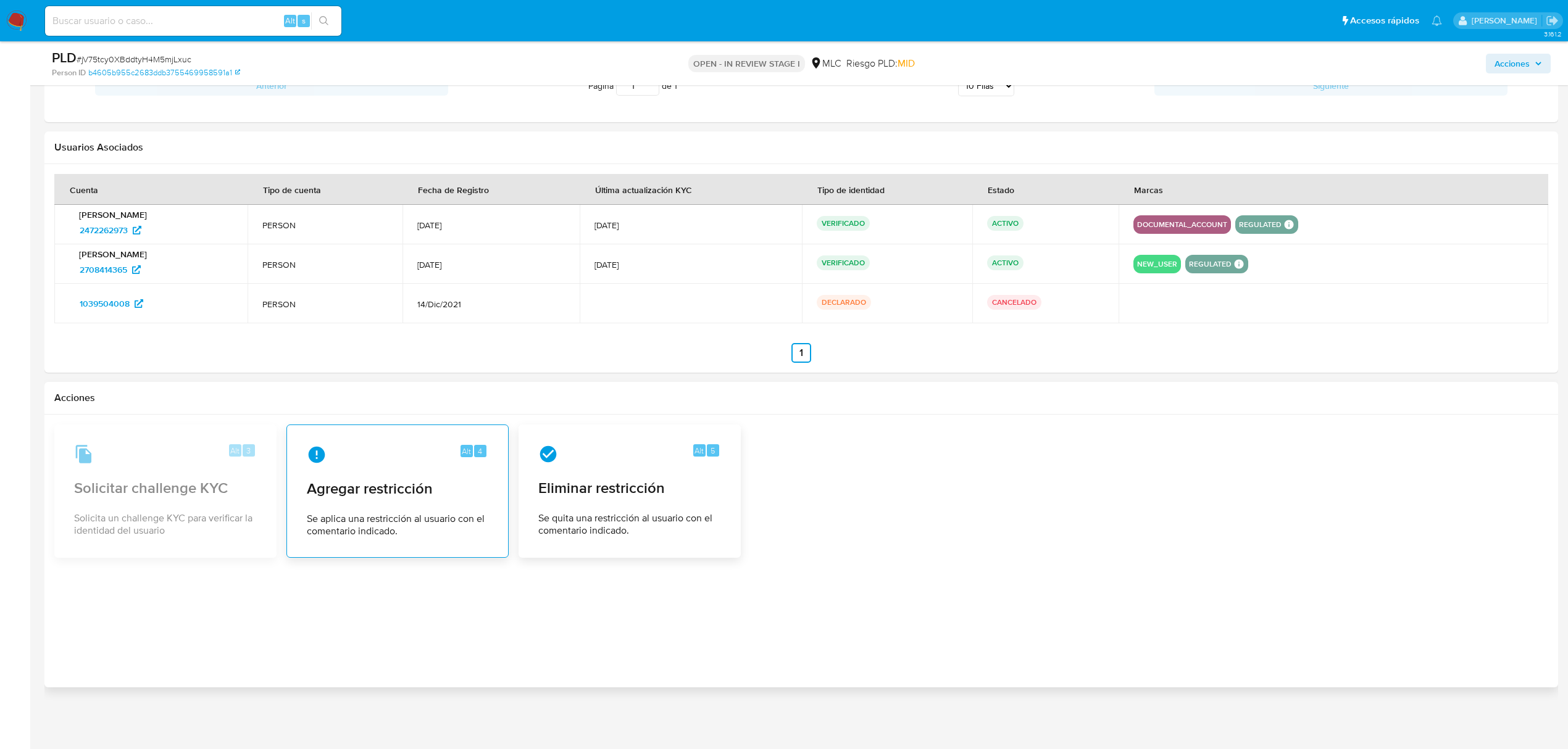
click at [408, 507] on div "Alt 4 Agregar restricción Se aplica una restricción al usuario con el comentari…" at bounding box center [397, 490] width 201 height 112
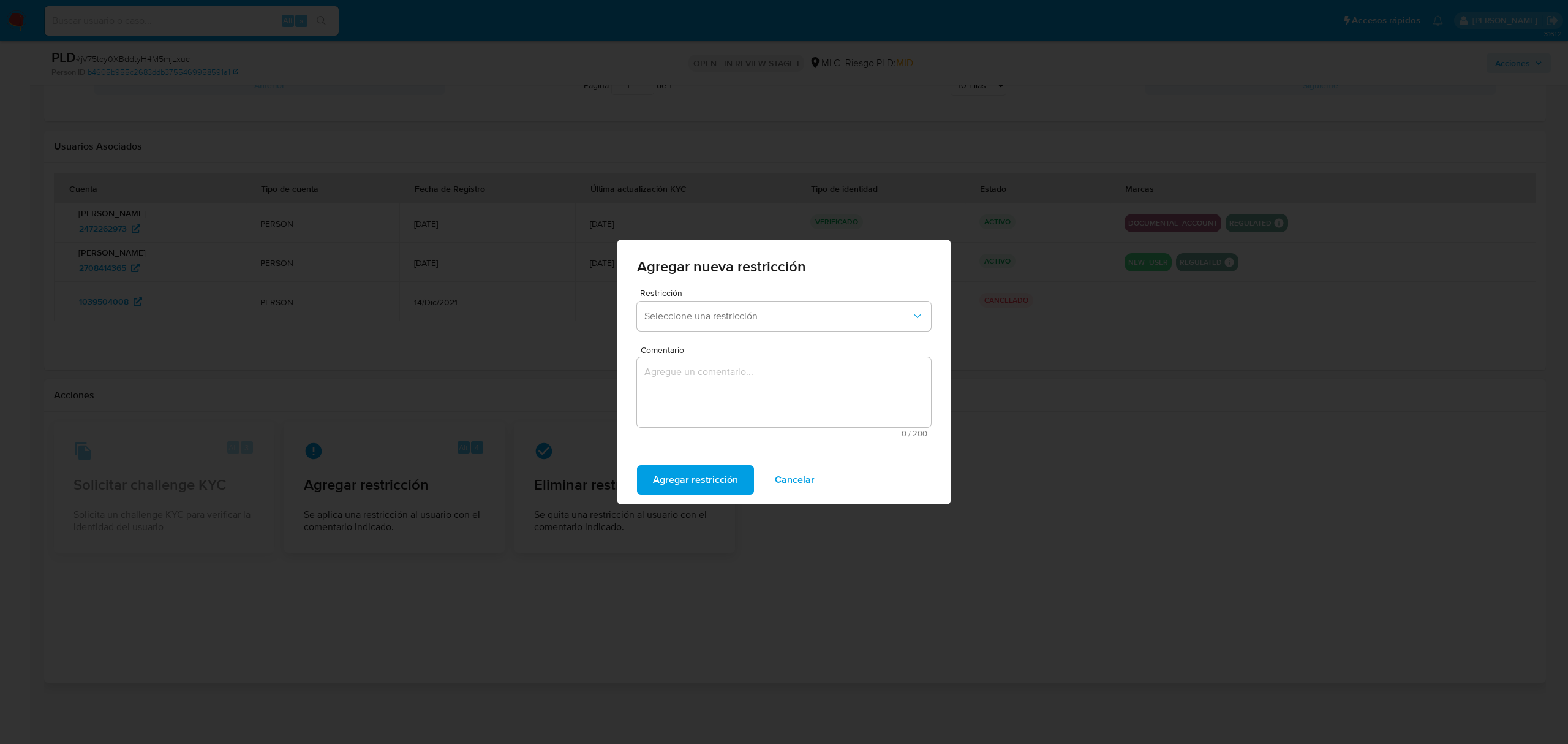
click at [756, 300] on div "Restricción Seleccione una restricción" at bounding box center [784, 312] width 294 height 47
click at [763, 310] on span "Seleccione una restricción" at bounding box center [778, 316] width 267 height 13
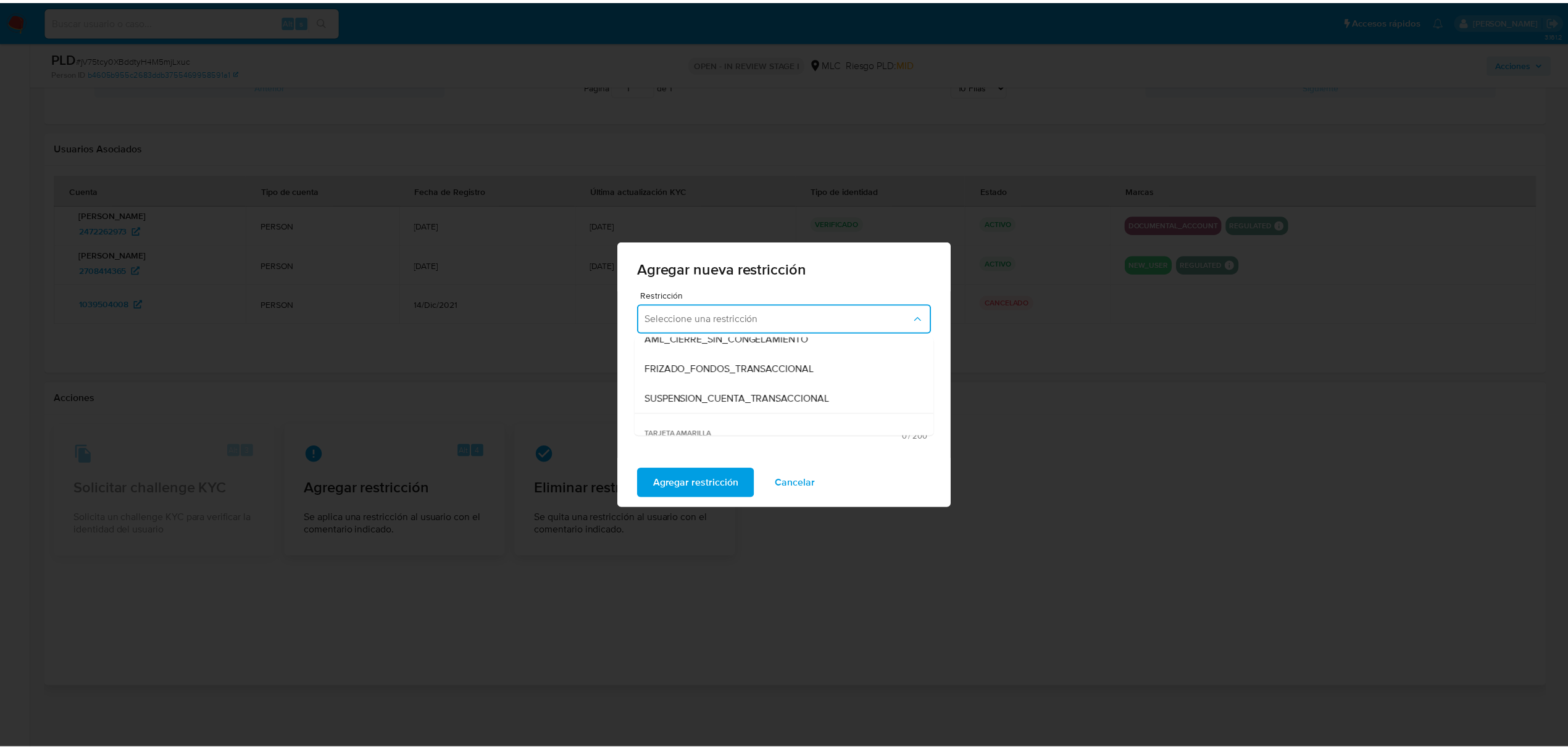
scroll to position [258, 0]
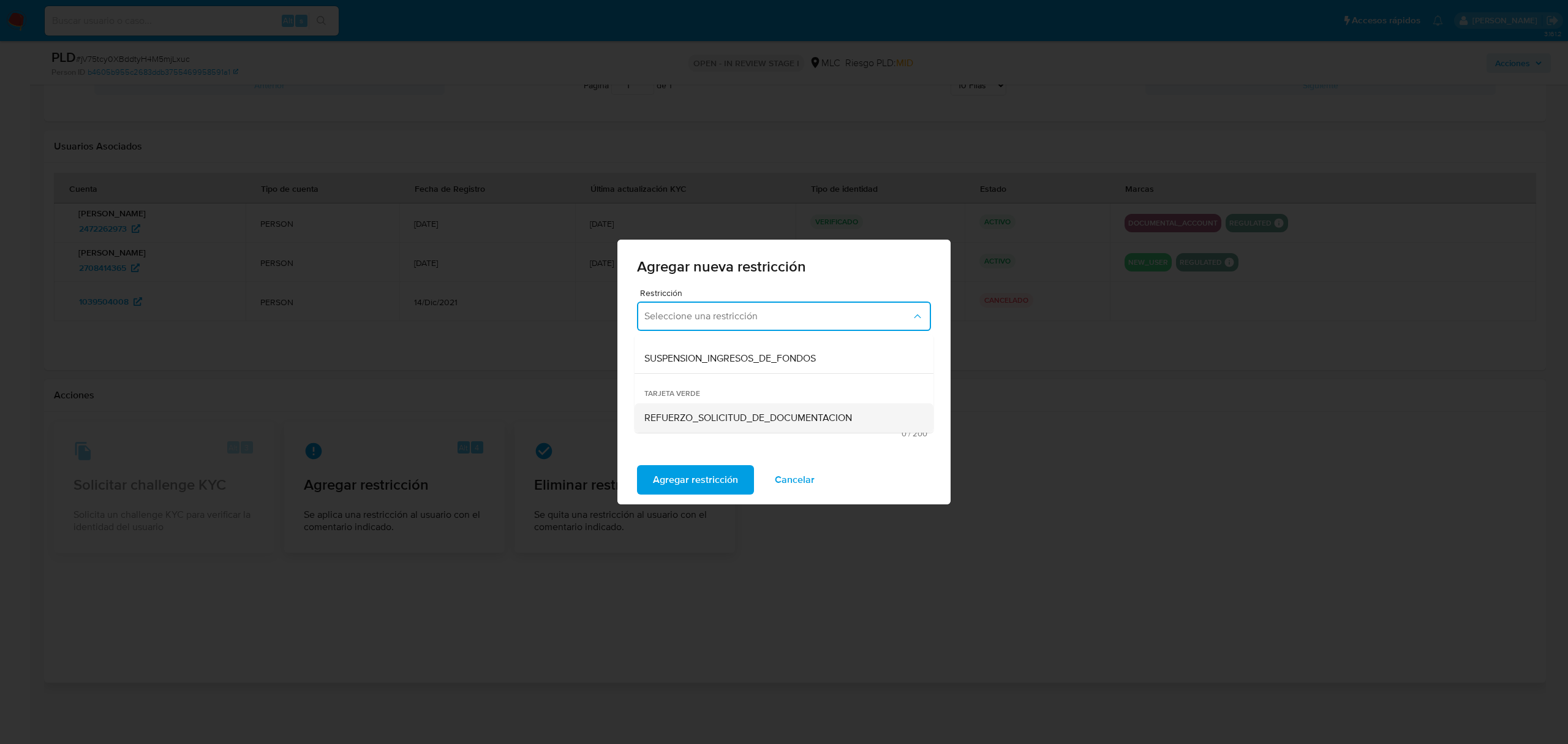
click at [727, 418] on span "REFUERZO_SOLICITUD_DE_DOCUMENTACION" at bounding box center [748, 418] width 208 height 13
click at [726, 399] on textarea "Comentario" at bounding box center [784, 392] width 294 height 70
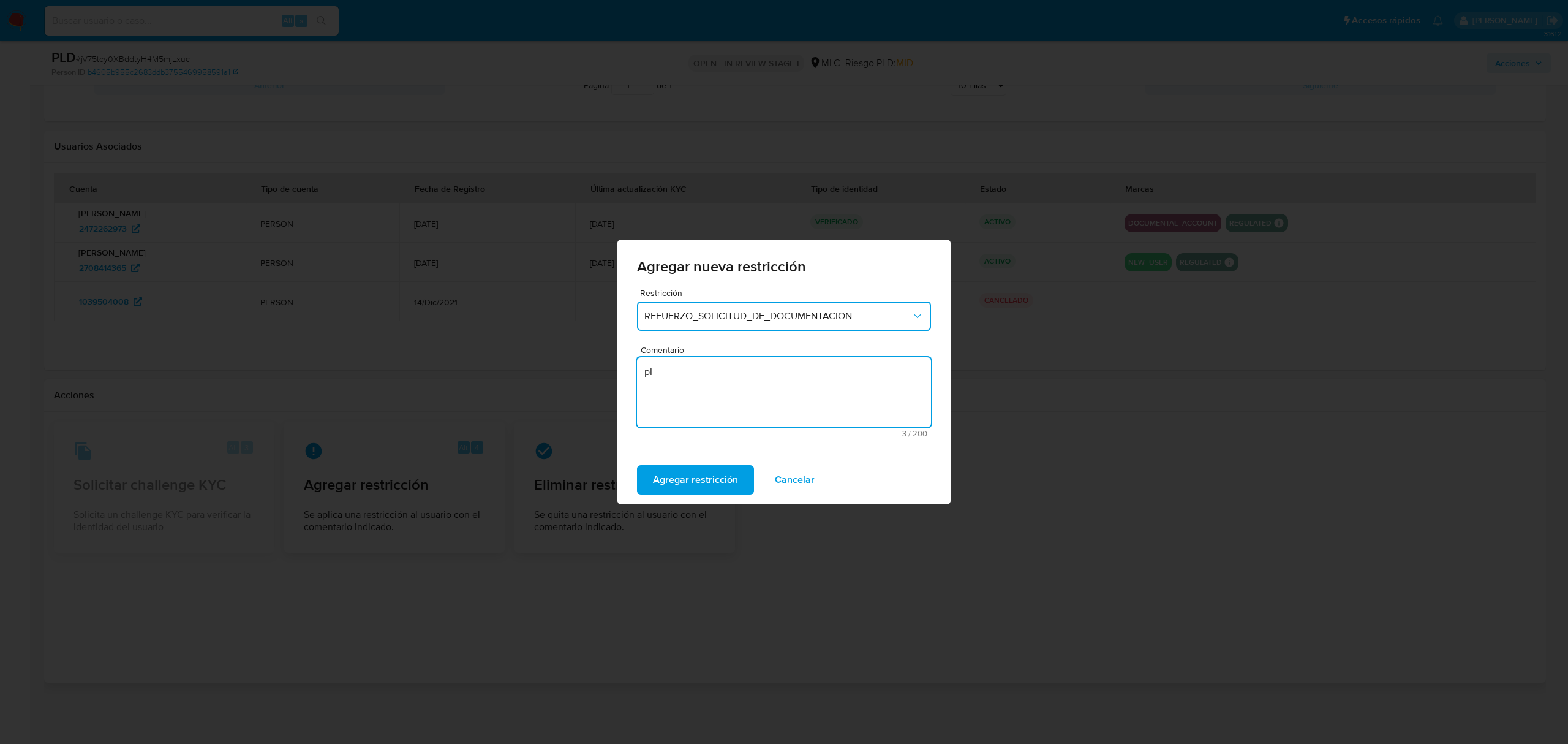
type textarea "p"
type textarea "P"
type textarea "Aplico tarjeta Verde"
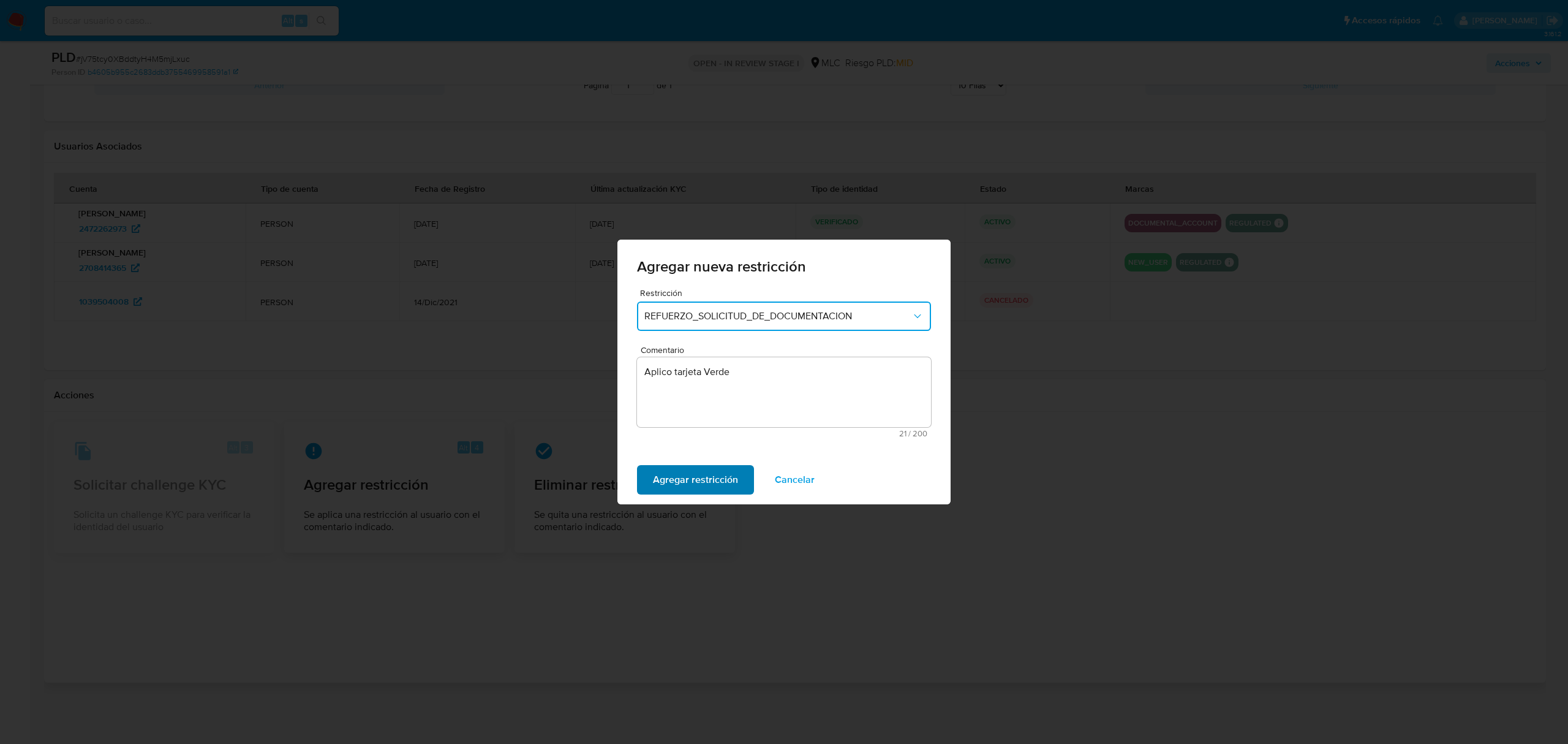
click at [719, 479] on span "Agregar restricción" at bounding box center [696, 479] width 85 height 27
click at [678, 479] on span "Confirmar" at bounding box center [675, 479] width 44 height 27
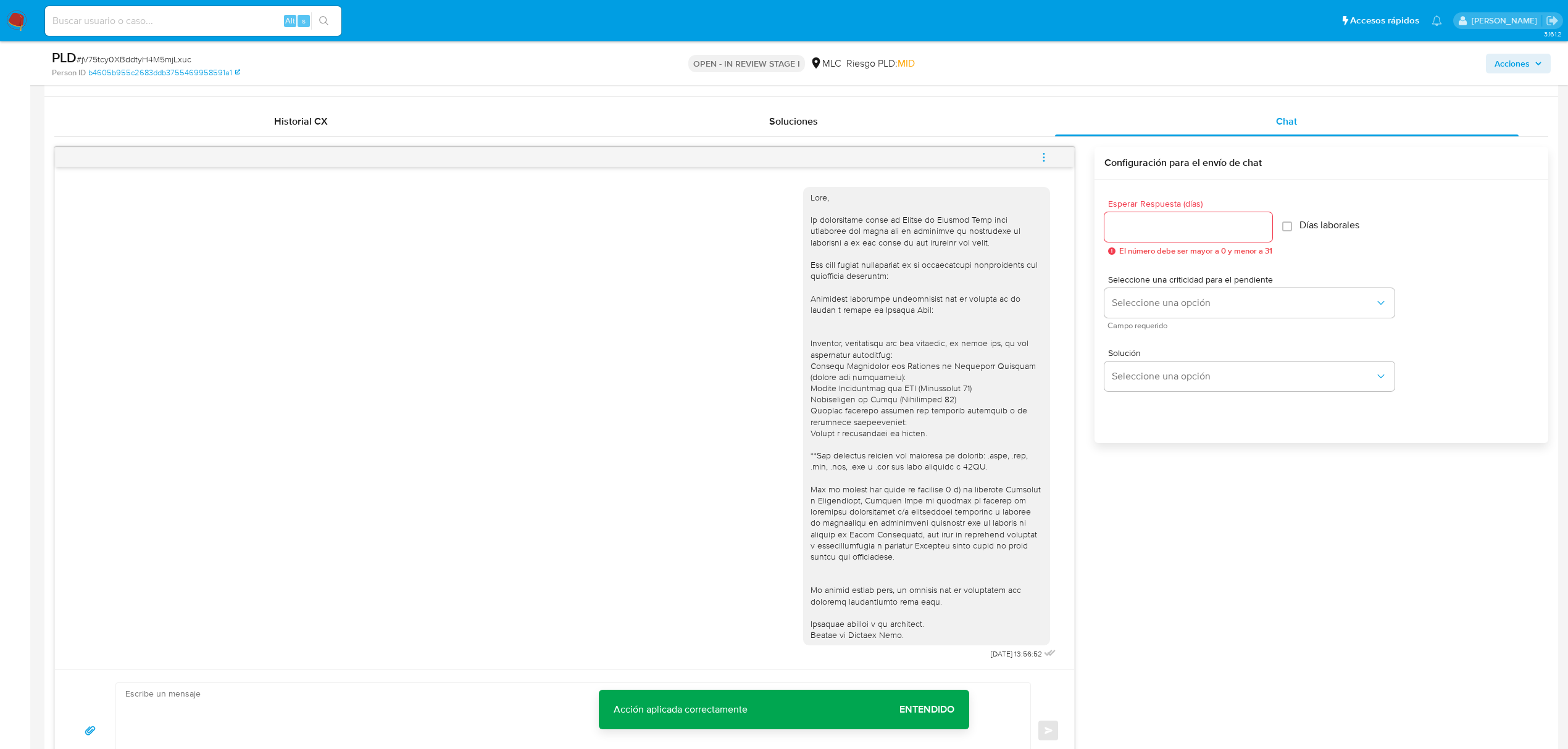
scroll to position [314, 0]
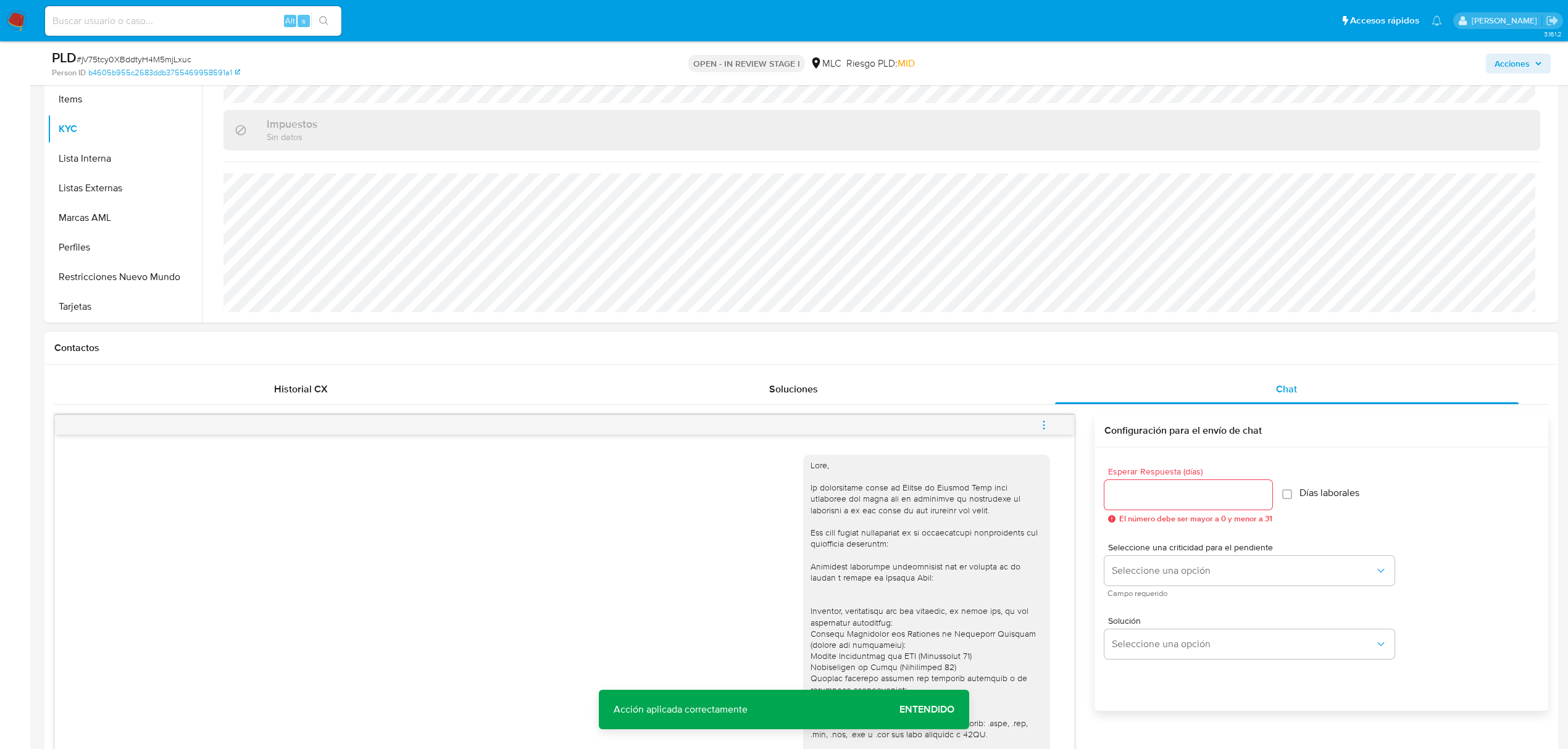
click at [1140, 494] on input "Esperar Respuesta (días)" at bounding box center [1188, 494] width 168 height 16
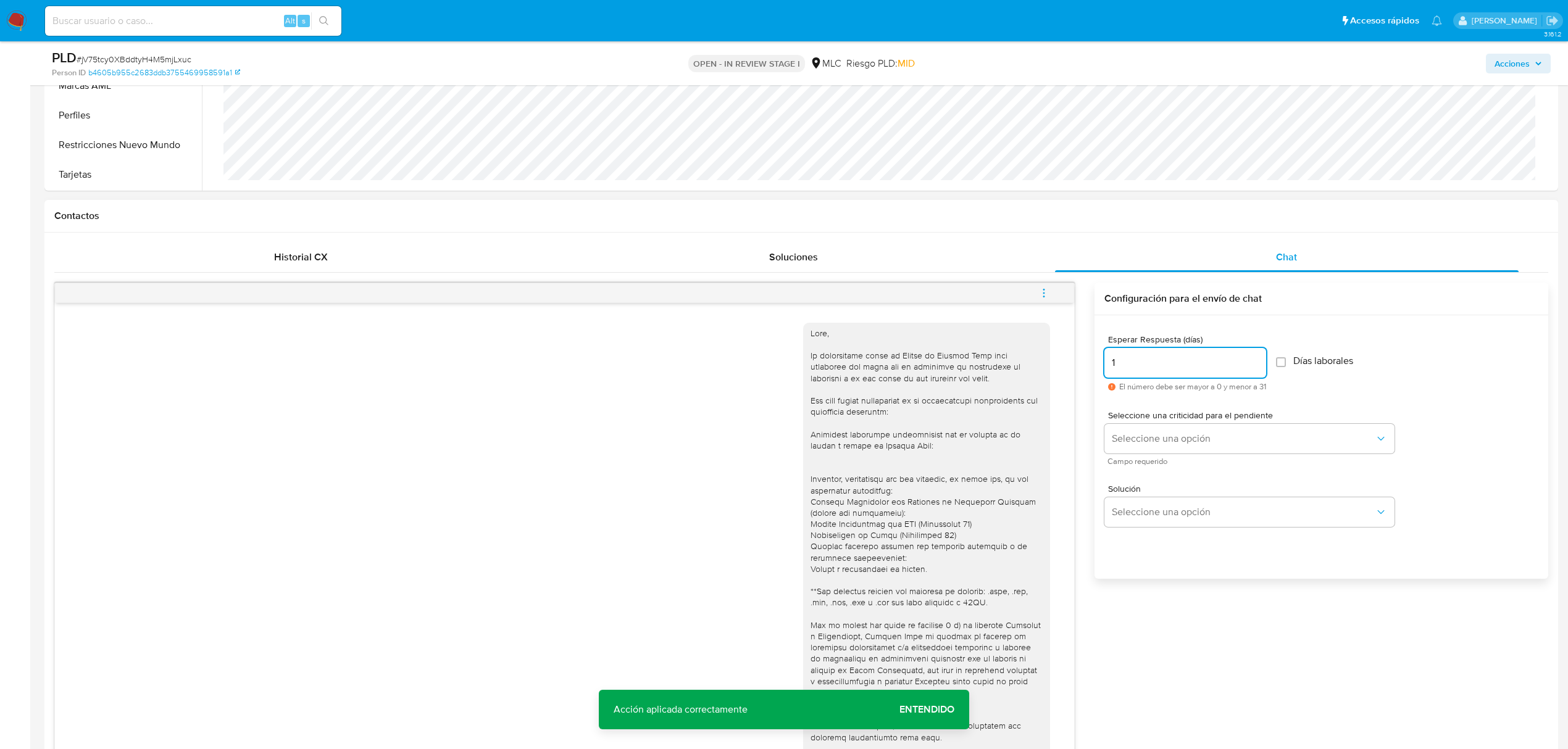
scroll to position [560, 0]
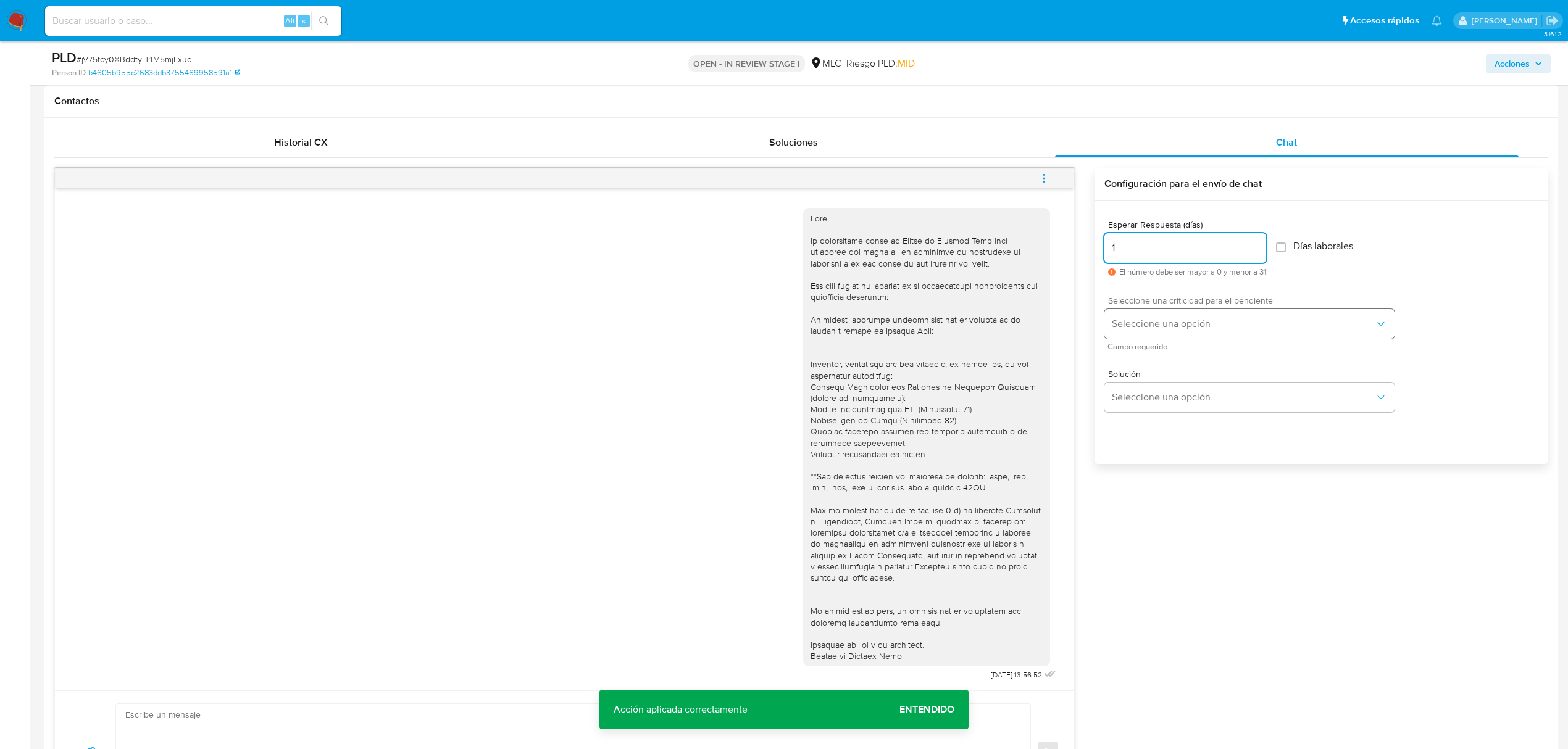
type input "1"
click at [1164, 328] on span "Seleccione una opción" at bounding box center [1243, 324] width 263 height 13
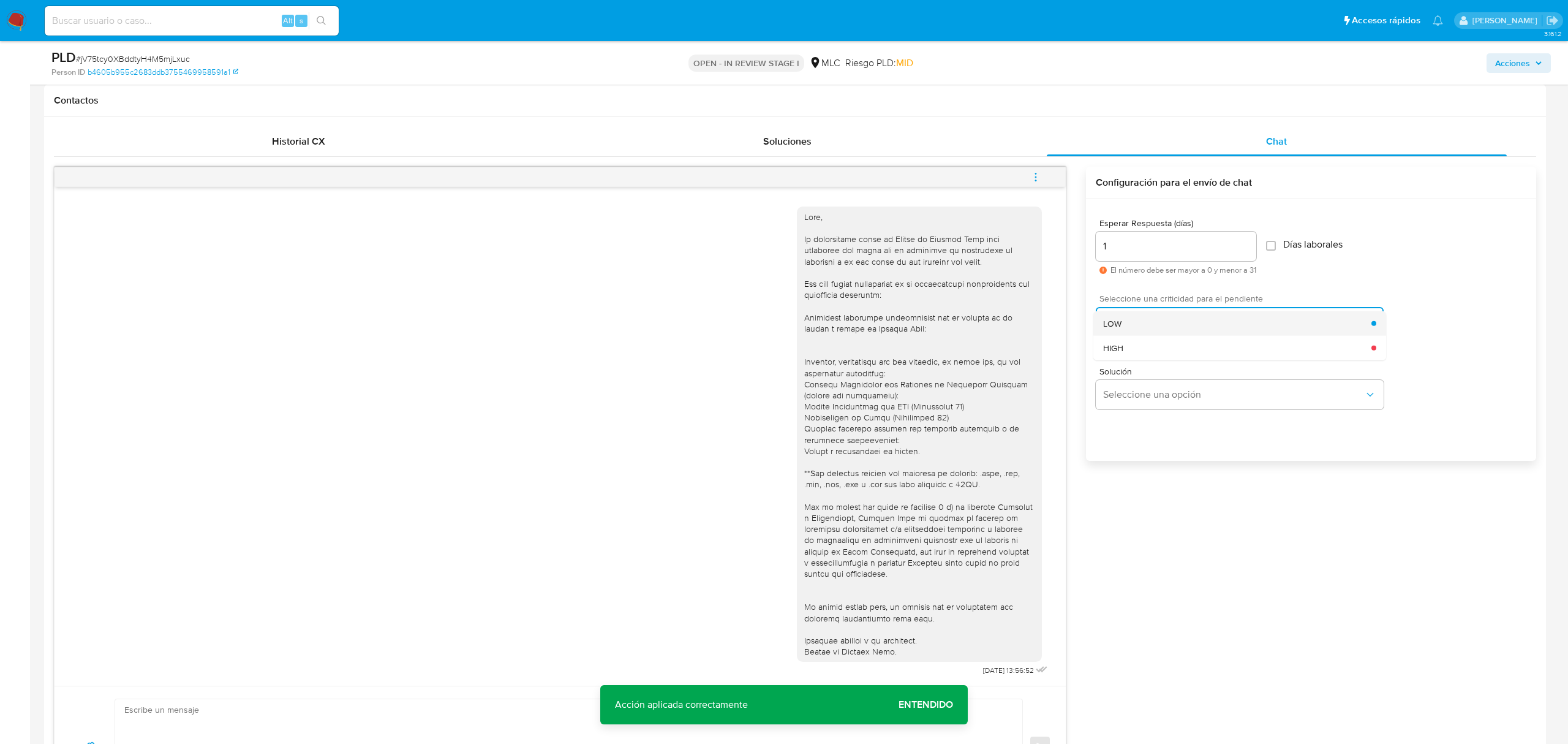
click at [1154, 326] on div "LOW" at bounding box center [1237, 323] width 269 height 24
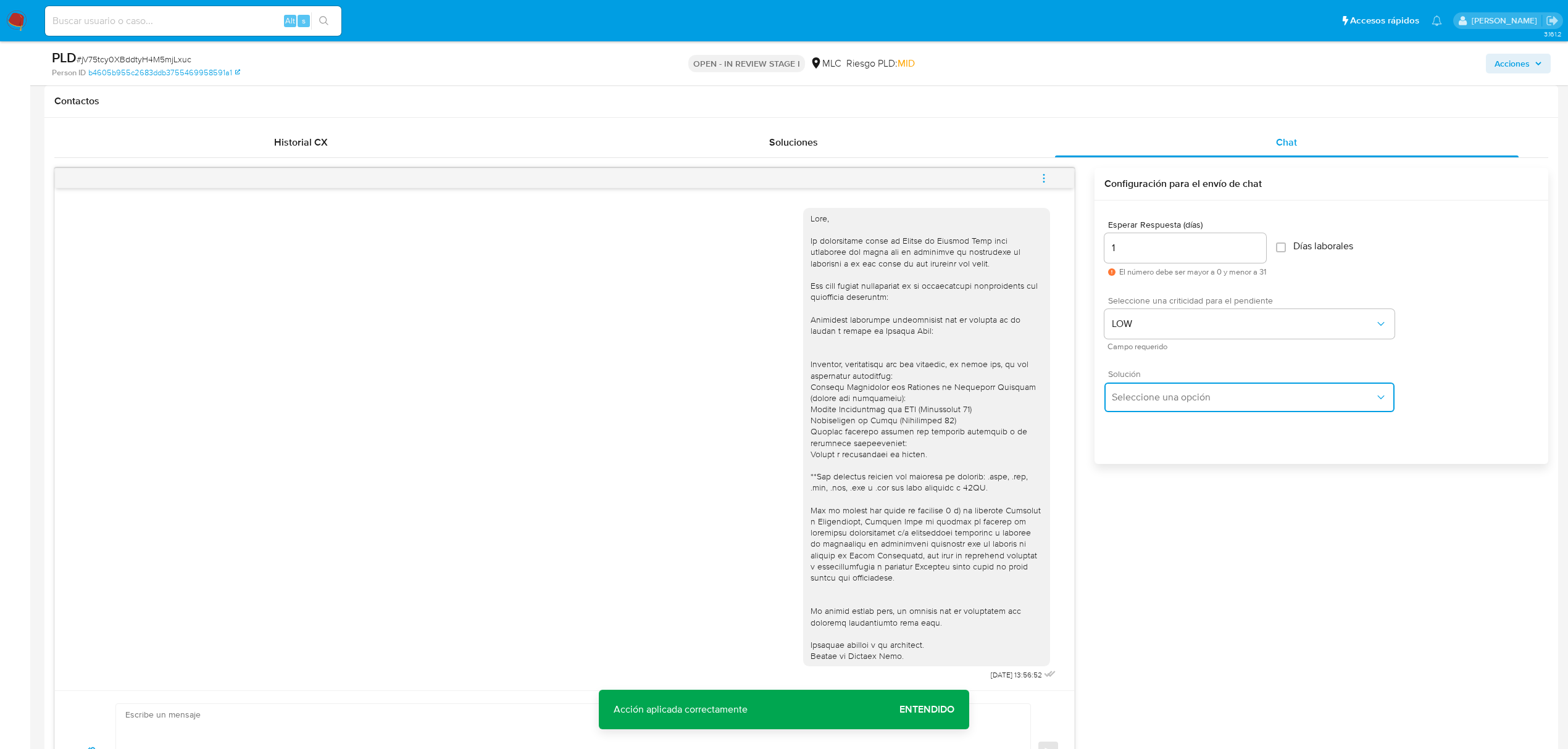
click at [1164, 399] on span "Seleccione una opción" at bounding box center [1243, 397] width 263 height 13
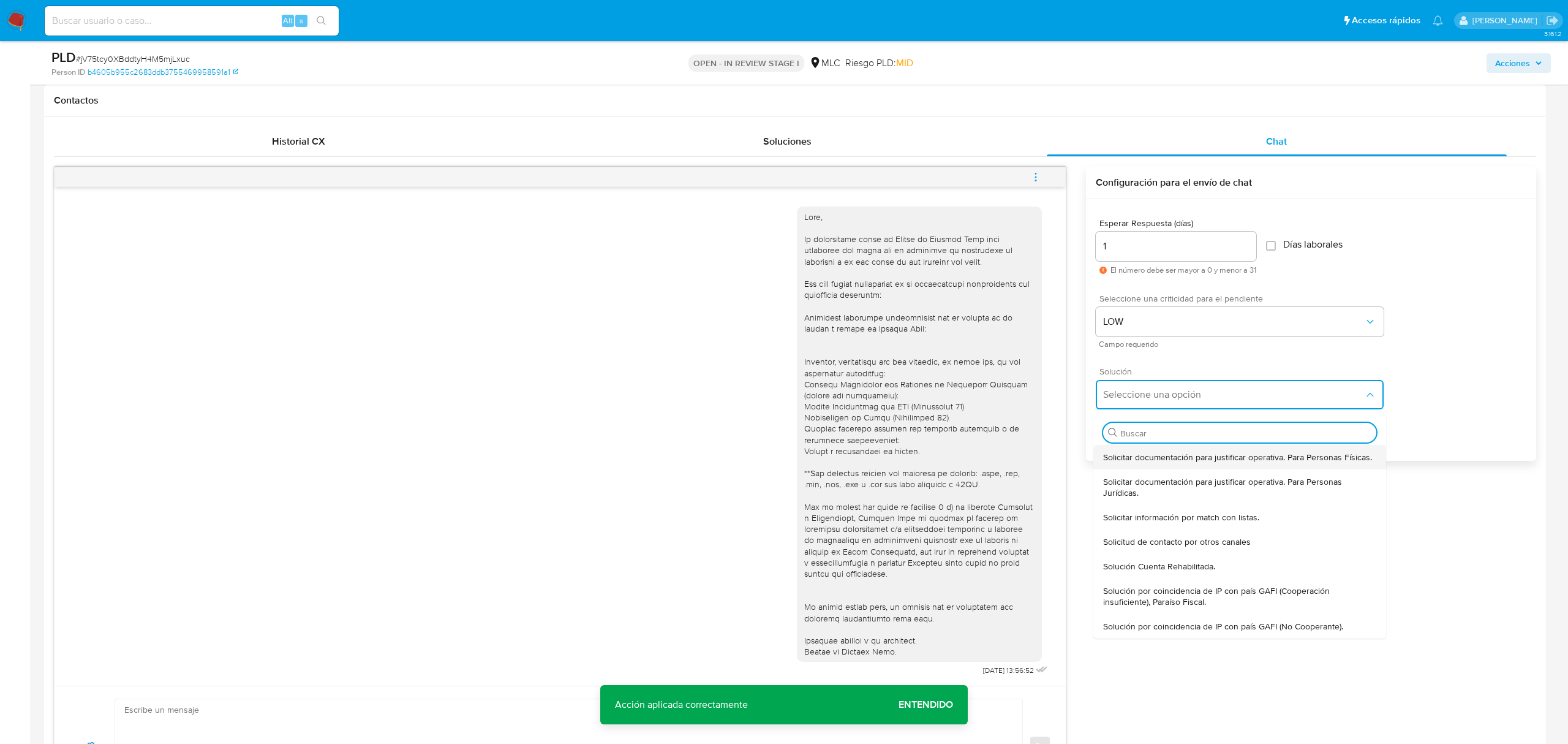
click at [1162, 454] on span "Solicitar documentación para justificar operativa. Para Personas Físicas." at bounding box center [1237, 457] width 269 height 11
type textarea "Hola ,Te contactamos dado que tu cuenta fue suspendida para una verificación de…"
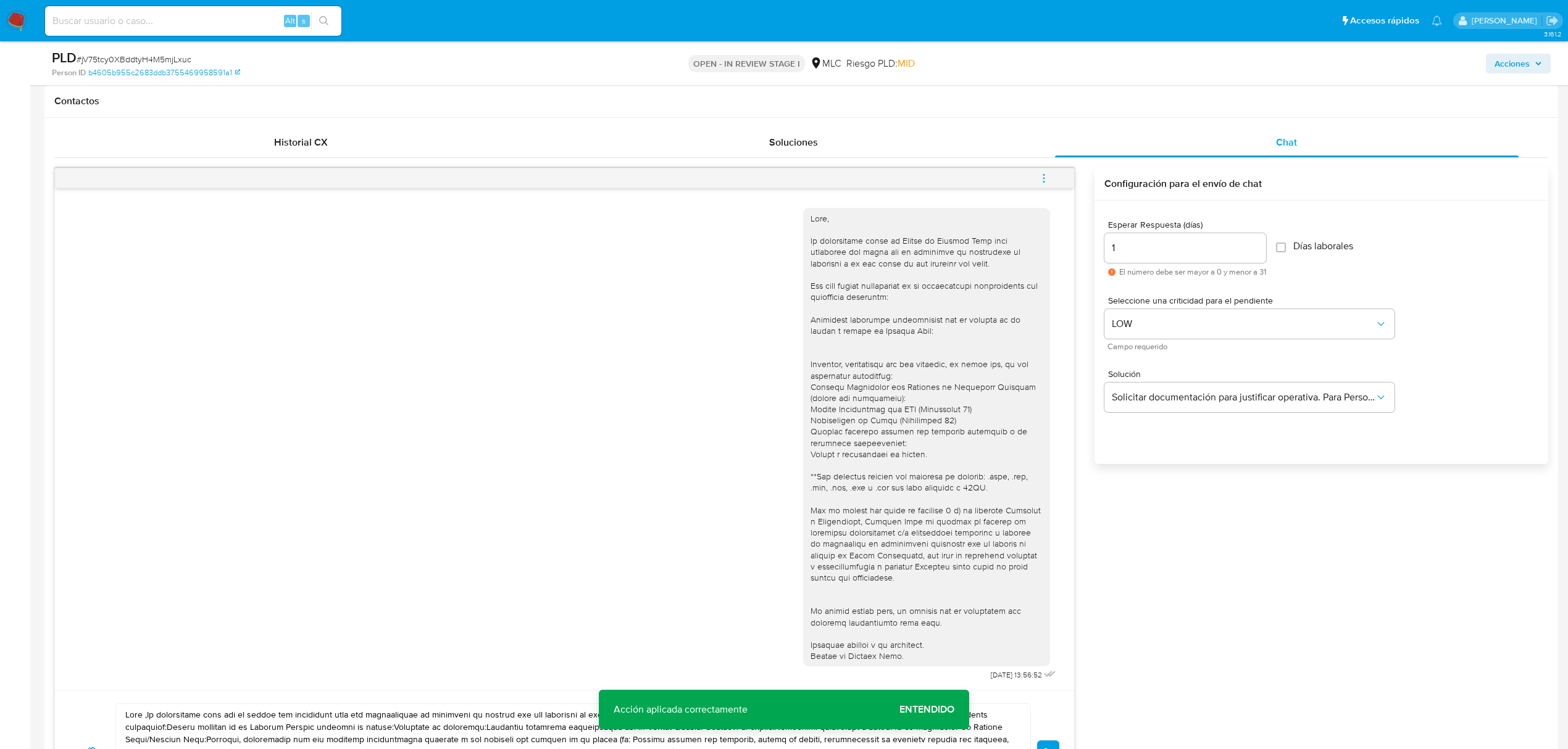
click at [1131, 240] on input "1" at bounding box center [1185, 248] width 162 height 16
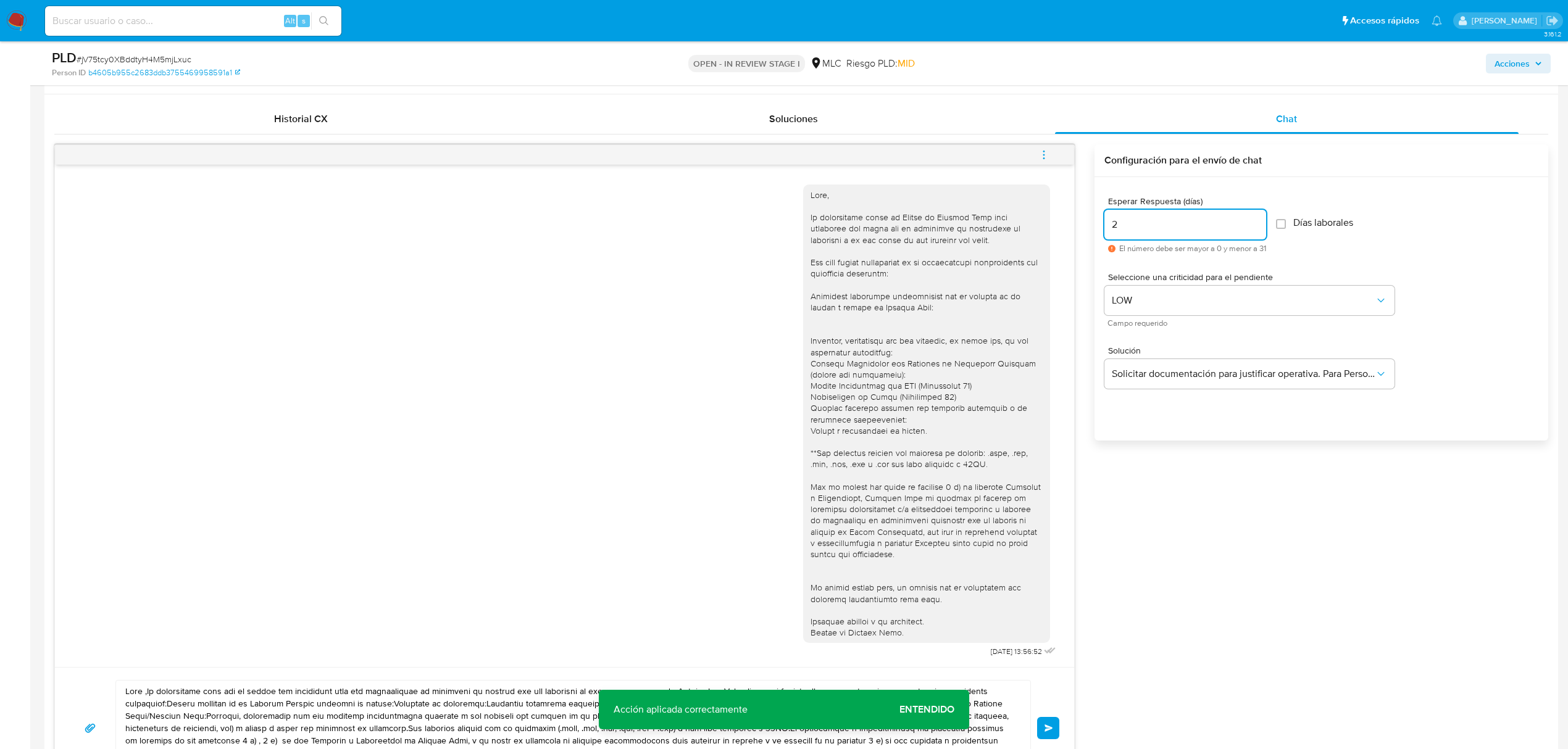
scroll to position [971, 0]
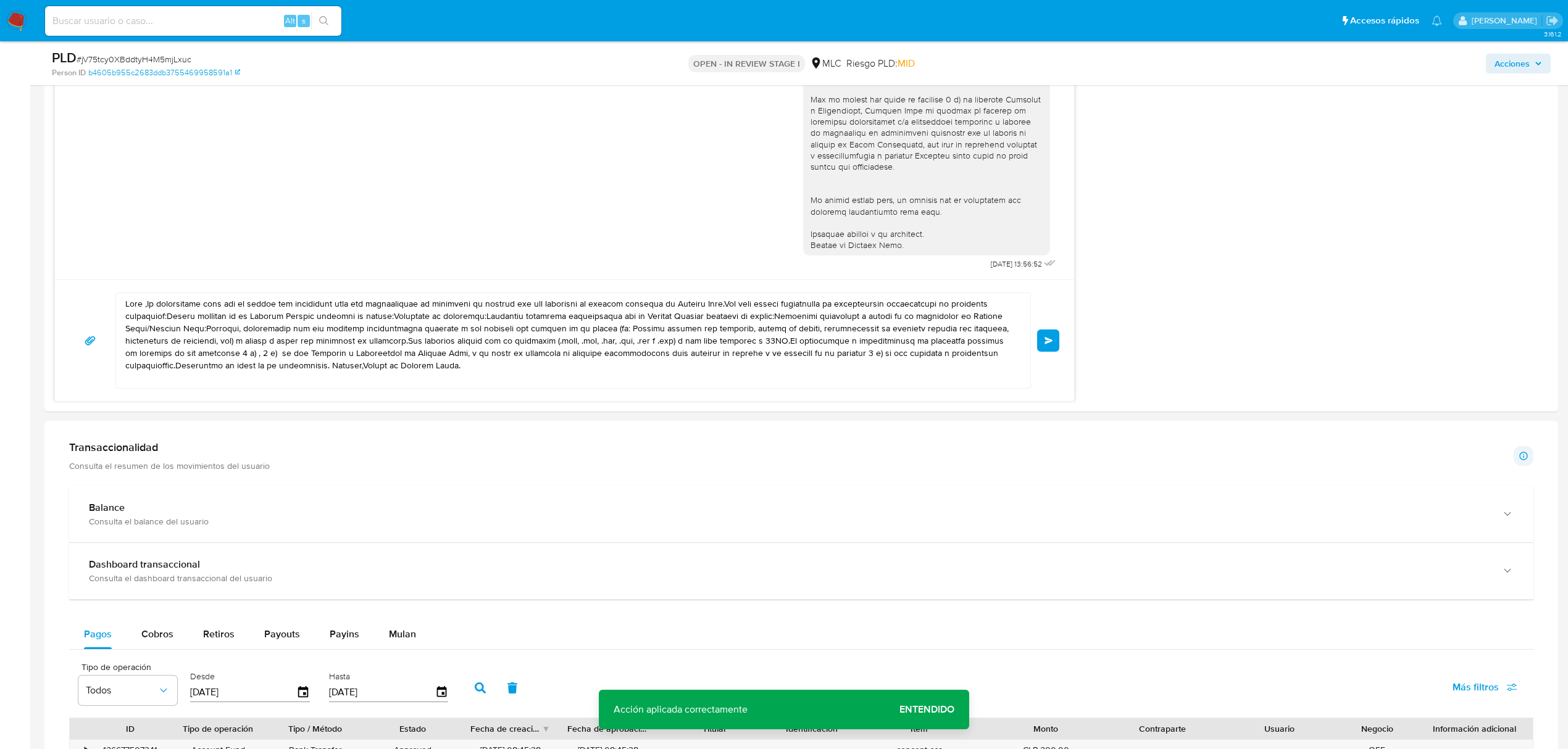
type input "2"
drag, startPoint x: 482, startPoint y: 366, endPoint x: 0, endPoint y: 258, distance: 494.0
click at [0, 258] on section "Bandeja Tablero Screening Búsqueda en Listas Watchlist Herramientas Operaciones…" at bounding box center [784, 257] width 1568 height 2456
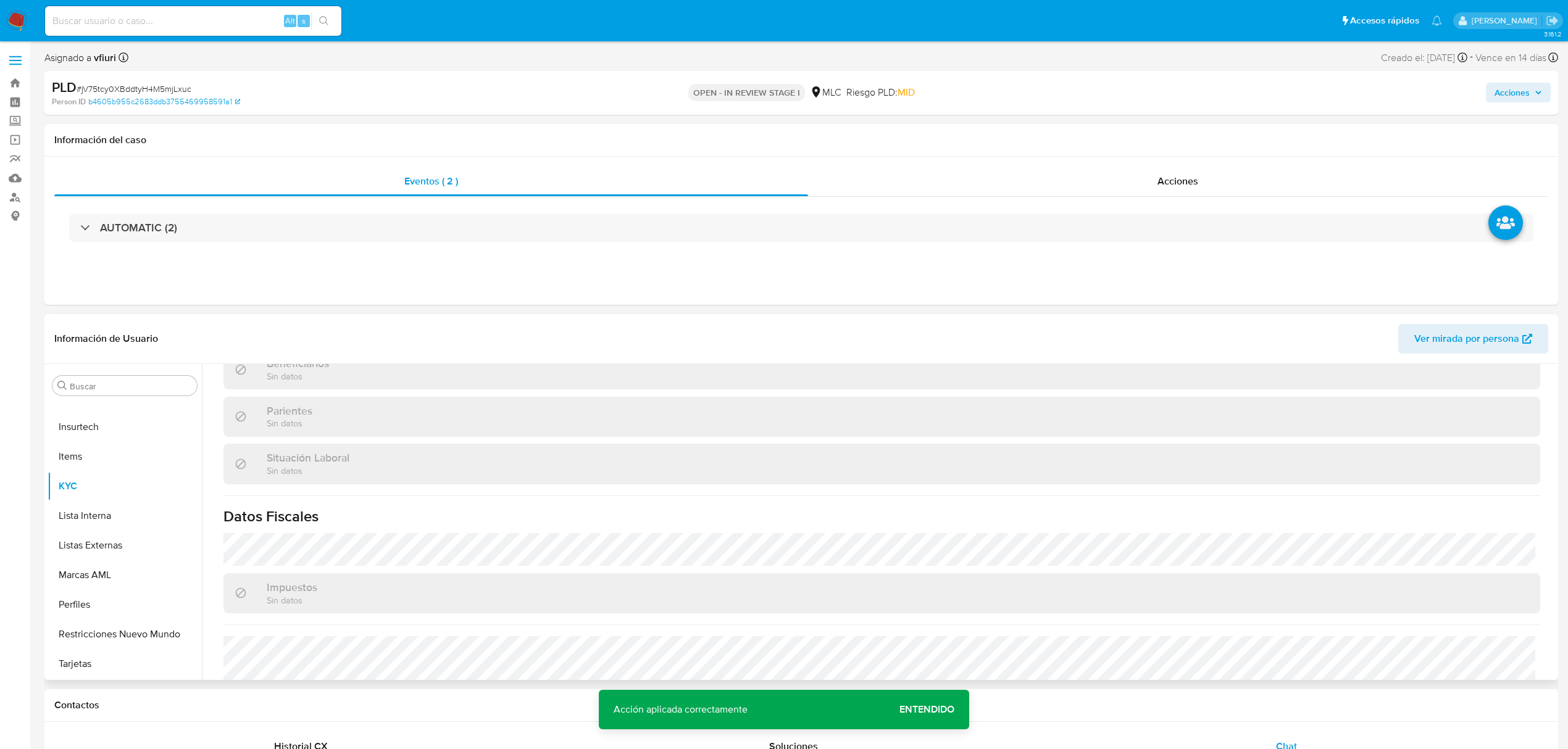
scroll to position [0, 0]
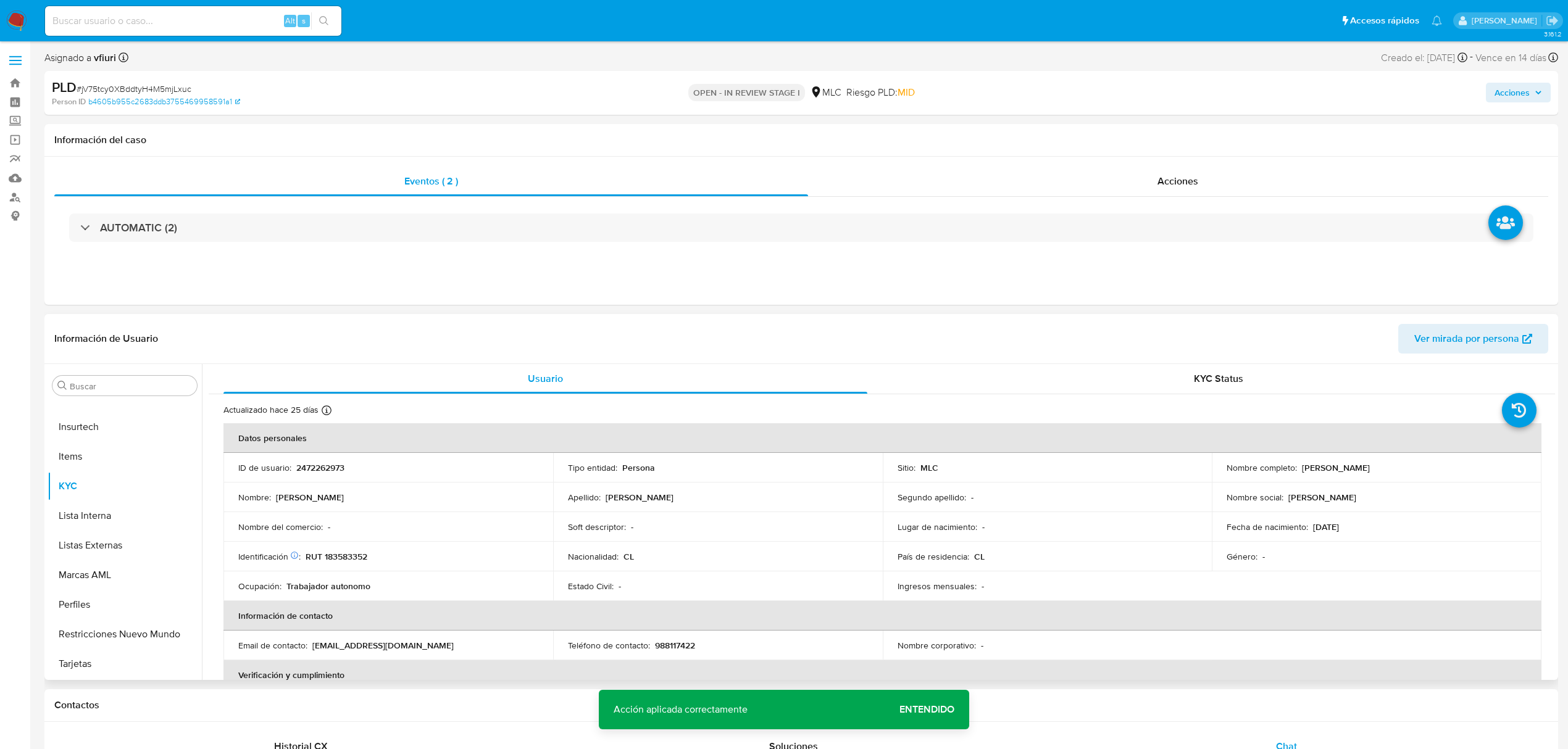
click at [1312, 462] on p "Jorge Nicolás Zúñiga González" at bounding box center [1336, 467] width 68 height 11
copy p "Jorge"
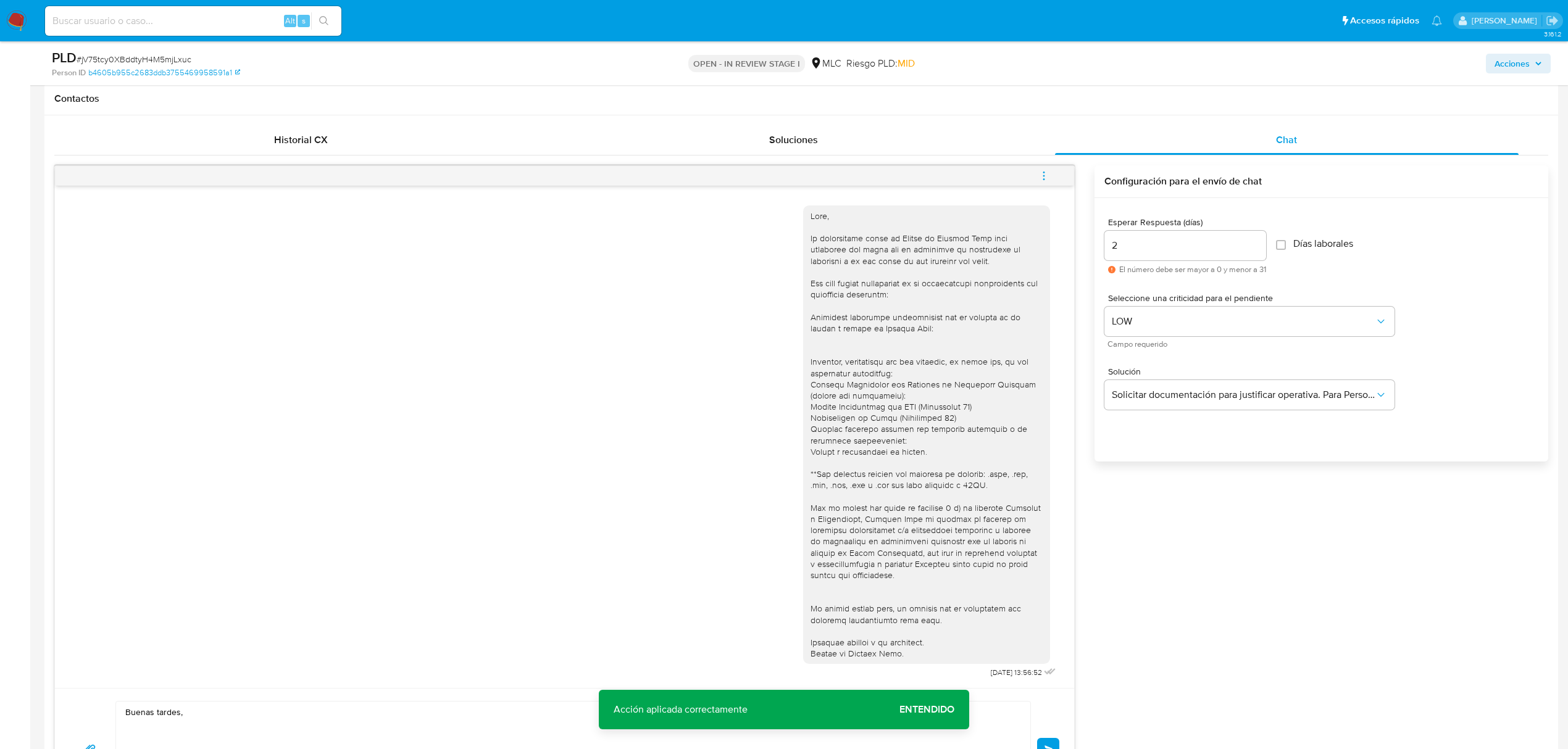
scroll to position [822, 0]
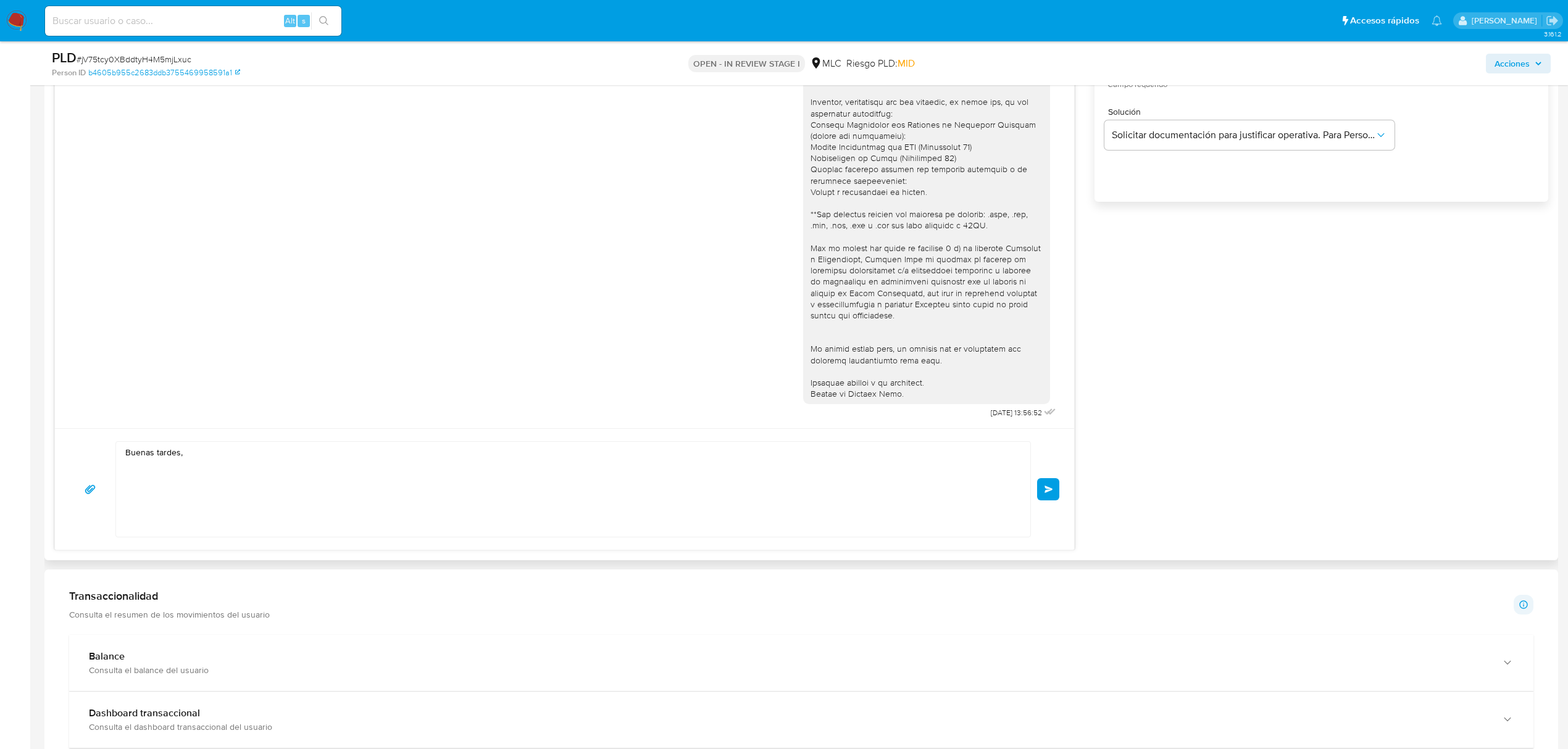
click at [219, 462] on textarea "Buenas tardes," at bounding box center [570, 489] width 890 height 95
paste textarea "Jorge"
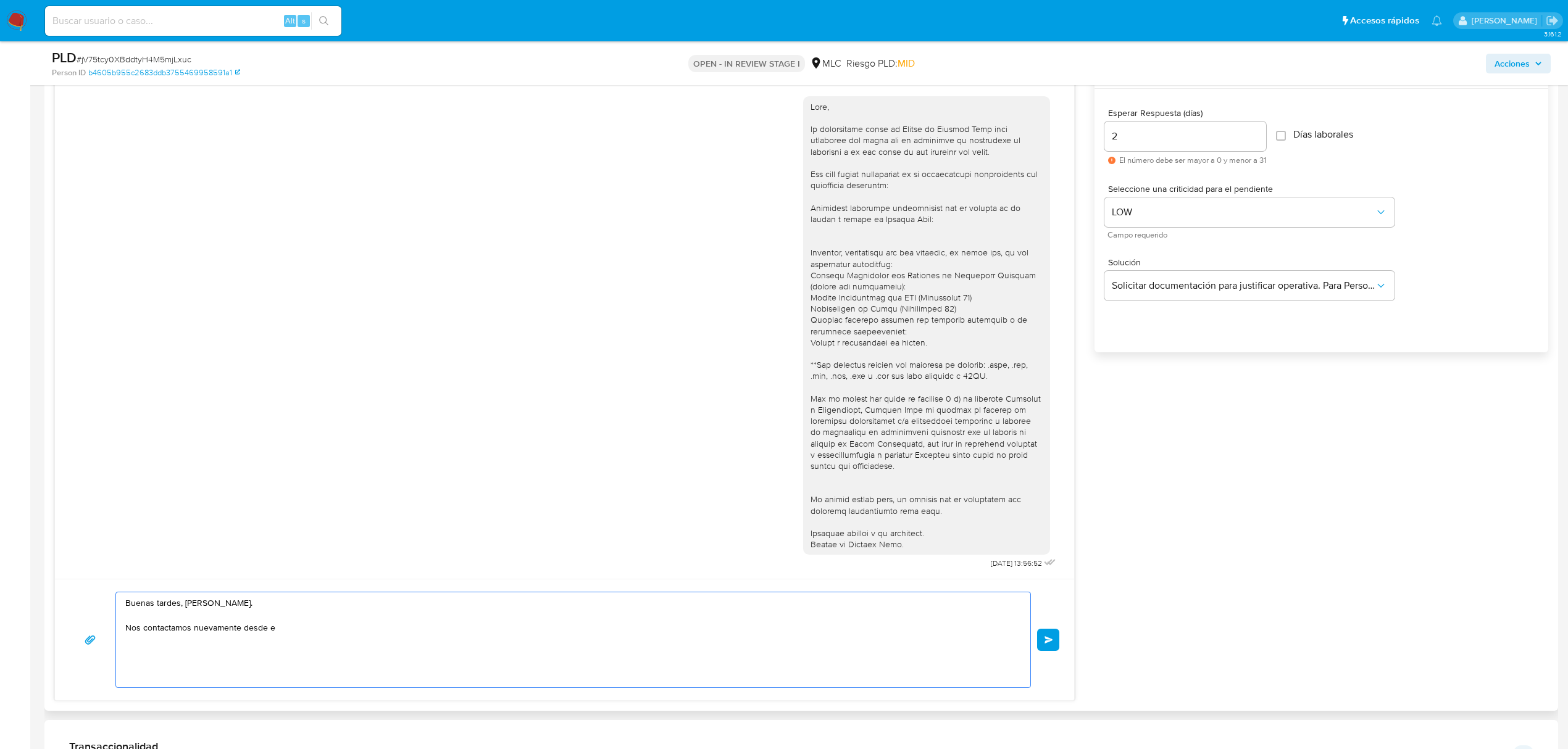
scroll to position [658, 0]
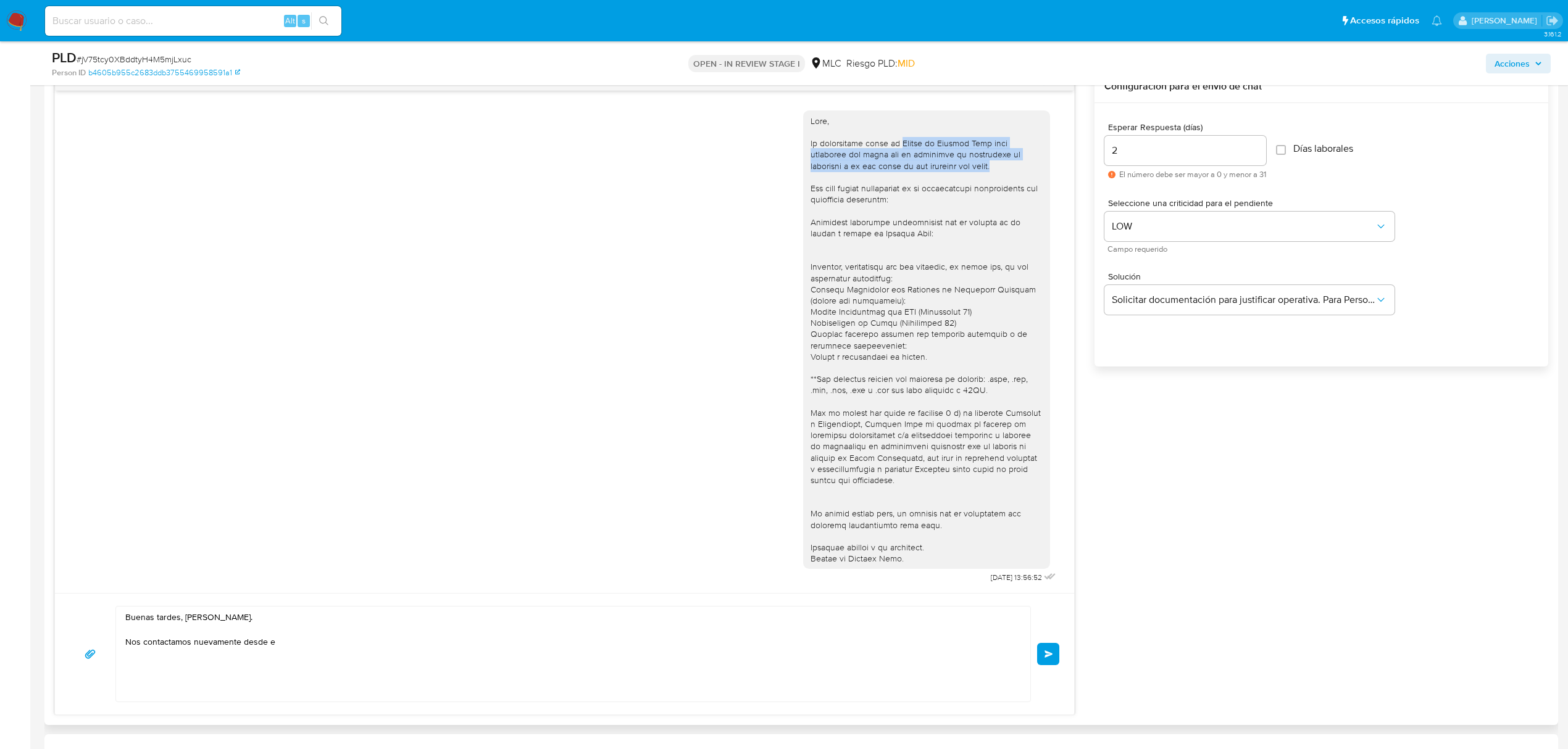
drag, startPoint x: 954, startPoint y: 170, endPoint x: 905, endPoint y: 147, distance: 54.1
click at [905, 147] on div at bounding box center [926, 340] width 232 height 449
copy div "Equipo de Mercado Pago para verificar tus datos con la finalidad de garantizar …"
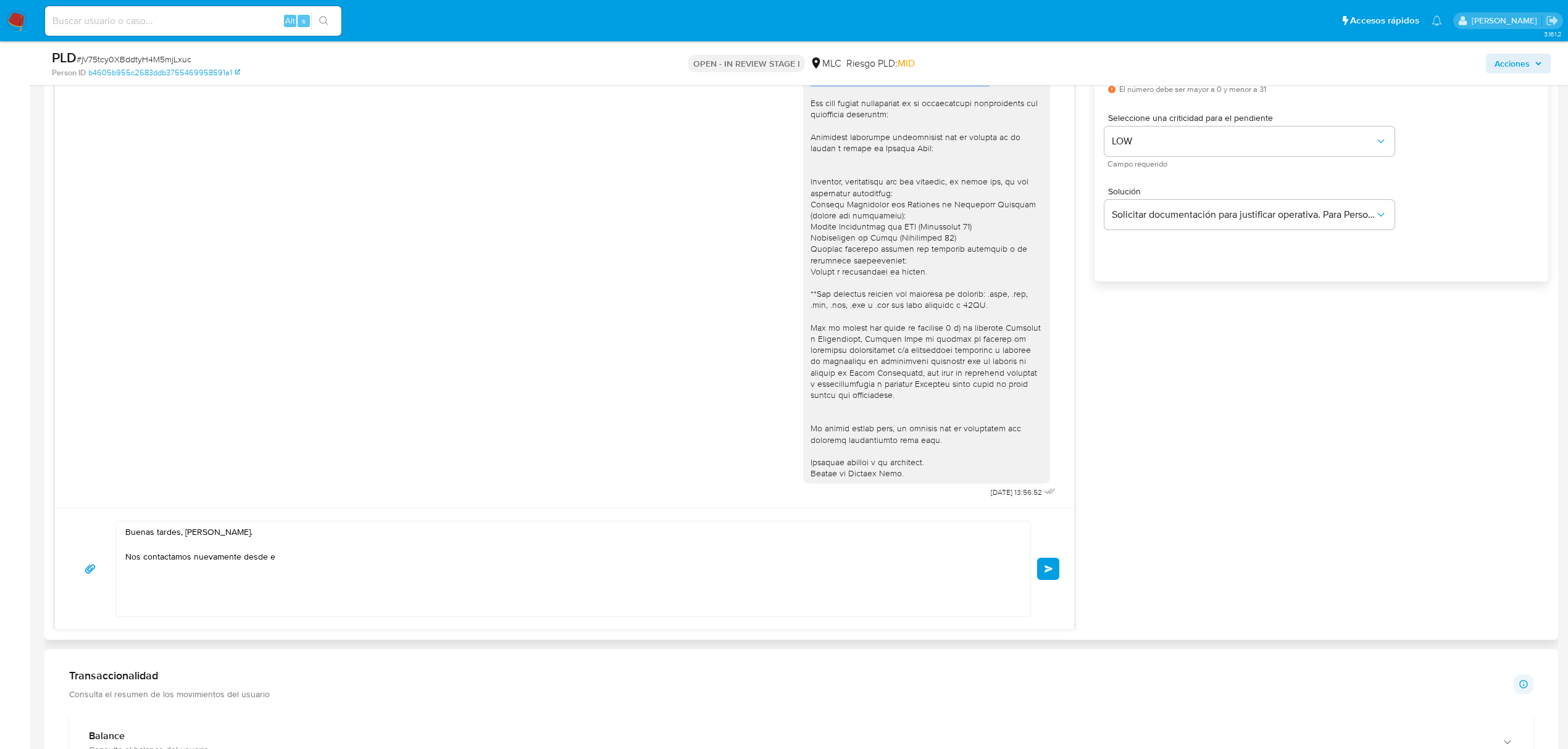
scroll to position [905, 0]
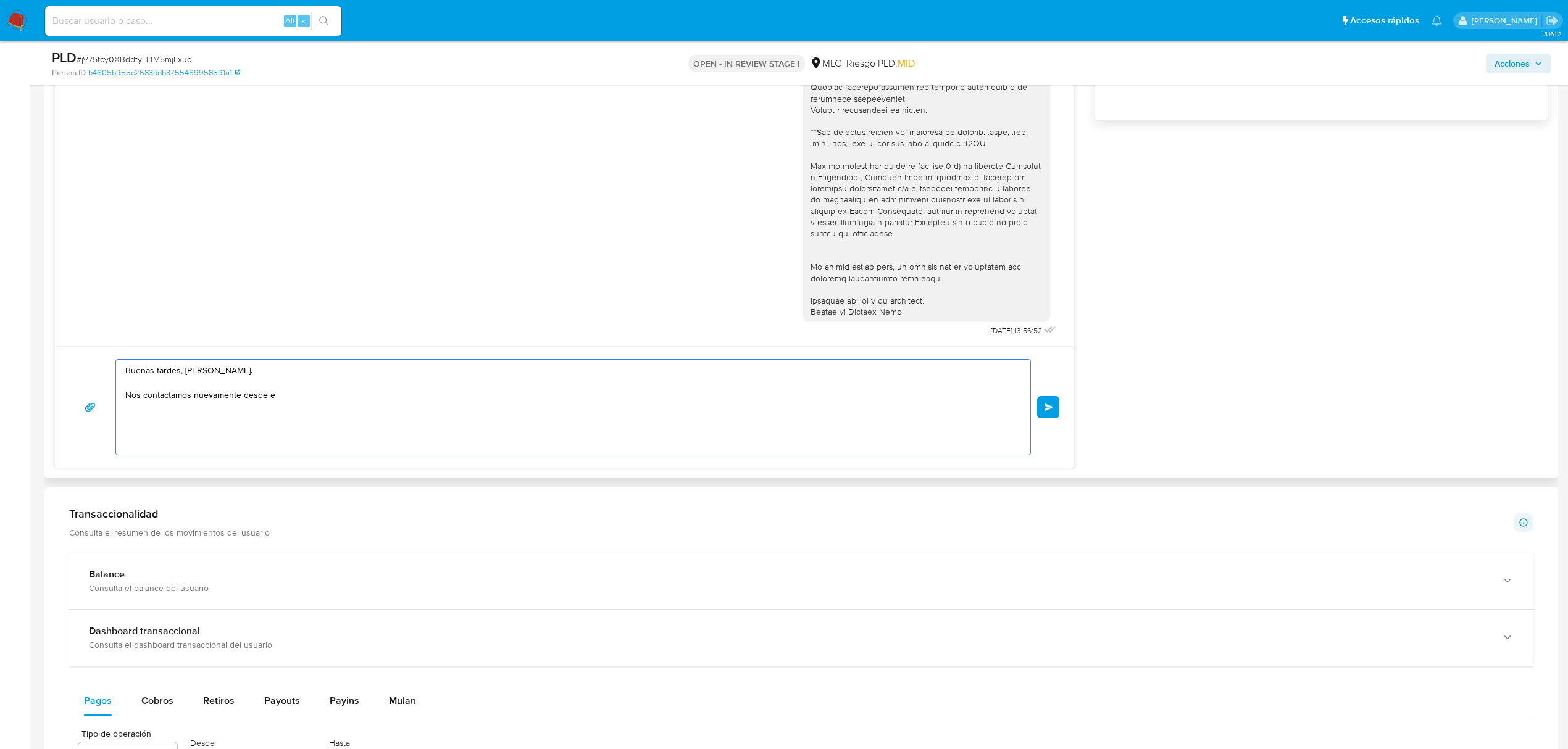
click at [297, 395] on textarea "Buenas tardes, Jorge. Nos contactamos nuevamente desde e" at bounding box center [570, 407] width 890 height 95
drag, startPoint x: 268, startPoint y: 400, endPoint x: 278, endPoint y: 398, distance: 10.2
click at [278, 398] on textarea "Buenas tardes, Jorge. Nos contactamos nuevamente desde e" at bounding box center [570, 407] width 890 height 95
paste textarea "Equipo de Mercado Pago para verificar tus datos con la finalidad de garantizar …"
click at [267, 397] on textarea "Buenas tardes, Jorge. Nos contactamos nuevamente desde Equipo de Mercado Pago p…" at bounding box center [570, 407] width 890 height 95
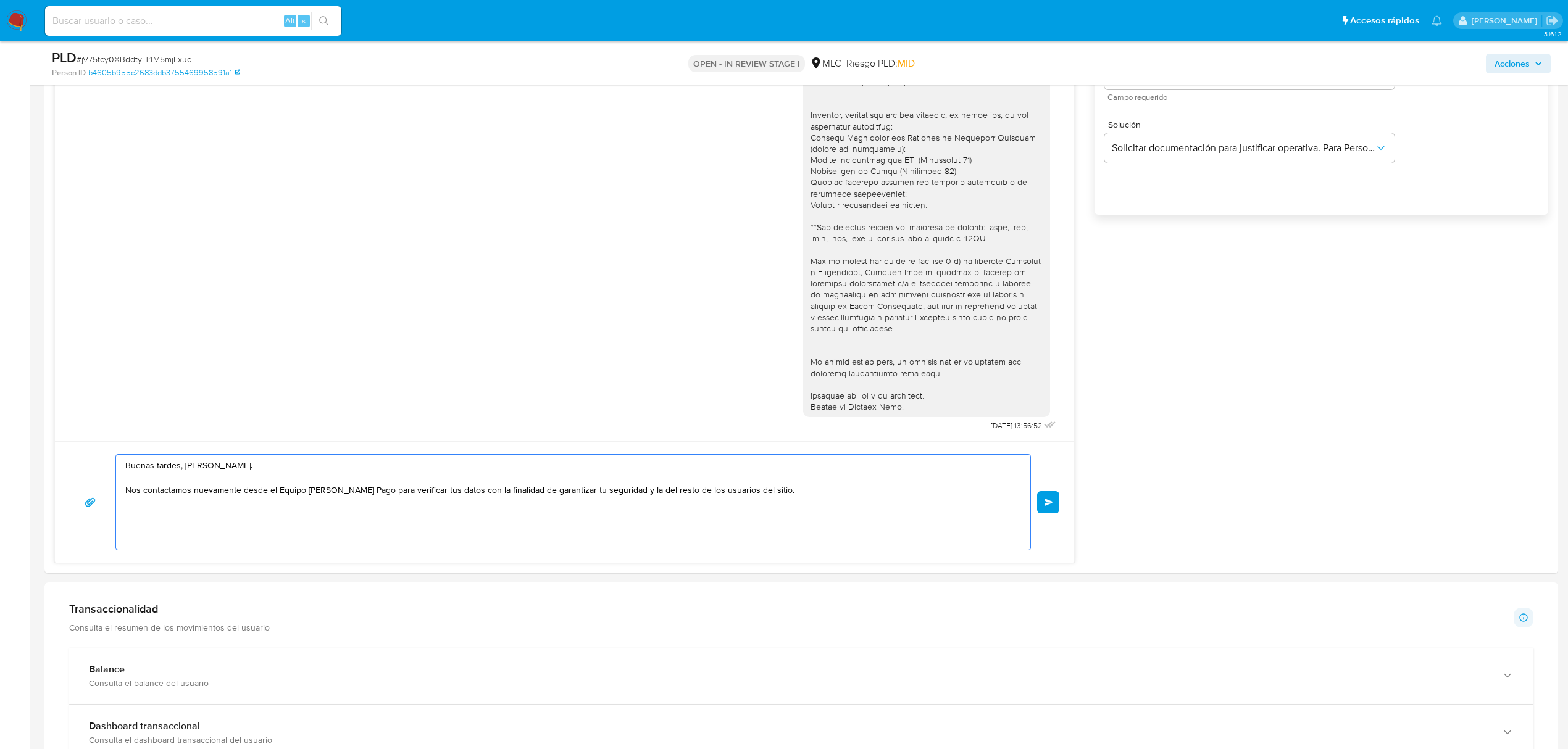
scroll to position [807, 0]
click at [820, 516] on textarea "Buenas tardes, Jorge. Nos contactamos nuevamente desde el Equipo de Mercado Pag…" at bounding box center [570, 504] width 890 height 95
click at [813, 501] on textarea "Buenas tardes, Jorge. Nos contactamos nuevamente desde el Equipo de Mercado Pag…" at bounding box center [570, 504] width 890 height 95
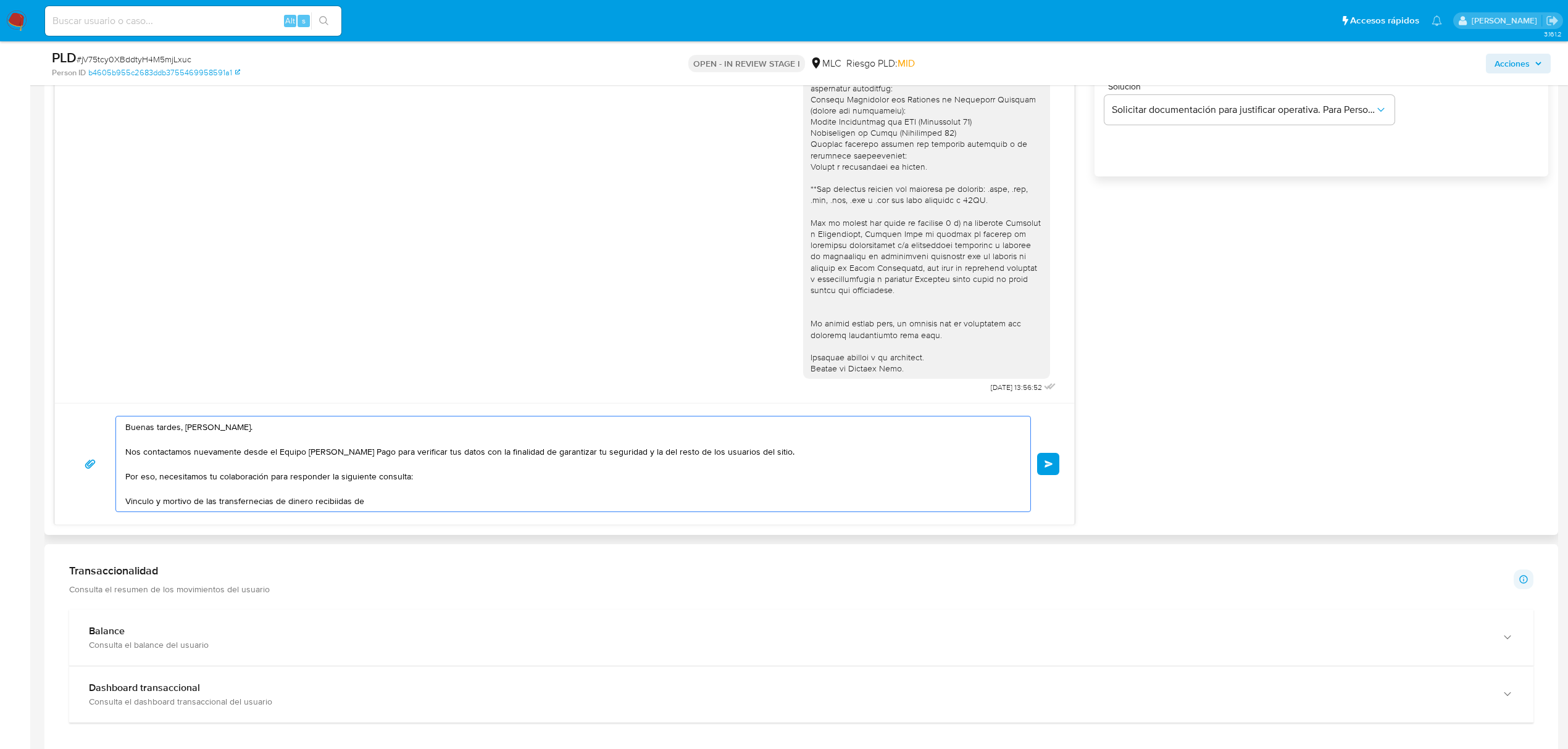
scroll to position [889, 0]
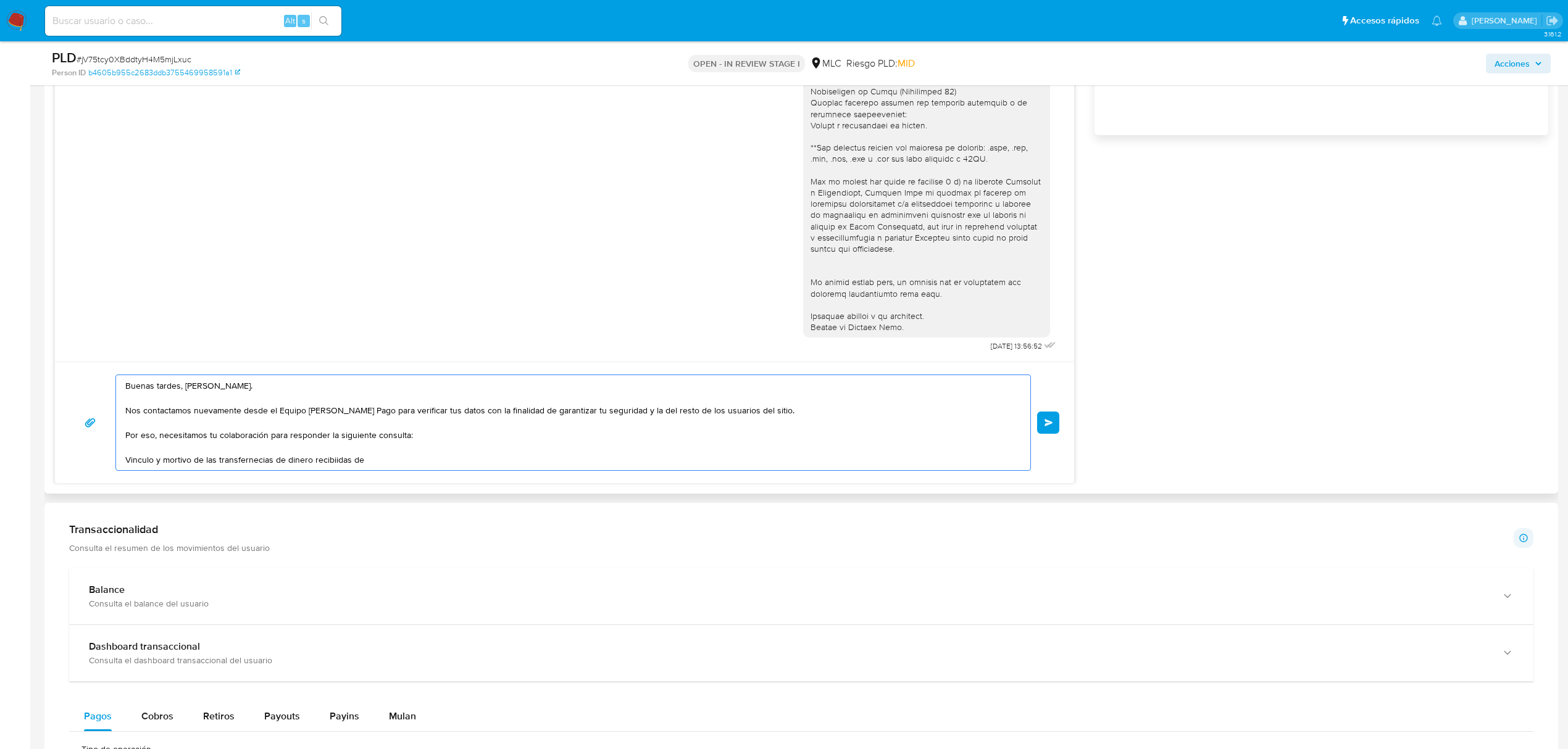
drag, startPoint x: 142, startPoint y: 469, endPoint x: 138, endPoint y: 463, distance: 7.2
click at [141, 469] on textarea "Buenas tardes, Jorge. Nos contactamos nuevamente desde el Equipo de Mercado Pag…" at bounding box center [570, 422] width 890 height 95
click at [138, 463] on textarea "Buenas tardes, Jorge. Nos contactamos nuevamente desde el Equipo de Mercado Pag…" at bounding box center [570, 422] width 890 height 95
click at [0, 0] on lt-span "V í nculo" at bounding box center [0, 0] width 0 height 0
click at [171, 457] on textarea "Buenas tardes, Jorge. Nos contactamos nuevamente desde el Equipo de Mercado Pag…" at bounding box center [570, 422] width 890 height 95
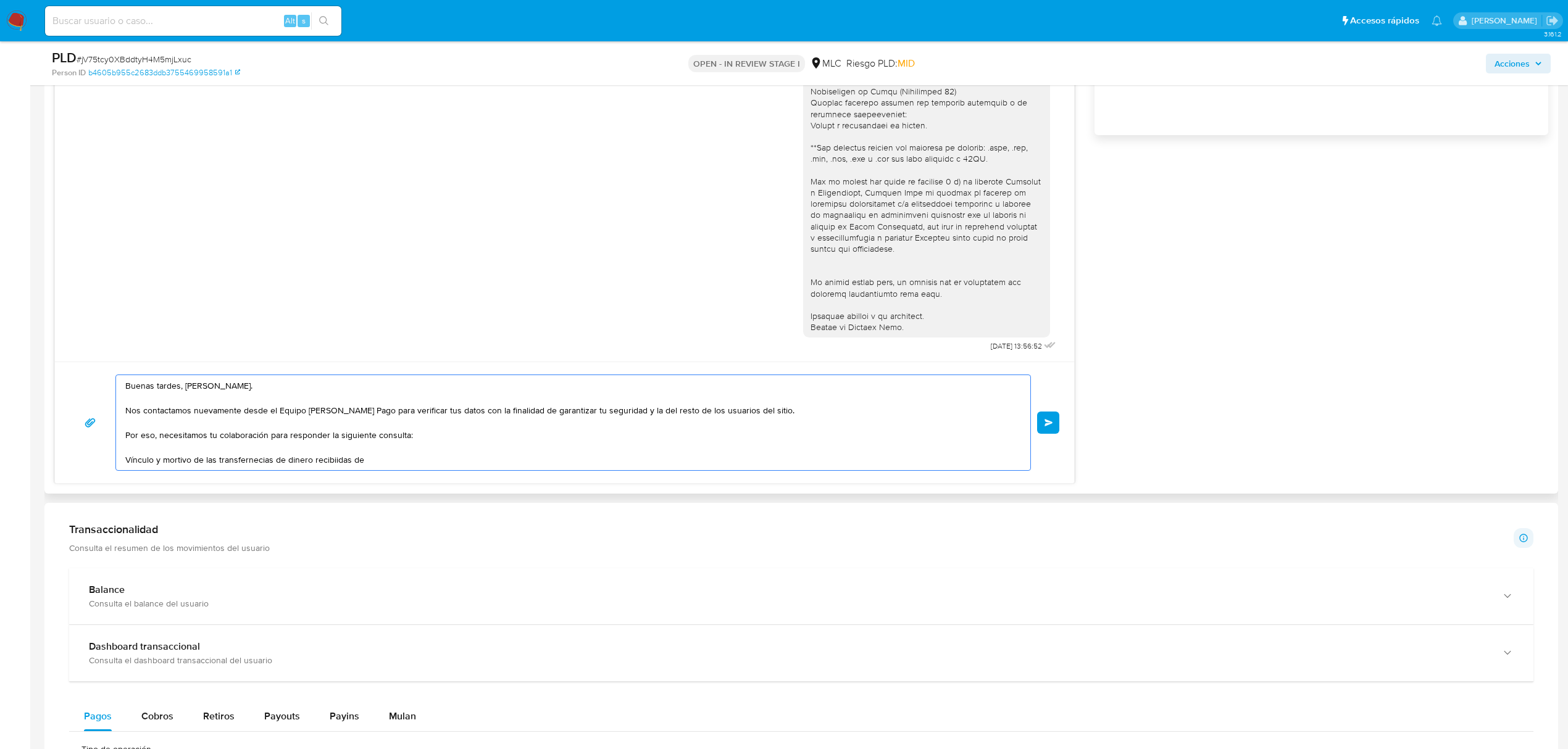
click at [179, 463] on textarea "Buenas tardes, Jorge. Nos contactamos nuevamente desde el Equipo de Mercado Pag…" at bounding box center [570, 422] width 890 height 95
click at [0, 0] on lt-span "motivo" at bounding box center [0, 0] width 0 height 0
click at [253, 457] on textarea "Buenas tardes, Jorge. Nos contactamos nuevamente desde el Equipo de Mercado Pag…" at bounding box center [570, 422] width 890 height 95
click at [237, 455] on textarea "Buenas tardes, Jorge. Nos contactamos nuevamente desde el Equipo de Mercado Pag…" at bounding box center [570, 422] width 890 height 95
click at [0, 0] on lt-span "transfer en cias" at bounding box center [0, 0] width 0 height 0
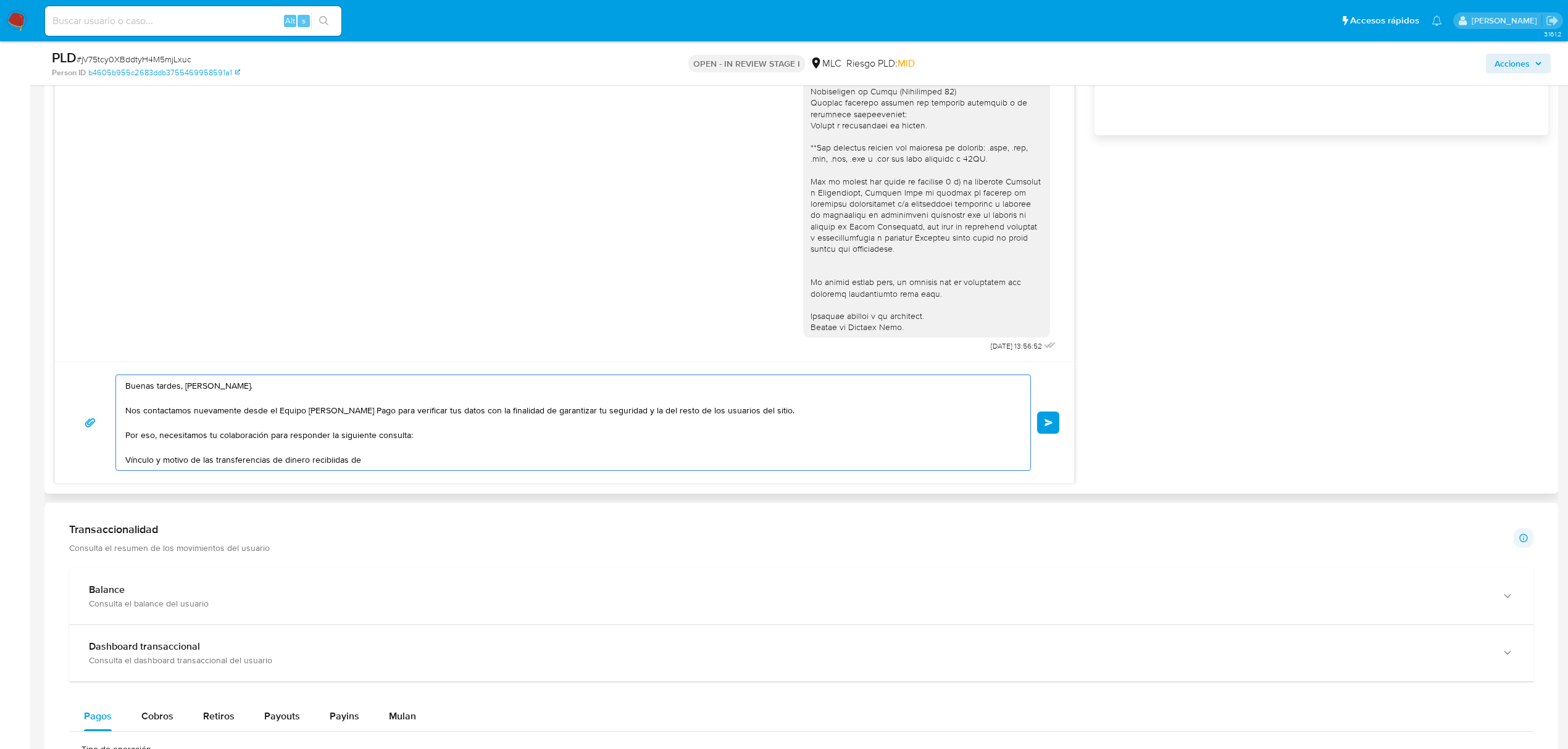
click at [331, 451] on textarea "Buenas tardes, Jorge. Nos contactamos nuevamente desde el Equipo de Mercado Pag…" at bounding box center [570, 422] width 890 height 95
click at [331, 458] on textarea "Buenas tardes, Jorge. Nos contactamos nuevamente desde el Equipo de Mercado Pag…" at bounding box center [570, 422] width 890 height 95
click at [0, 0] on lt-span "recib id as" at bounding box center [0, 0] width 0 height 0
click at [376, 460] on textarea "Buenas tardes, Jorge. Nos contactamos nuevamente desde el Equipo de Mercado Pag…" at bounding box center [570, 422] width 890 height 95
paste textarea "Nicolás Andrés Fuentes Millao y Genesis Sarahi Navarrete Arenas"
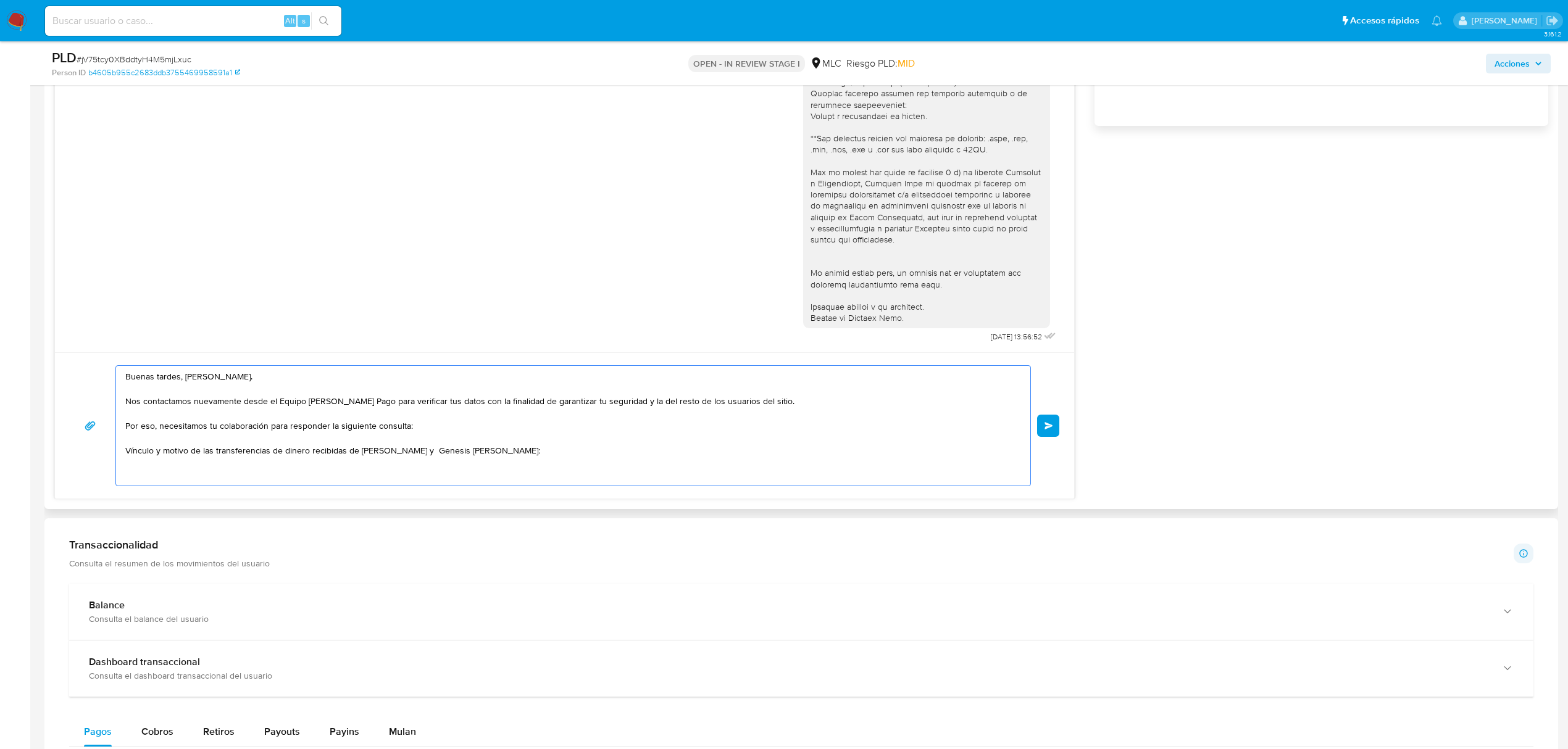
scroll to position [724, 0]
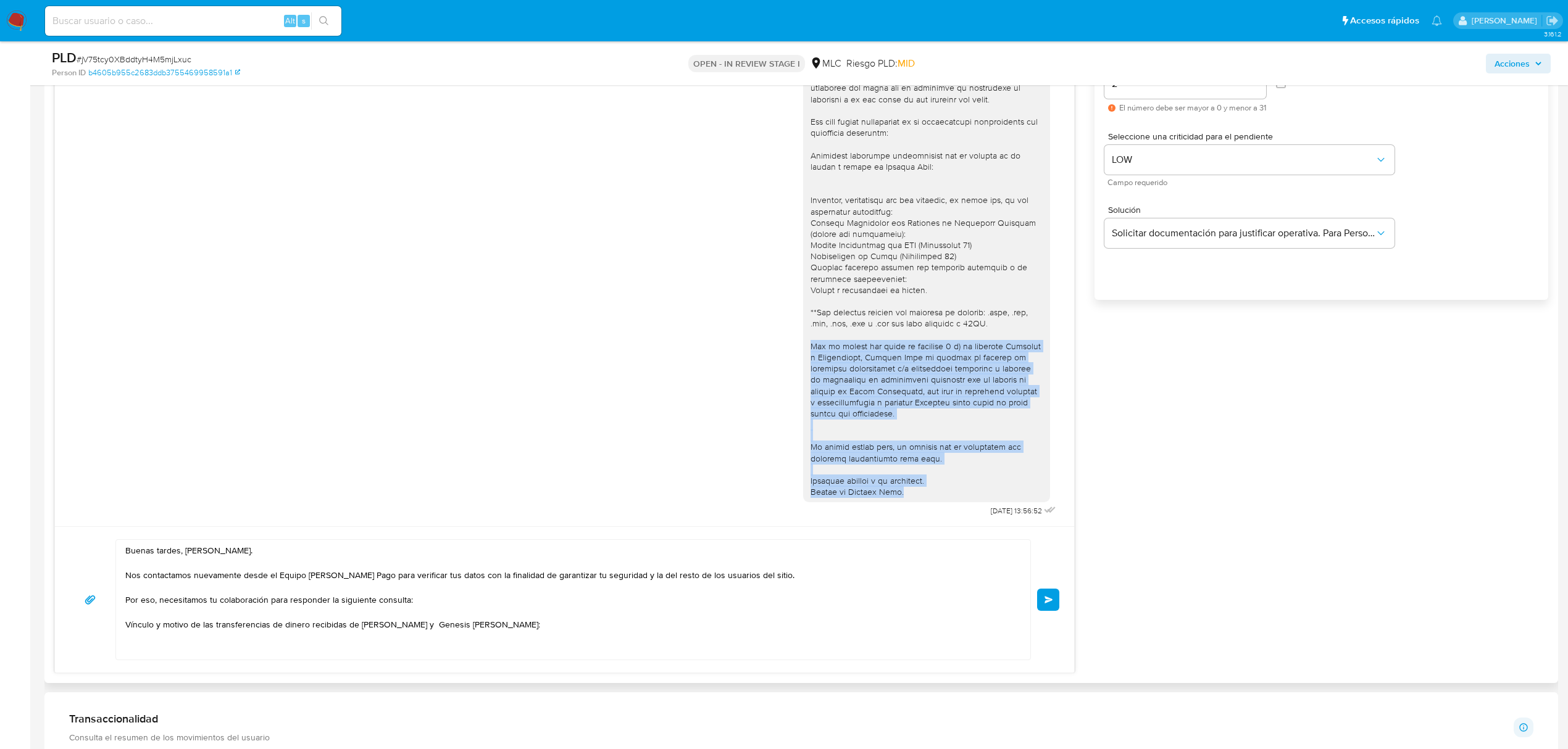
drag, startPoint x: 813, startPoint y: 347, endPoint x: 939, endPoint y: 502, distance: 199.8
click at [939, 502] on div at bounding box center [926, 273] width 247 height 459
copy div "Ten en cuenta que según la cláusula 3 a) de nuestros Términos y Condiciones, Me…"
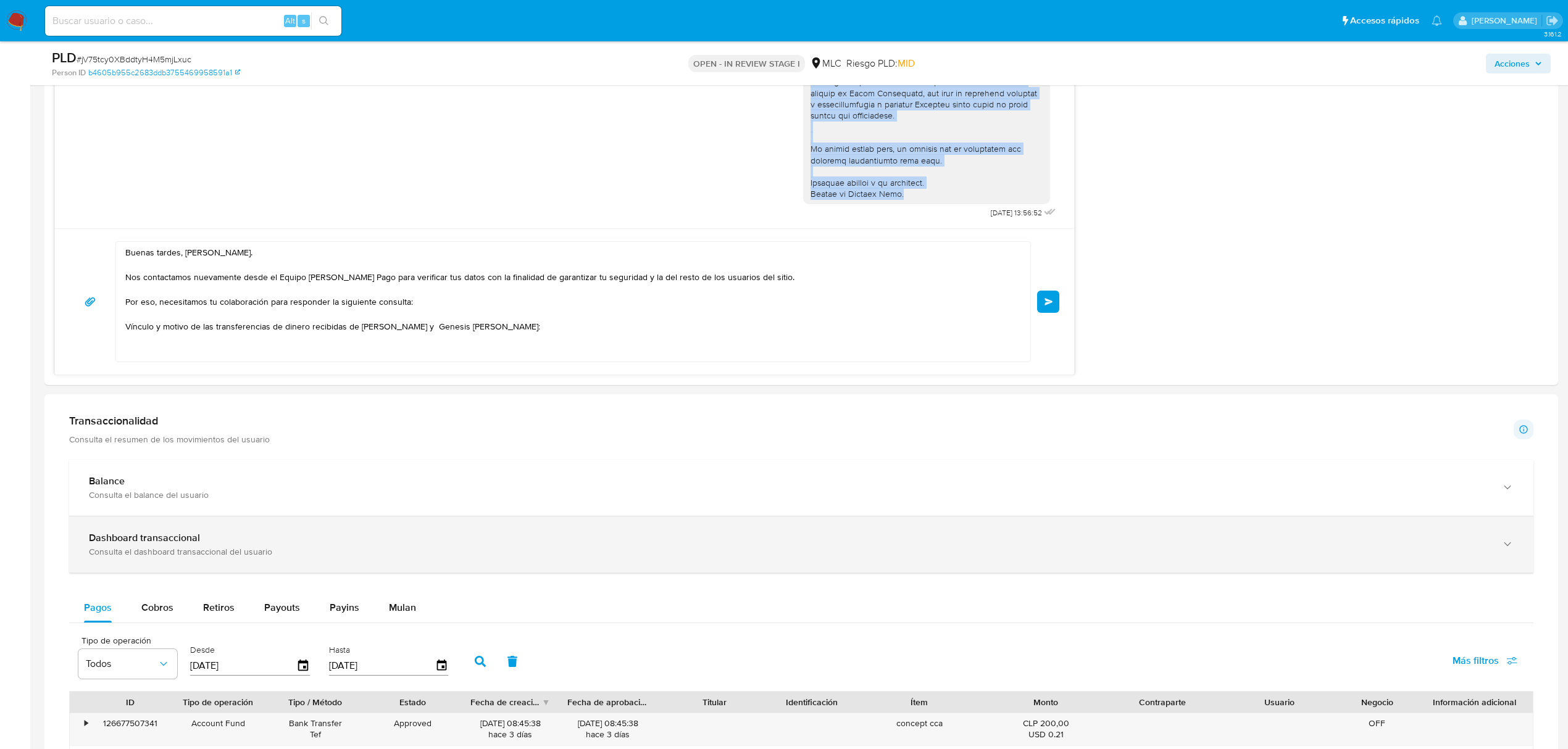
scroll to position [1053, 0]
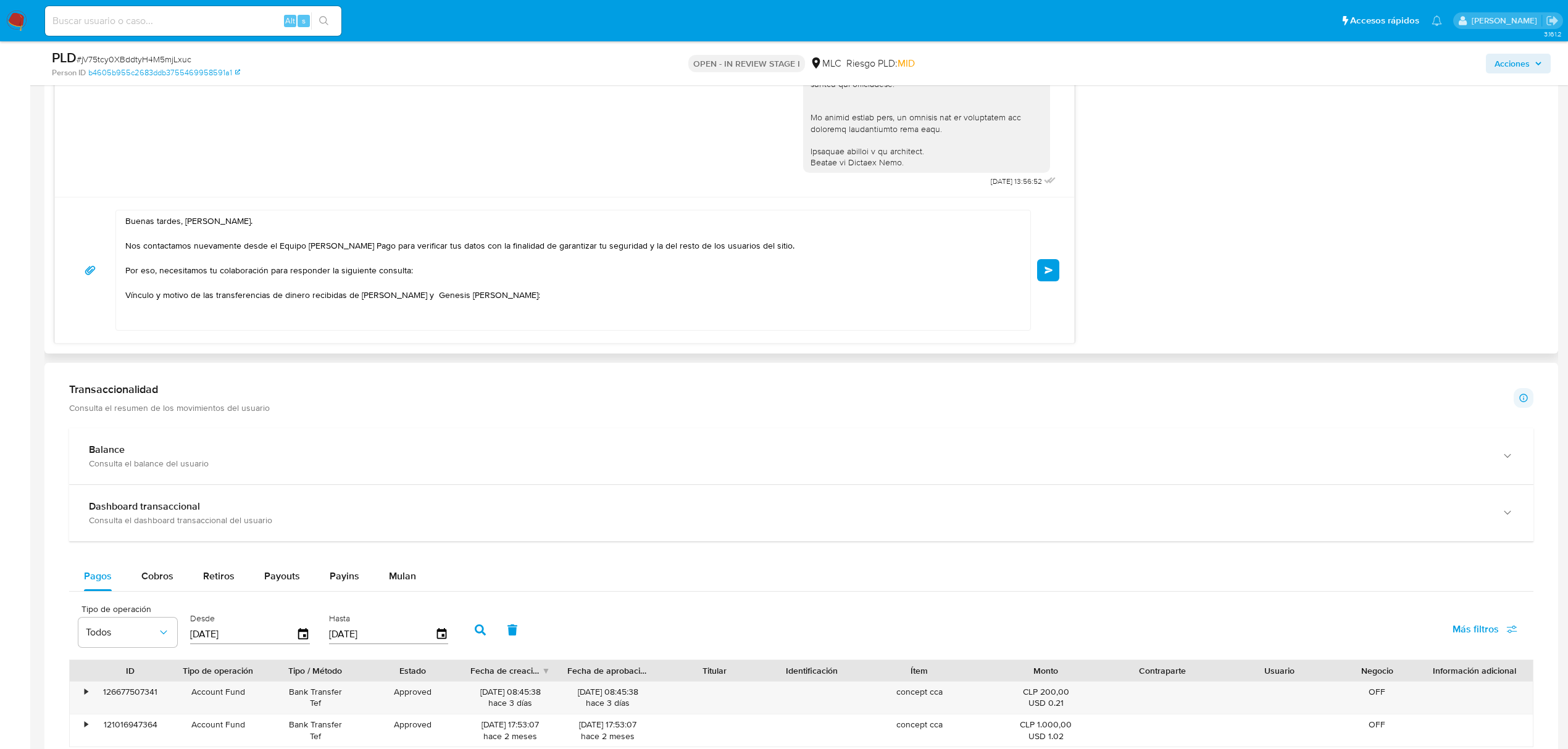
click at [658, 299] on textarea "Buenas tardes, Jorge. Nos contactamos nuevamente desde el Equipo de Mercado Pag…" at bounding box center [570, 270] width 890 height 120
paste textarea "Ten en cuenta que según la cláusula 3 a) de nuestros Términos y Condiciones, Me…"
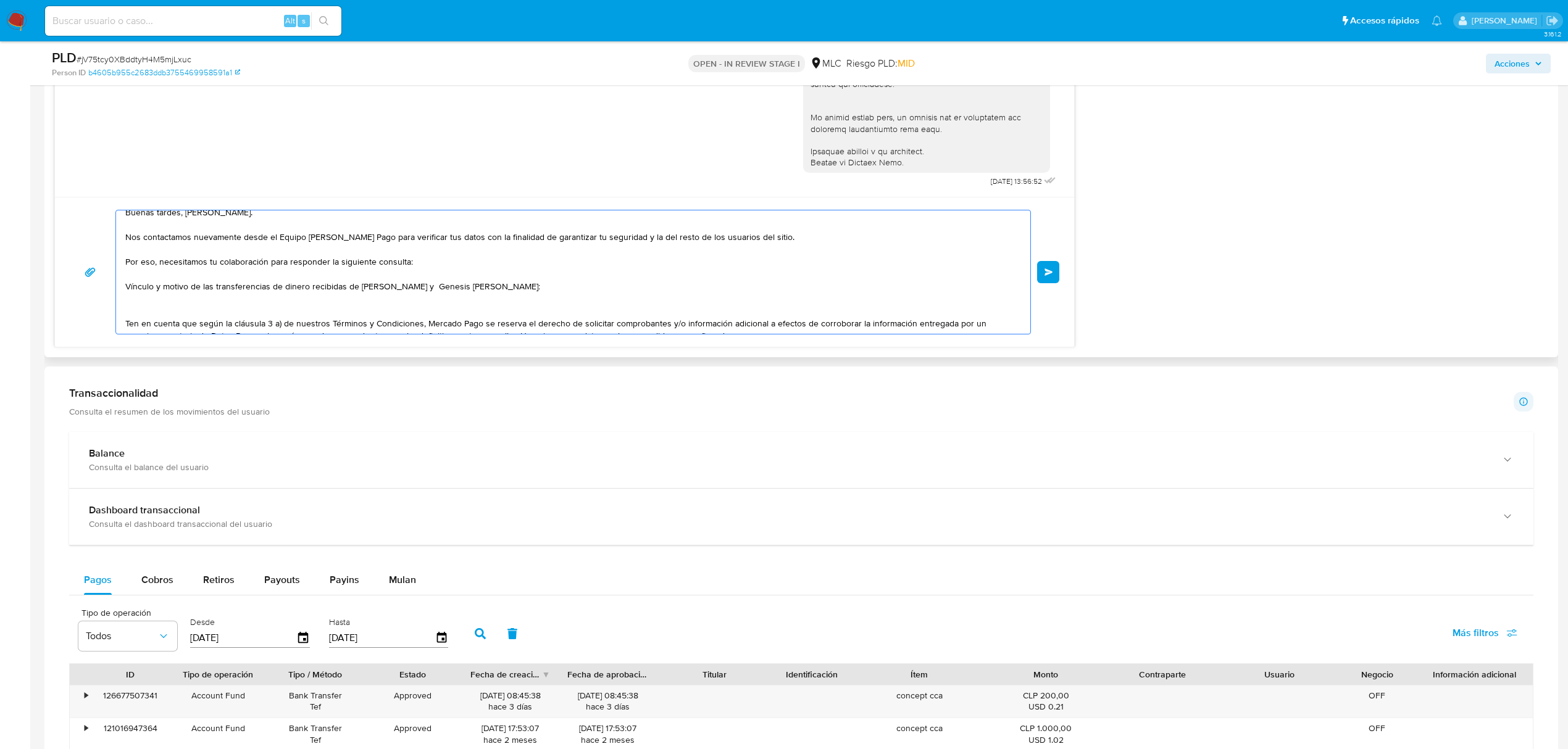
scroll to position [91, 0]
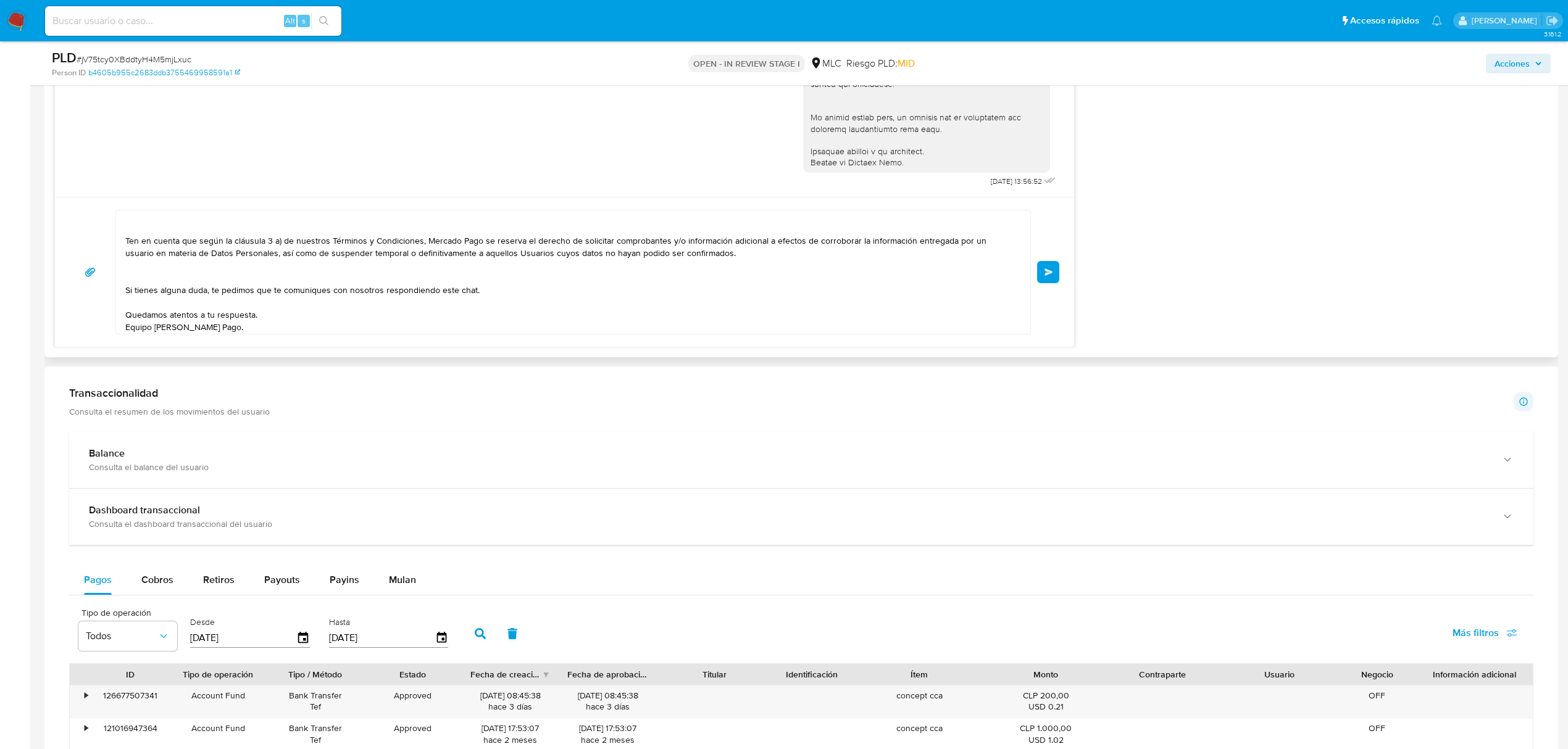
click at [124, 290] on div "Buenas tardes, Jorge. Nos contactamos nuevamente desde el Equipo de Mercado Pag…" at bounding box center [570, 272] width 908 height 124
click at [128, 290] on textarea "Buenas tardes, Jorge. Nos contactamos nuevamente desde el Equipo de Mercado Pag…" at bounding box center [570, 272] width 890 height 124
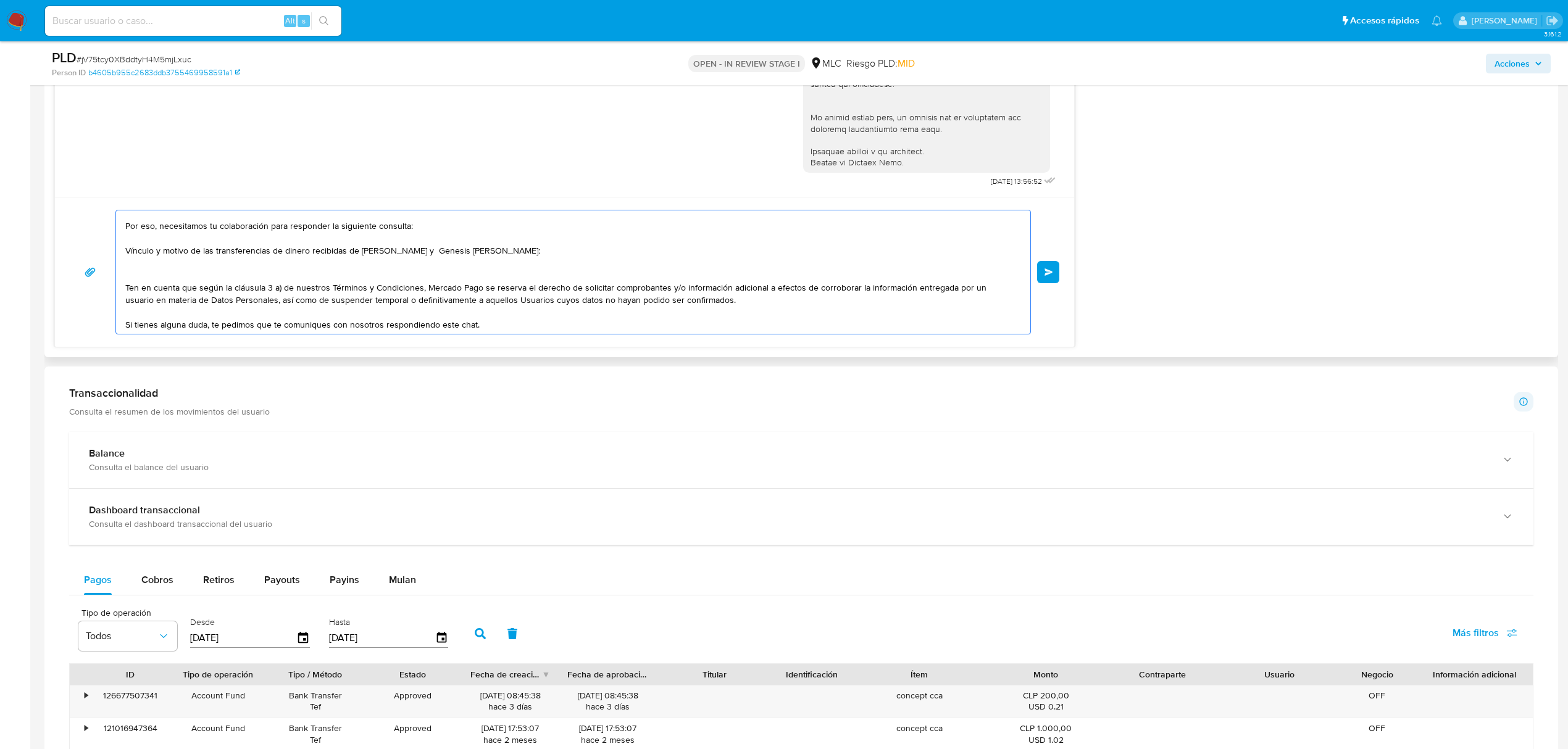
scroll to position [0, 0]
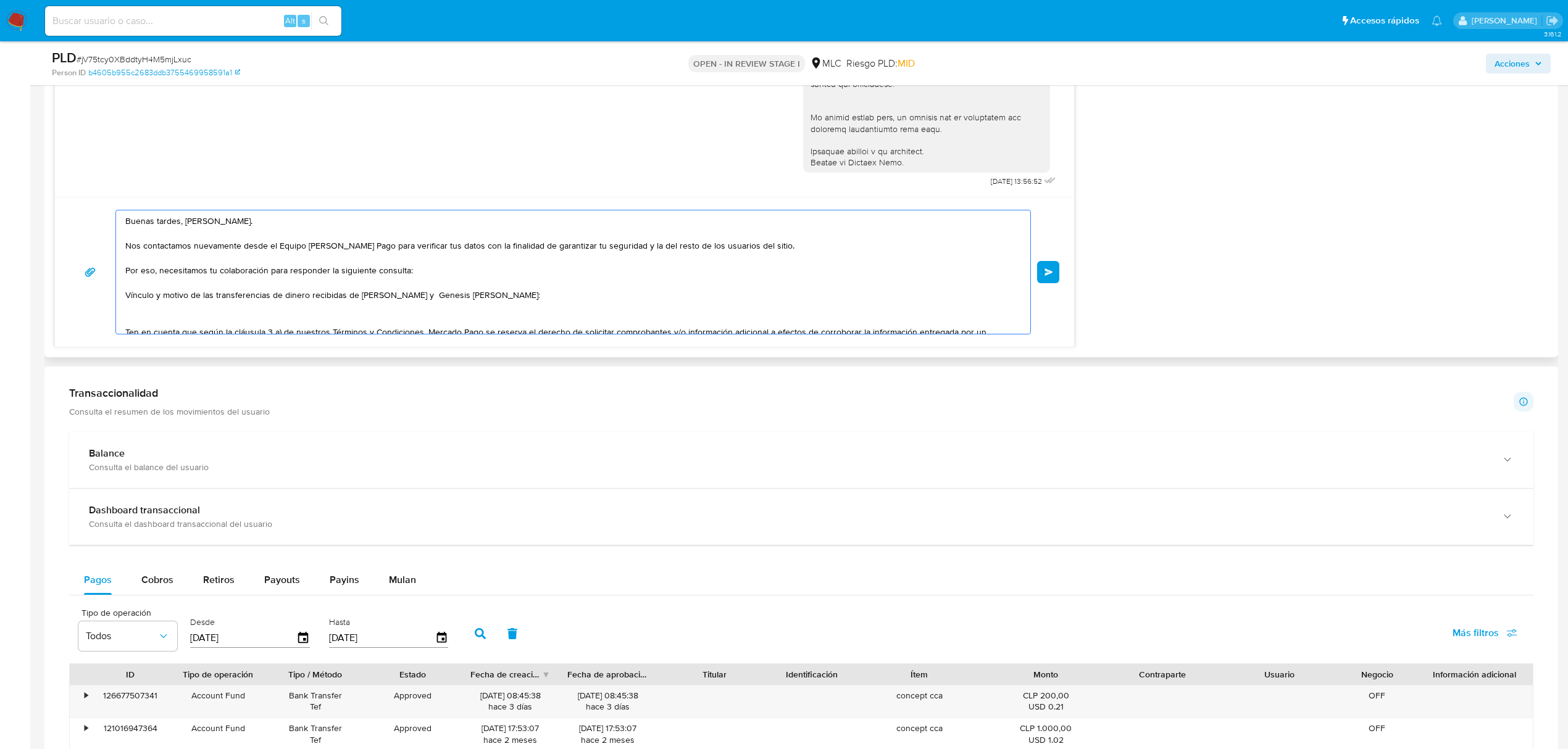
click at [127, 330] on textarea "Buenas tardes, Jorge. Nos contactamos nuevamente desde el Equipo de Mercado Pag…" at bounding box center [570, 272] width 890 height 124
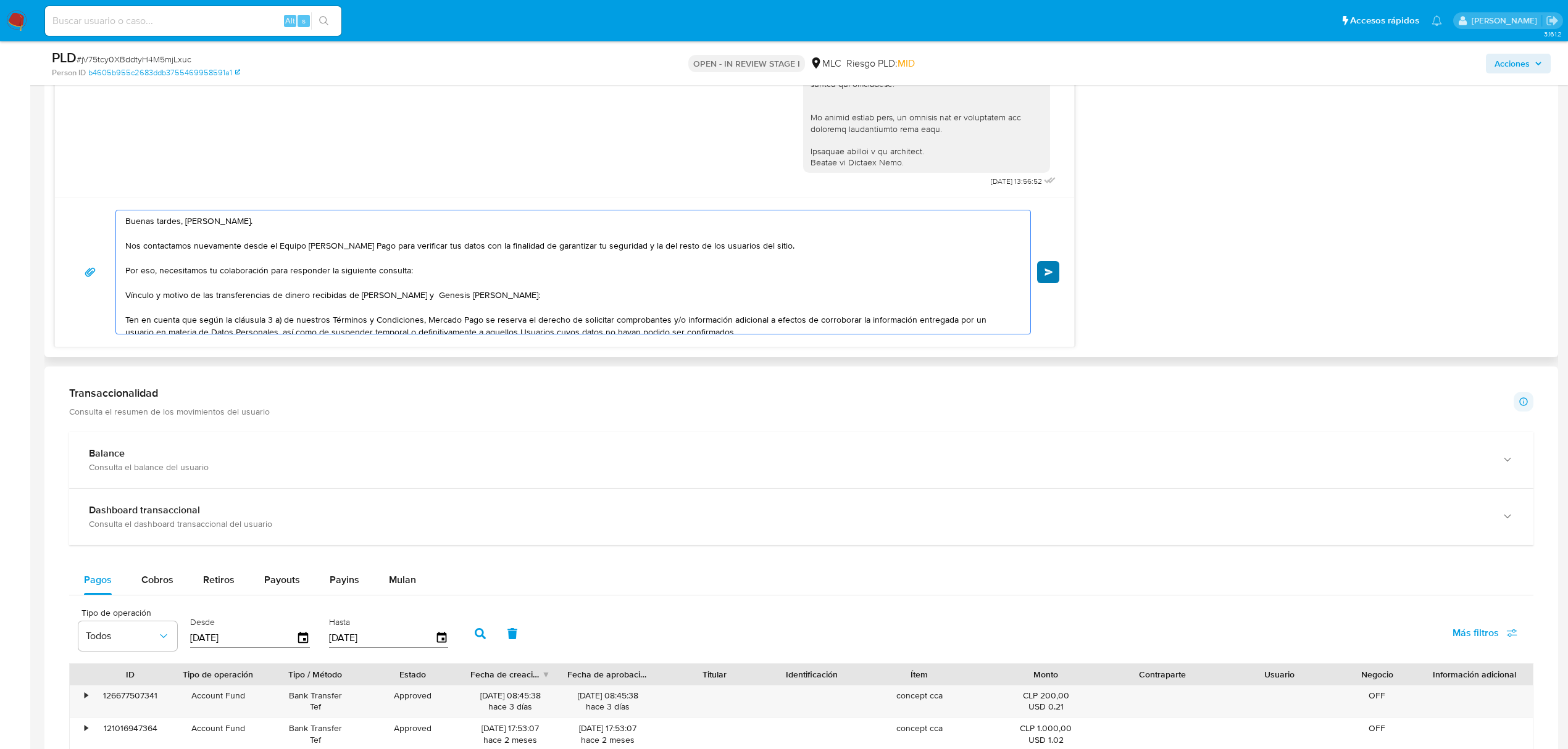
type textarea "Buenas tardes, Jorge. Nos contactamos nuevamente desde el Equipo de Mercado Pag…"
click at [1053, 274] on span "Enviar" at bounding box center [1049, 272] width 9 height 7
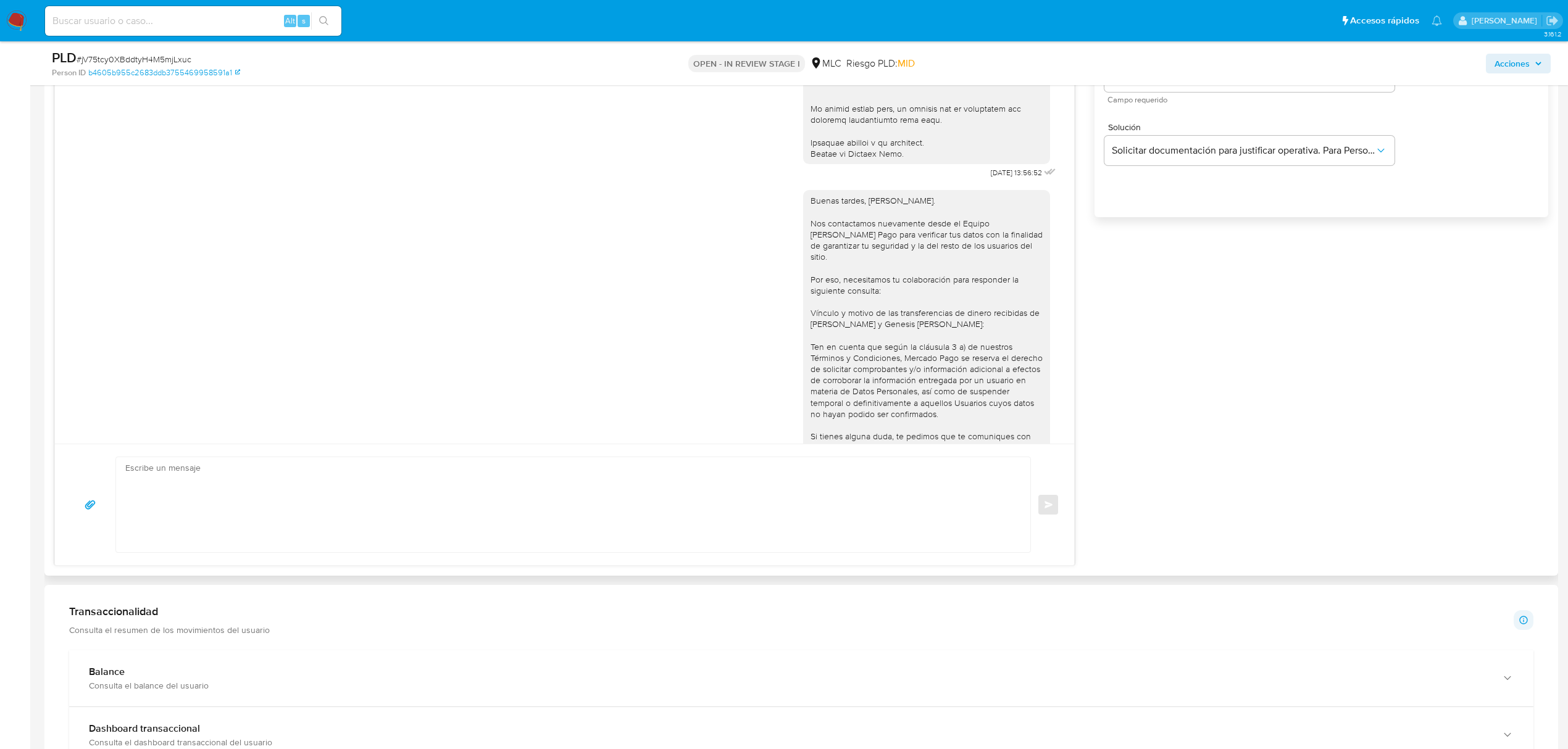
scroll to position [333, 0]
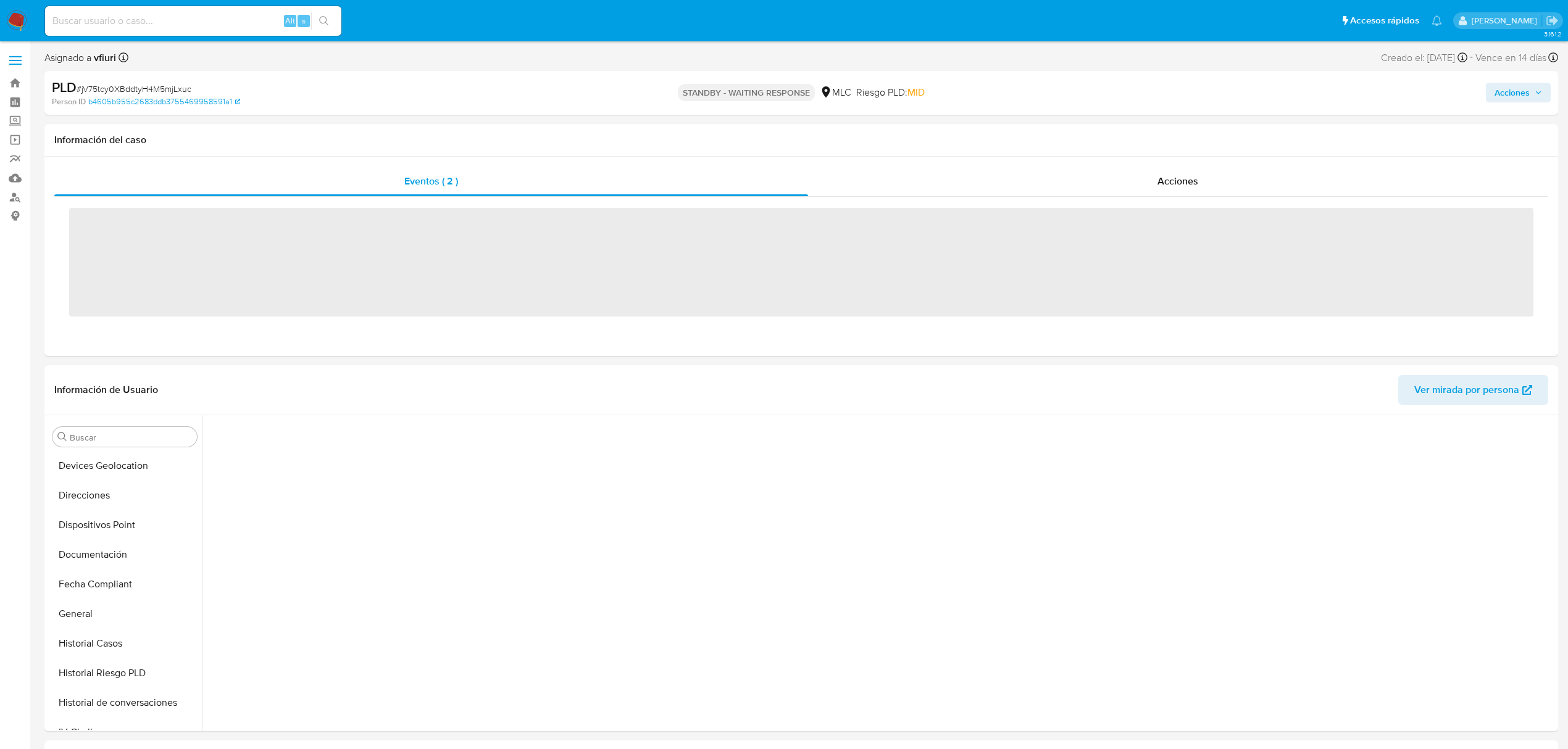
scroll to position [512, 0]
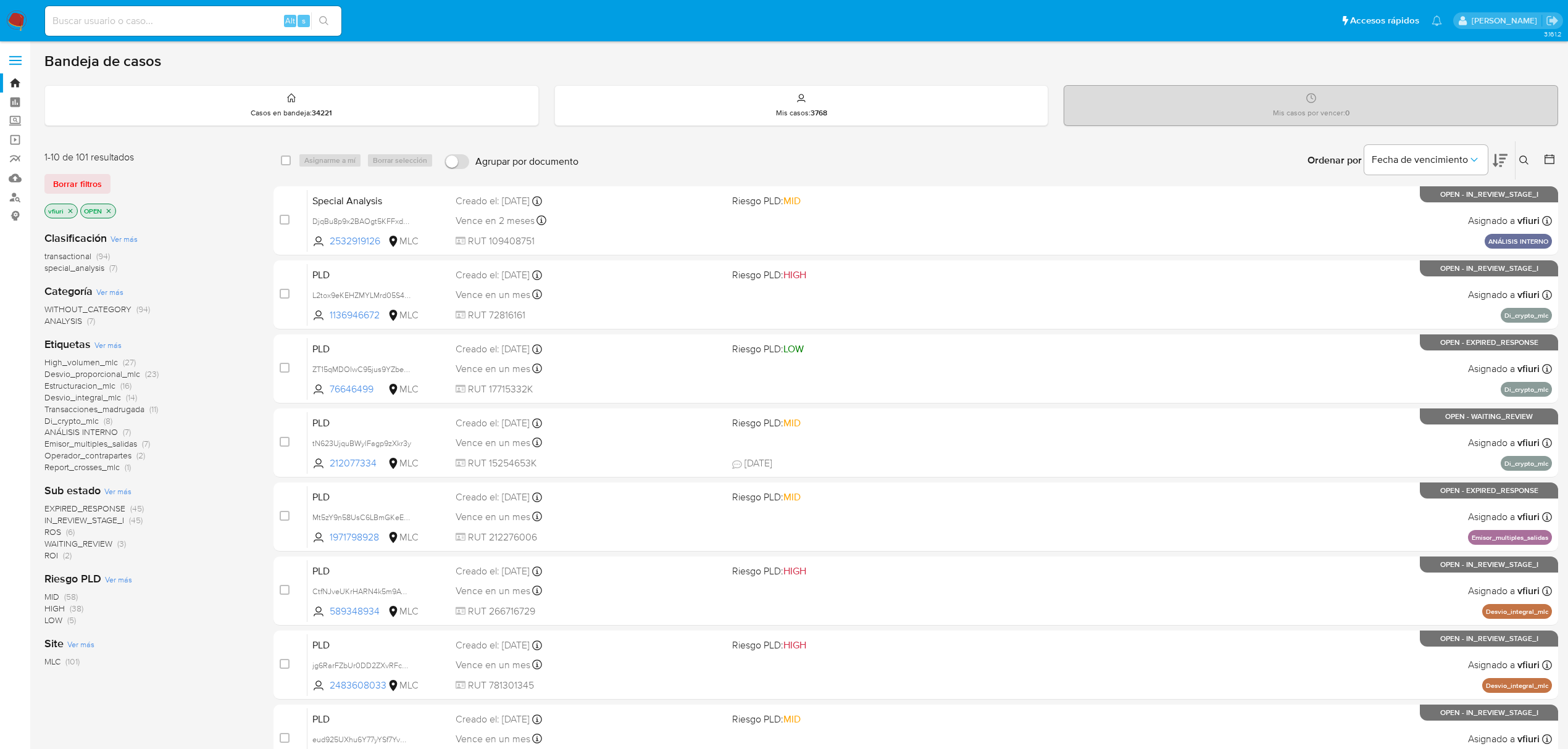
click at [1545, 159] on div at bounding box center [1546, 161] width 22 height 39
click at [1545, 159] on icon at bounding box center [1549, 159] width 13 height 13
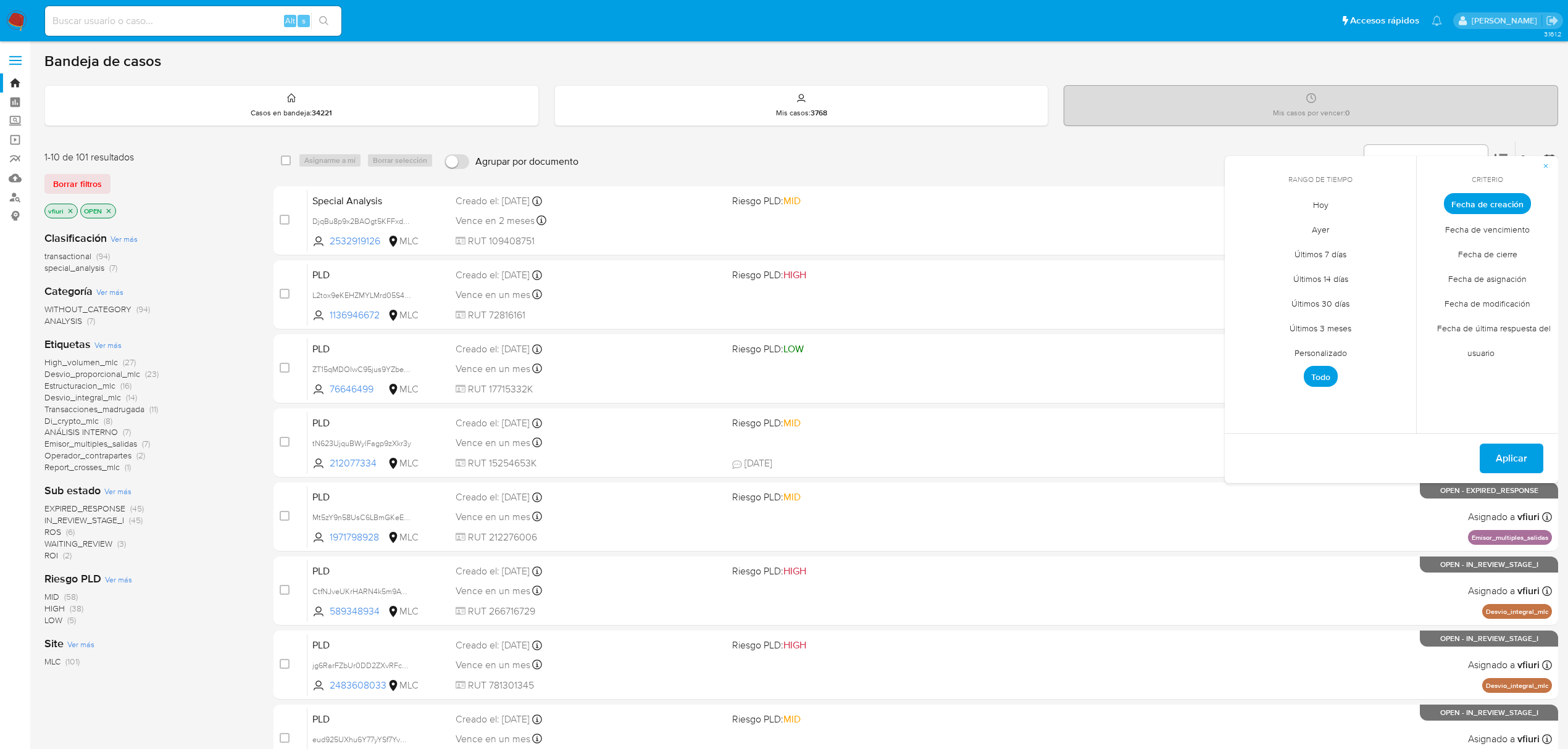
click at [1299, 344] on span "Personalizado" at bounding box center [1321, 352] width 78 height 25
click at [1237, 223] on icon "Mes anterior" at bounding box center [1243, 227] width 15 height 15
click at [1238, 223] on icon "Mes anterior" at bounding box center [1243, 227] width 15 height 15
click at [1368, 295] on button "12" at bounding box center [1370, 297] width 20 height 20
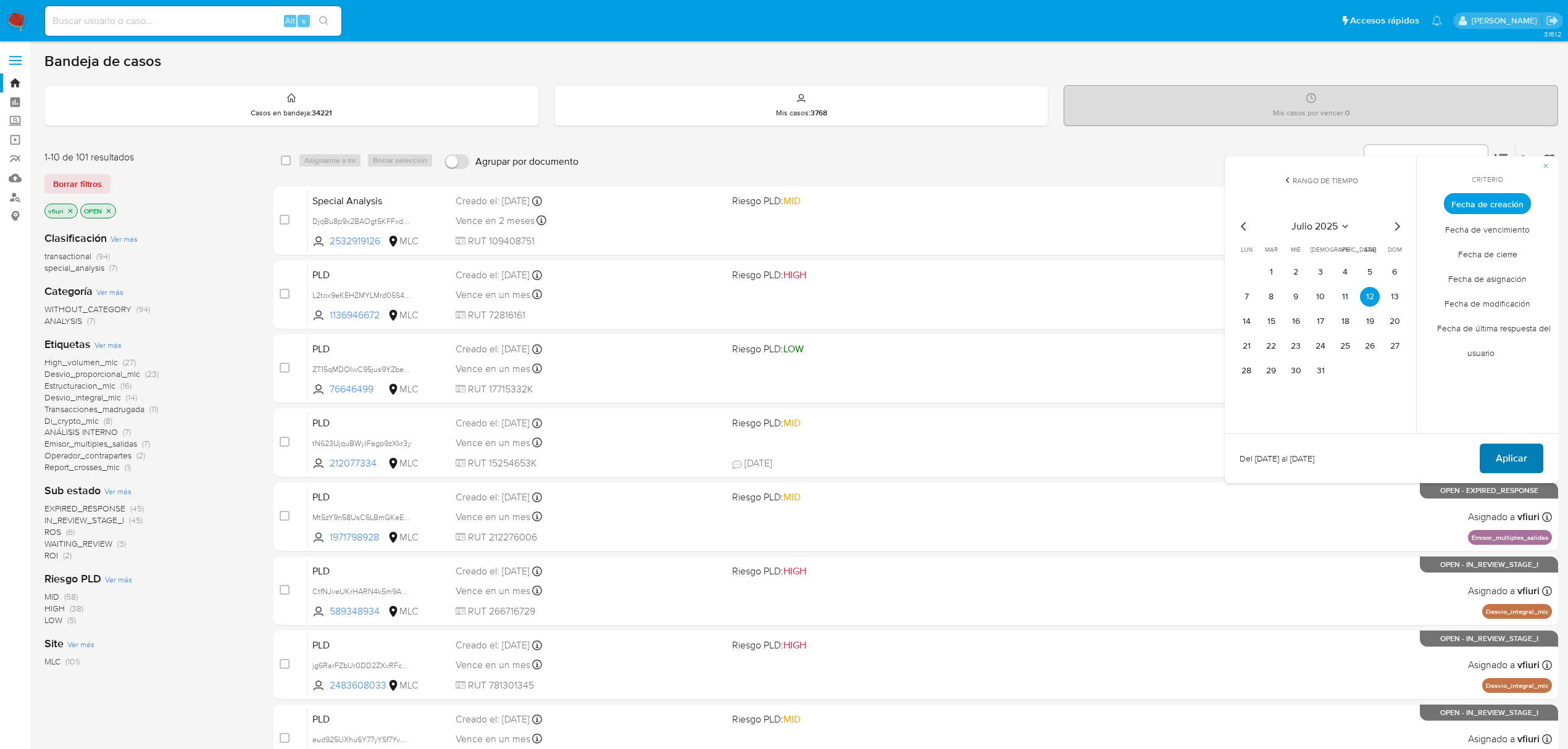
click at [1509, 450] on span "Aplicar" at bounding box center [1511, 458] width 31 height 27
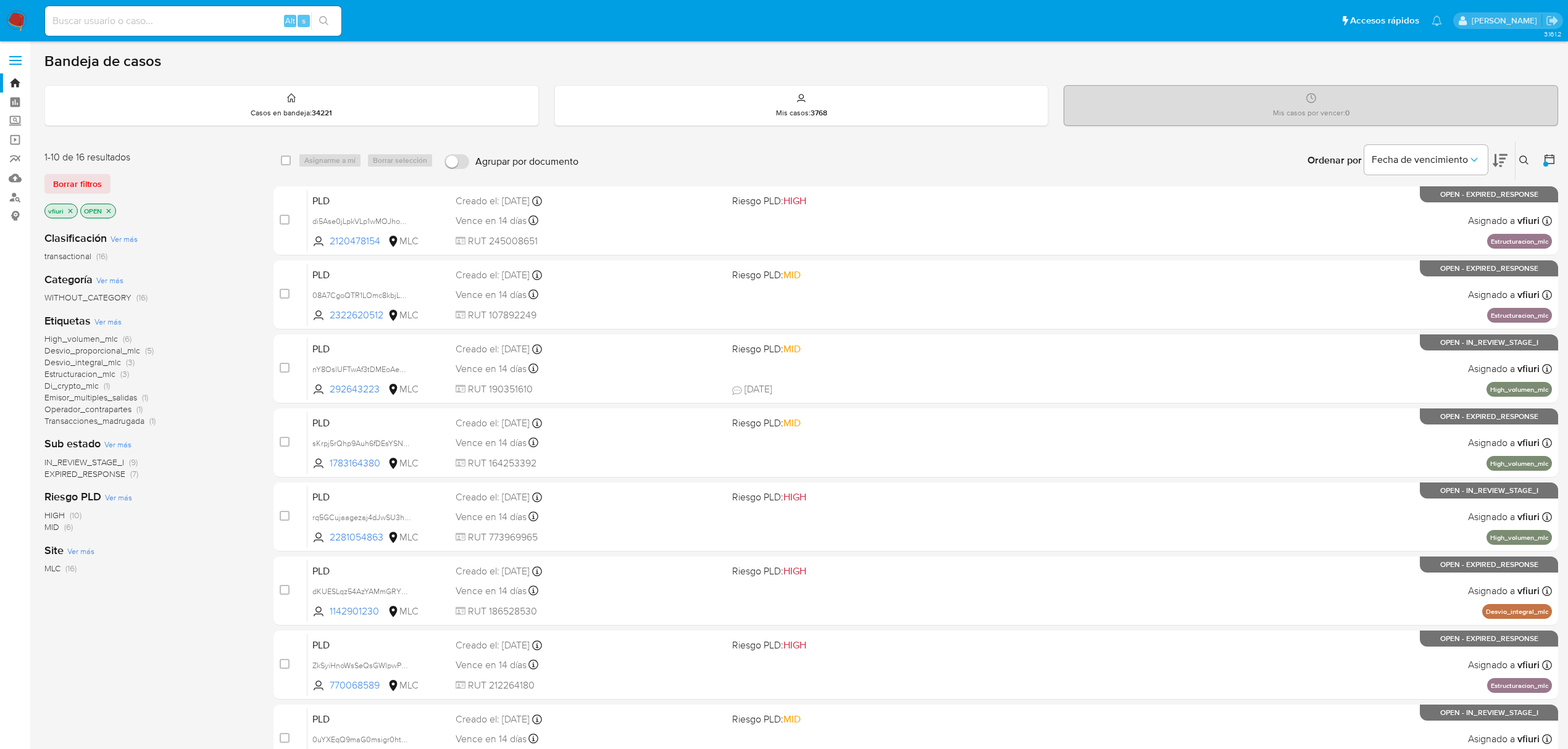
click at [107, 334] on span "High_volumen_mlc" at bounding box center [81, 338] width 73 height 13
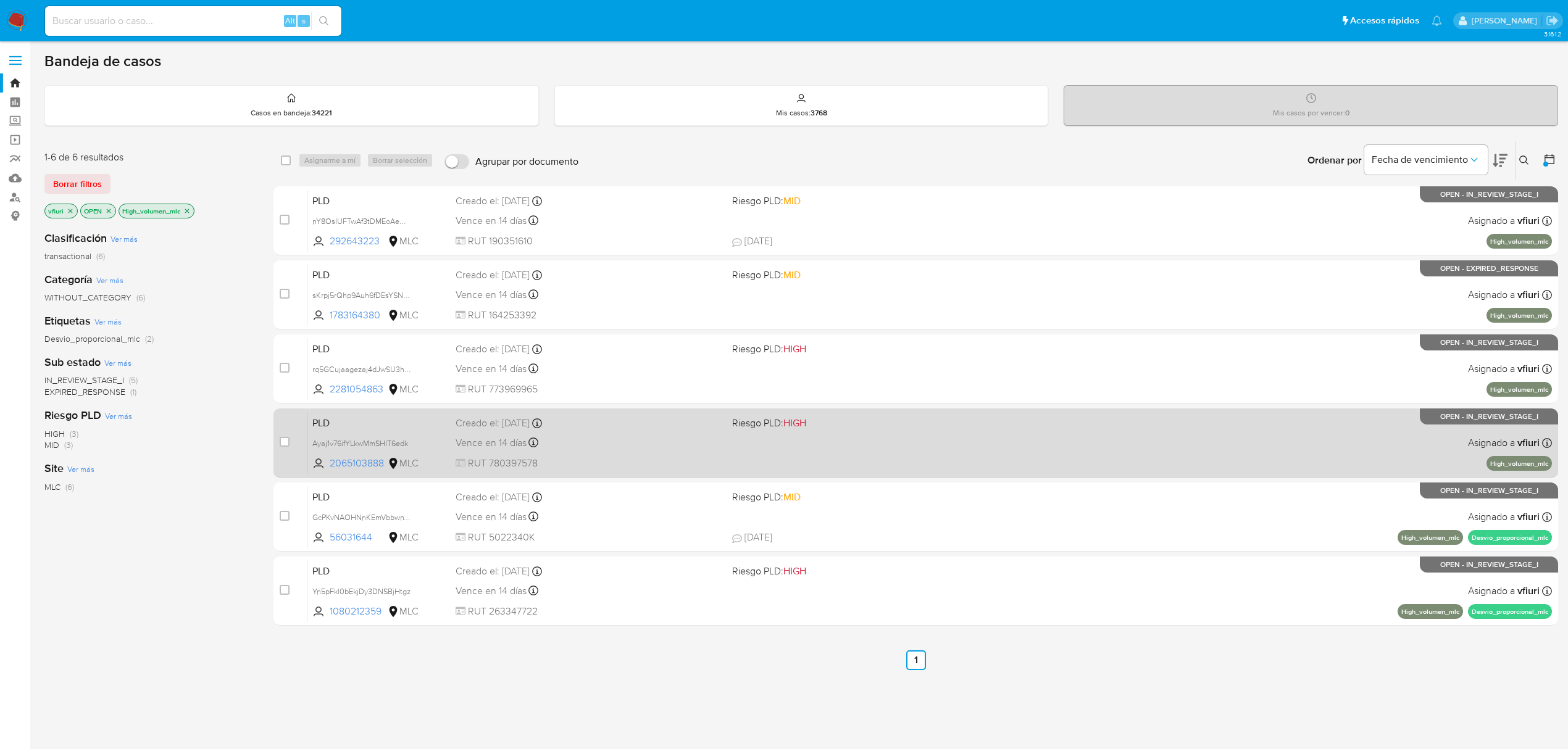
click at [611, 450] on div "Vence en 14 días Vence el 10/10/2025 16:07:49" at bounding box center [588, 442] width 267 height 17
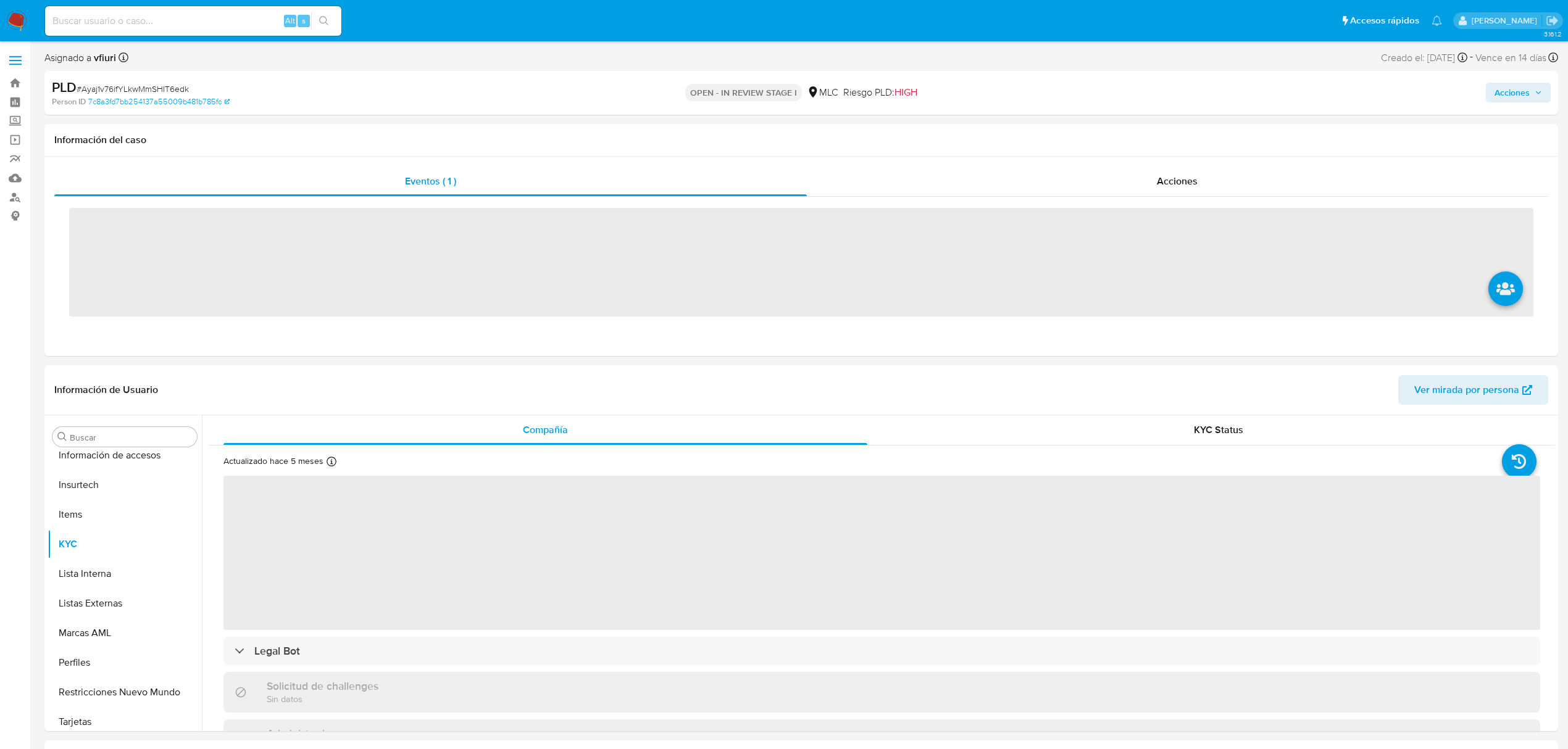
scroll to position [580, 0]
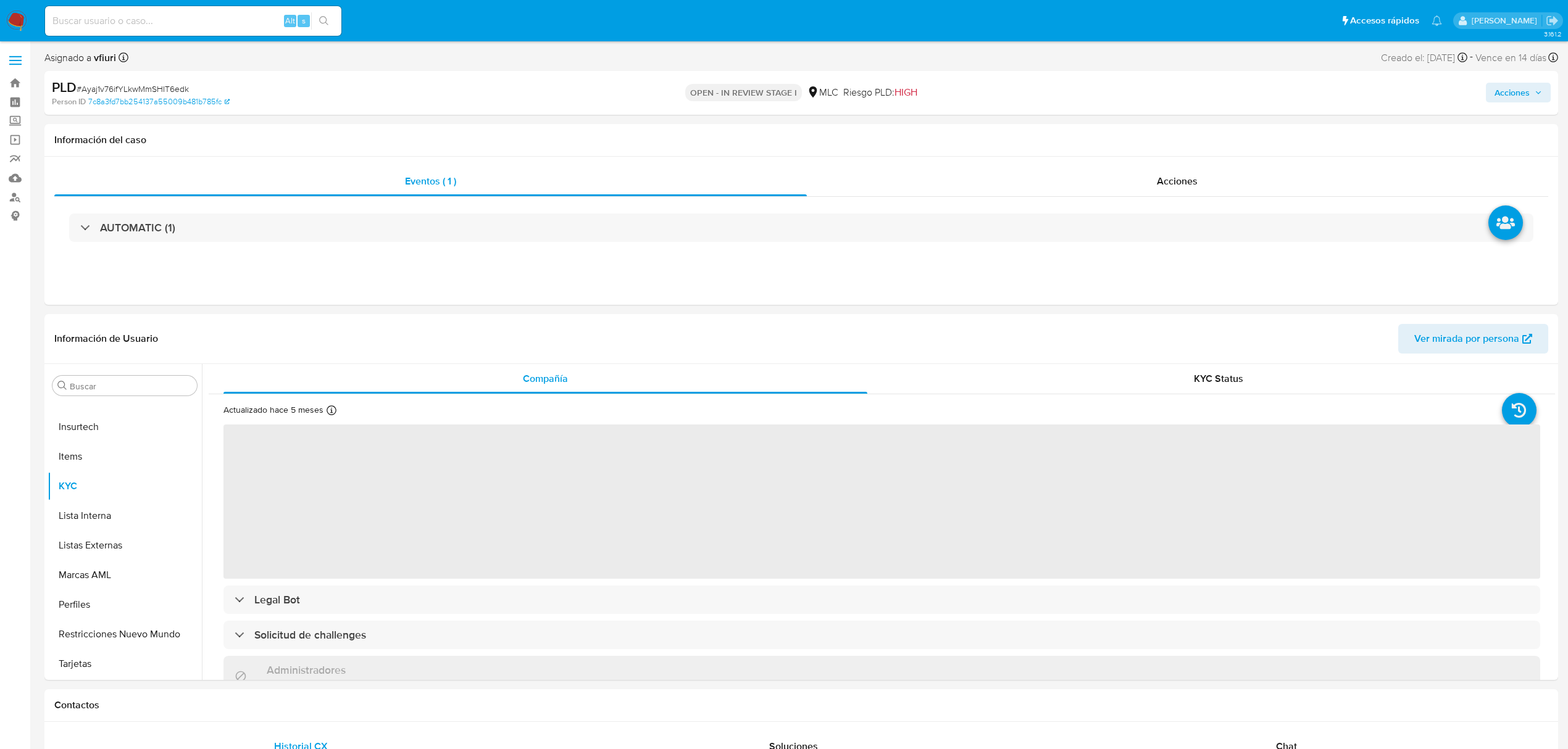
select select "10"
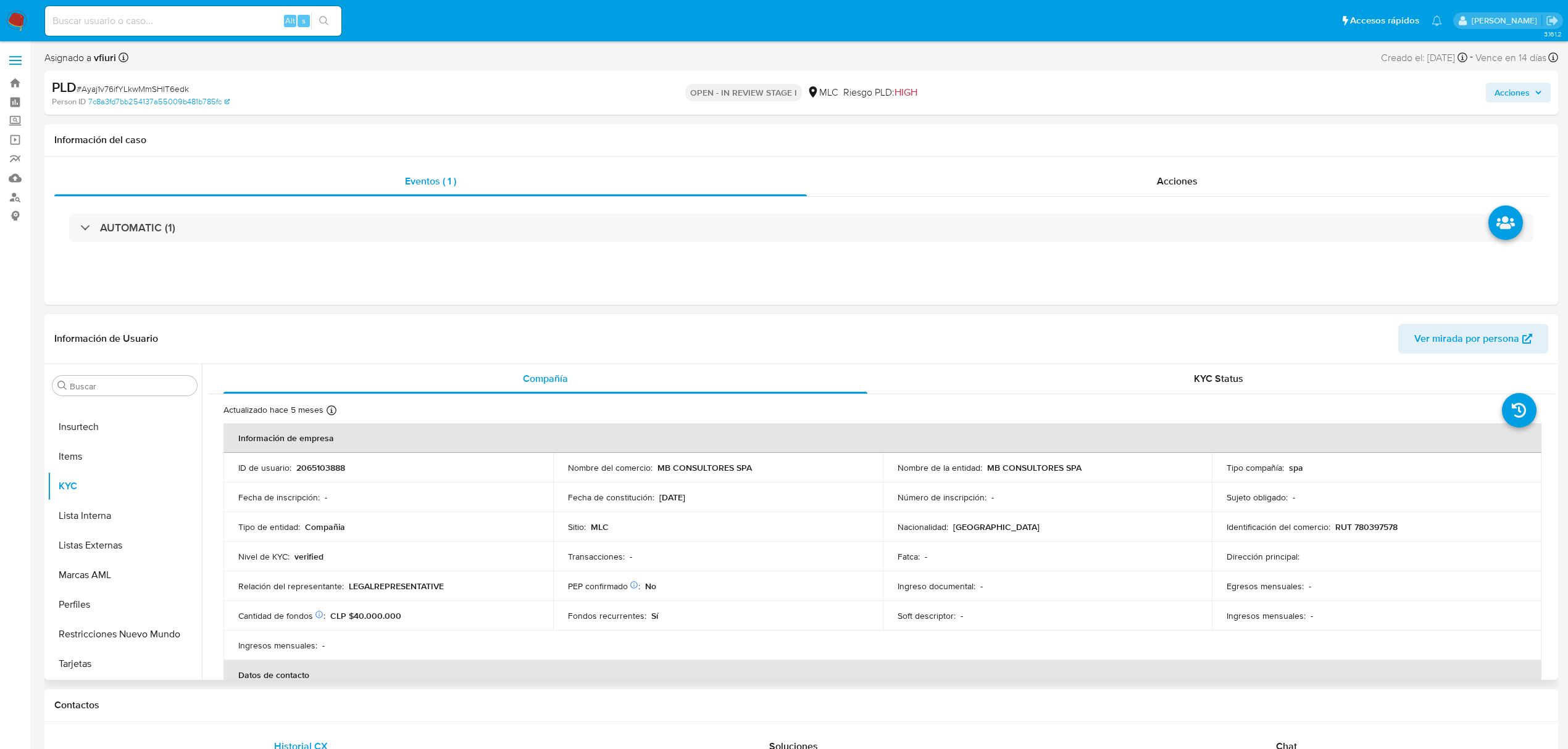
click at [330, 465] on p "2065103888" at bounding box center [321, 467] width 49 height 11
copy p "2065103888"
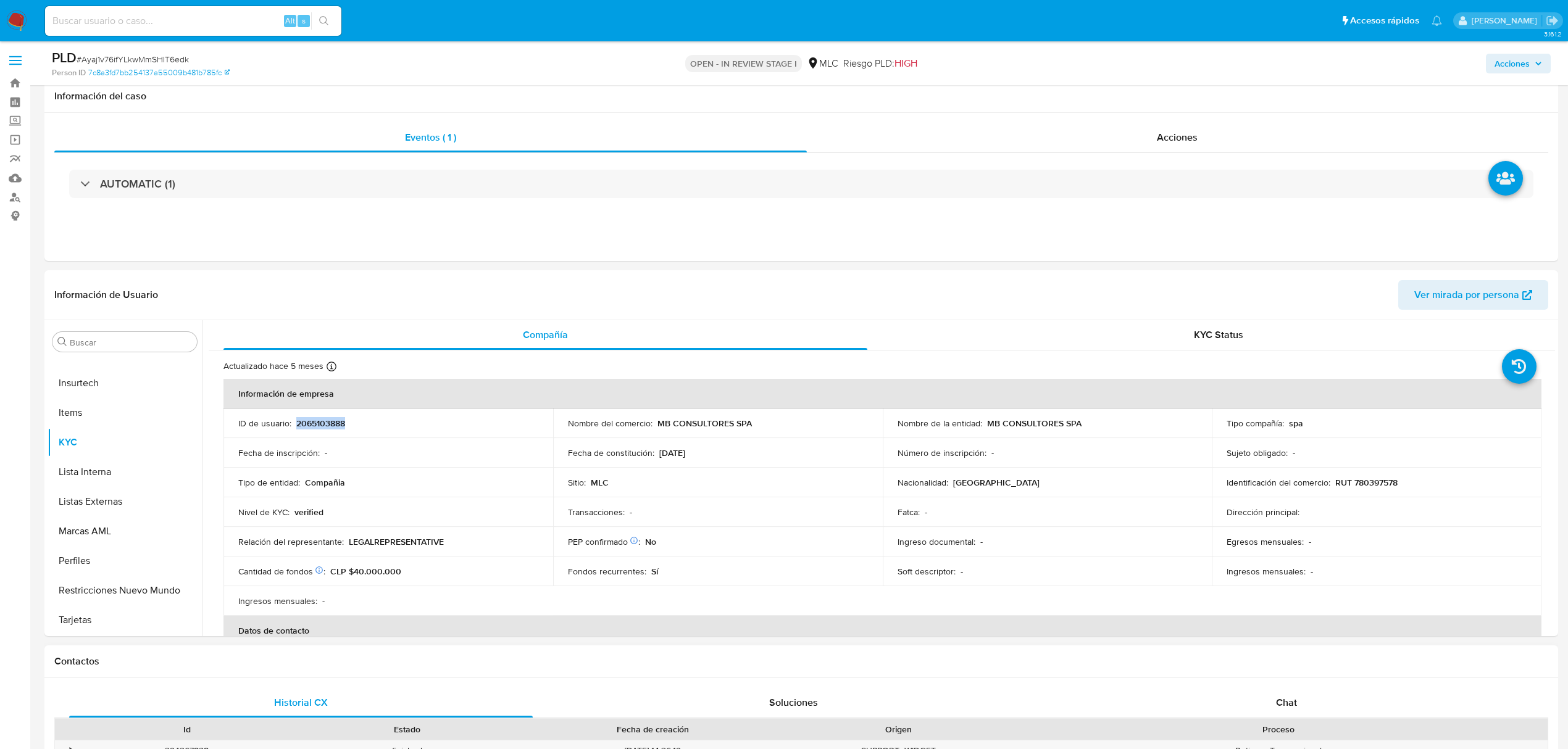
scroll to position [576, 0]
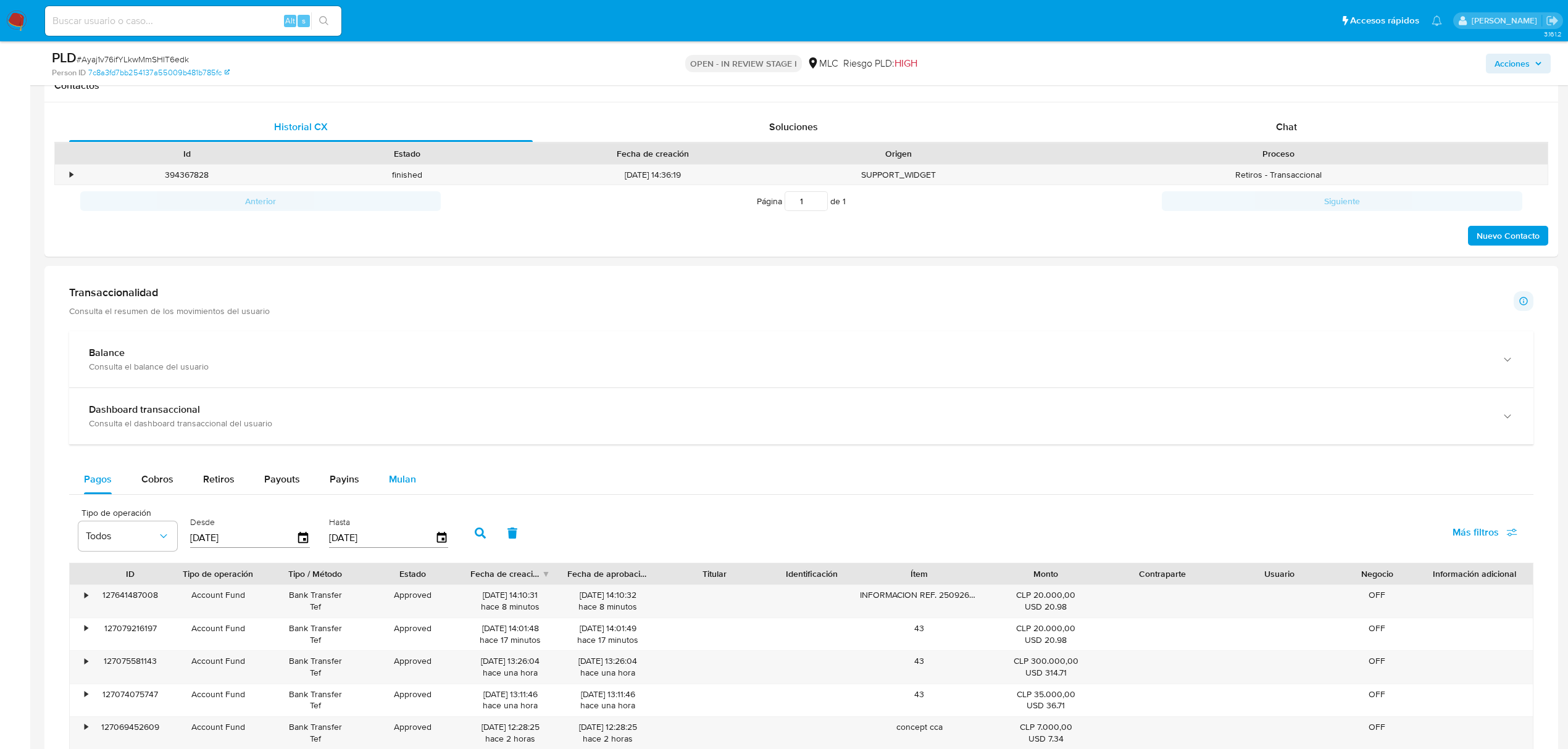
click at [404, 477] on span "Mulan" at bounding box center [402, 479] width 27 height 14
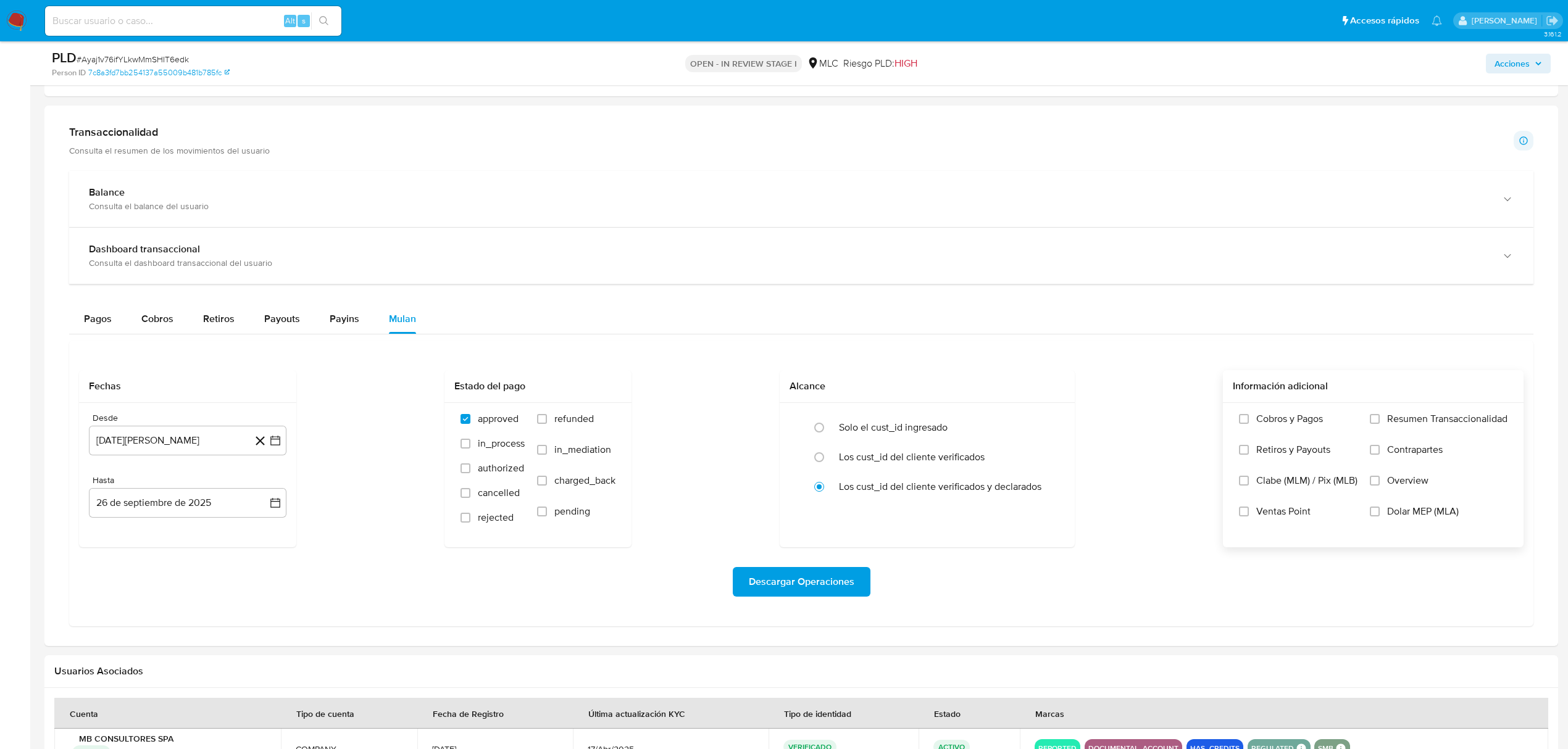
scroll to position [411, 0]
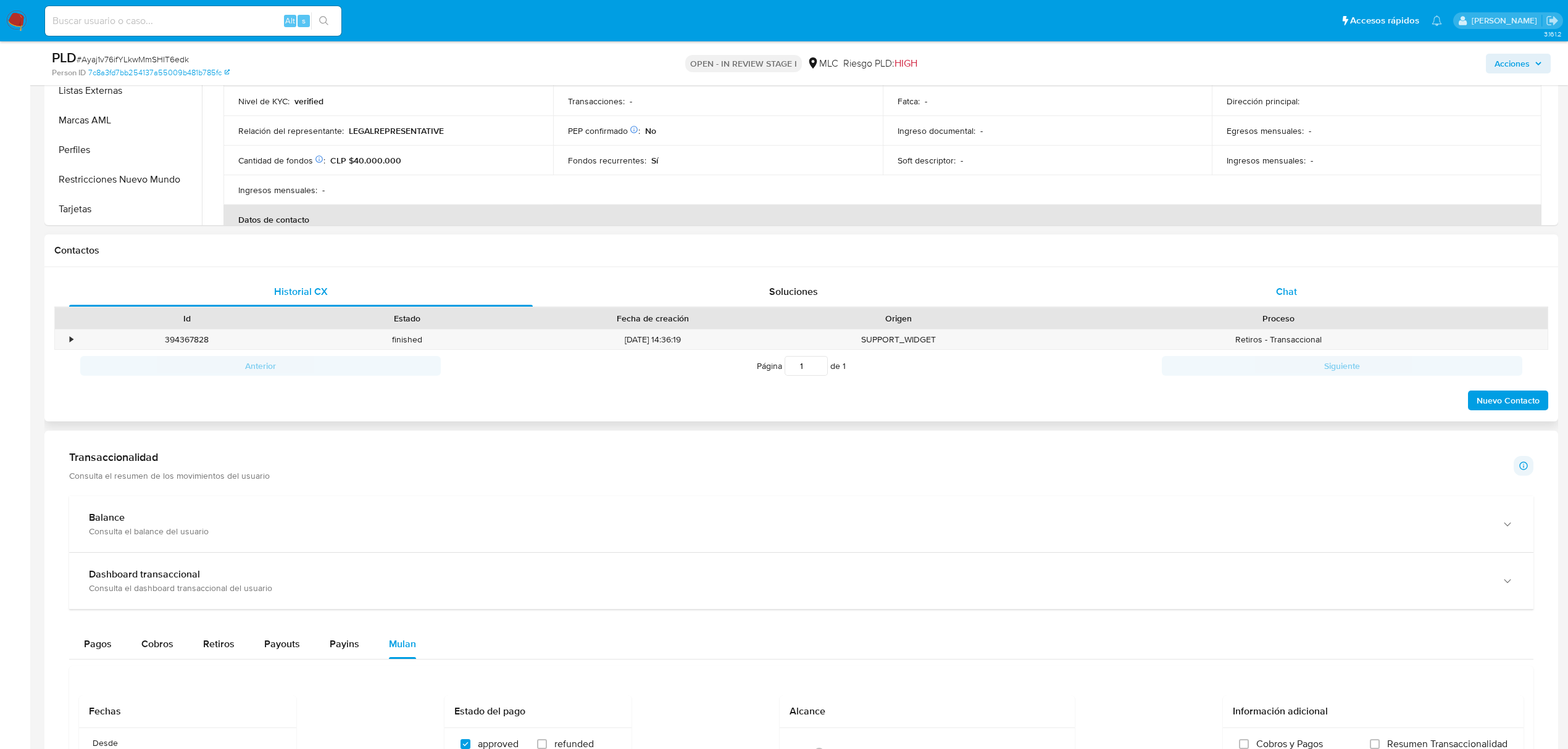
click at [1312, 287] on div "Chat" at bounding box center [1286, 292] width 463 height 30
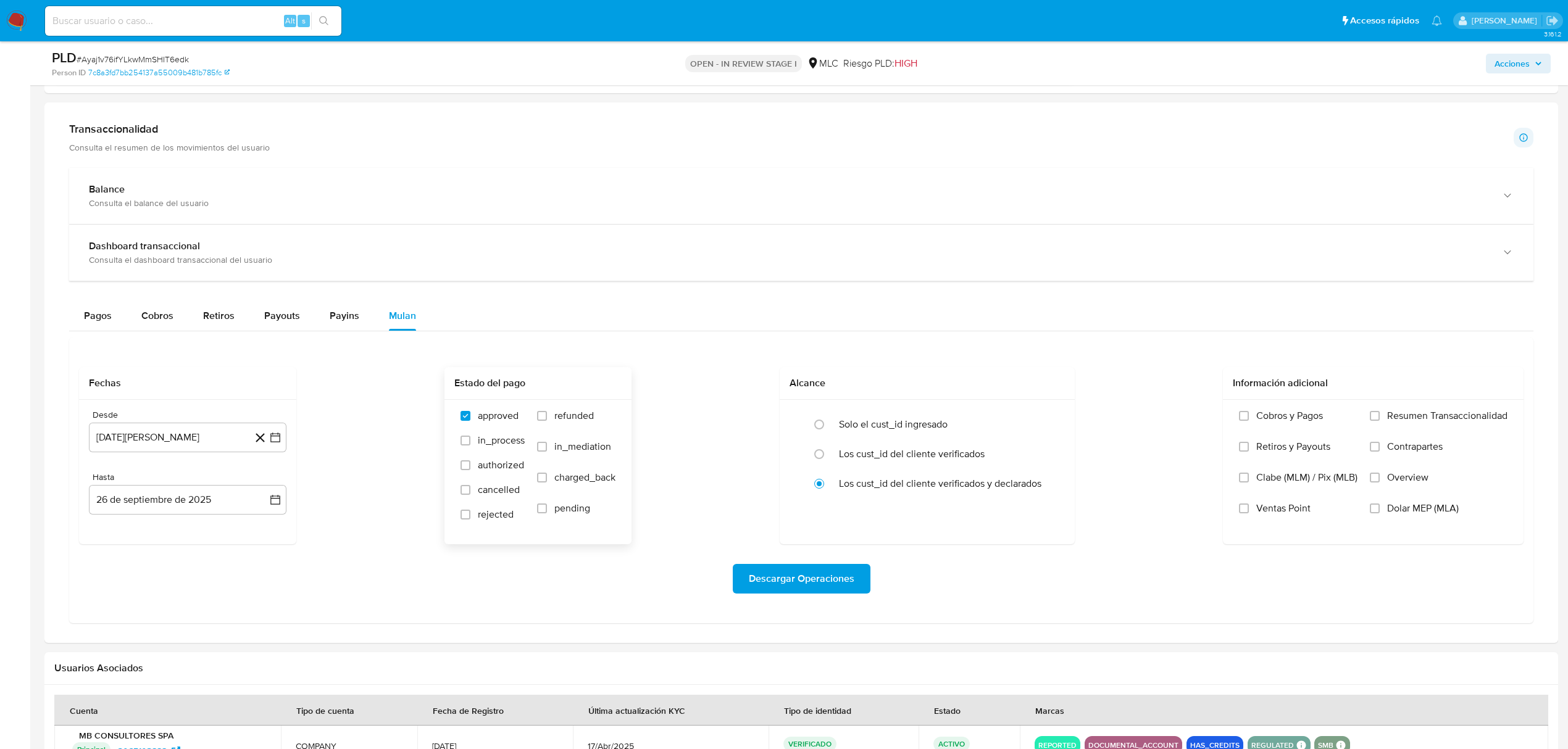
scroll to position [1398, 0]
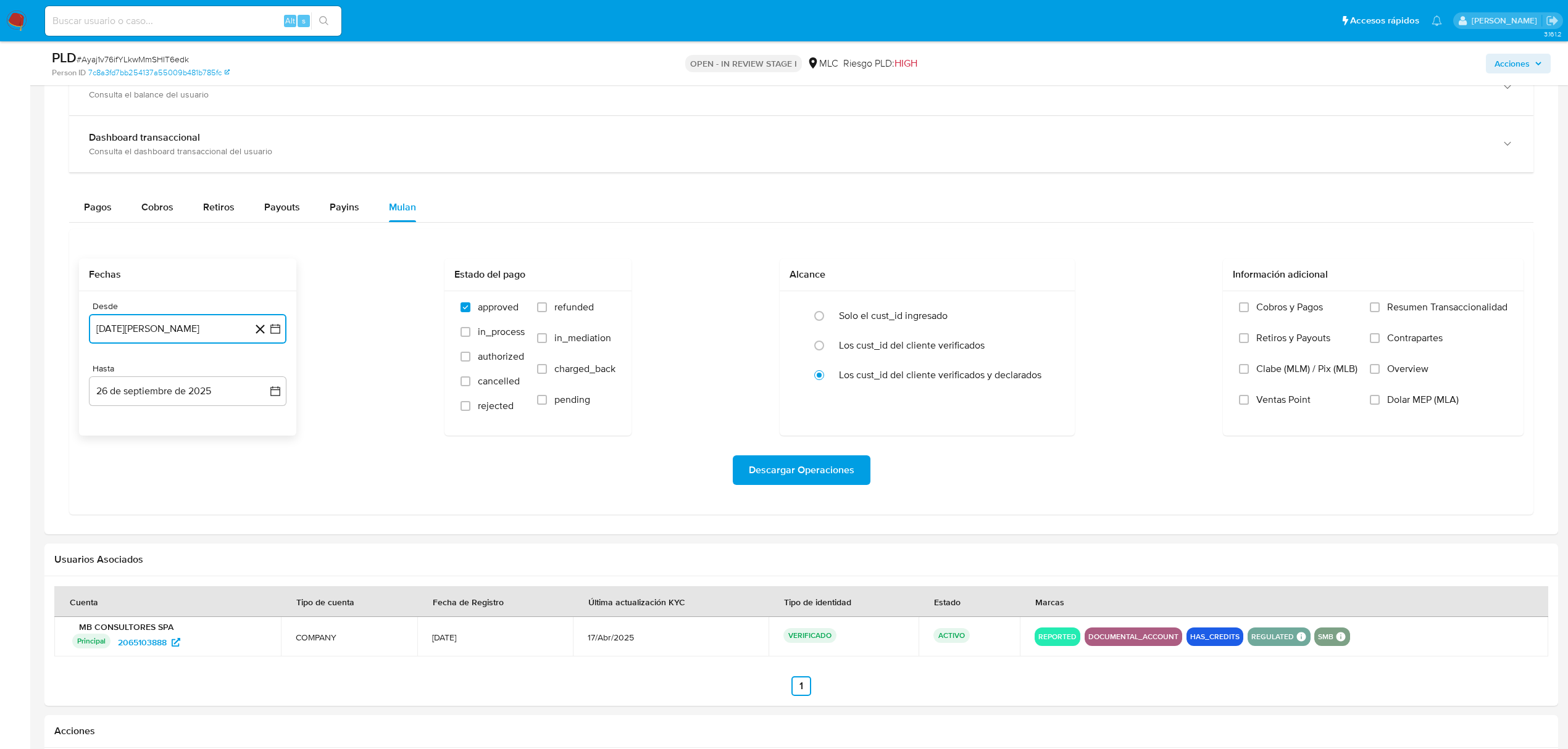
click at [277, 329] on icon "button" at bounding box center [275, 328] width 10 height 10
click at [260, 381] on icon "Mes siguiente" at bounding box center [264, 373] width 15 height 15
click at [140, 471] on button "10" at bounding box center [138, 469] width 20 height 20
click at [277, 397] on icon "button" at bounding box center [275, 391] width 13 height 13
drag, startPoint x: 142, startPoint y: 510, endPoint x: 359, endPoint y: 488, distance: 218.1
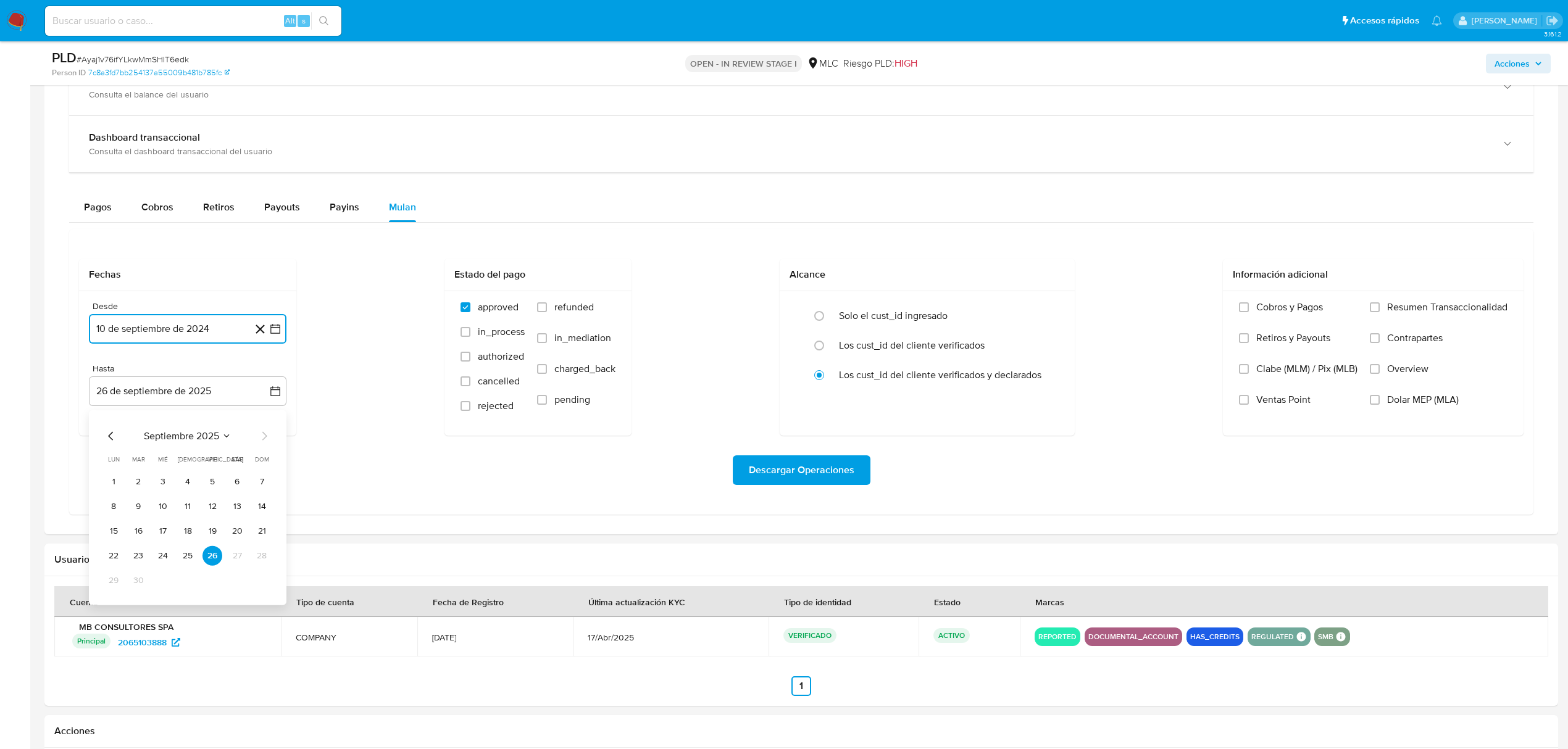
click at [144, 508] on button "9" at bounding box center [138, 506] width 20 height 20
click at [795, 450] on div "Descargar Operaciones" at bounding box center [801, 470] width 1444 height 69
click at [791, 468] on span "Descargar Operaciones" at bounding box center [801, 470] width 106 height 27
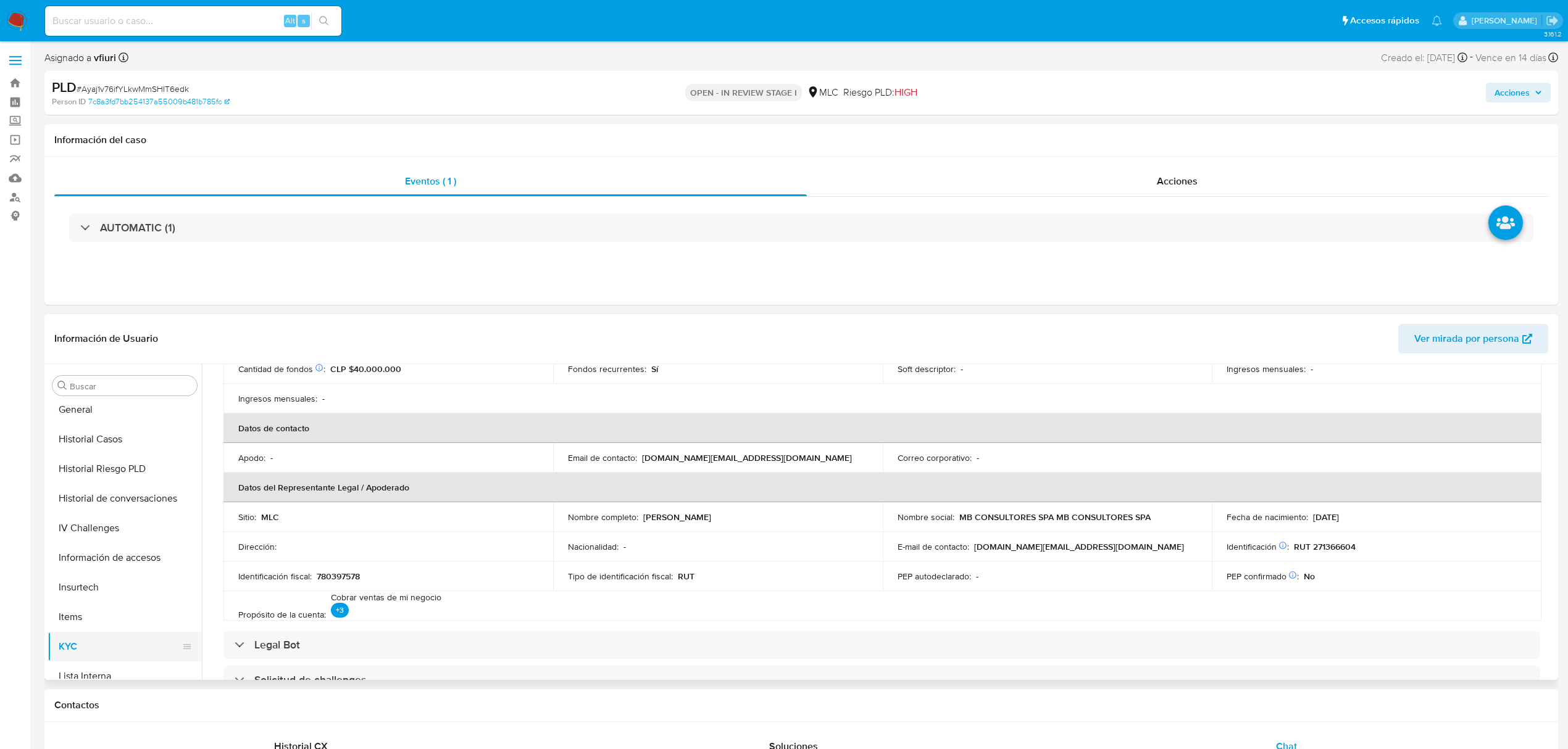
scroll to position [252, 0]
click at [121, 605] on button "Historial Casos" at bounding box center [119, 607] width 144 height 30
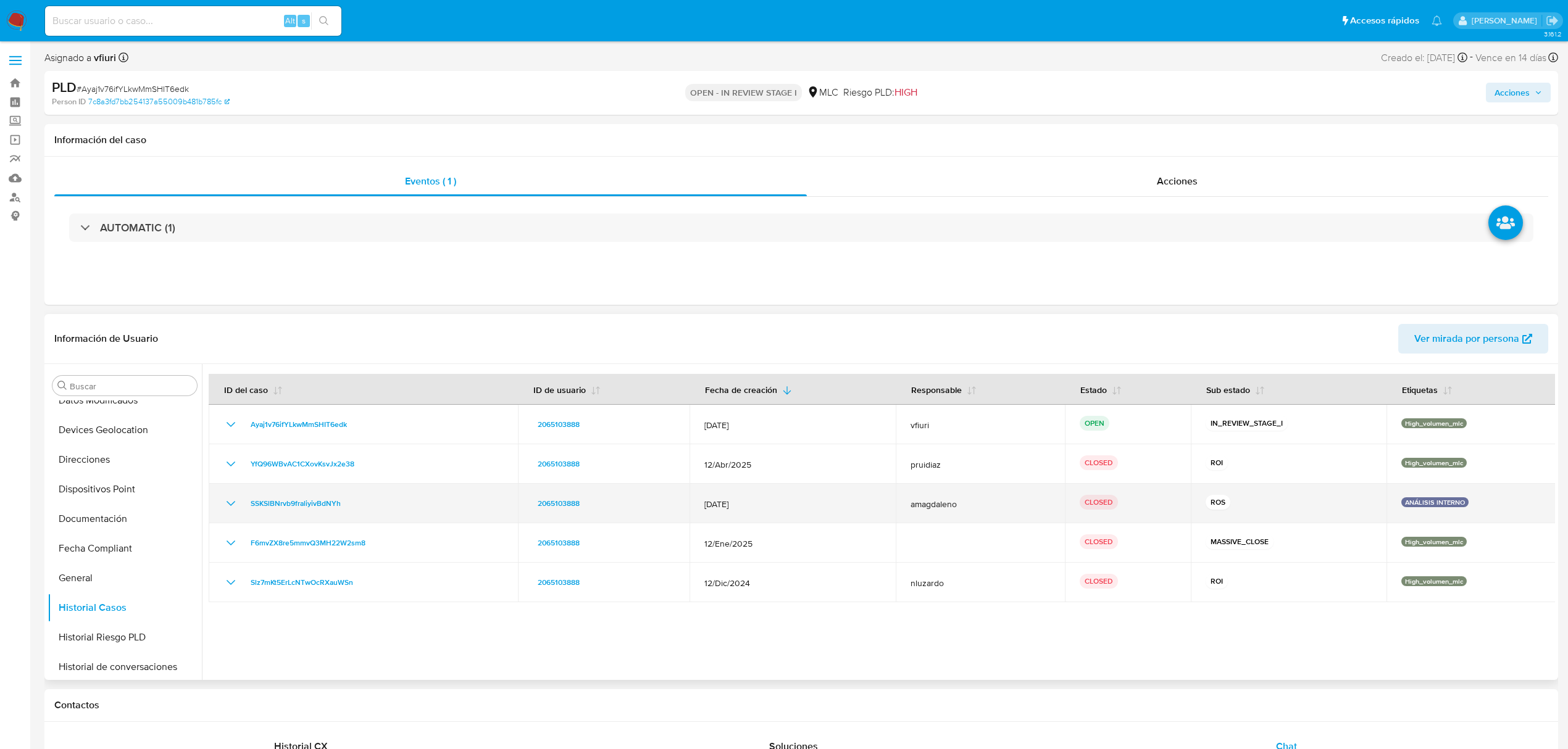
click at [228, 499] on icon "Mostrar/Ocultar" at bounding box center [231, 503] width 15 height 15
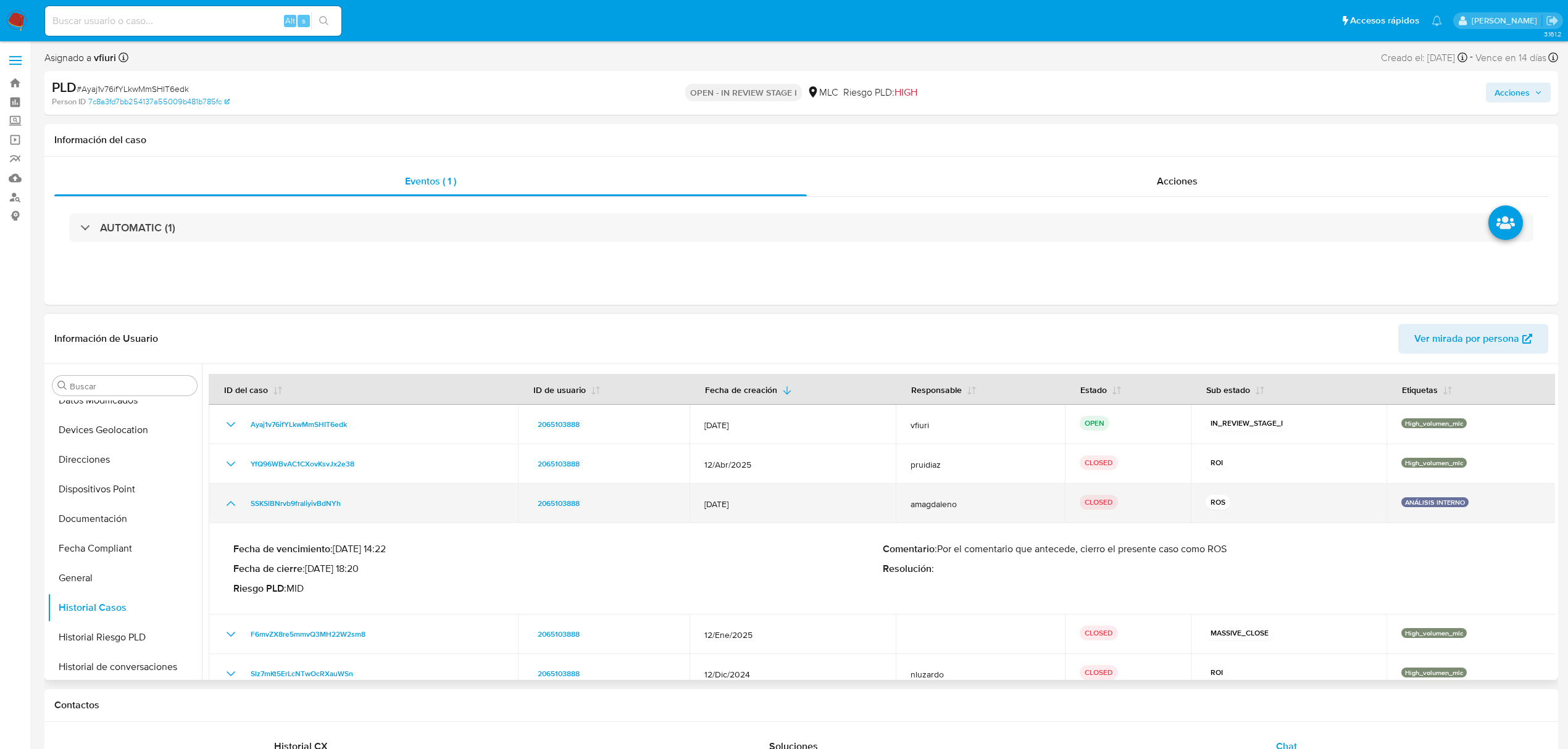
click at [227, 496] on icon "Mostrar/Ocultar" at bounding box center [231, 503] width 15 height 15
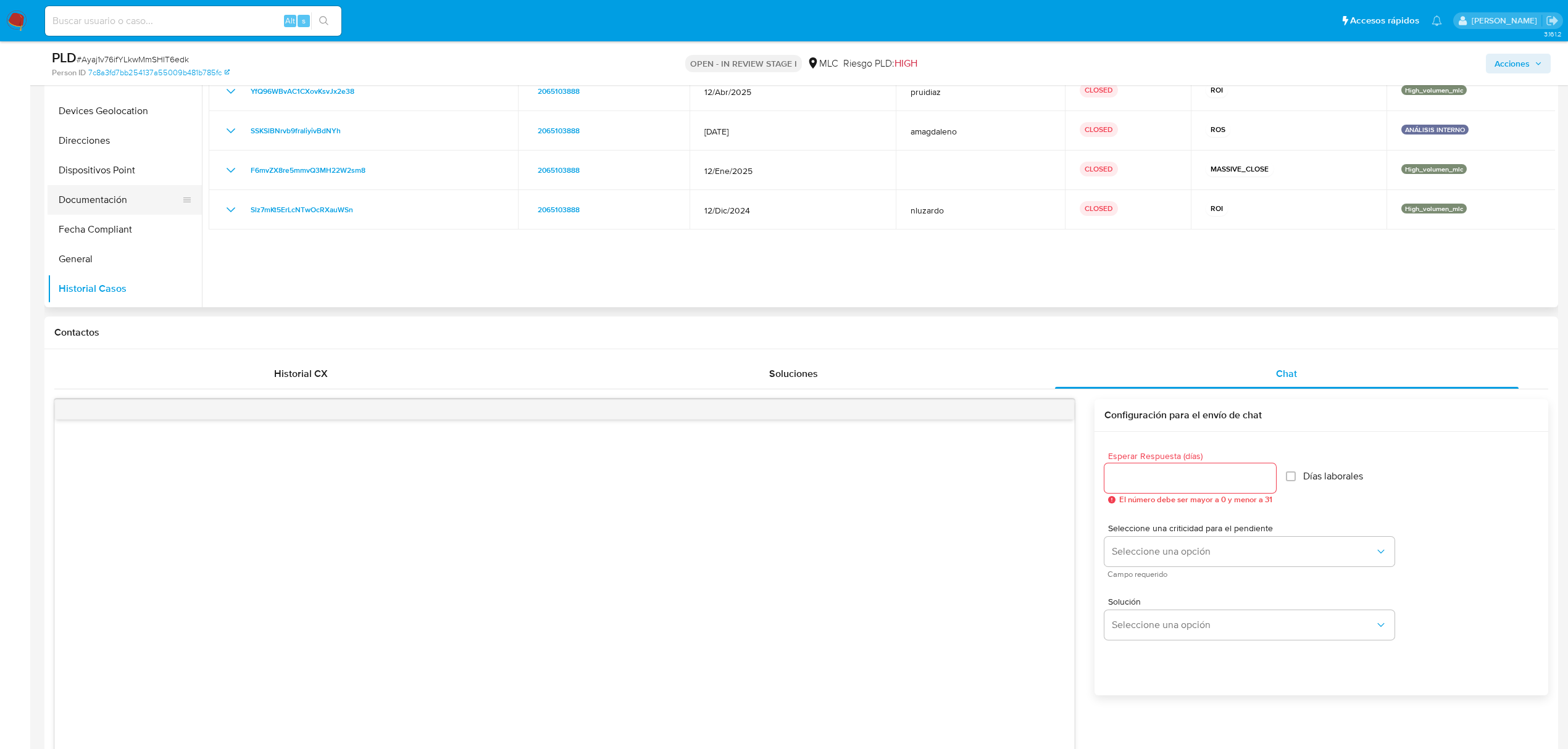
scroll to position [169, 0]
click at [125, 286] on button "General" at bounding box center [119, 288] width 144 height 30
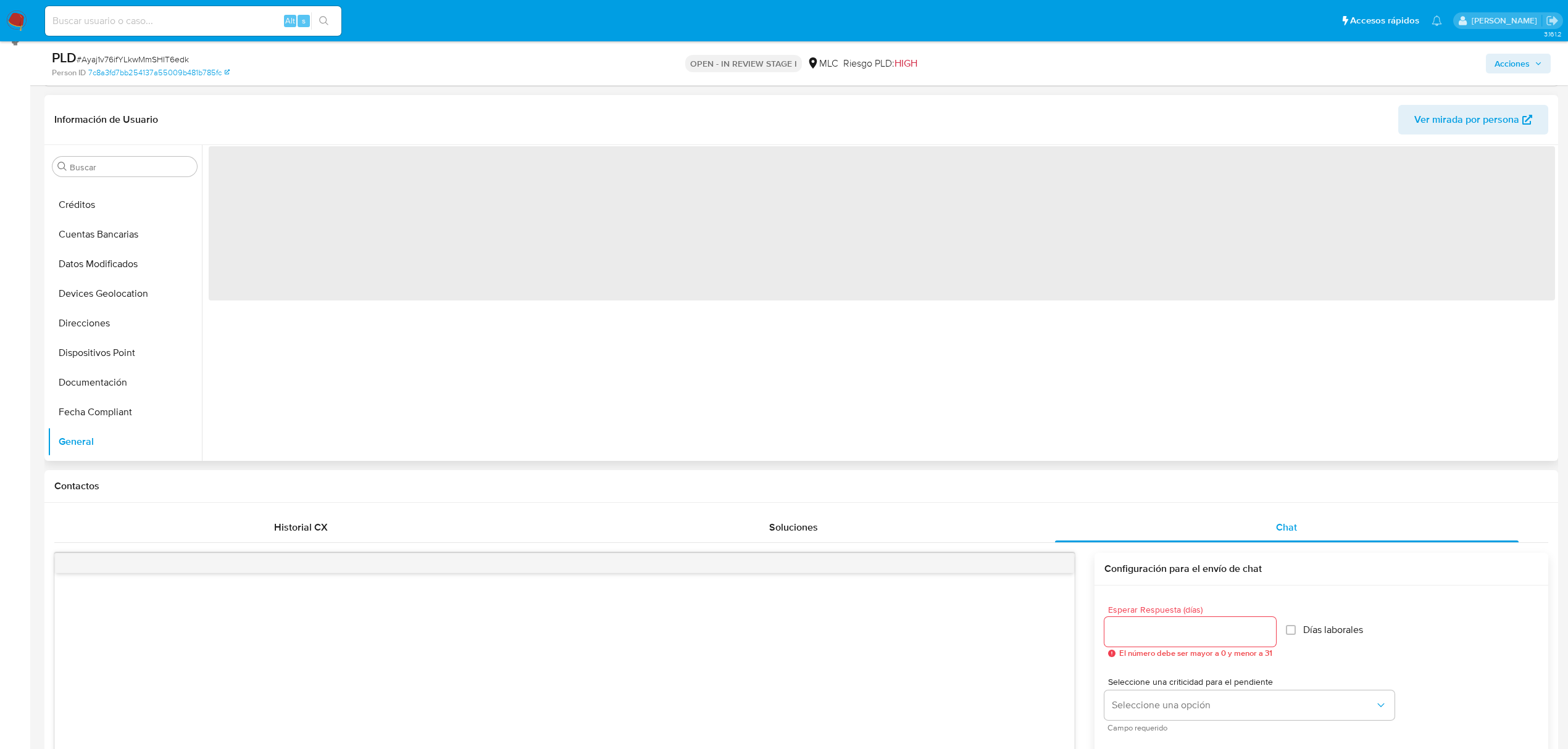
scroll to position [164, 0]
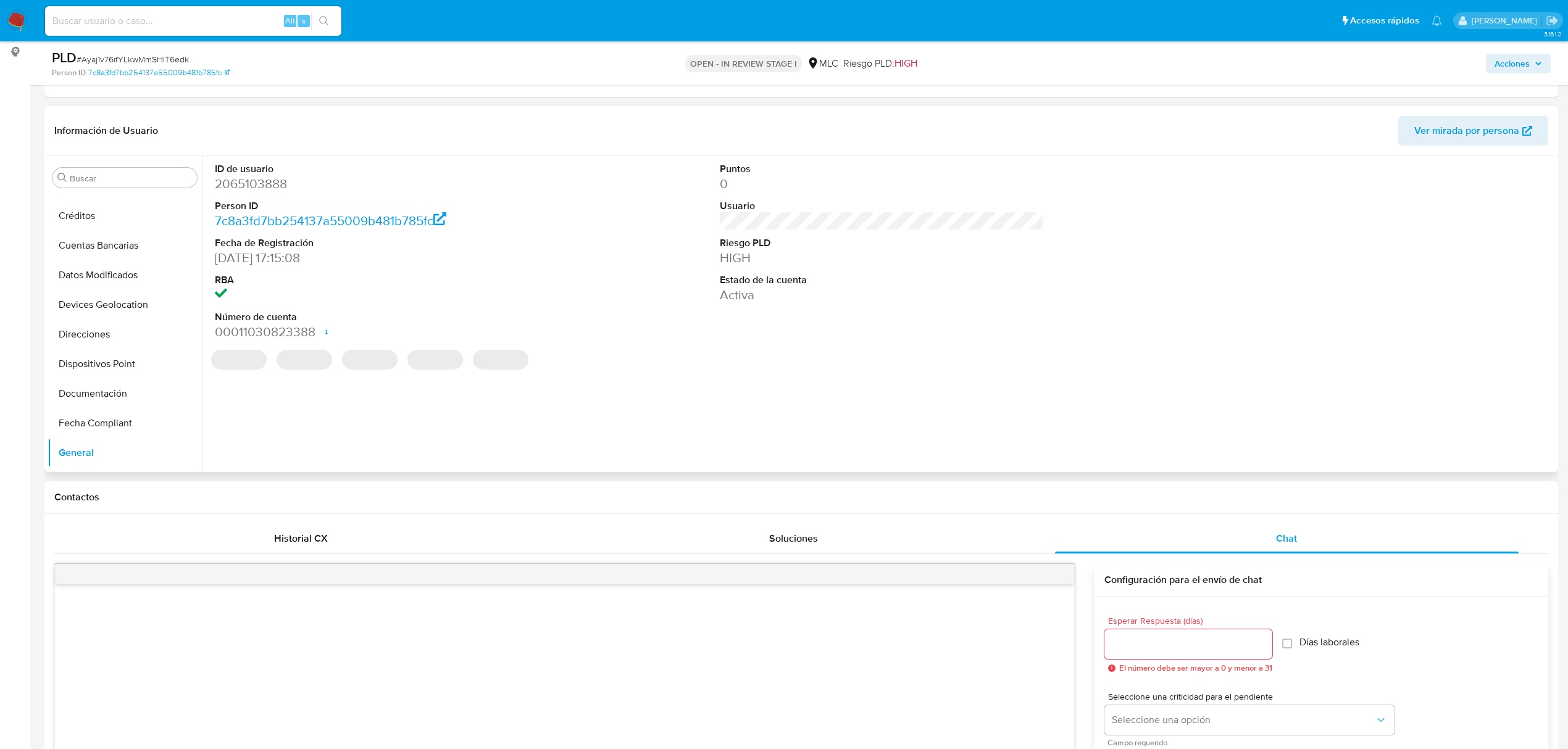
click at [255, 190] on dd "2065103888" at bounding box center [376, 184] width 324 height 17
copy dd "2065103888"
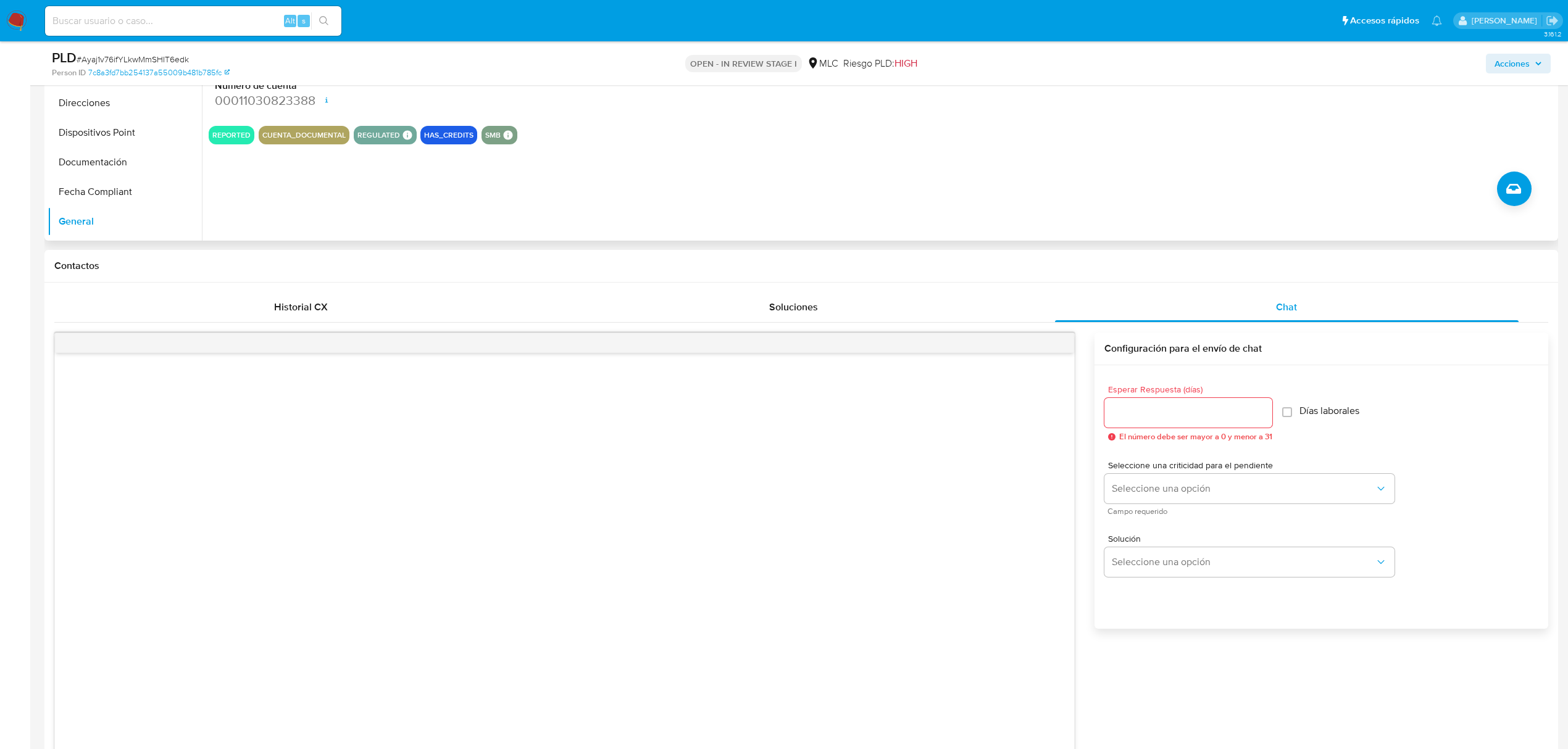
scroll to position [66, 0]
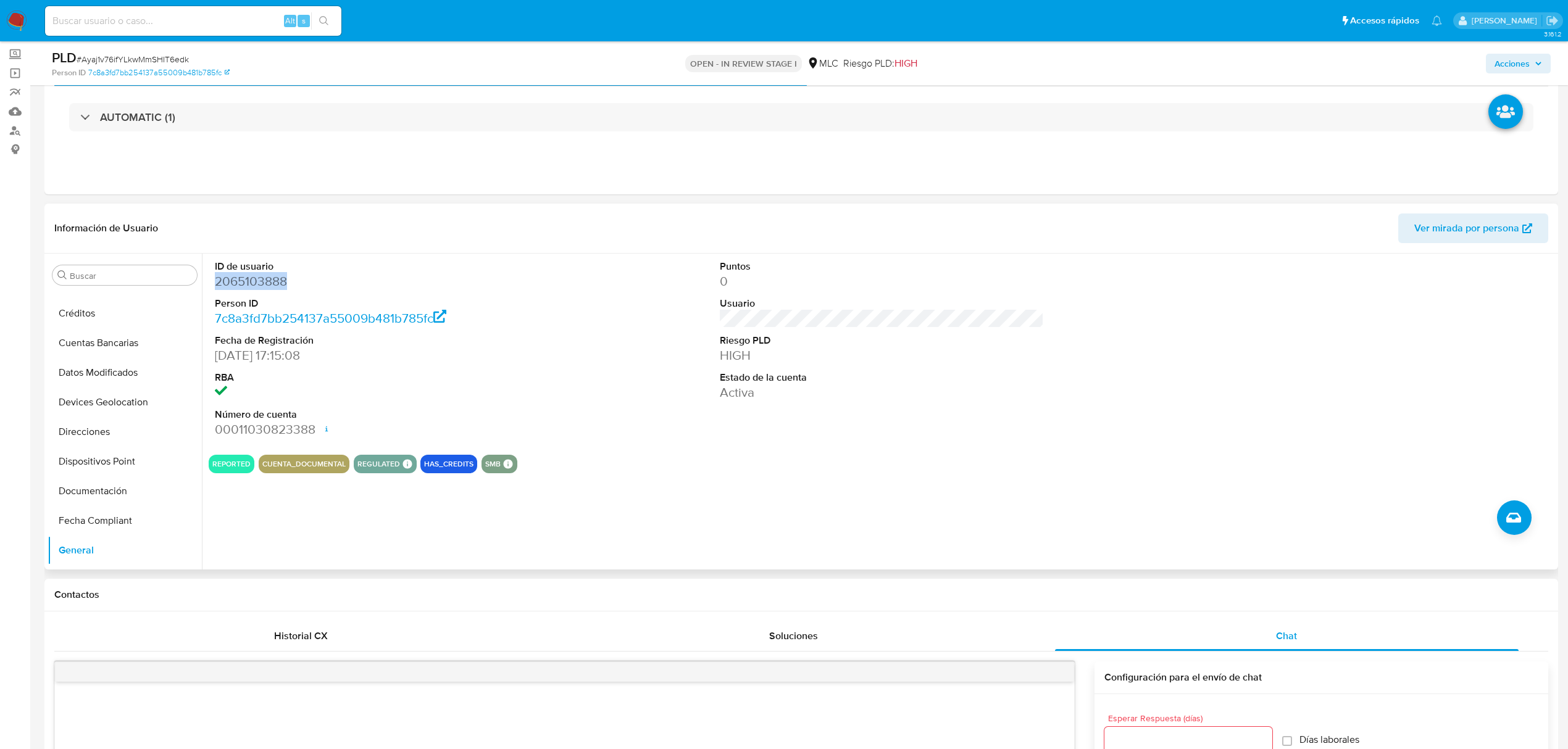
copy dd "2065103888"
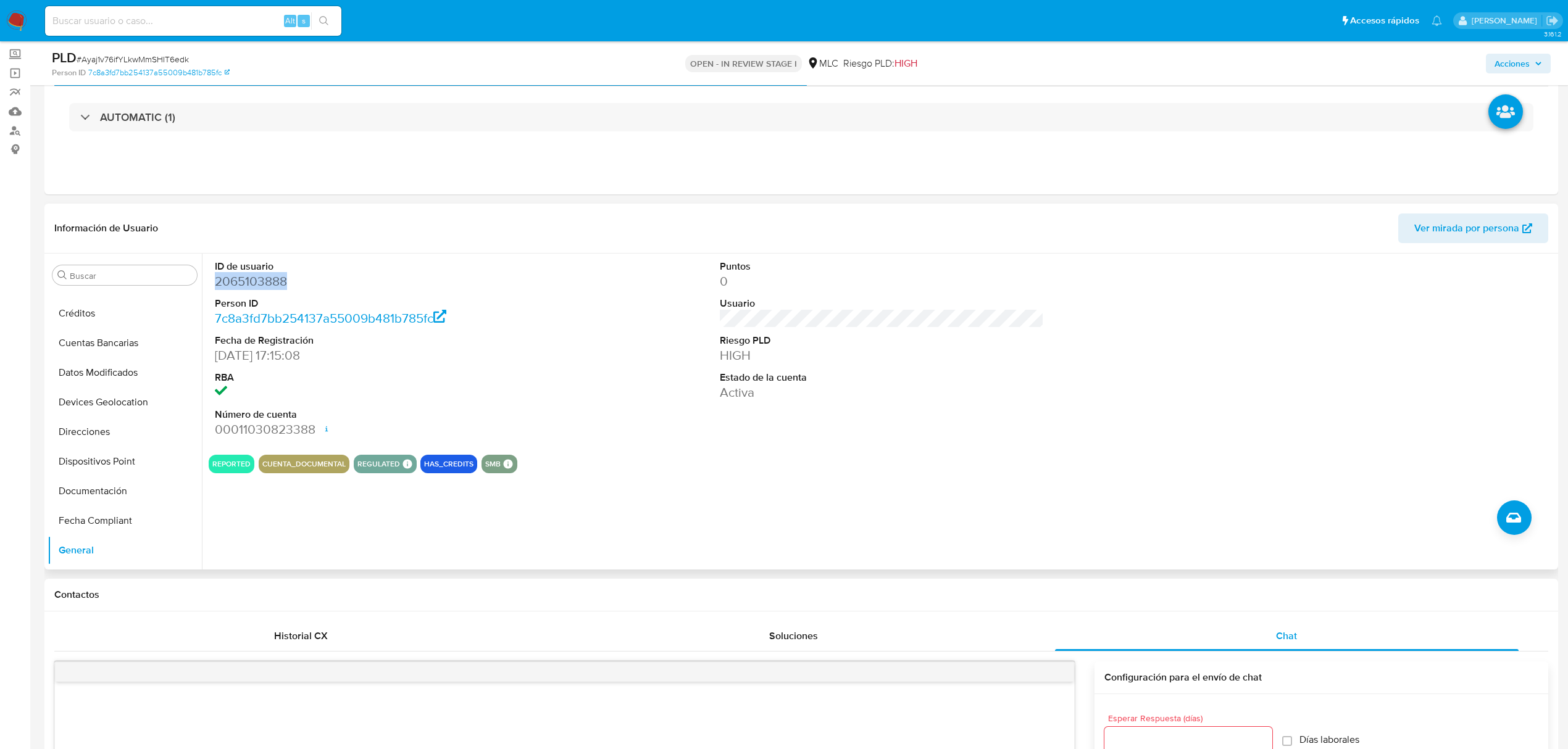
copy dd "2065103888"
click at [171, 64] on span "# Ayaj1v76ifYLkwMmSHIT6edk" at bounding box center [132, 59] width 112 height 13
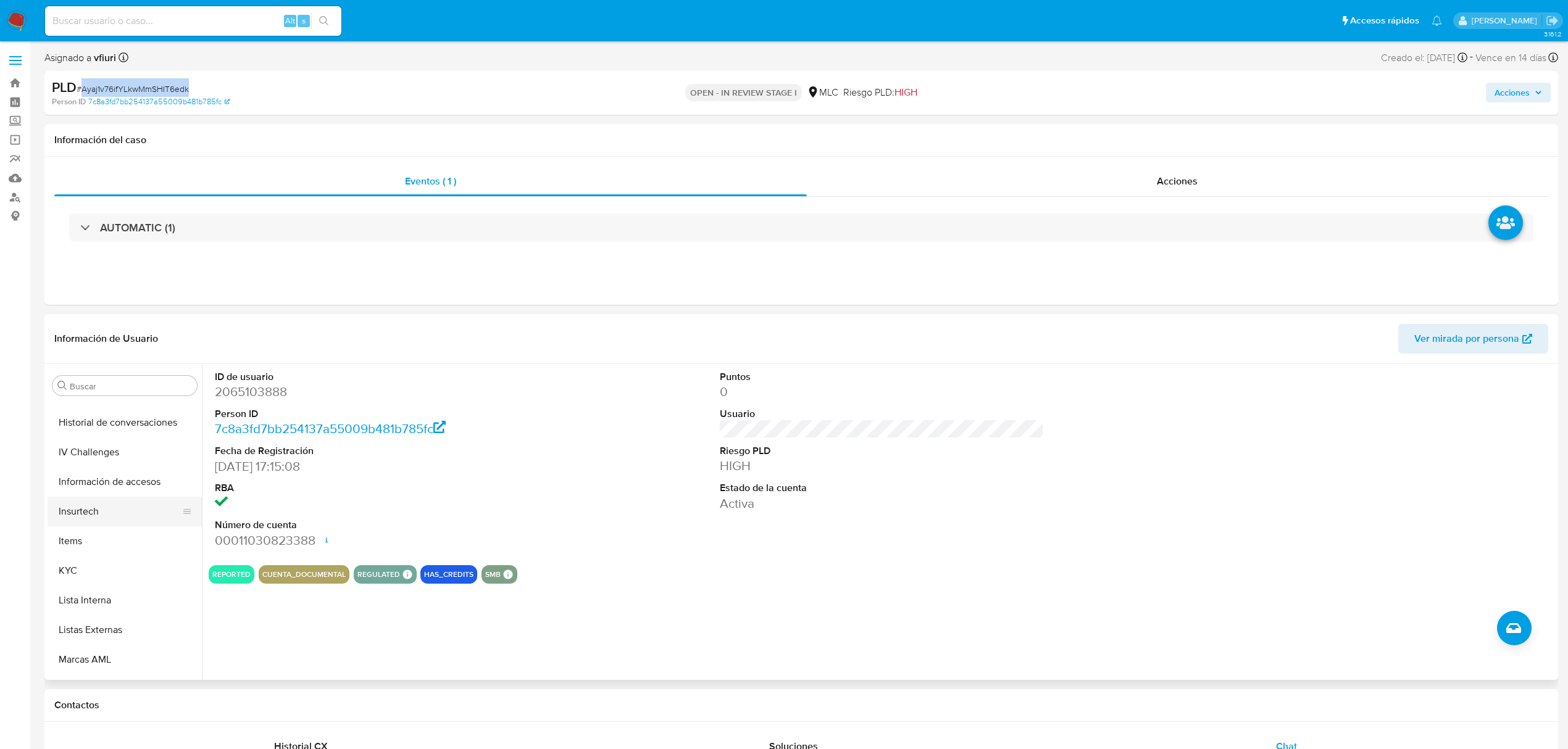
scroll to position [498, 0]
click at [86, 559] on button "KYC" at bounding box center [119, 568] width 144 height 30
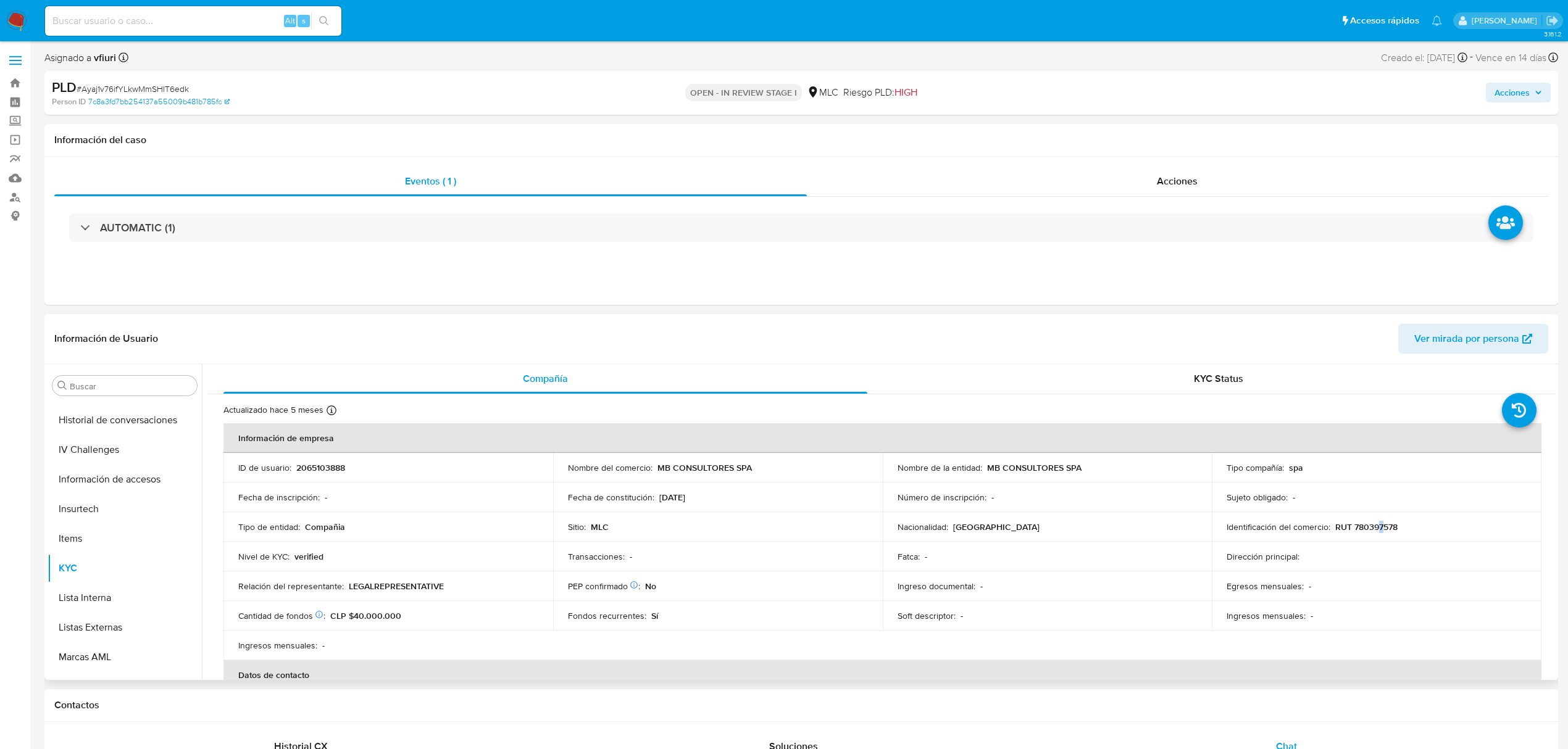
click at [1378, 523] on p "RUT 780397578" at bounding box center [1367, 526] width 63 height 11
click at [1372, 533] on td "Identificación del comercio : RUT 780397578" at bounding box center [1376, 526] width 330 height 30
click at [1372, 521] on p "RUT 780397578" at bounding box center [1367, 526] width 63 height 11
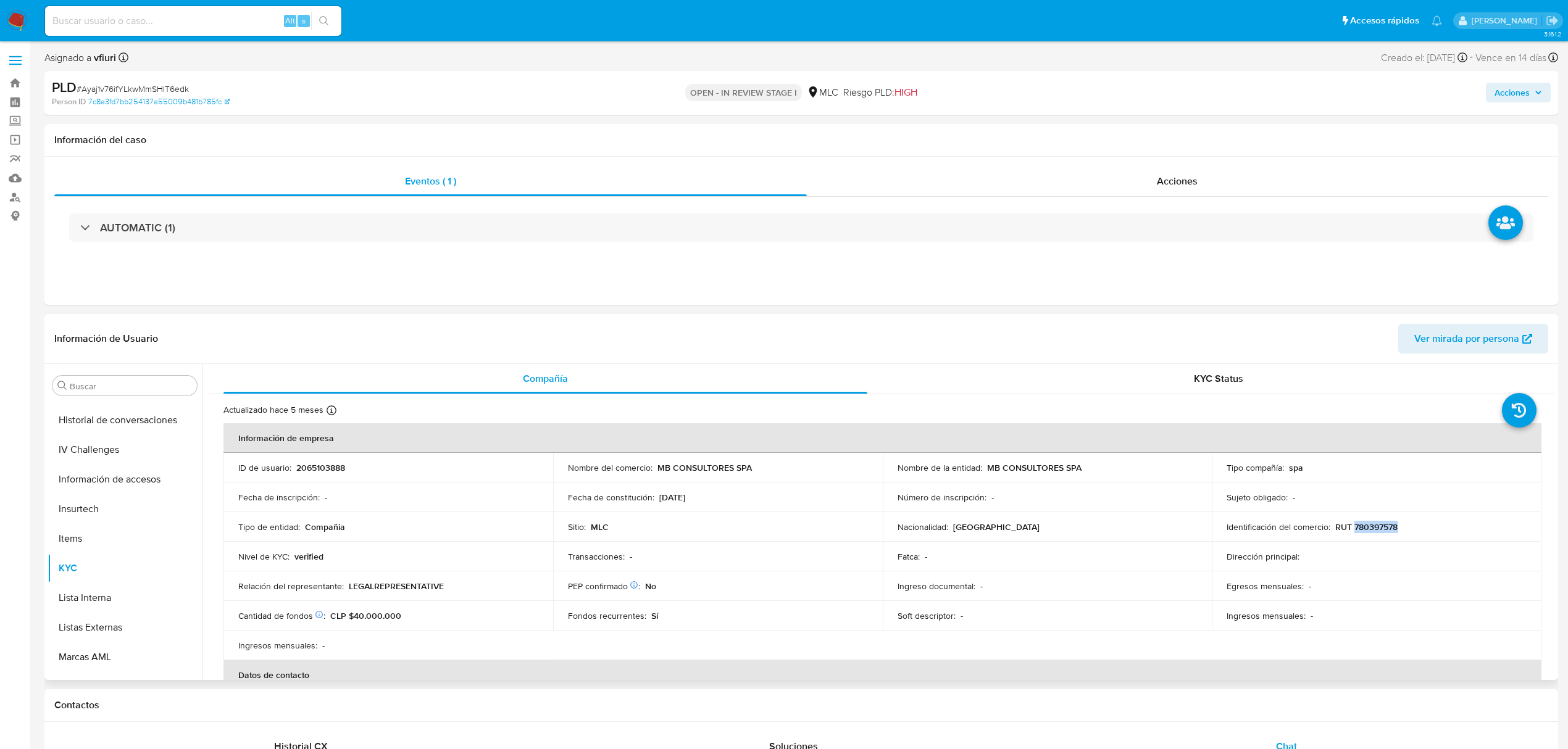
click at [1372, 521] on p "RUT 780397578" at bounding box center [1367, 526] width 63 height 11
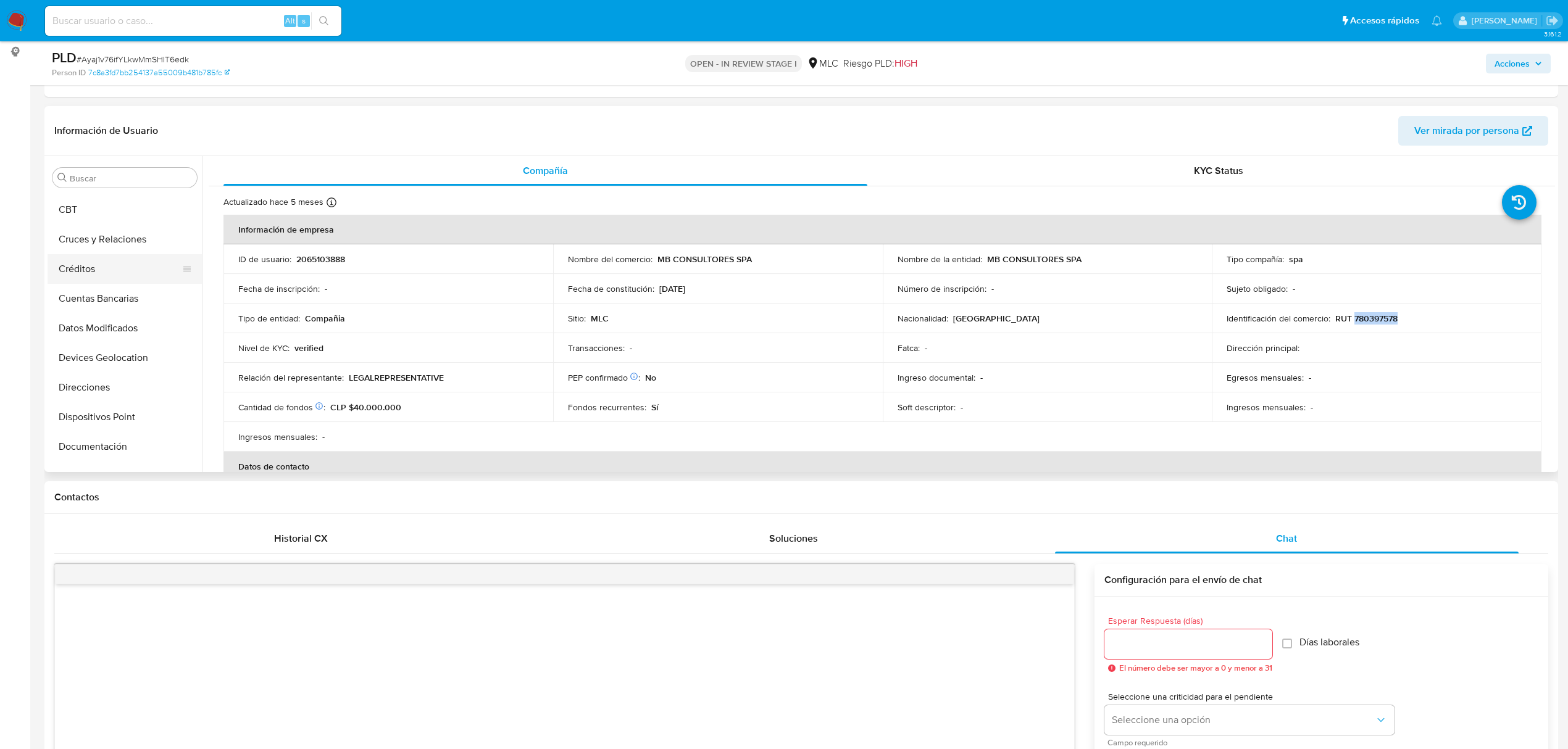
scroll to position [87, 0]
click at [96, 270] on button "Cruces y Relaciones" at bounding box center [119, 268] width 144 height 30
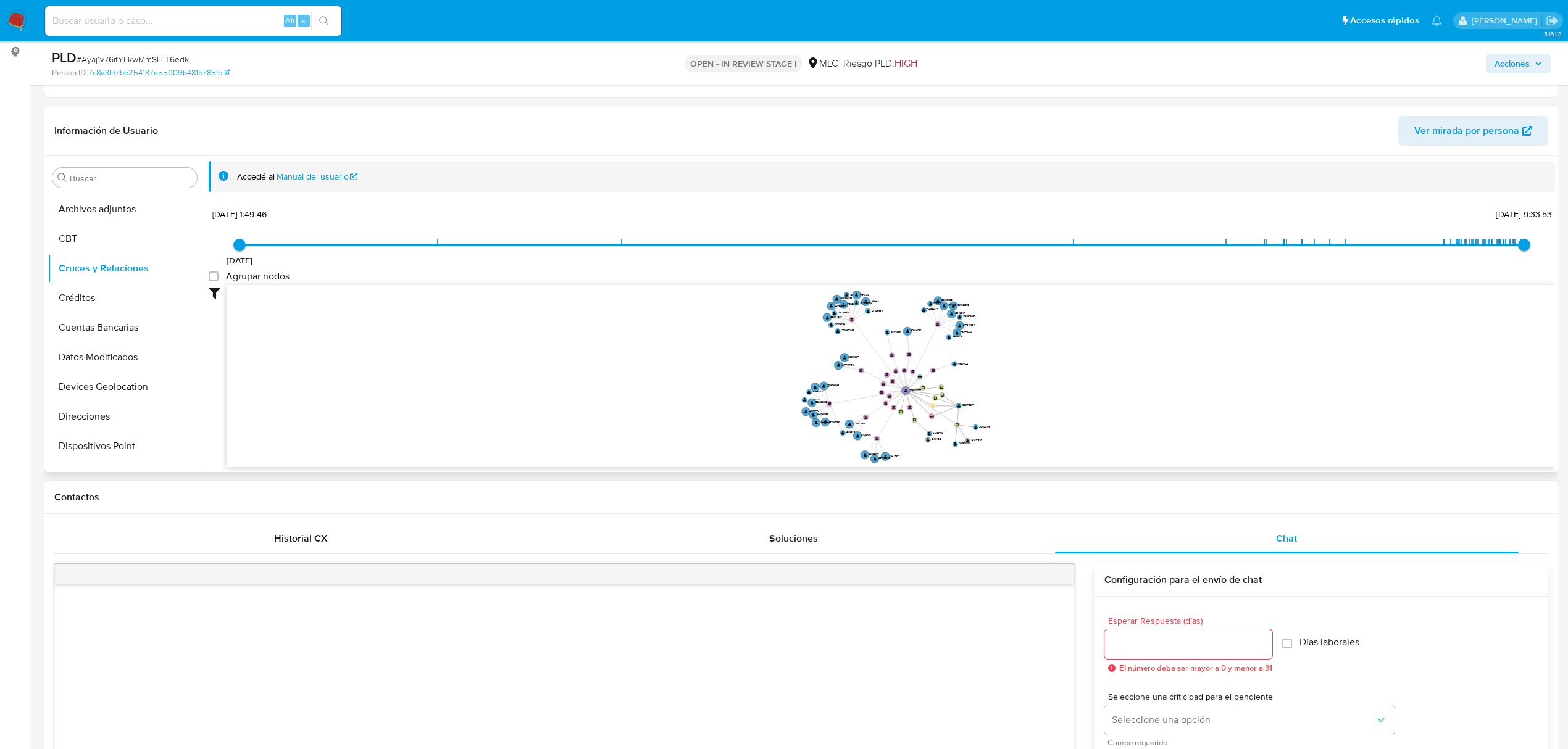
drag, startPoint x: 811, startPoint y: 380, endPoint x: 719, endPoint y: 395, distance: 93.2
click at [719, 395] on icon "device-672002218799da98a262c6a8  user-2065103888  2065103888 user-593570567 …" at bounding box center [891, 374] width 1329 height 179
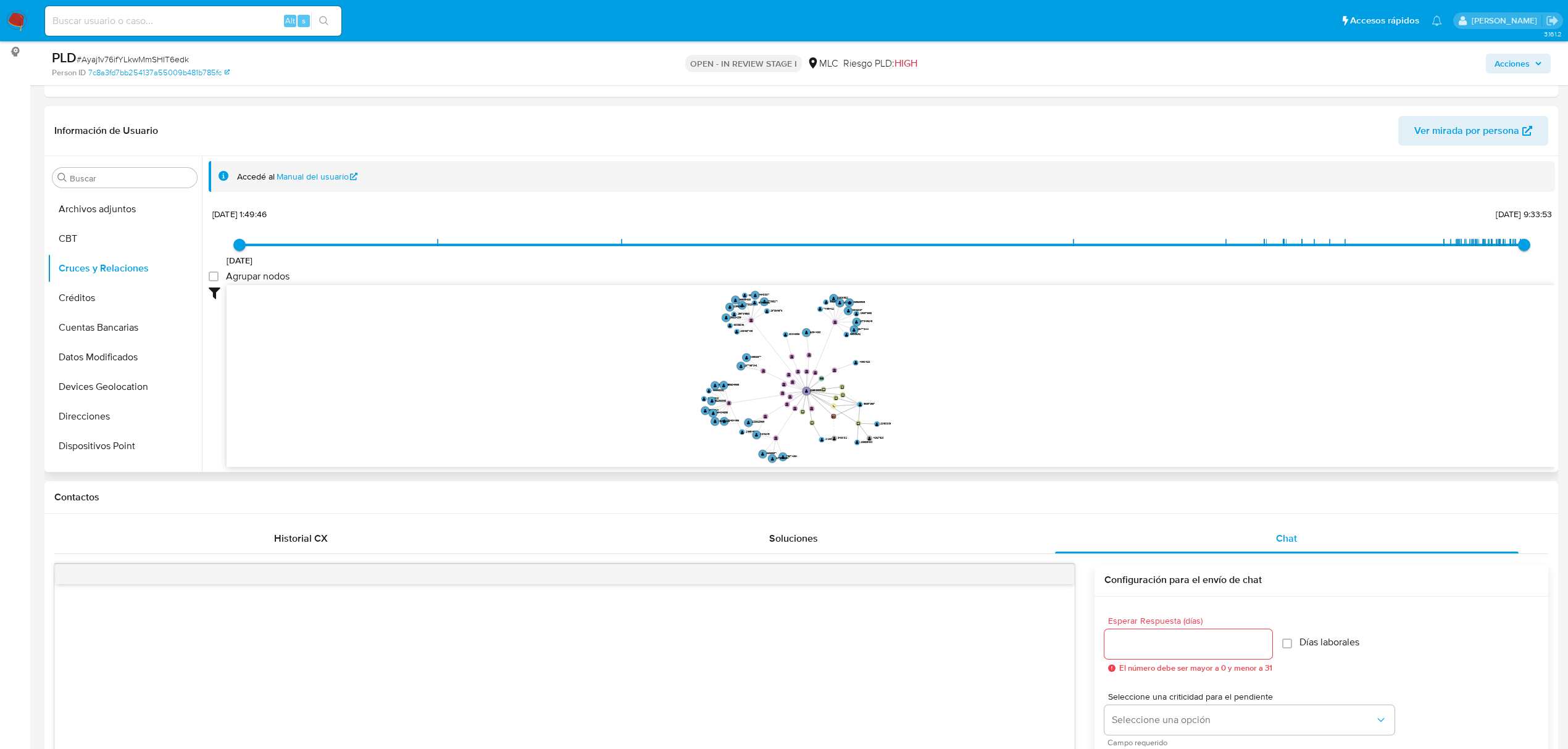
drag, startPoint x: 678, startPoint y: 369, endPoint x: 665, endPoint y: 375, distance: 14.3
click at [665, 375] on icon "device-672002218799da98a262c6a8  user-2065103888  2065103888 user-593570567 …" at bounding box center [891, 374] width 1329 height 179
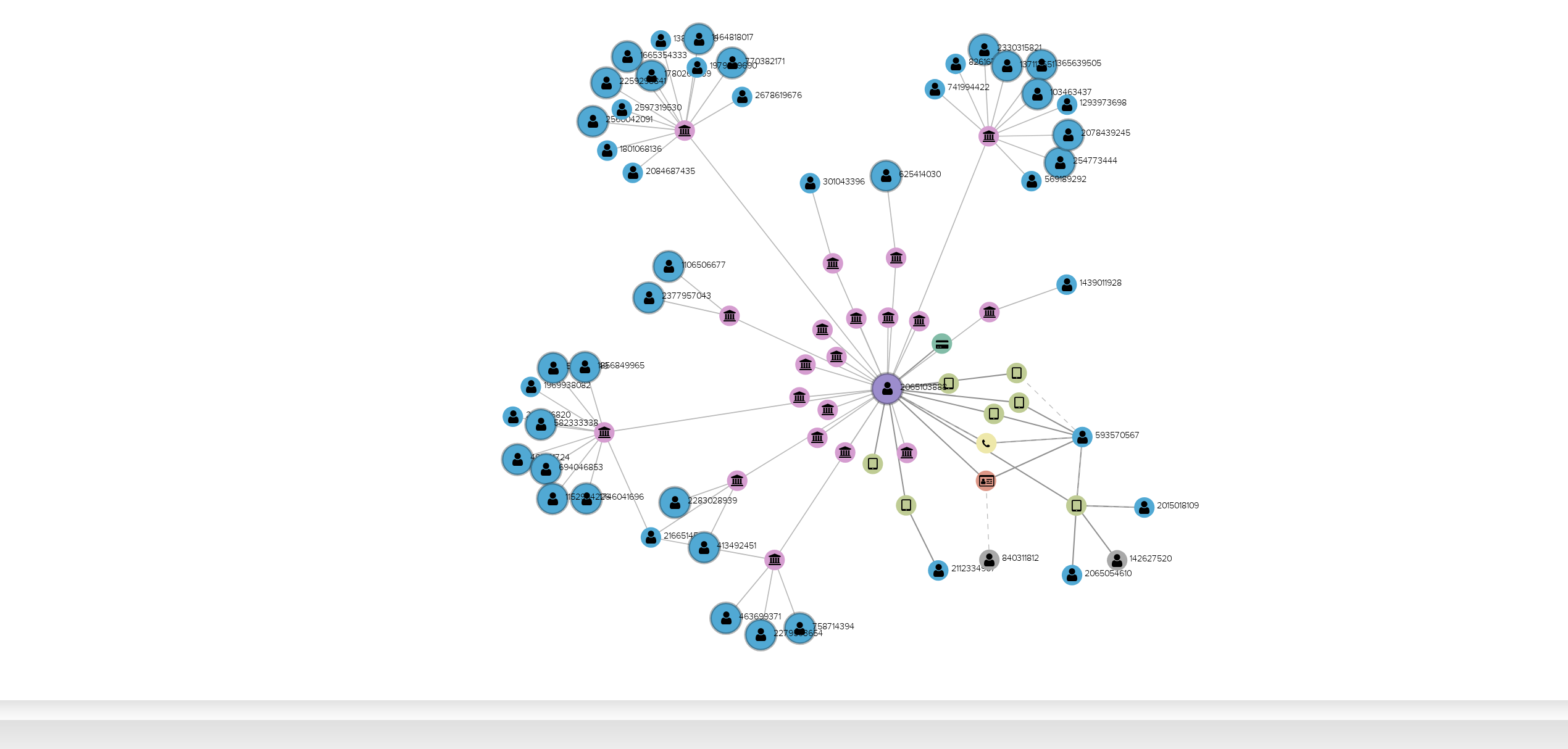
click at [789, 320] on icon "device-672002218799da98a262c6a8  user-2065103888  2065103888 user-593570567 …" at bounding box center [891, 374] width 1329 height 179
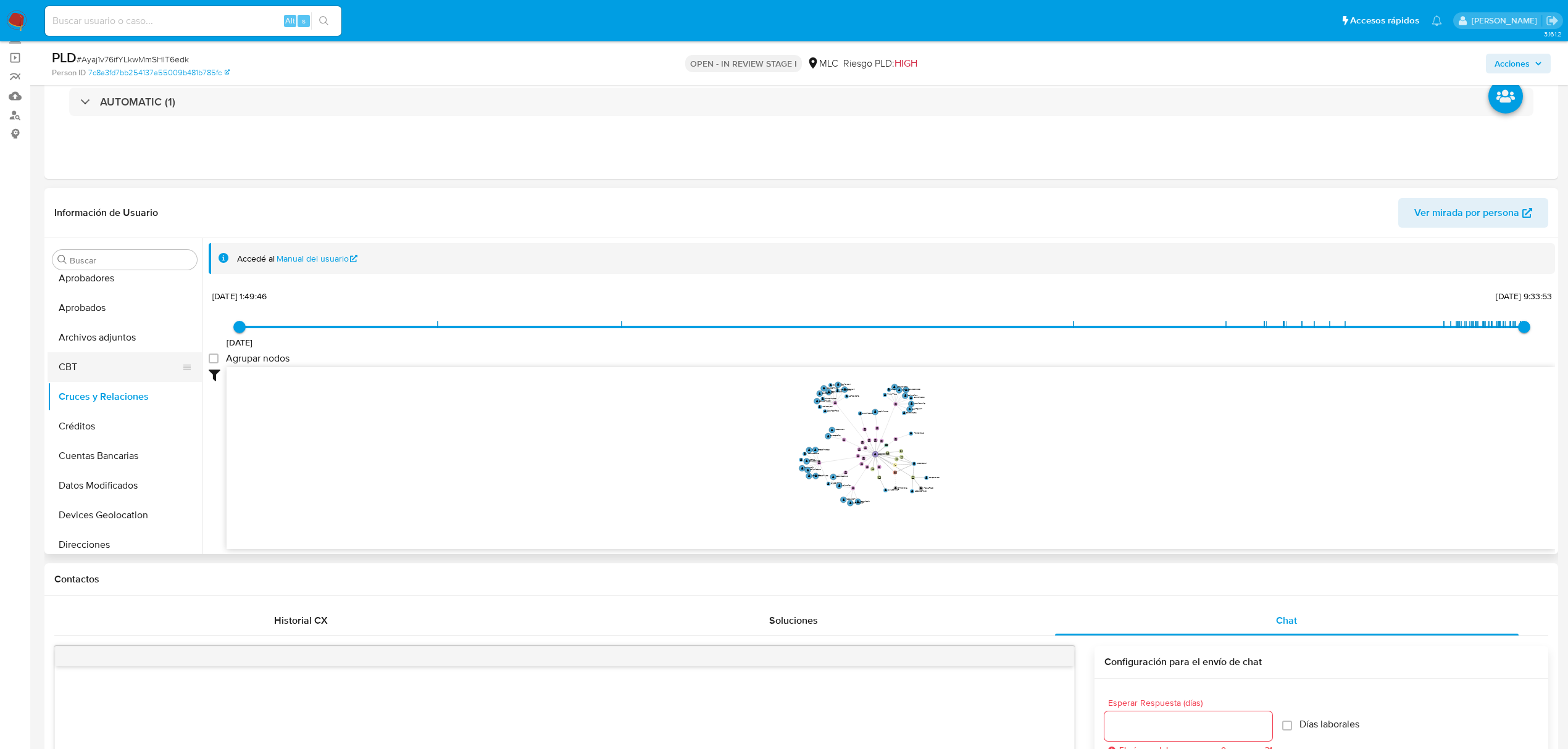
scroll to position [0, 0]
click at [99, 319] on button "Aprobadores" at bounding box center [119, 319] width 144 height 30
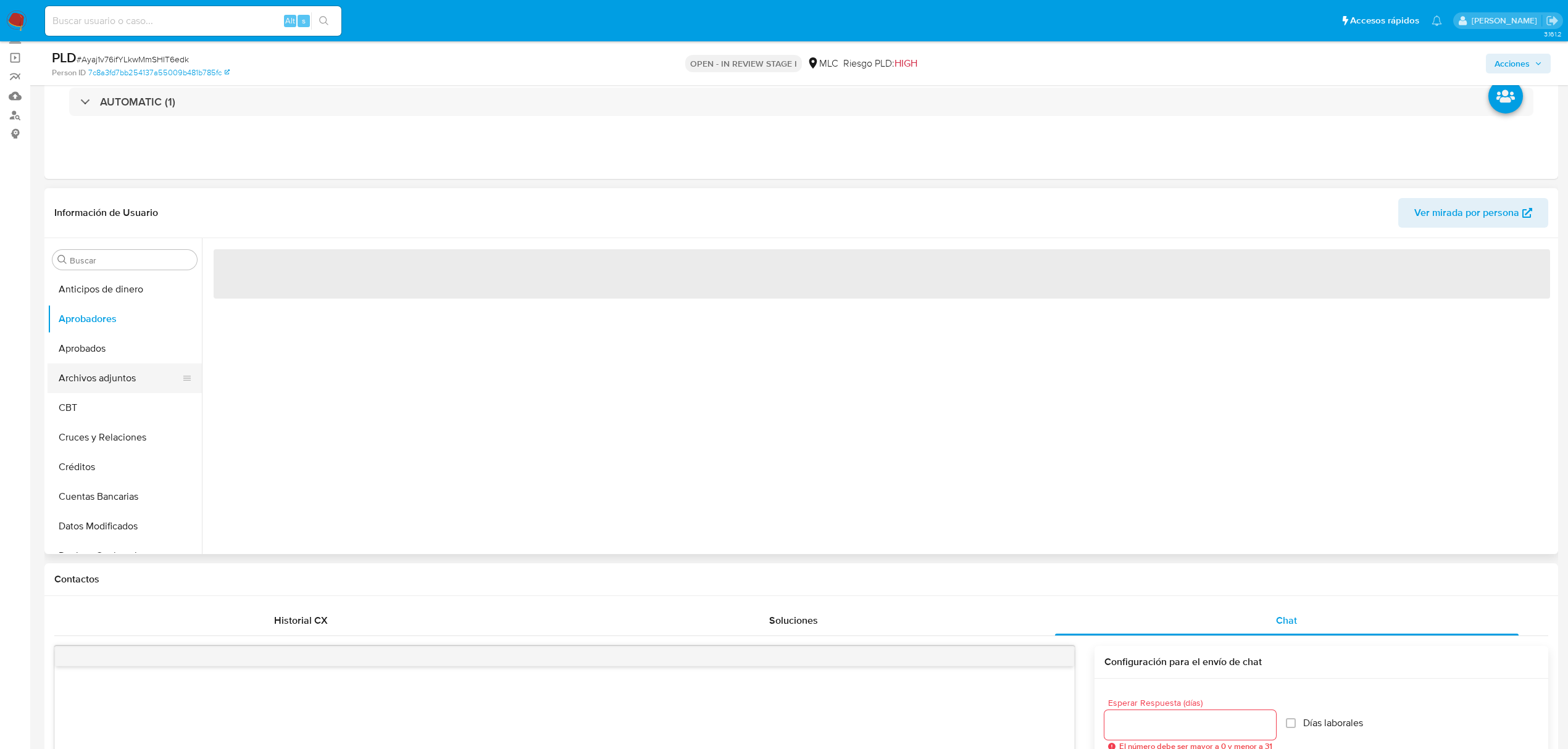
click at [100, 373] on button "Archivos adjuntos" at bounding box center [119, 378] width 144 height 30
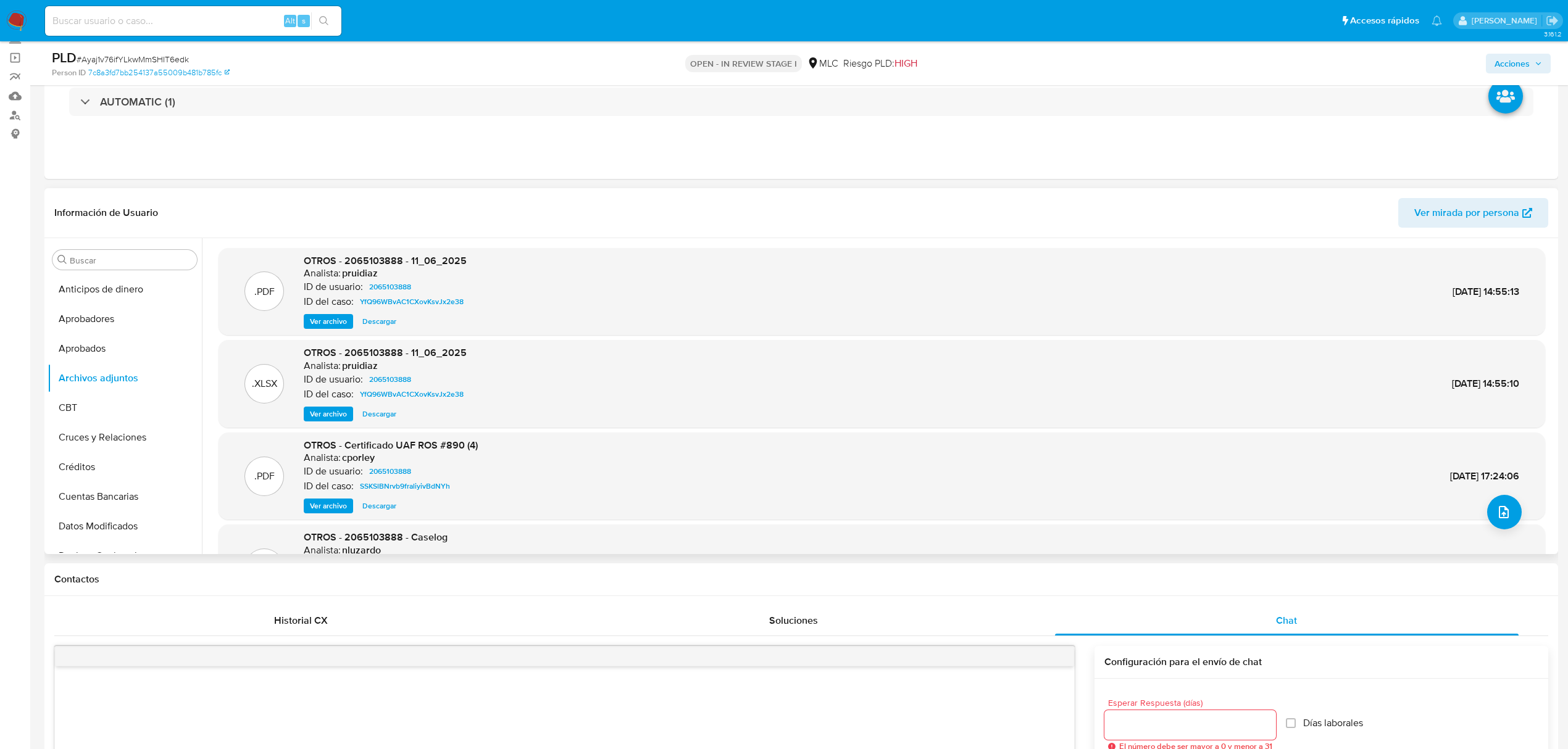
scroll to position [82, 0]
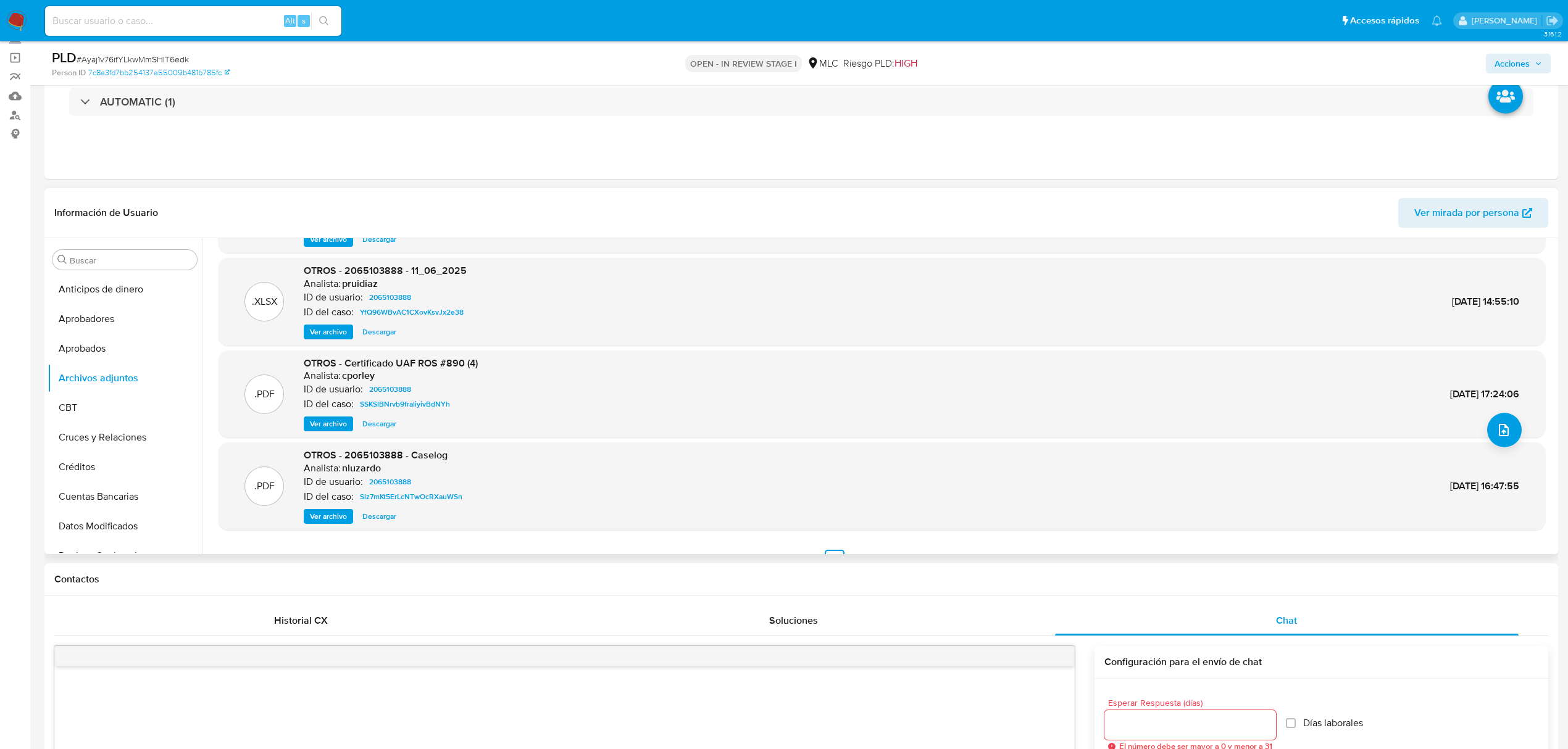
click at [324, 425] on span "Ver archivo" at bounding box center [328, 423] width 37 height 13
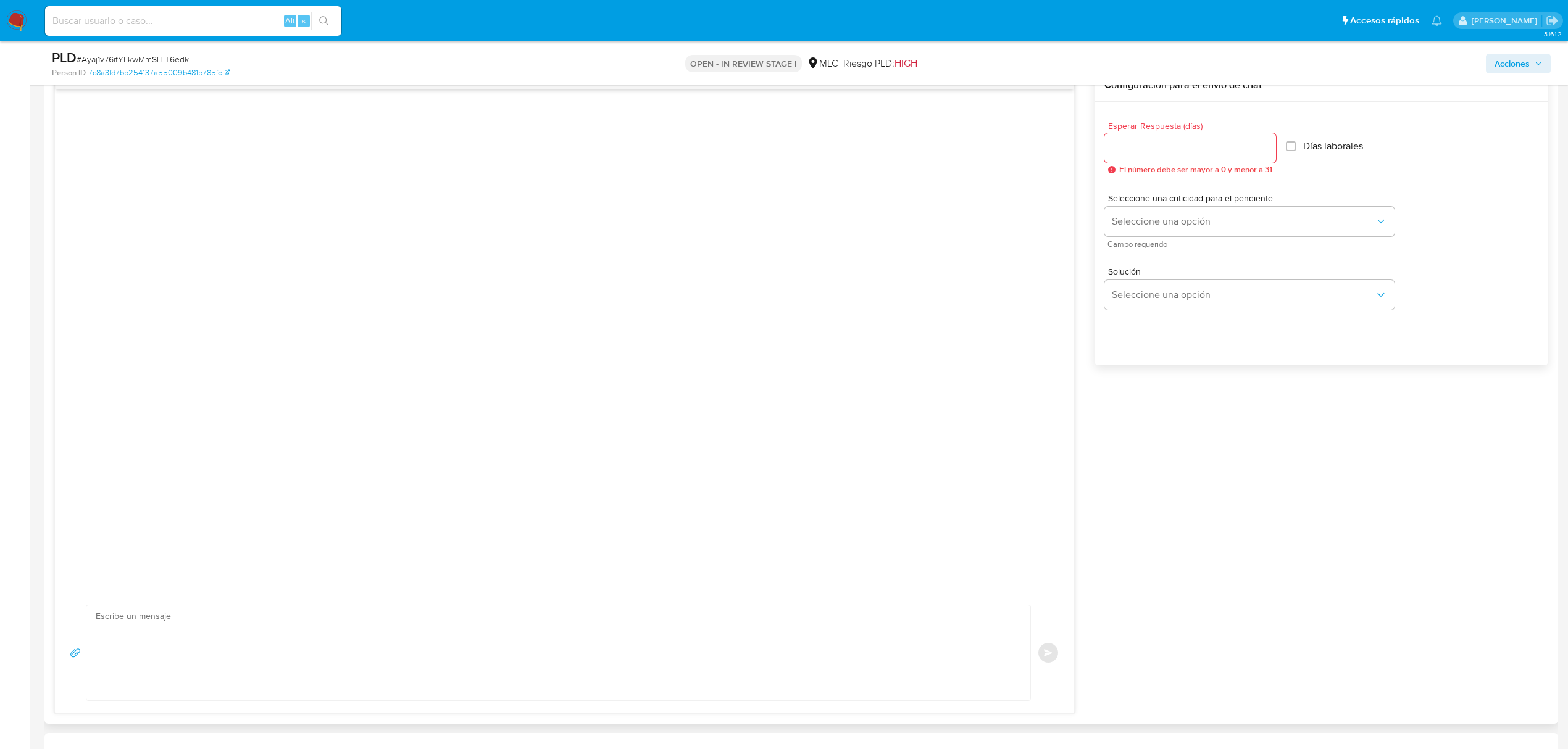
scroll to position [658, 0]
click at [1158, 160] on div at bounding box center [1190, 149] width 172 height 30
click at [1150, 137] on div at bounding box center [1190, 149] width 172 height 30
click at [1150, 149] on input "Esperar Respuesta (días)" at bounding box center [1190, 150] width 172 height 16
type input "2"
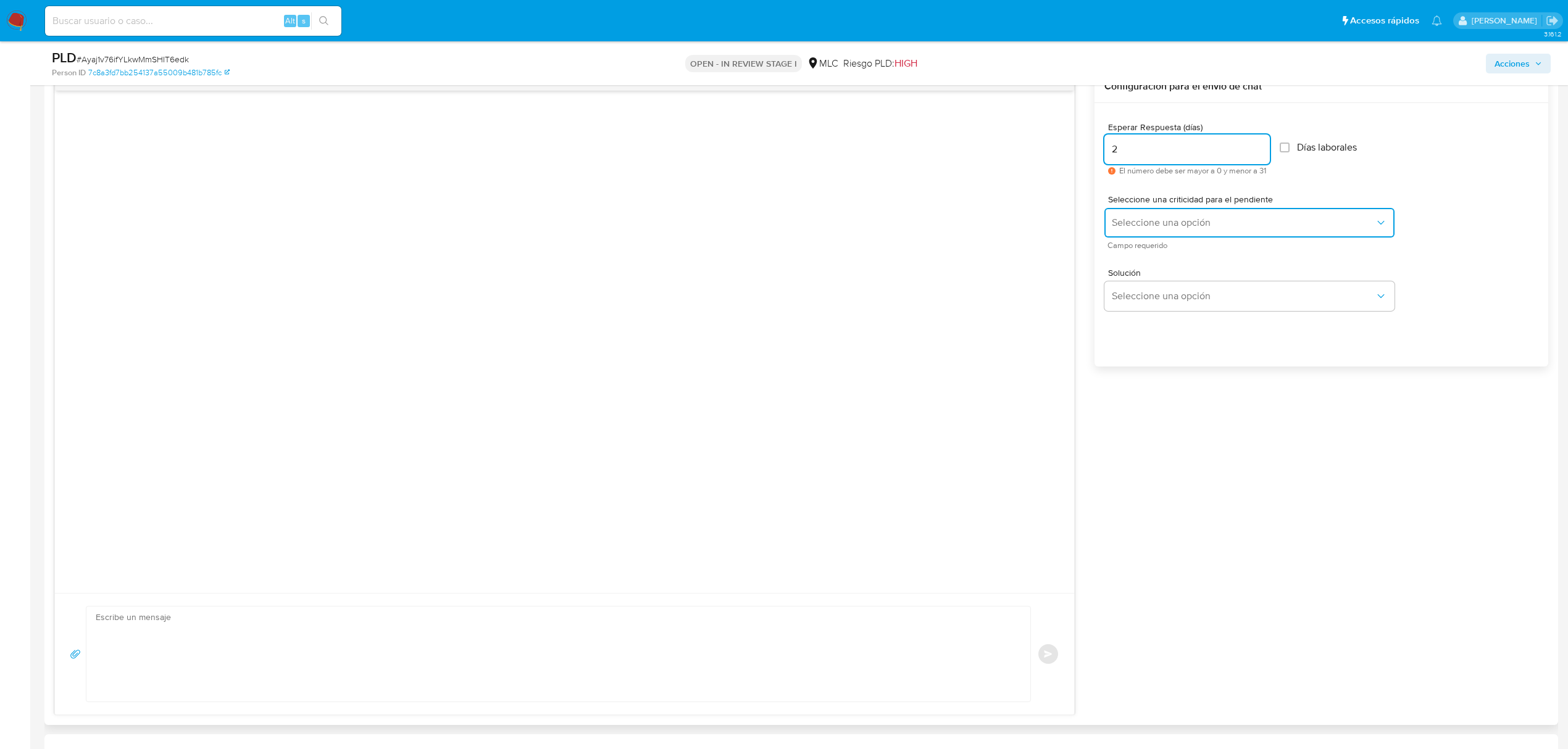
click at [1166, 216] on button "Seleccione una opción" at bounding box center [1249, 223] width 290 height 30
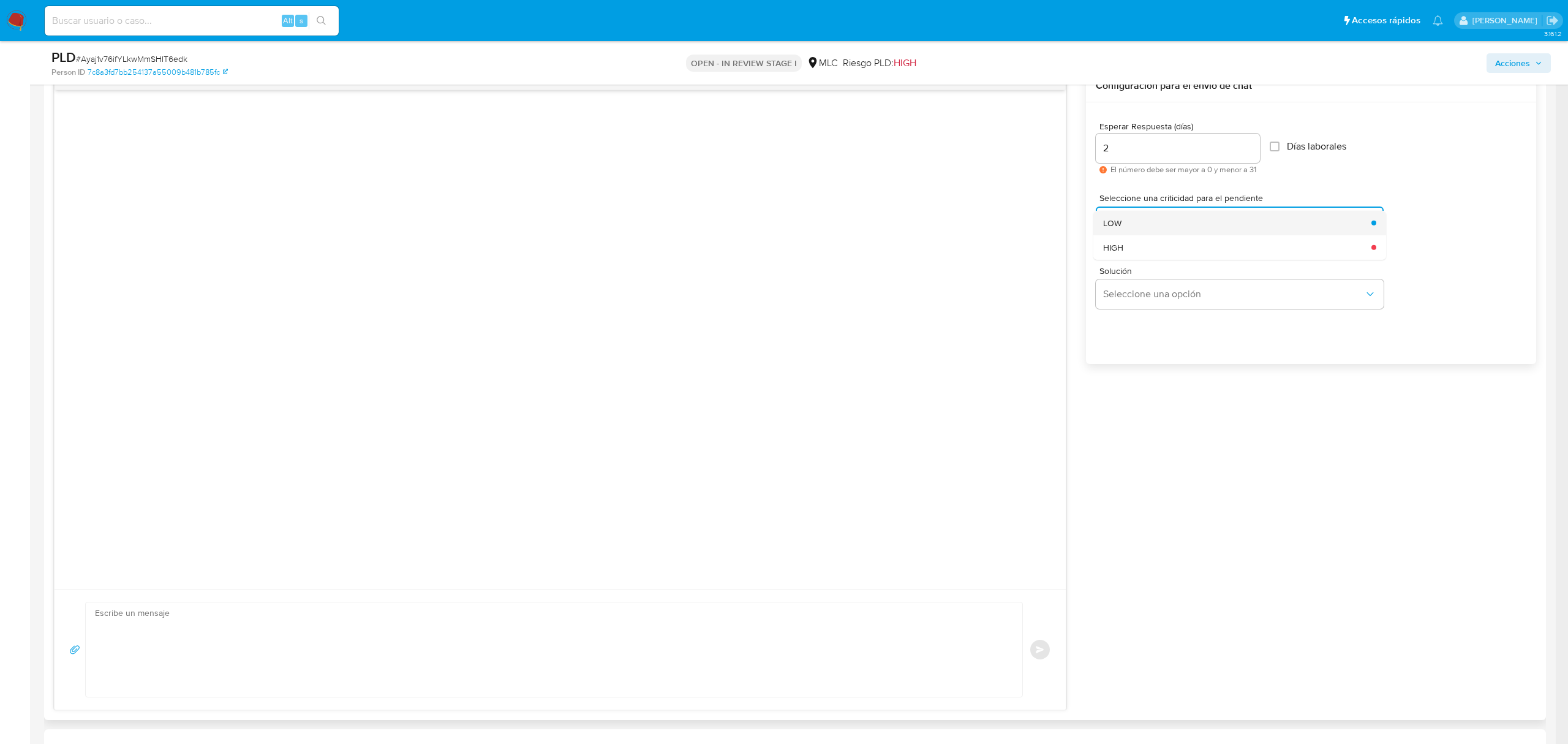
click at [1165, 224] on div "LOW" at bounding box center [1233, 222] width 261 height 24
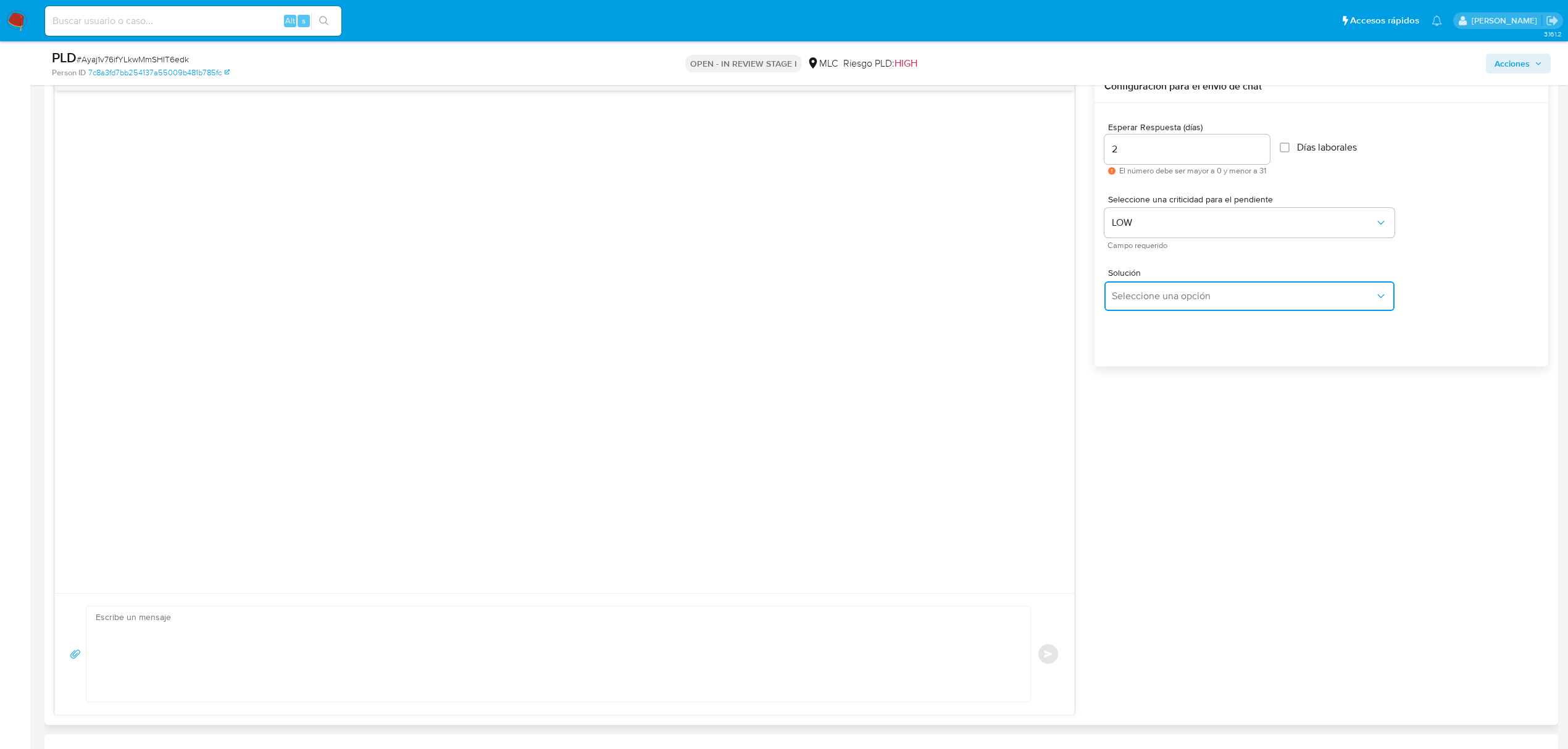
click at [1180, 304] on button "Seleccione una opción" at bounding box center [1249, 296] width 290 height 30
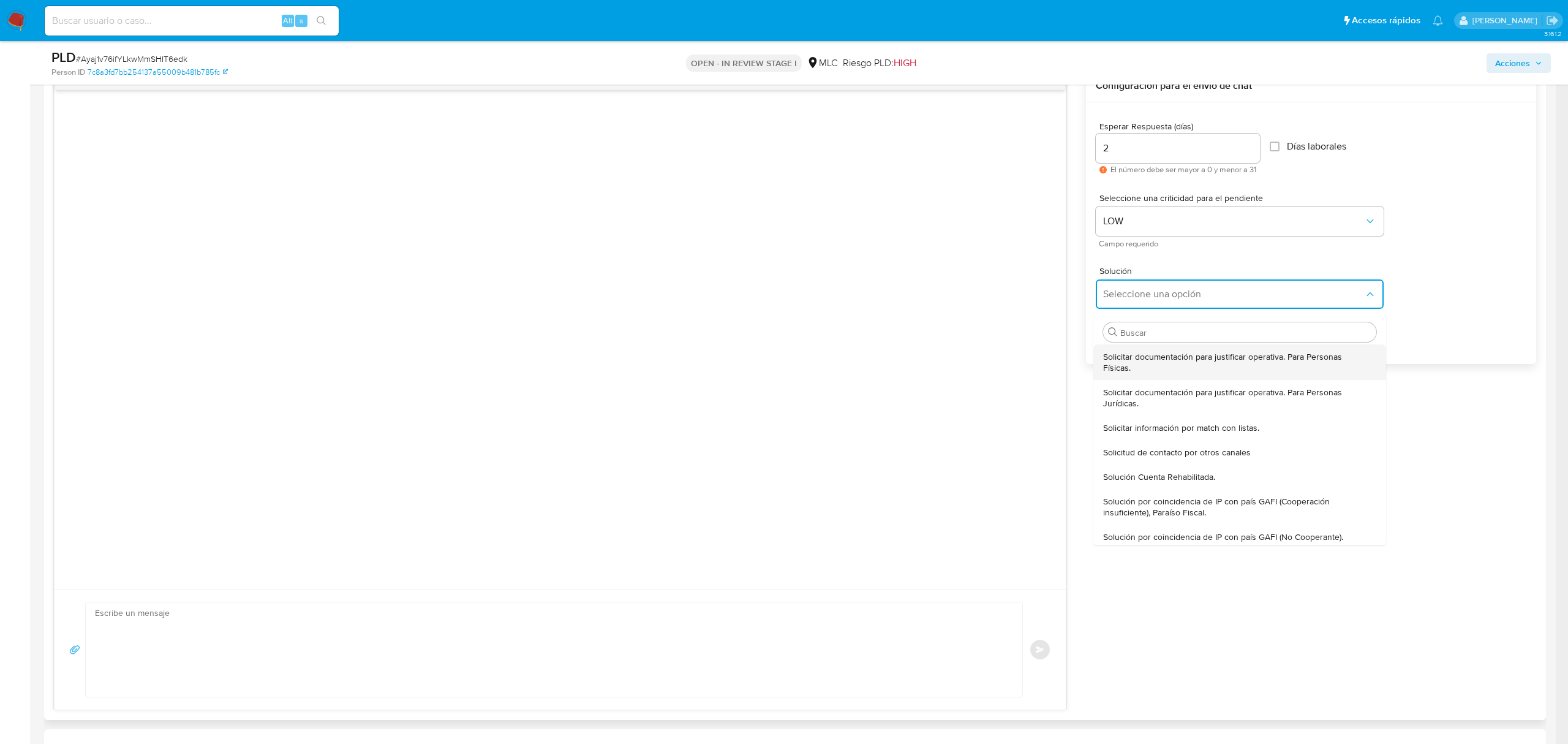
click at [1144, 358] on span "Solicitar documentación para justificar operativa. Para Personas Físicas." at bounding box center [1236, 362] width 266 height 22
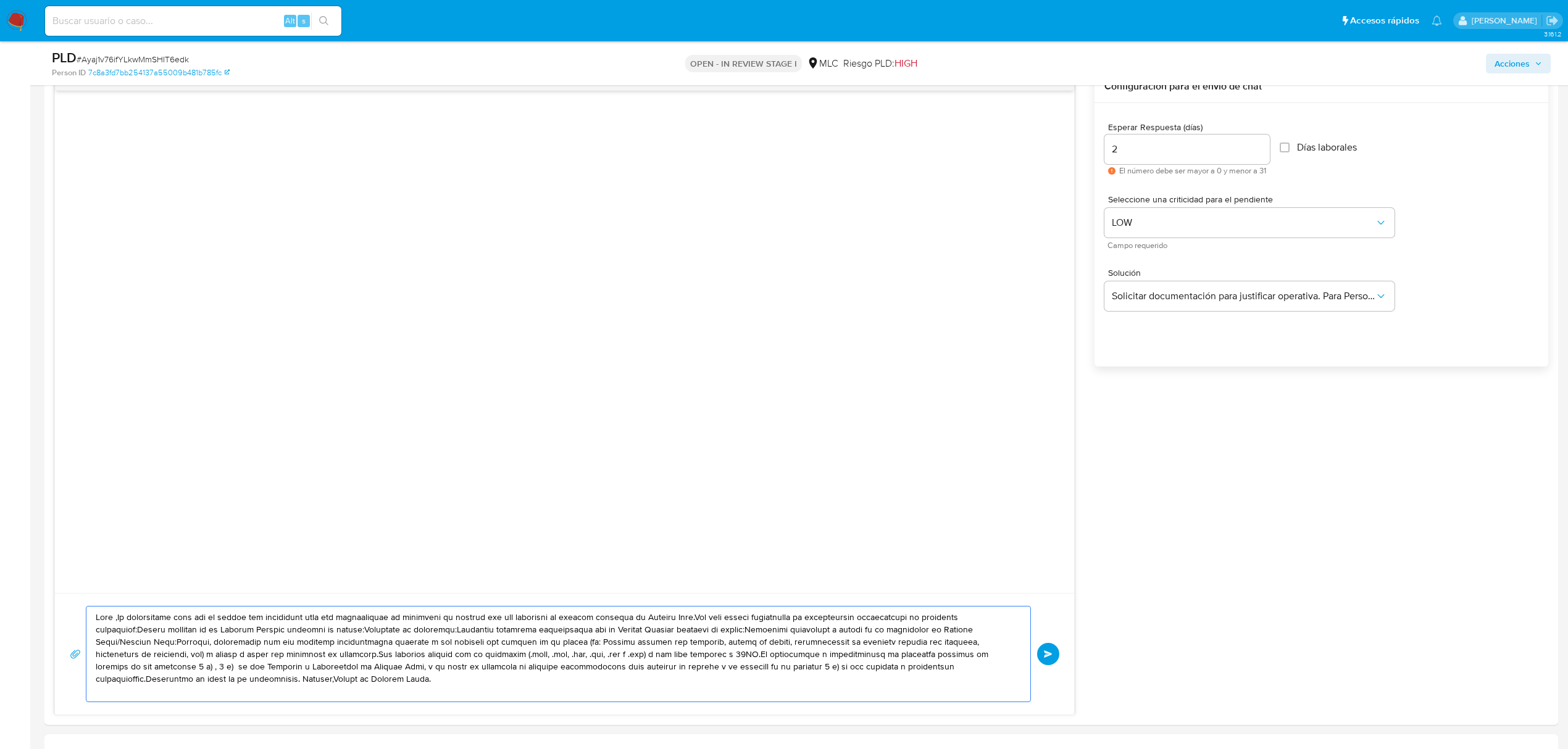
drag, startPoint x: 334, startPoint y: 684, endPoint x: 39, endPoint y: 619, distance: 302.1
click at [39, 619] on main "3.161.2 Asignado a vfiuri Asignado el: 12/08/2025 16:25:23 Creado el: 12/07/202…" at bounding box center [784, 611] width 1568 height 2539
paste textarea "Hola XXX, Te contactamos desde el Equipo de Mercado Pago para verificar tus dat…"
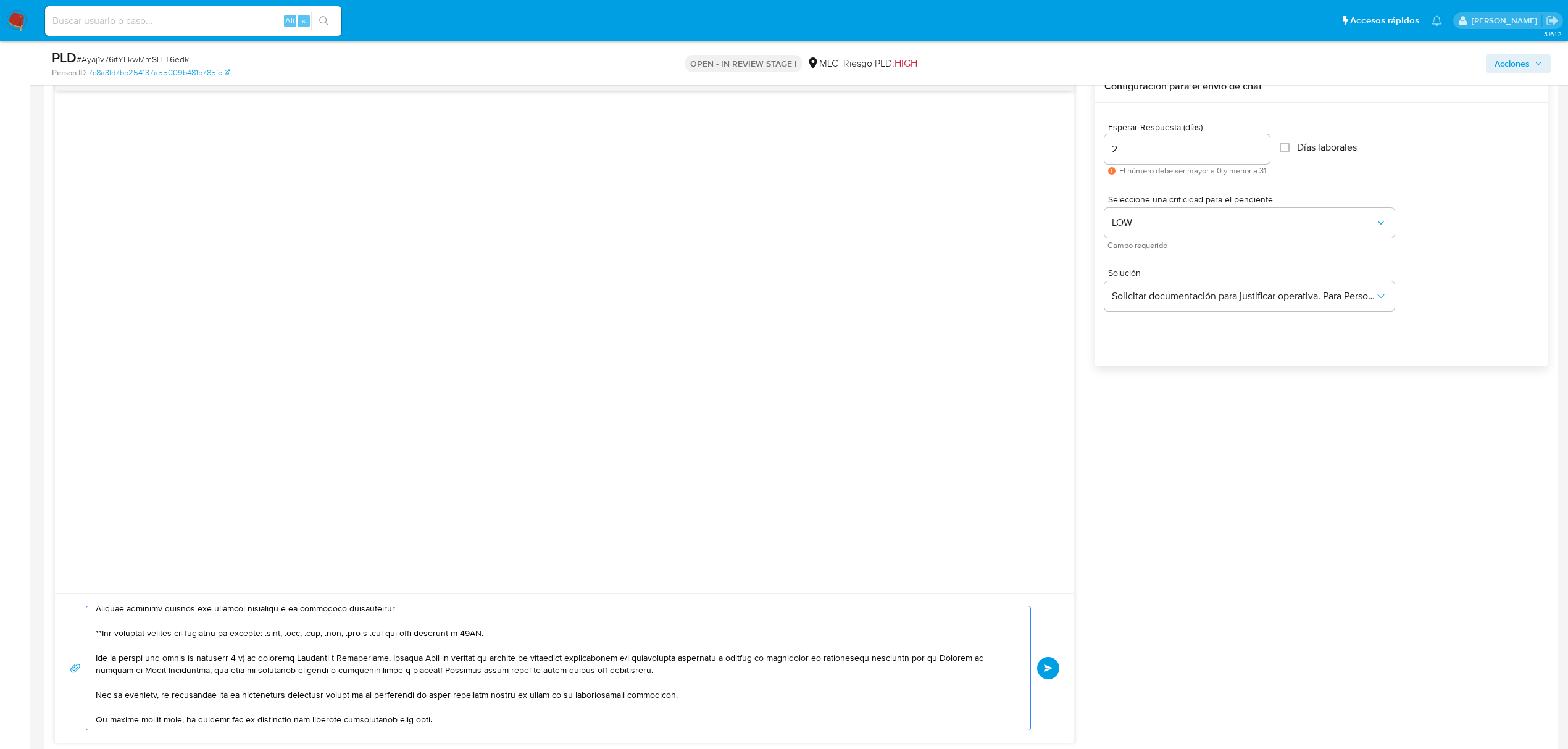
scroll to position [0, 0]
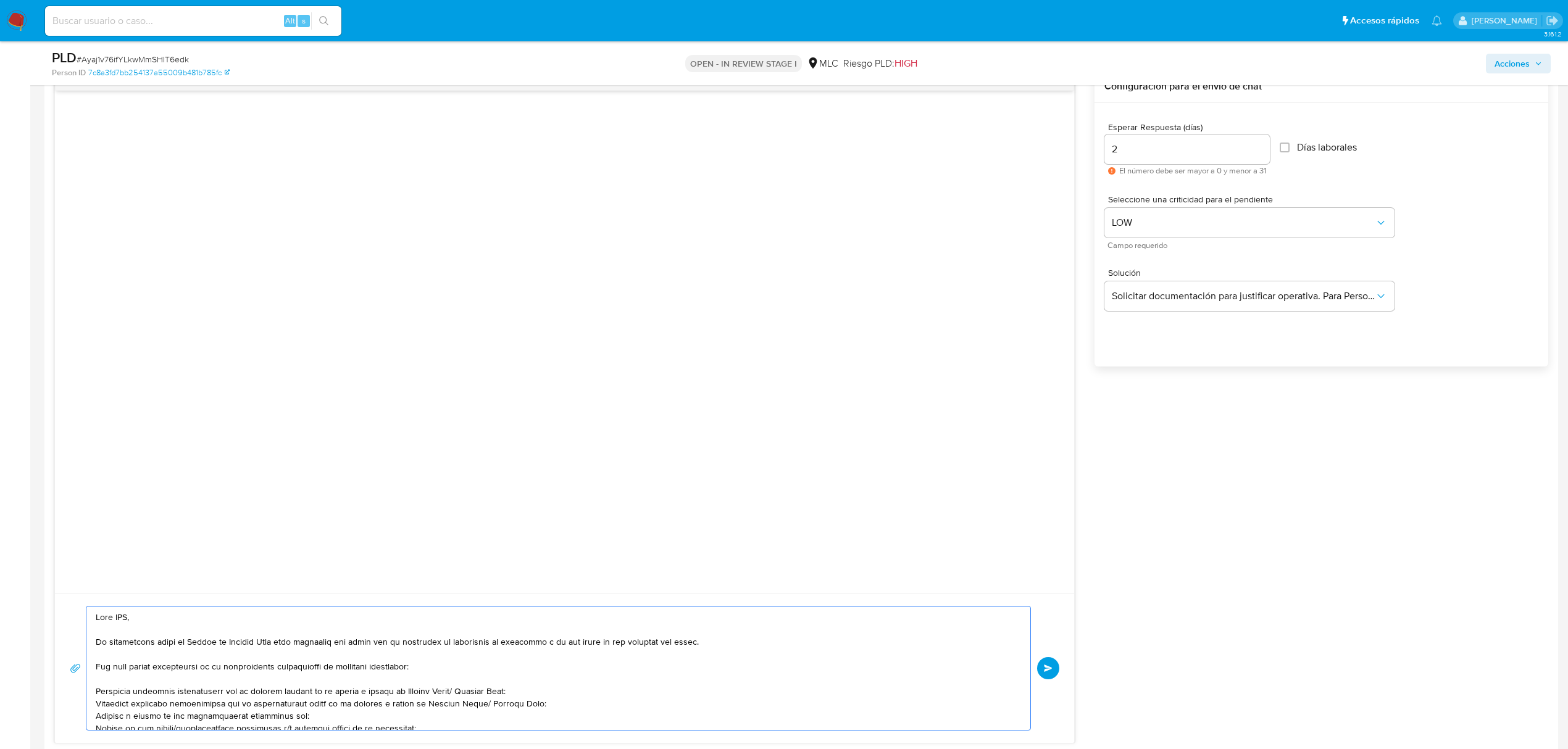
click at [119, 630] on textarea at bounding box center [555, 668] width 919 height 124
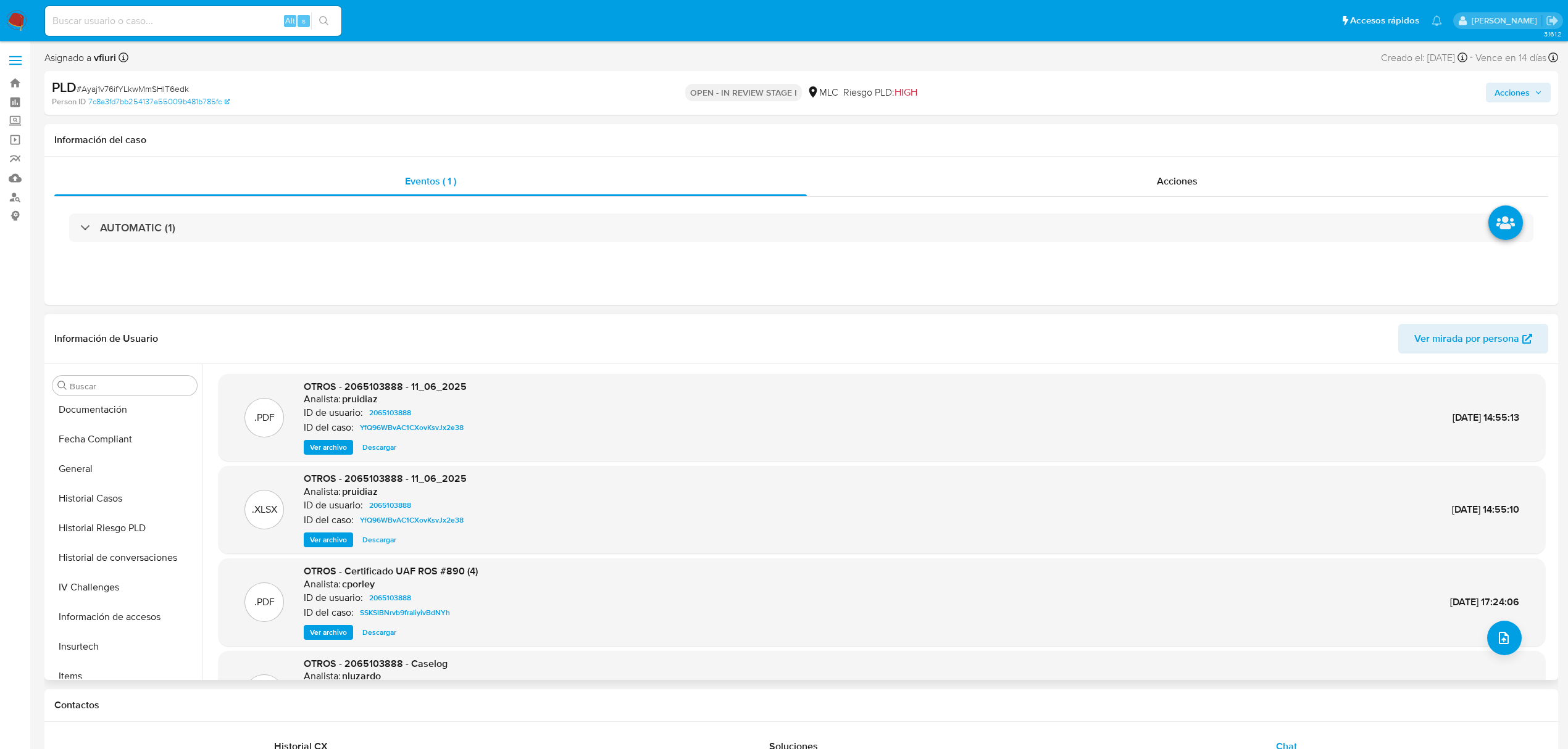
scroll to position [580, 0]
click at [87, 489] on button "KYC" at bounding box center [119, 486] width 144 height 30
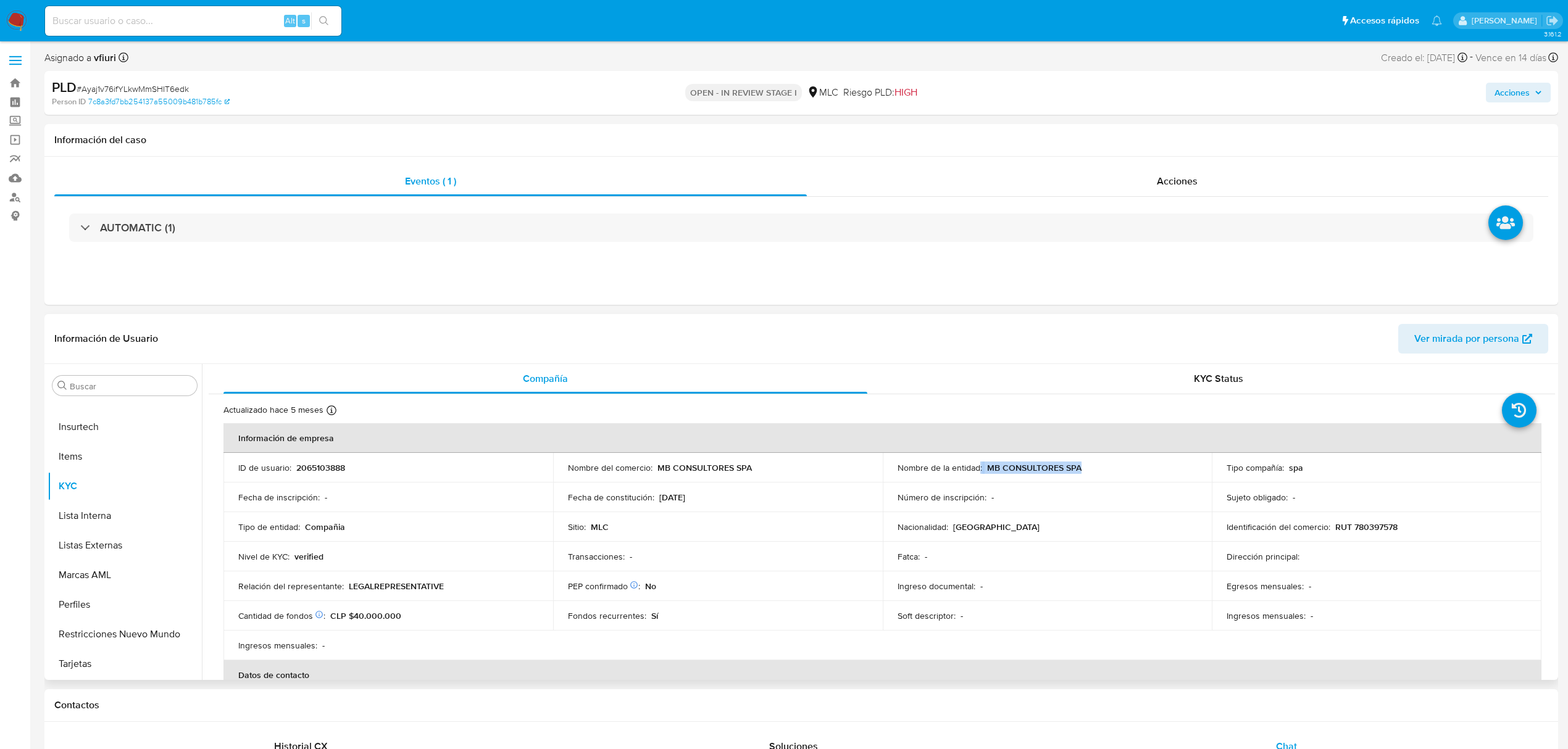
drag, startPoint x: 978, startPoint y: 469, endPoint x: 1089, endPoint y: 469, distance: 111.0
click at [1089, 469] on div "Nombre de la entidad : MB CONSULTORES SPA" at bounding box center [1047, 467] width 300 height 11
drag, startPoint x: 984, startPoint y: 470, endPoint x: 1129, endPoint y: 467, distance: 145.0
click at [1129, 467] on div "Nombre de la entidad : MB CONSULTORES SPA" at bounding box center [1047, 467] width 300 height 11
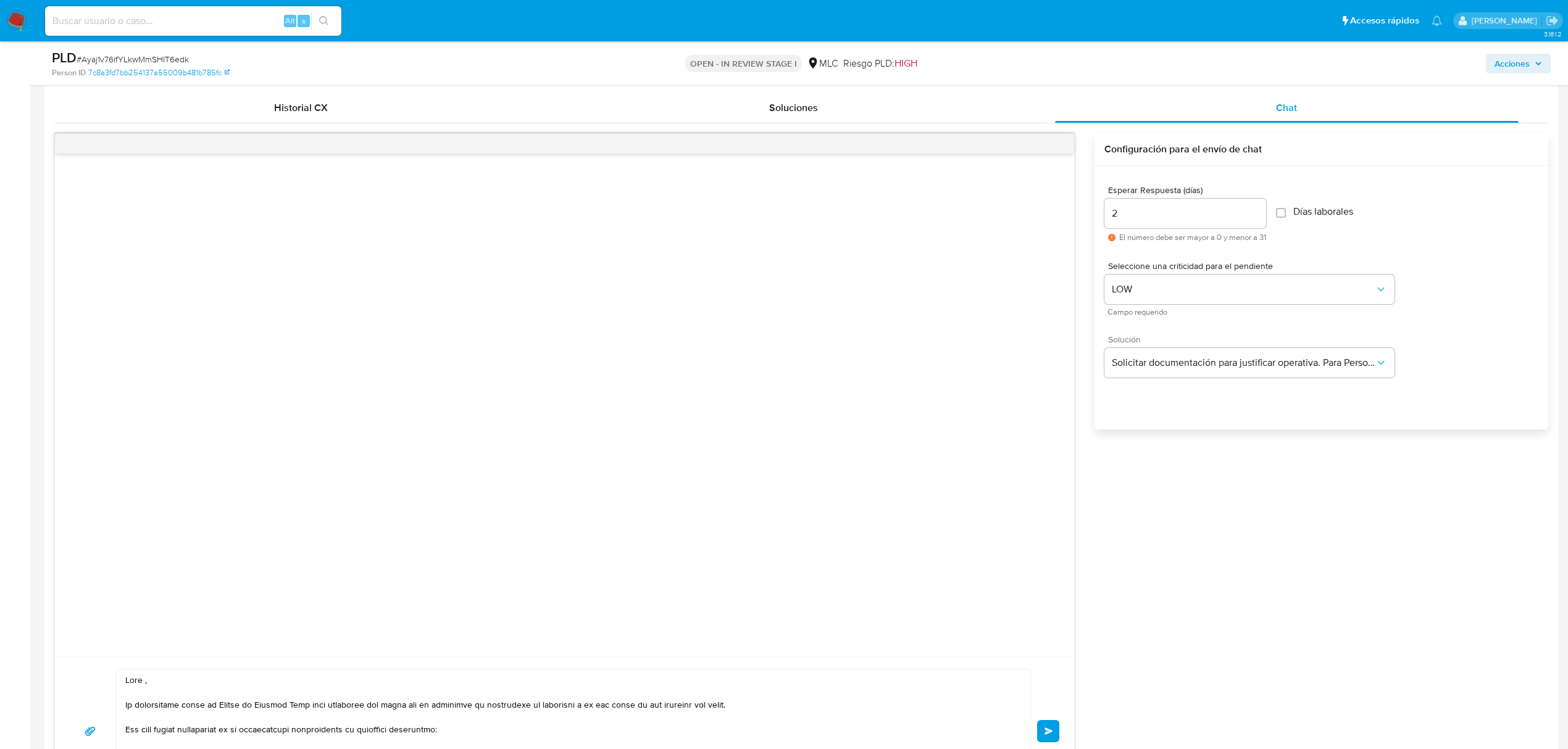
scroll to position [987, 0]
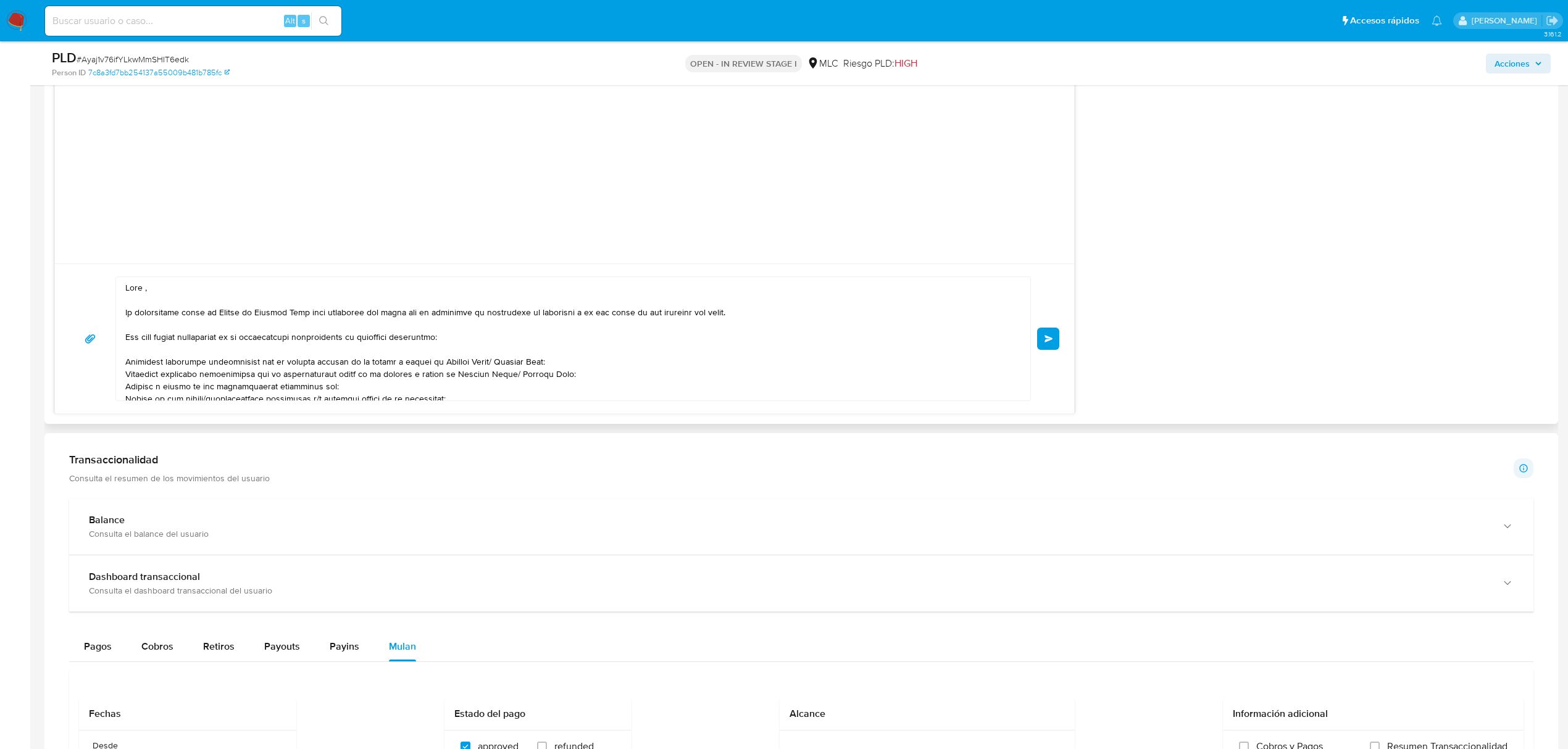
click at [146, 304] on textarea at bounding box center [570, 339] width 890 height 124
paste textarea "MB CONSULTORES SPA"
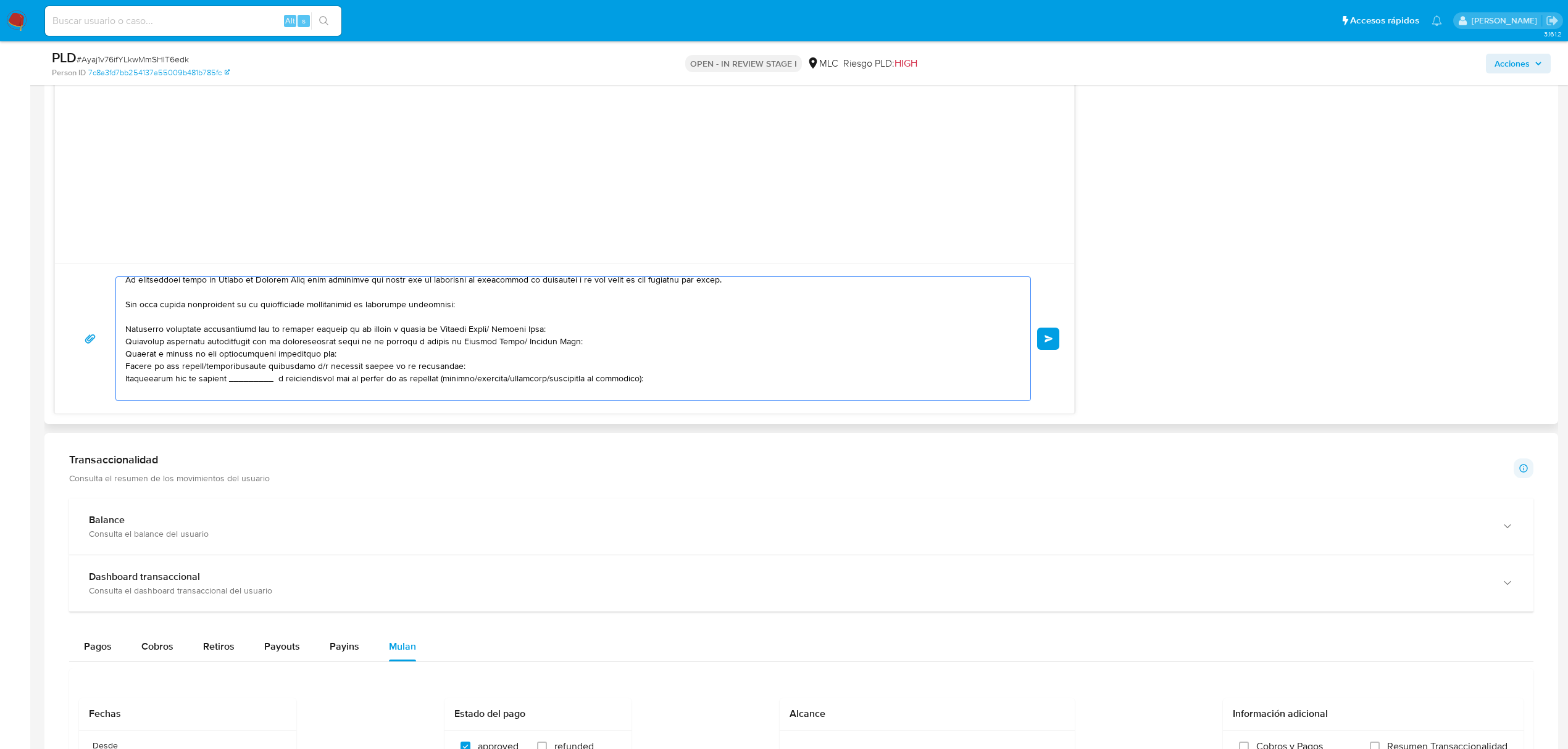
drag, startPoint x: 489, startPoint y: 344, endPoint x: 431, endPoint y: 342, distance: 58.0
click at [431, 342] on textarea at bounding box center [570, 339] width 890 height 124
drag, startPoint x: 606, startPoint y: 357, endPoint x: 117, endPoint y: 354, distance: 489.0
click at [117, 354] on div at bounding box center [570, 339] width 908 height 124
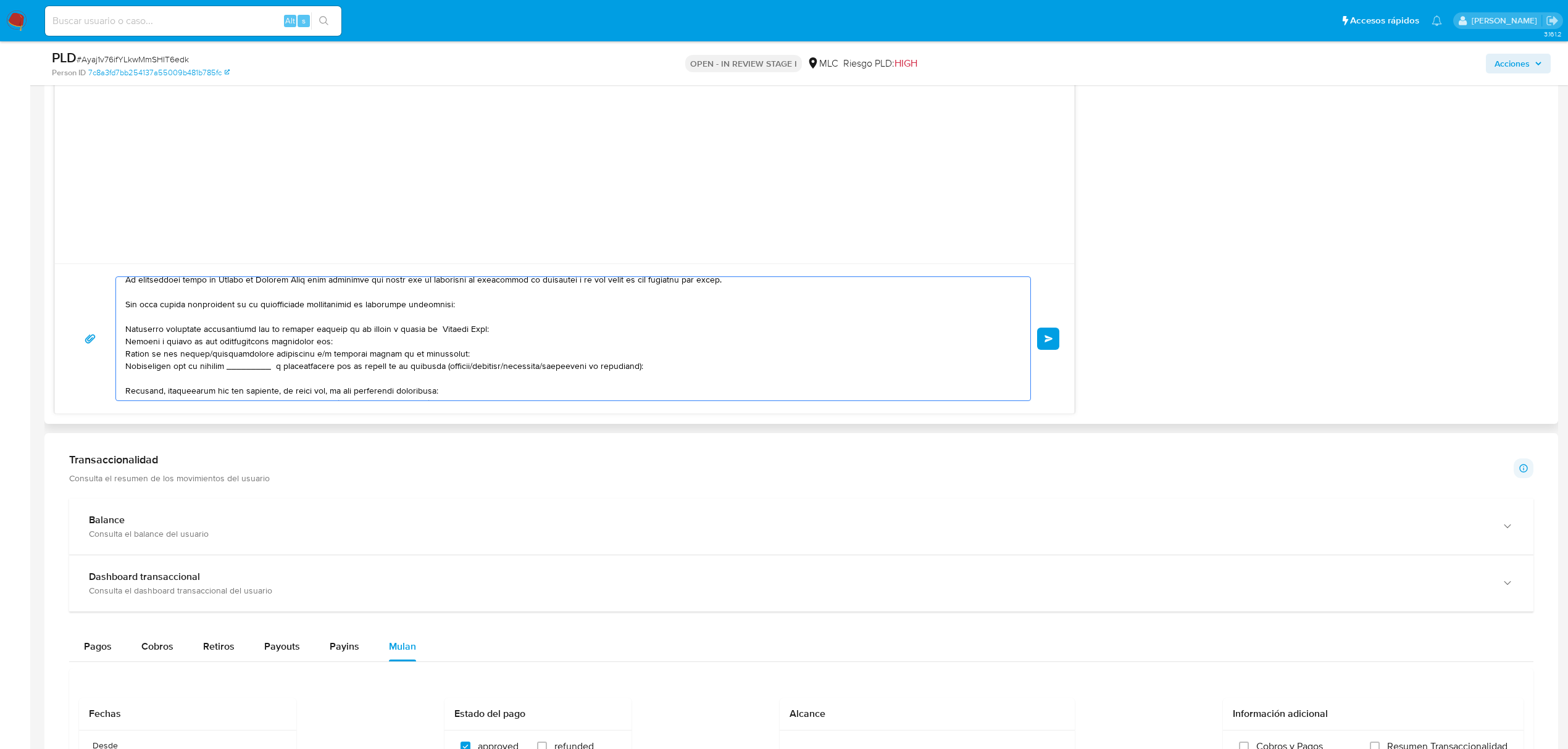
drag, startPoint x: 337, startPoint y: 354, endPoint x: 126, endPoint y: 354, distance: 211.0
click at [126, 354] on textarea at bounding box center [570, 339] width 890 height 124
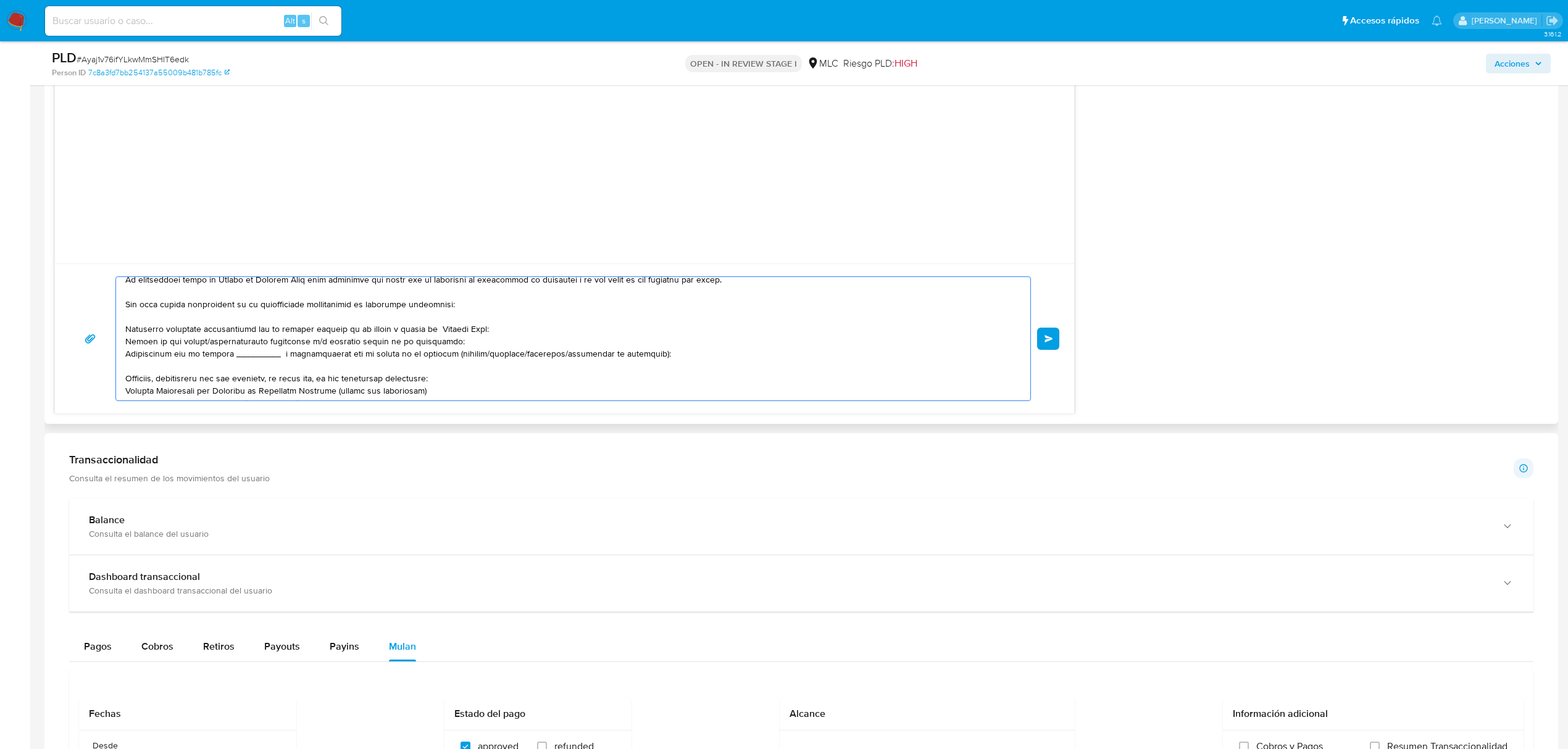
click at [319, 357] on textarea at bounding box center [570, 339] width 890 height 124
drag, startPoint x: 645, startPoint y: 363, endPoint x: 601, endPoint y: 363, distance: 44.0
click at [601, 363] on textarea at bounding box center [570, 339] width 890 height 124
click at [642, 372] on textarea at bounding box center [570, 339] width 890 height 124
drag, startPoint x: 660, startPoint y: 369, endPoint x: 86, endPoint y: 363, distance: 574.0
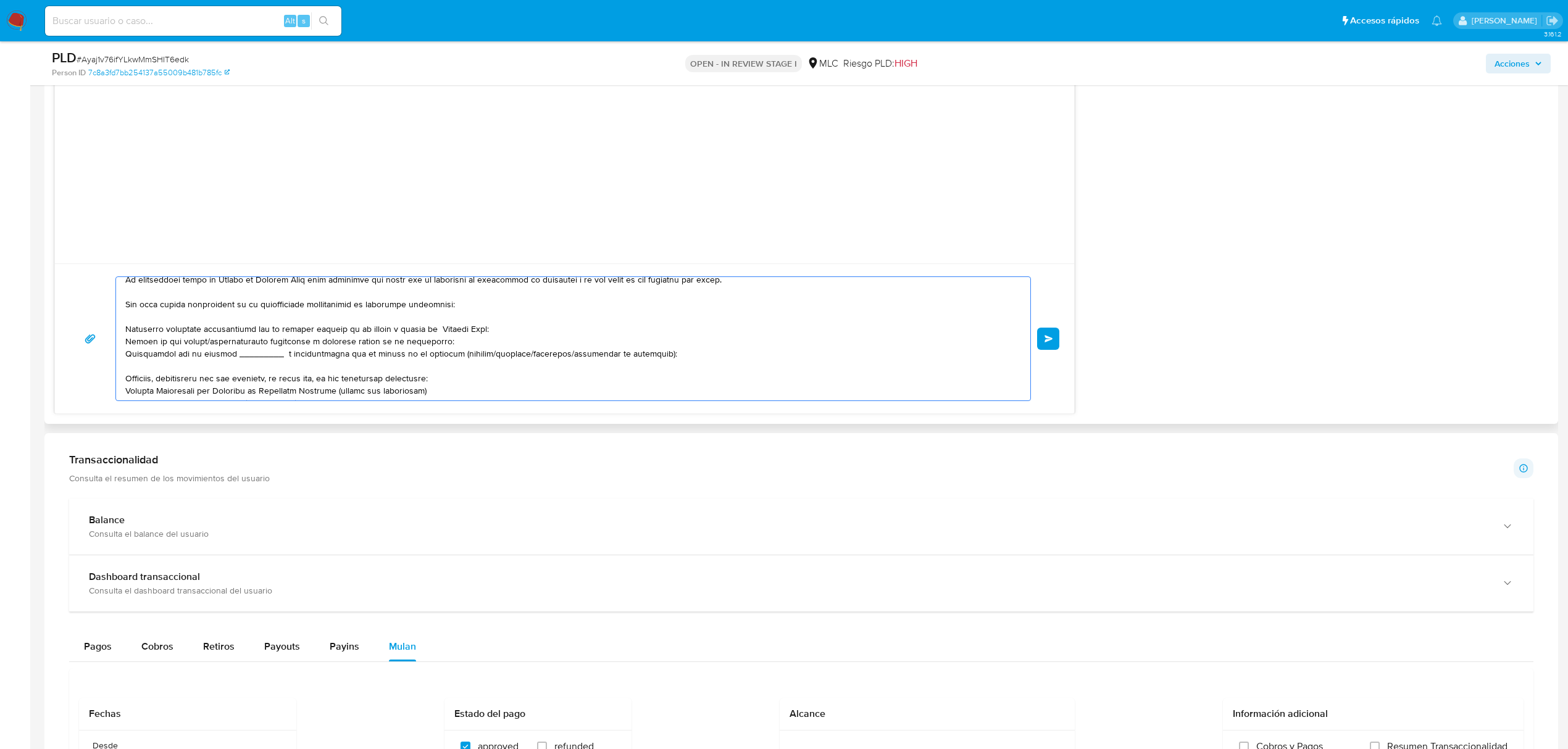
click at [86, 363] on div "Enviar" at bounding box center [565, 339] width 989 height 125
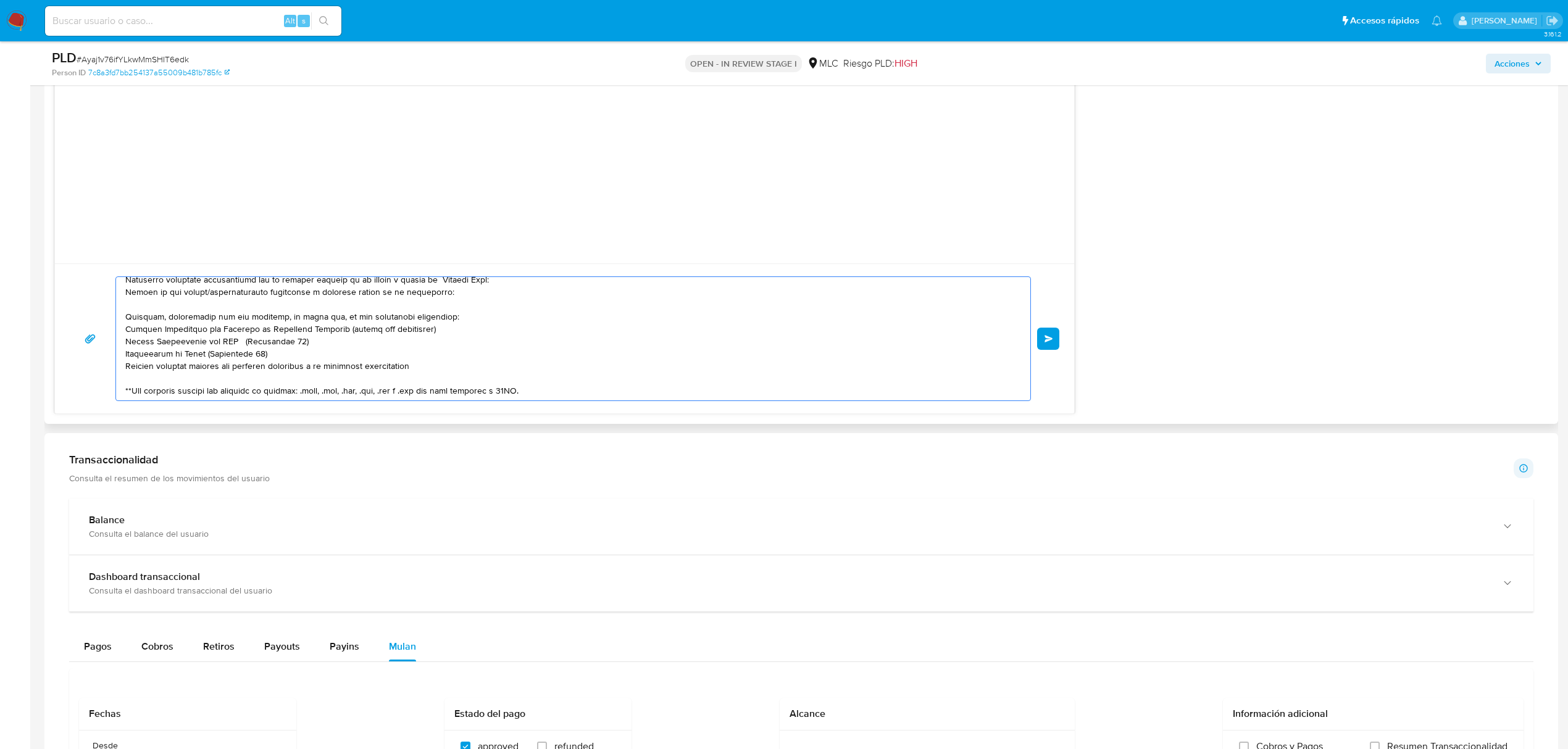
scroll to position [0, 0]
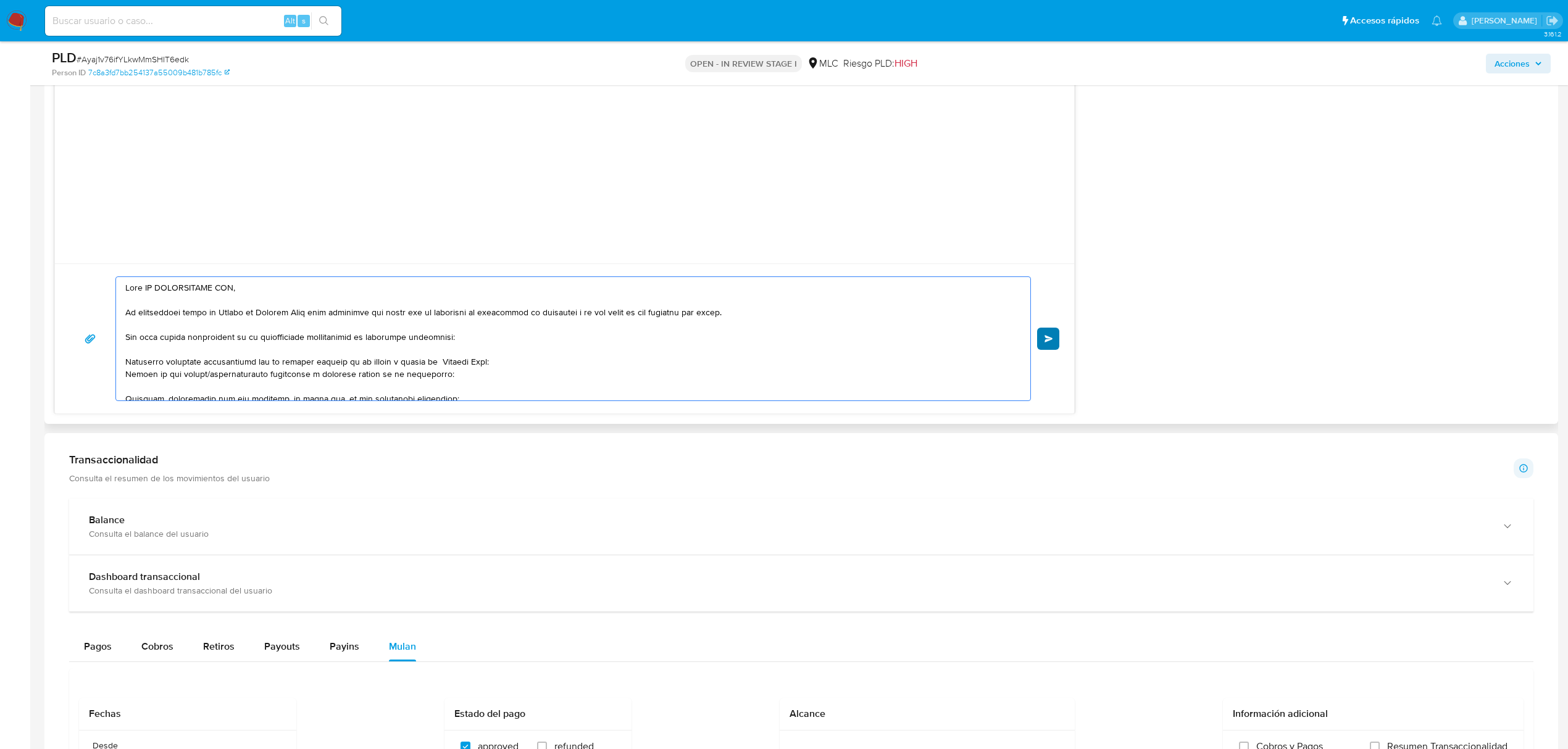
type textarea "Hola MB CONSULTORES SPA, Te contactamos desde el Equipo de Mercado Pago para ve…"
click at [1045, 339] on span "Enviar" at bounding box center [1049, 338] width 9 height 7
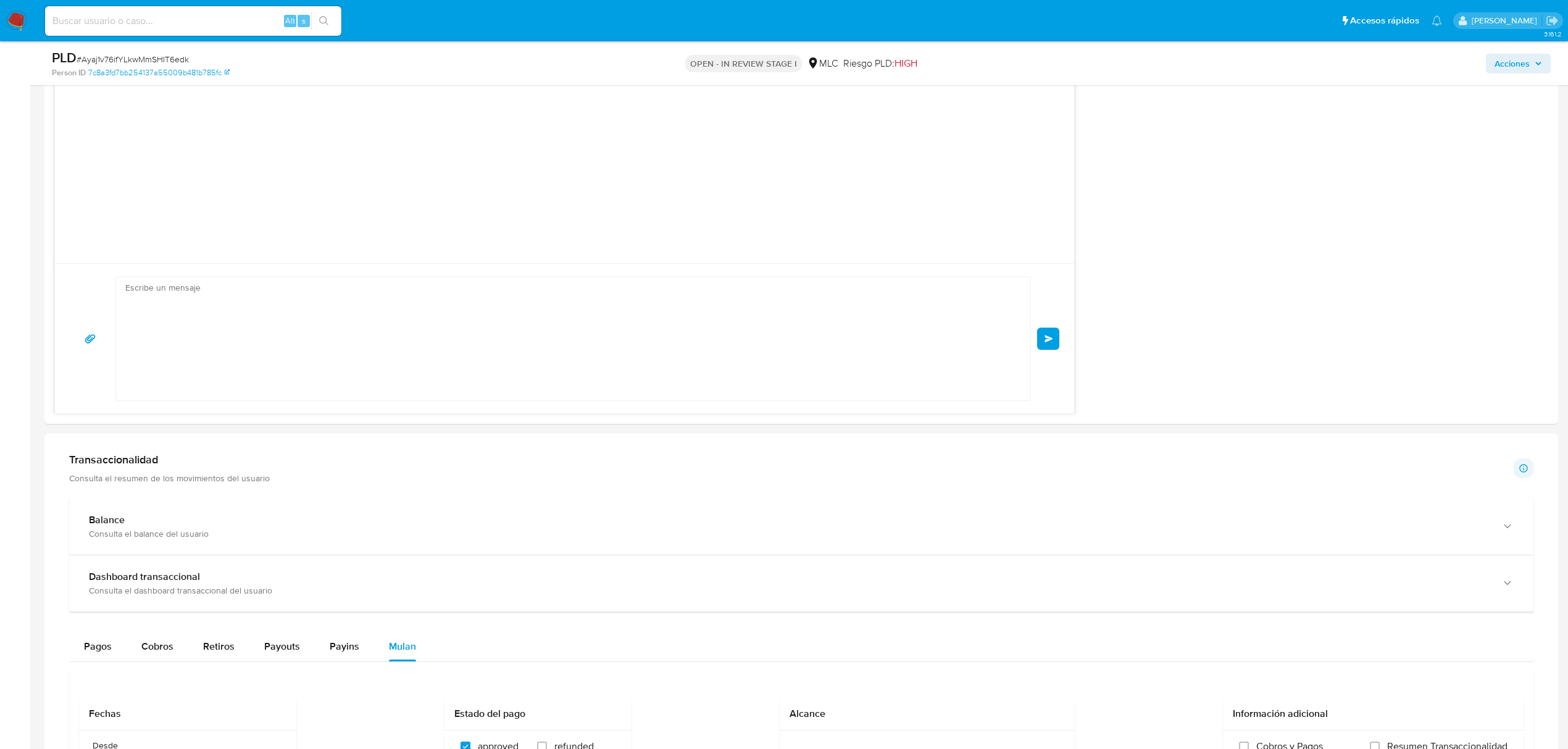
scroll to position [5, 0]
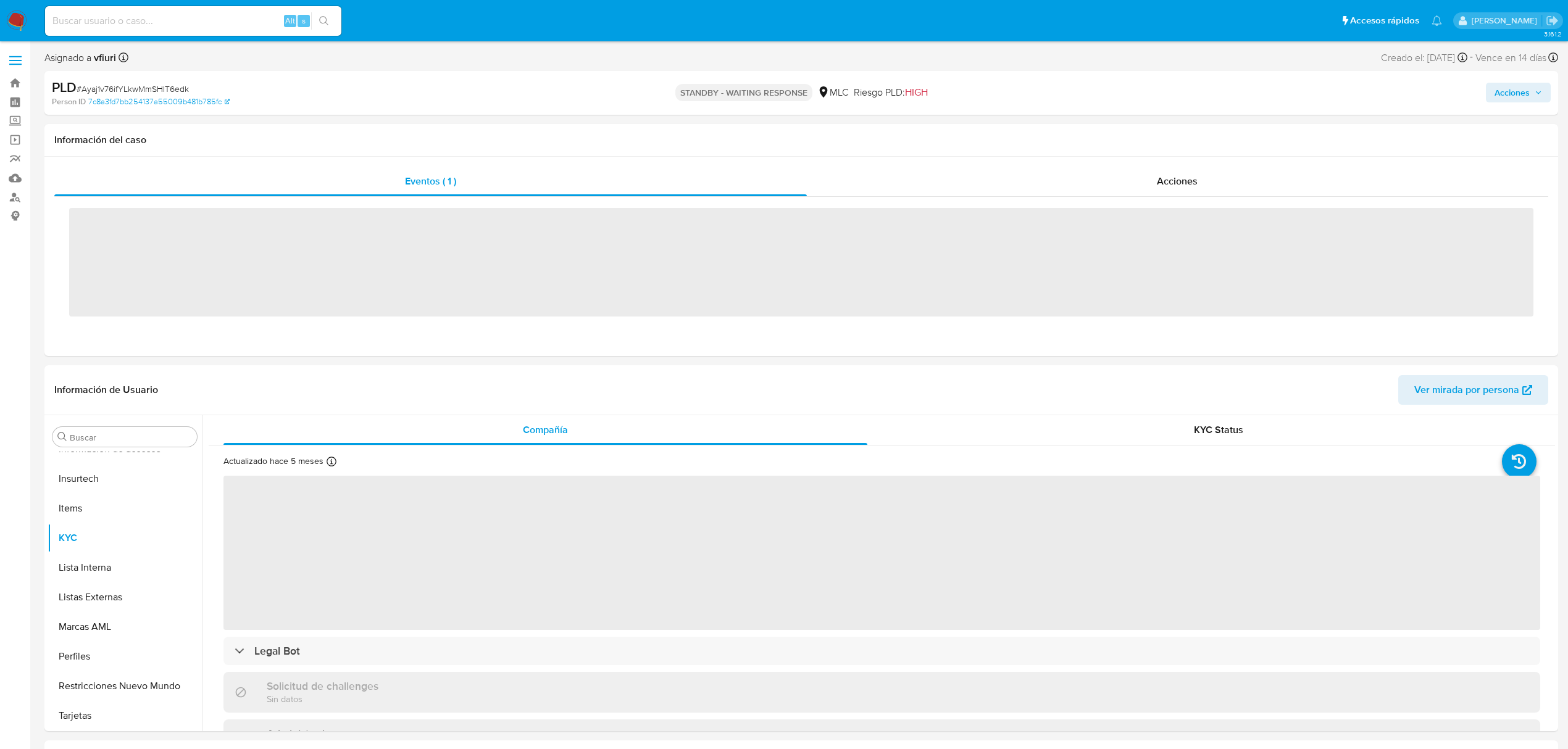
scroll to position [580, 0]
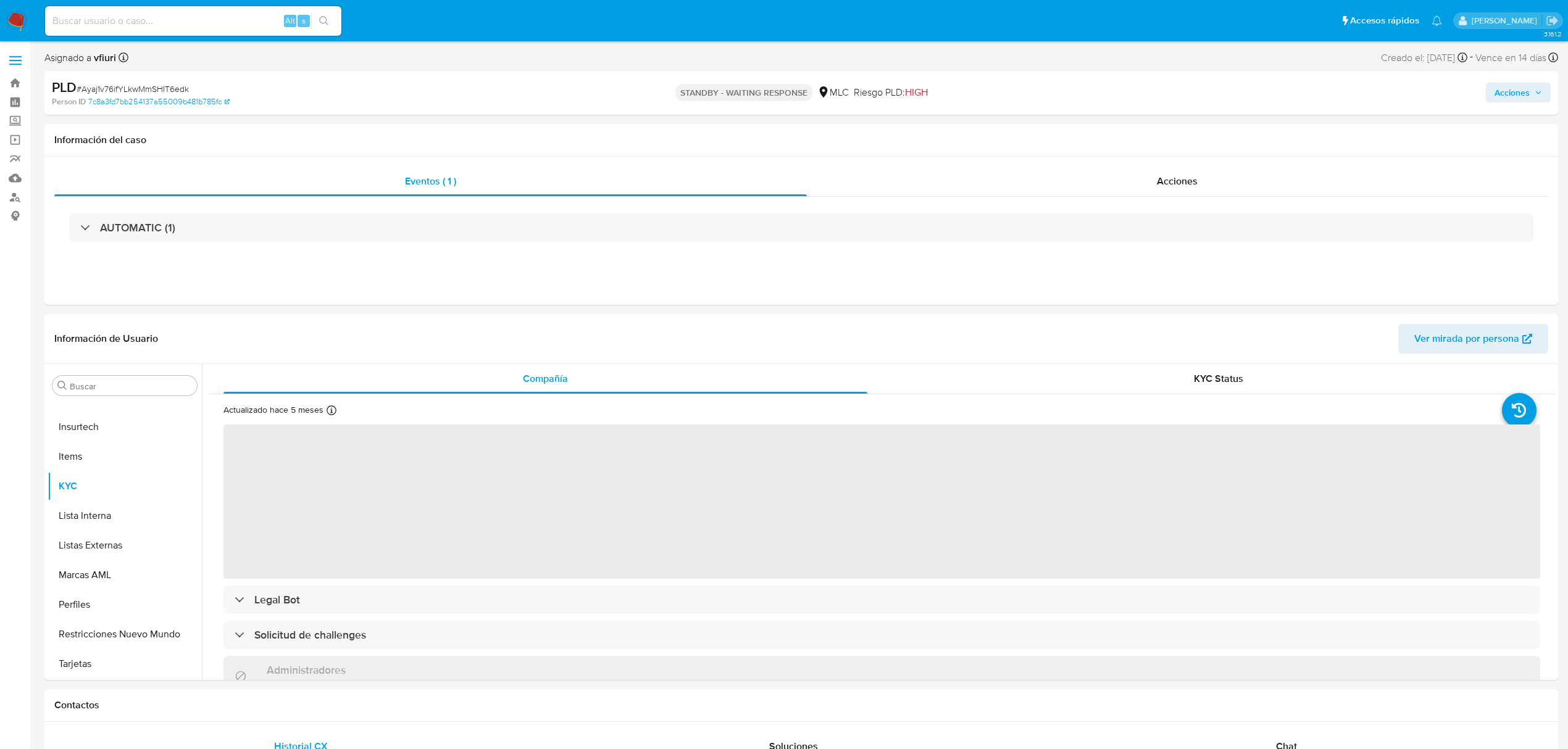
select select "10"
